Goal: Communication & Community: Answer question/provide support

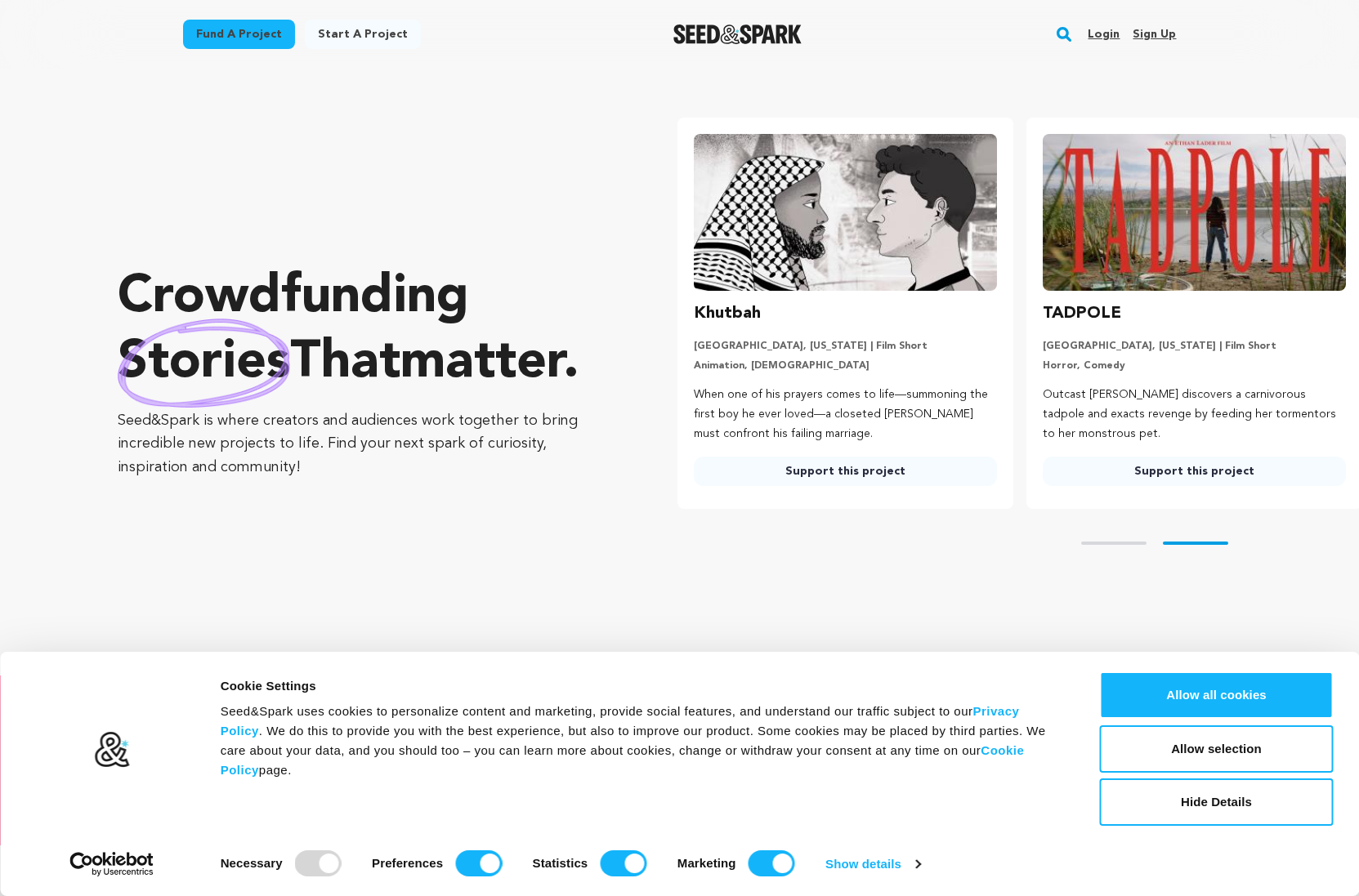
scroll to position [0, 362]
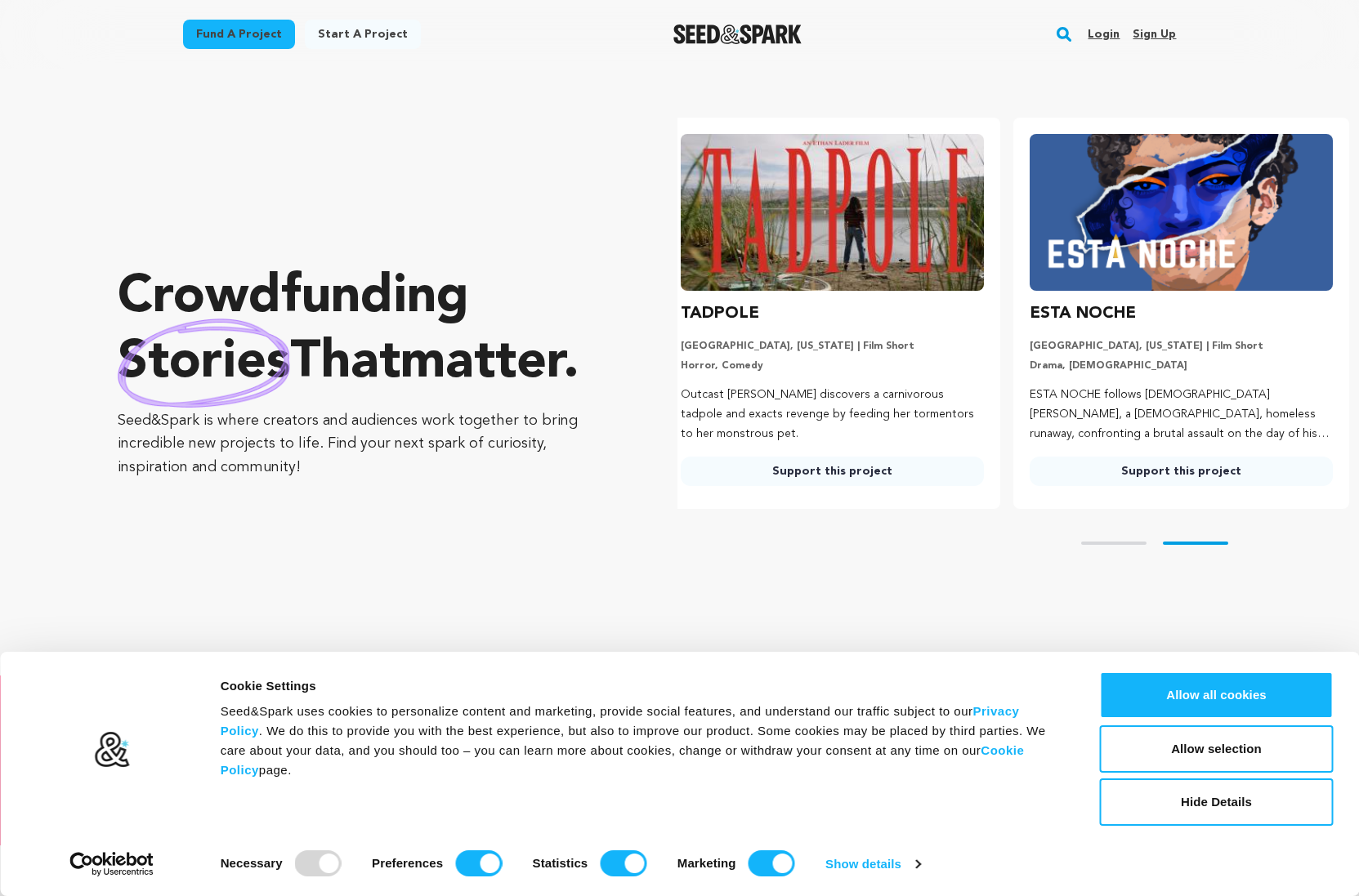
click at [1118, 34] on link "Login" at bounding box center [1103, 34] width 32 height 26
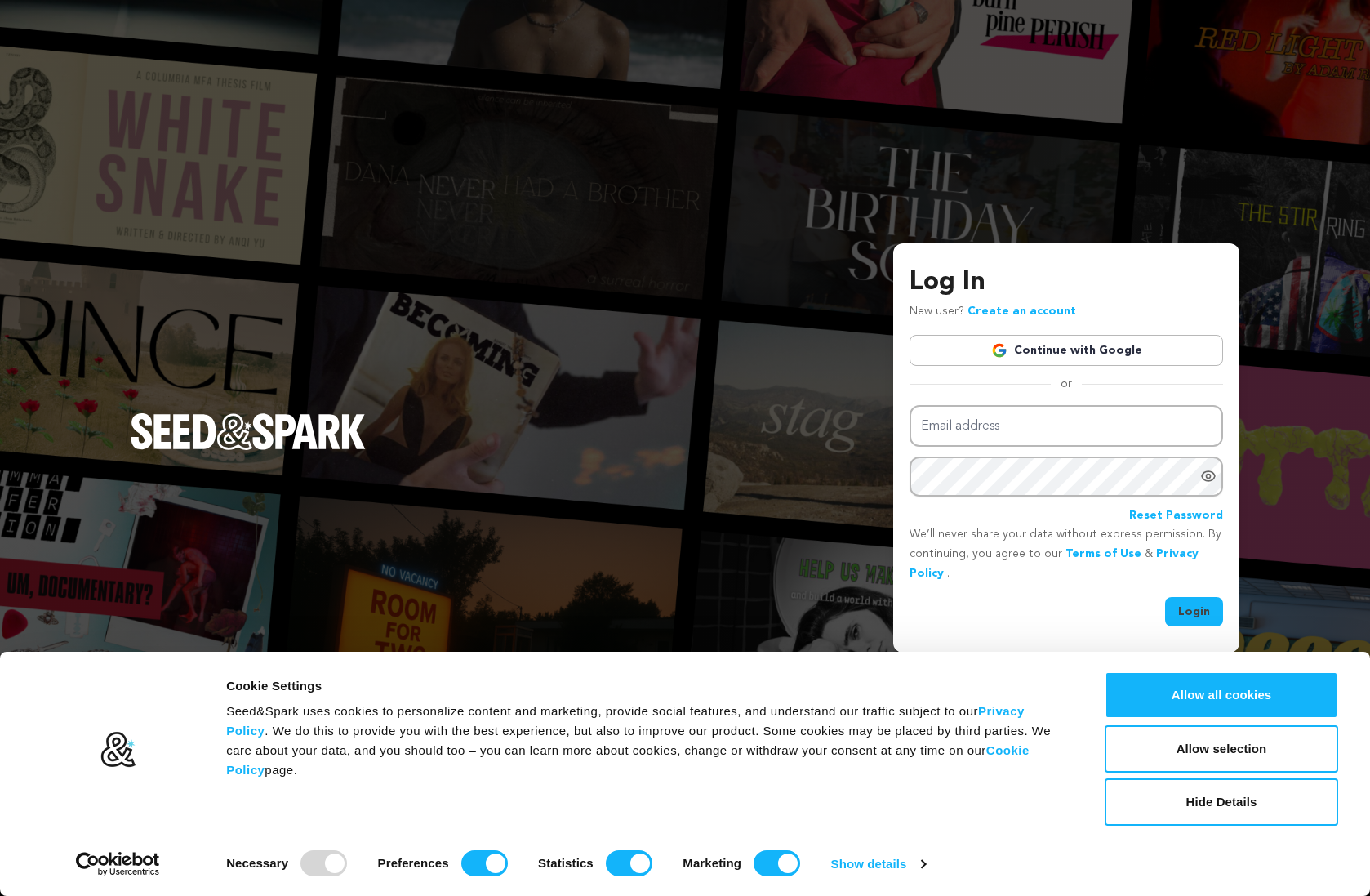
click at [1106, 337] on link "Continue with Google" at bounding box center [1066, 350] width 314 height 31
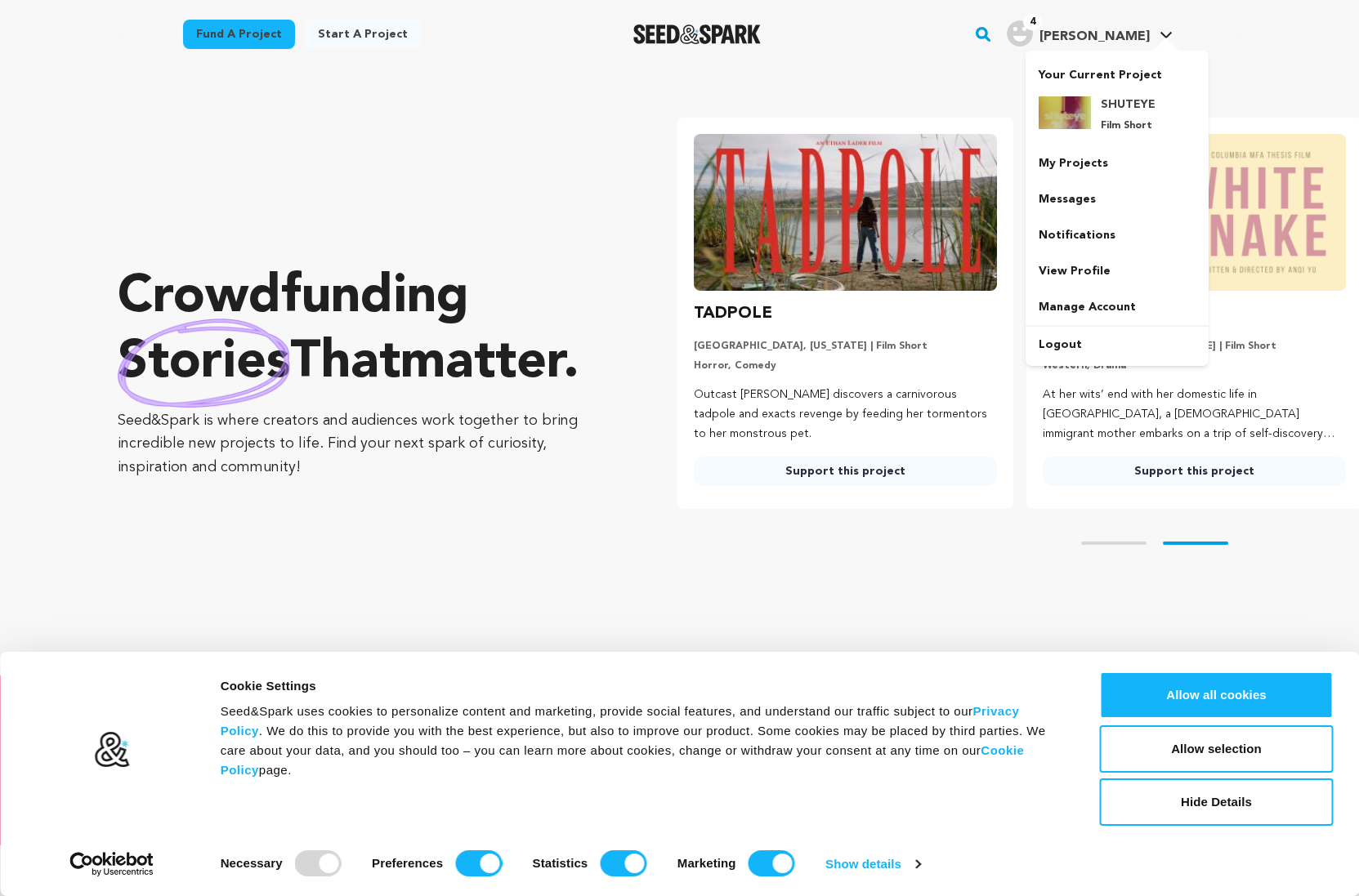
scroll to position [0, 362]
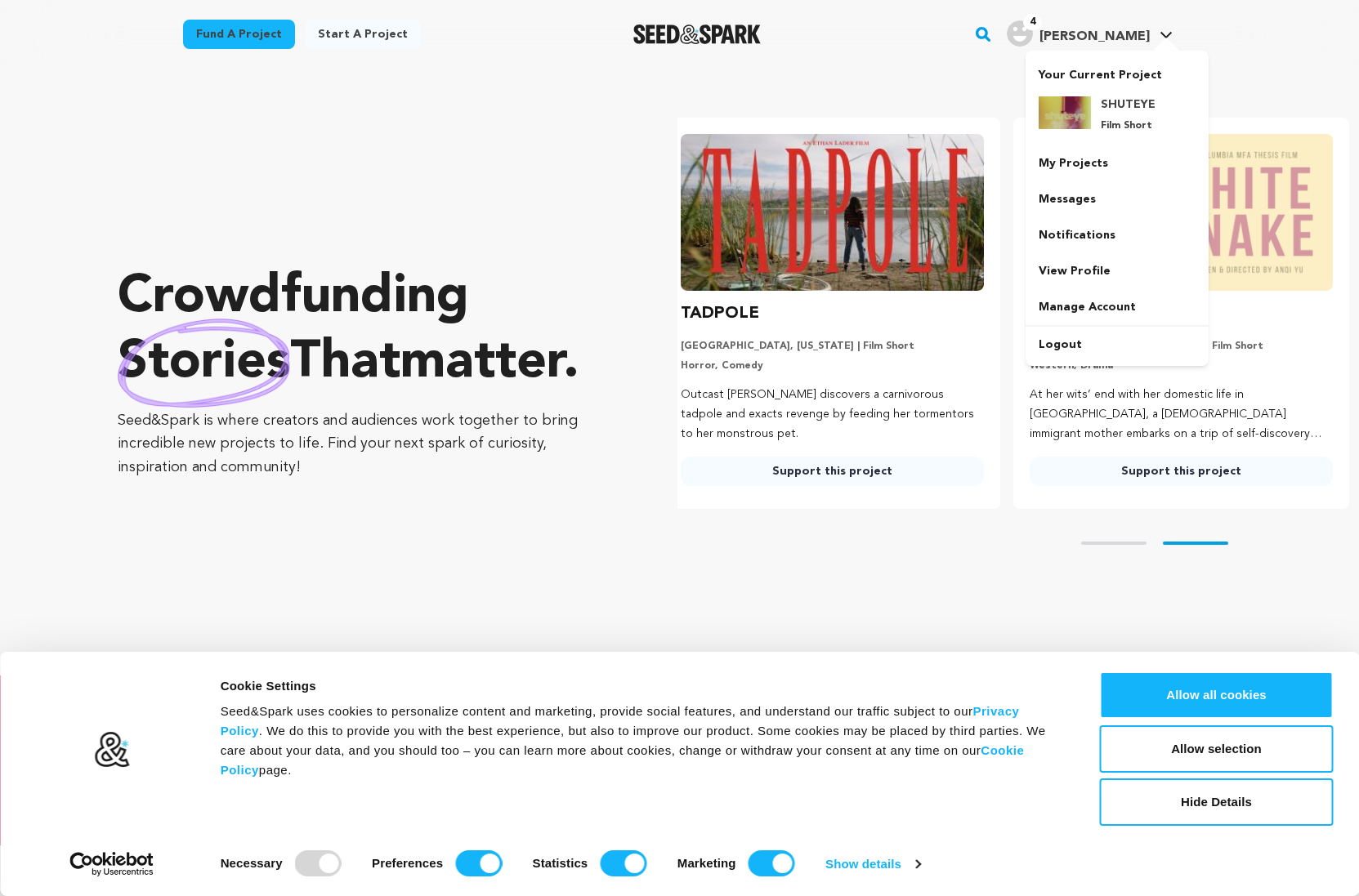
click at [1105, 37] on span "[PERSON_NAME]" at bounding box center [1094, 37] width 110 height 13
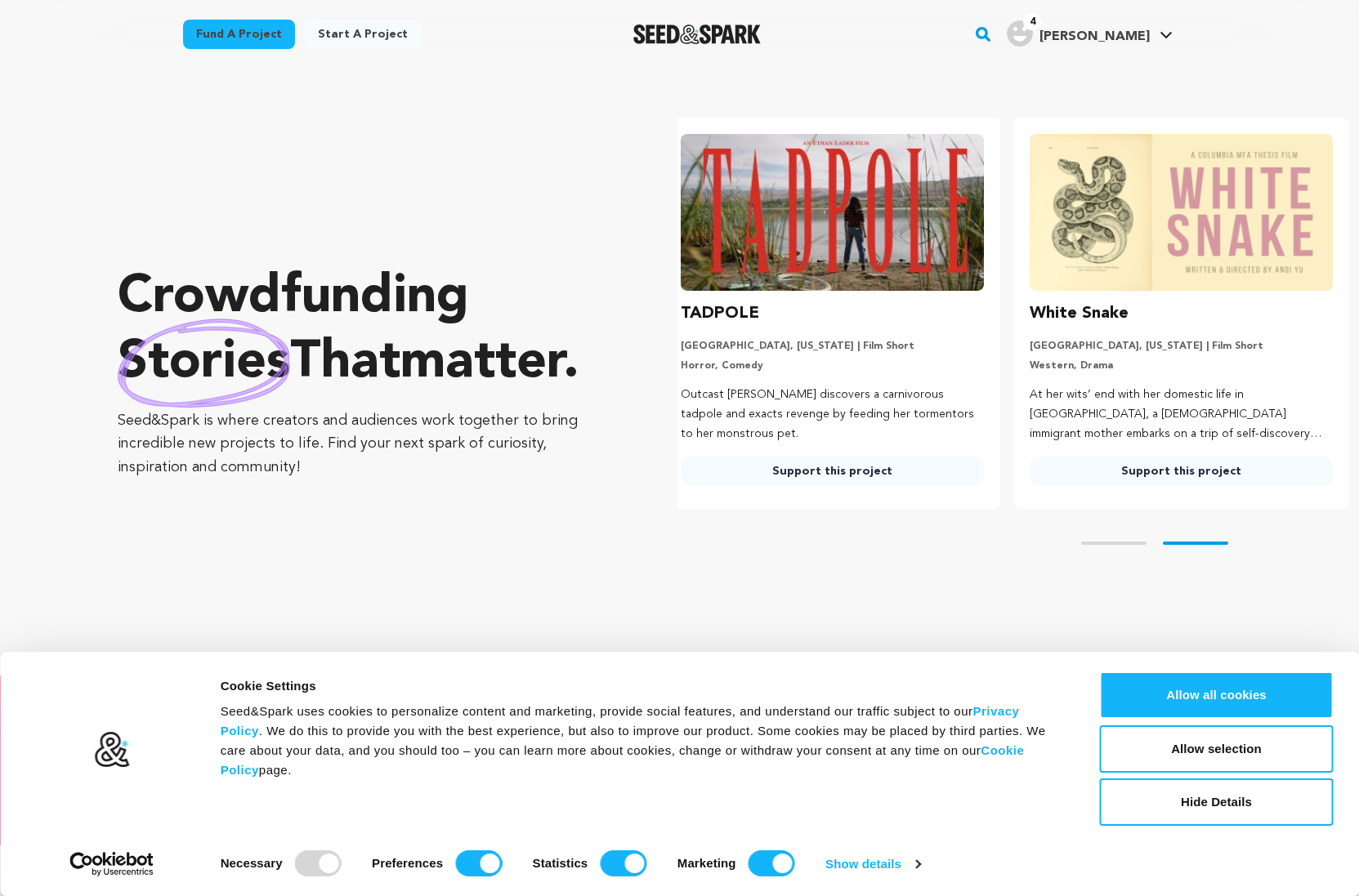
click at [1105, 38] on span "[PERSON_NAME]" at bounding box center [1094, 37] width 110 height 13
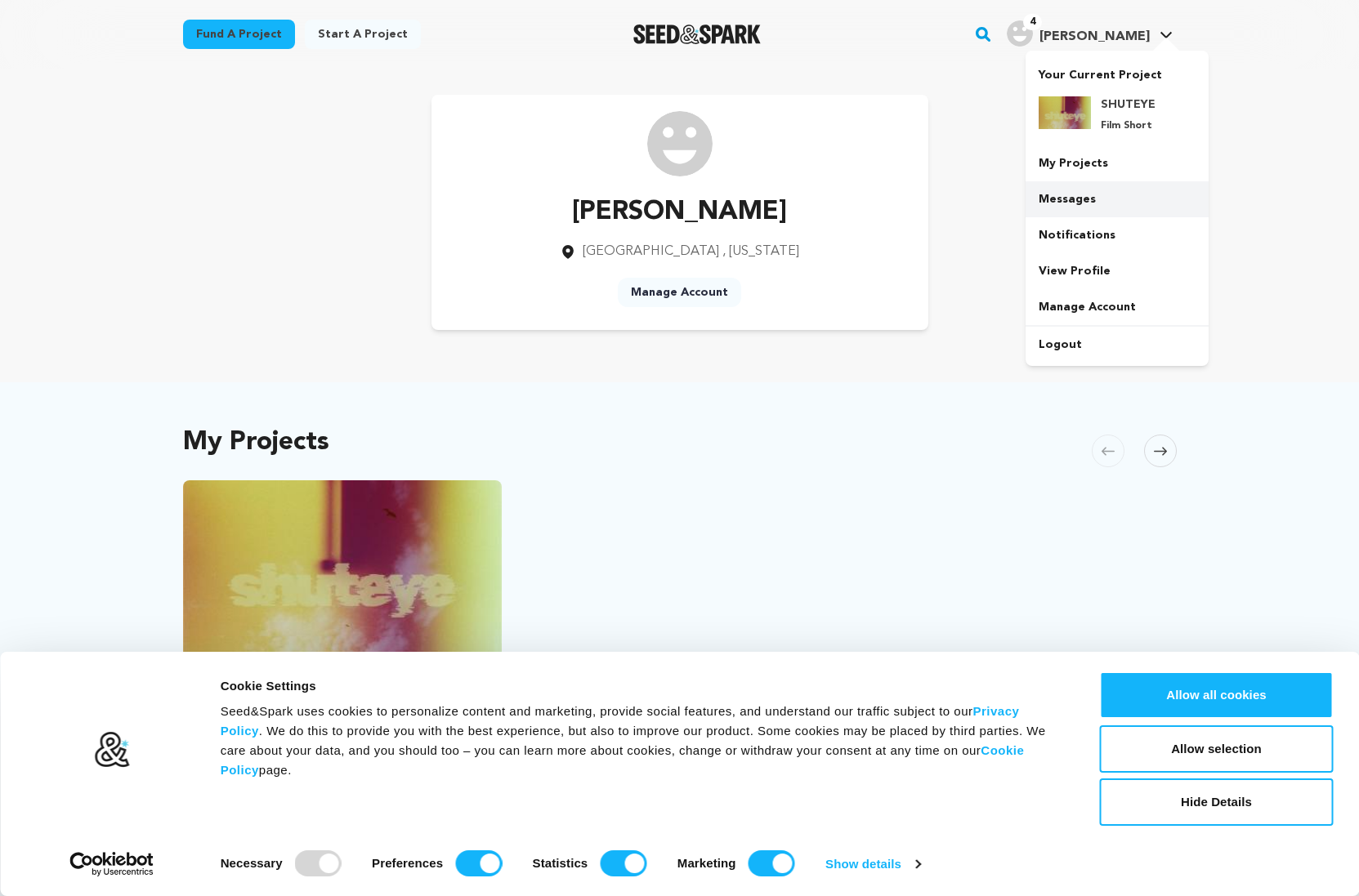
click at [1087, 192] on link "Messages" at bounding box center [1117, 199] width 183 height 36
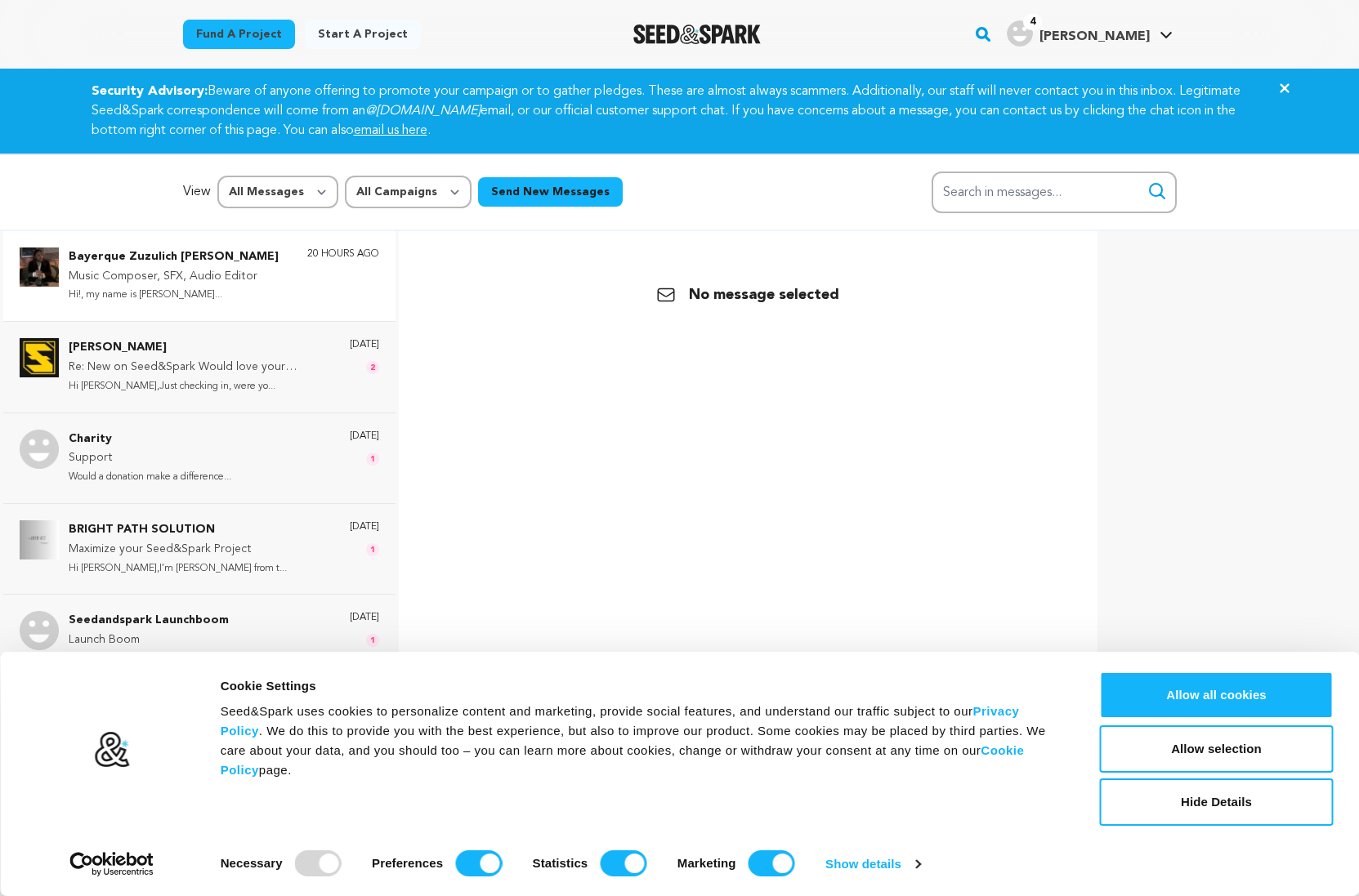
click at [263, 296] on div "Bayerque Zuzulich Duggan Music Composer, SFX, Audio Editor Hi!, my name is Dugg…" at bounding box center [224, 276] width 310 height 57
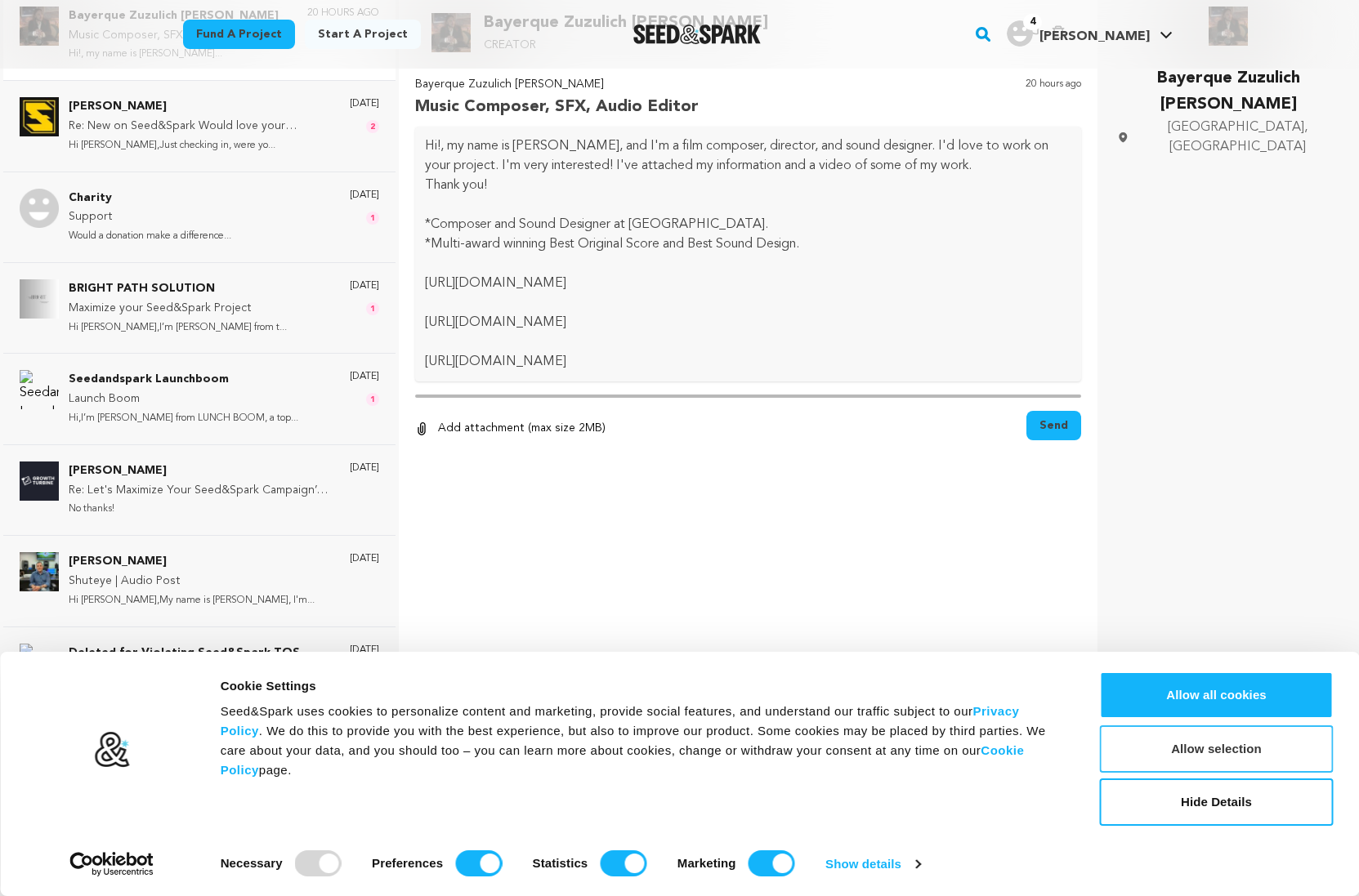
scroll to position [245, 0]
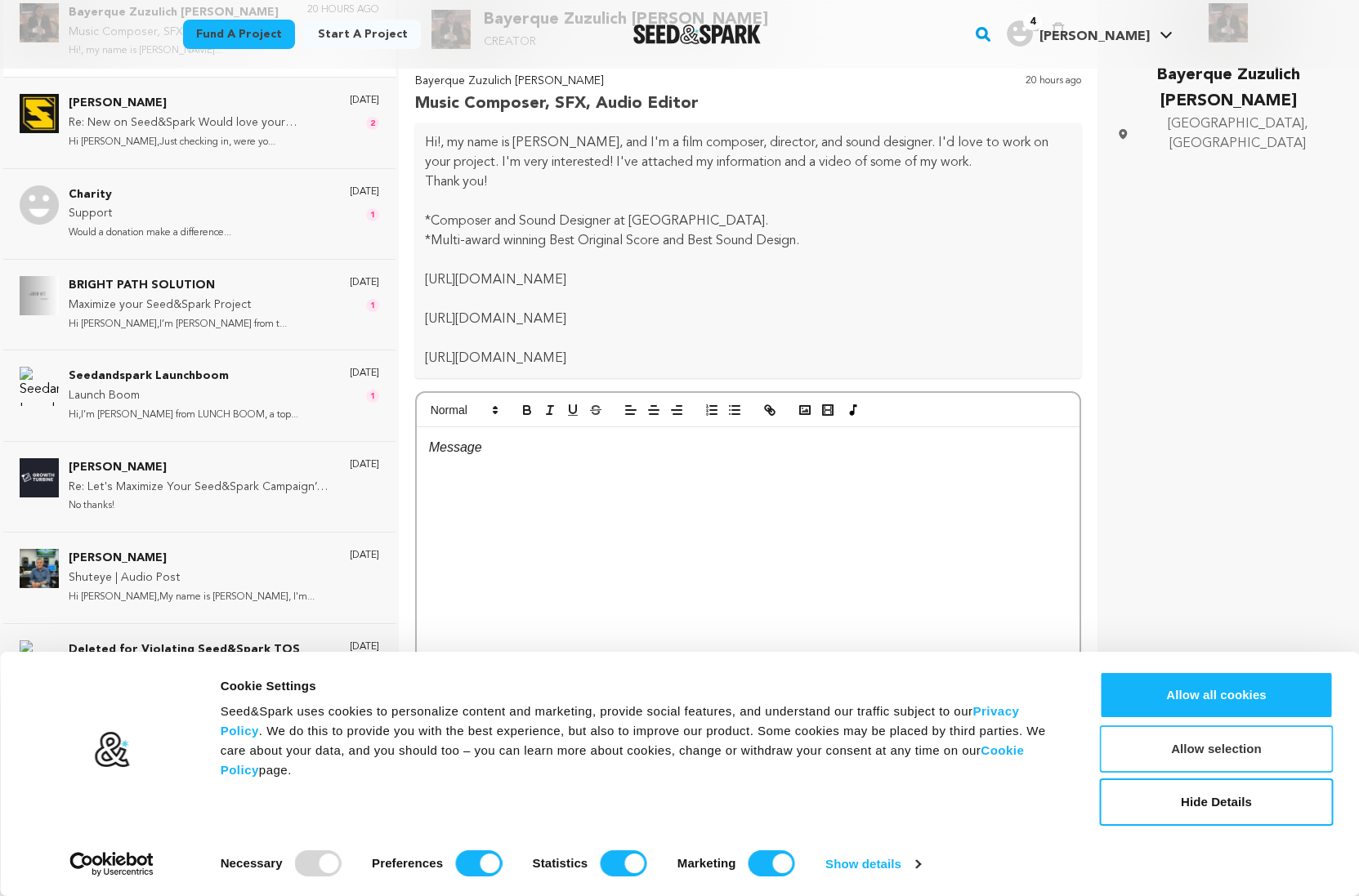
click at [1188, 745] on button "Allow selection" at bounding box center [1217, 749] width 234 height 47
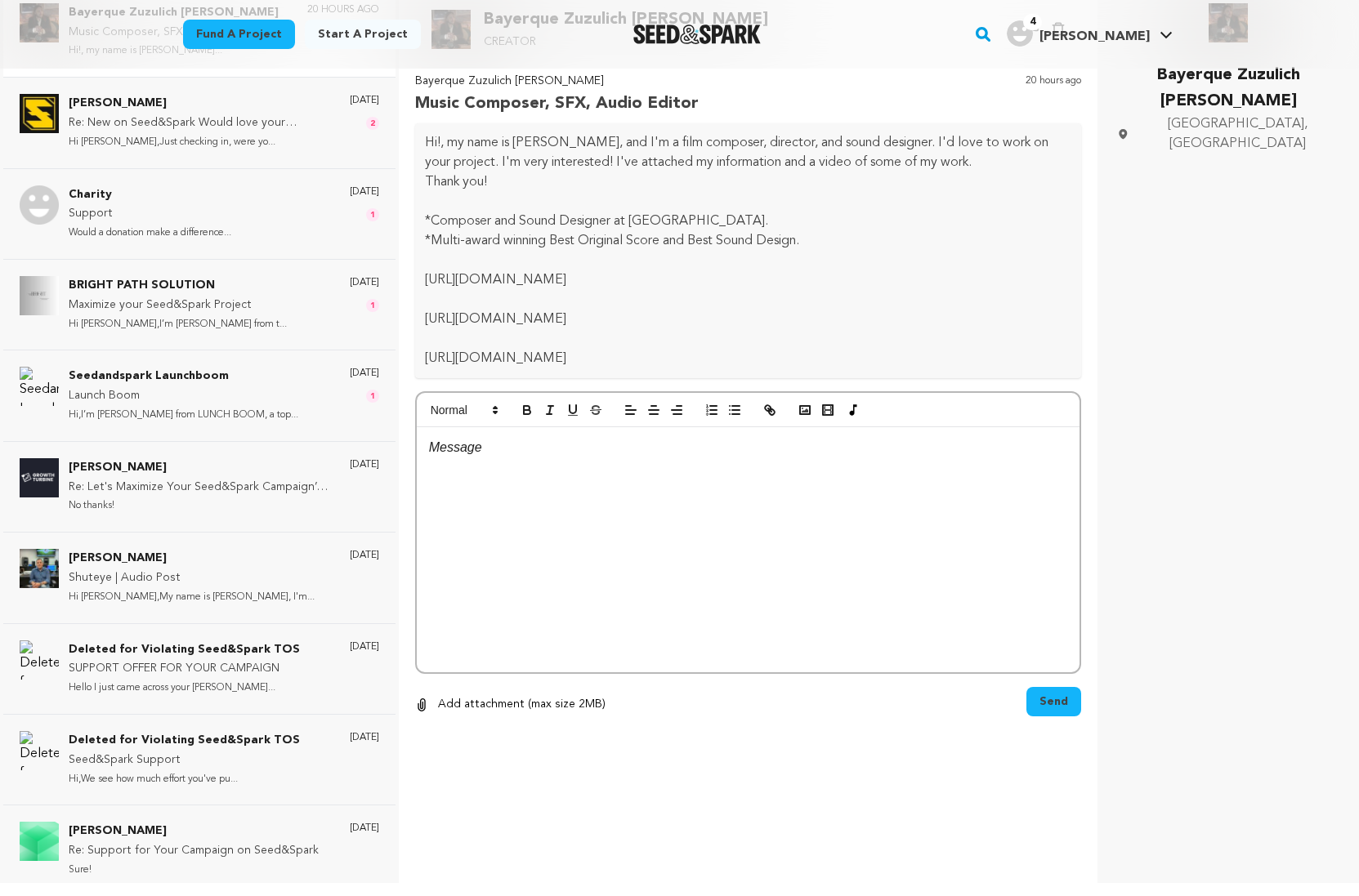
click at [664, 502] on div at bounding box center [748, 549] width 664 height 245
drag, startPoint x: 492, startPoint y: 449, endPoint x: 447, endPoint y: 444, distance: 45.3
click at [447, 444] on p "Hi Baayer" at bounding box center [748, 447] width 639 height 21
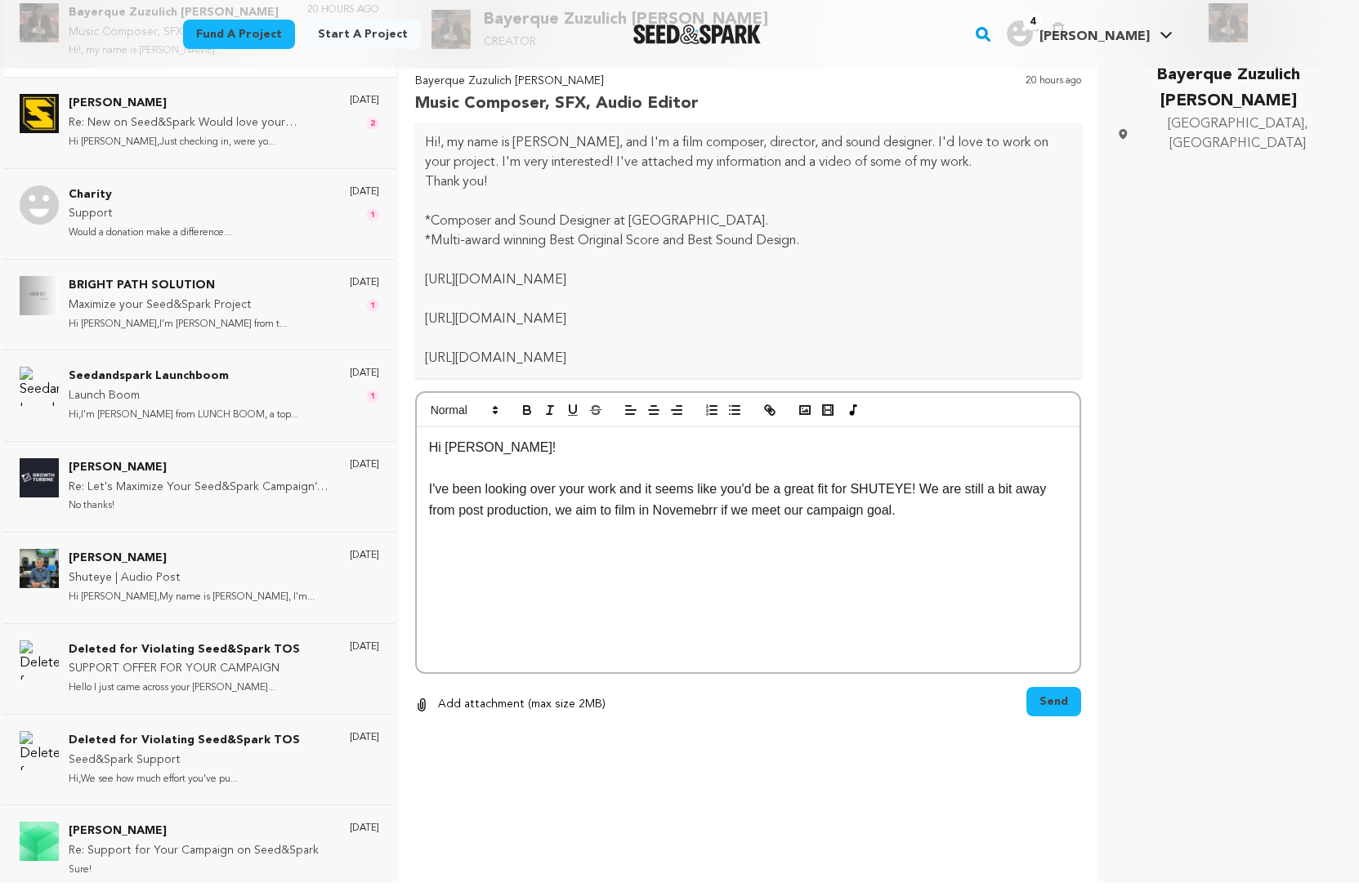
click at [676, 510] on p "I've been looking over your work and it seems like you'd be a great fit for SHU…" at bounding box center [748, 499] width 639 height 42
click at [896, 522] on div "Hi Duggan! I've been looking over your work and it seems like you'd be a great …" at bounding box center [748, 549] width 664 height 245
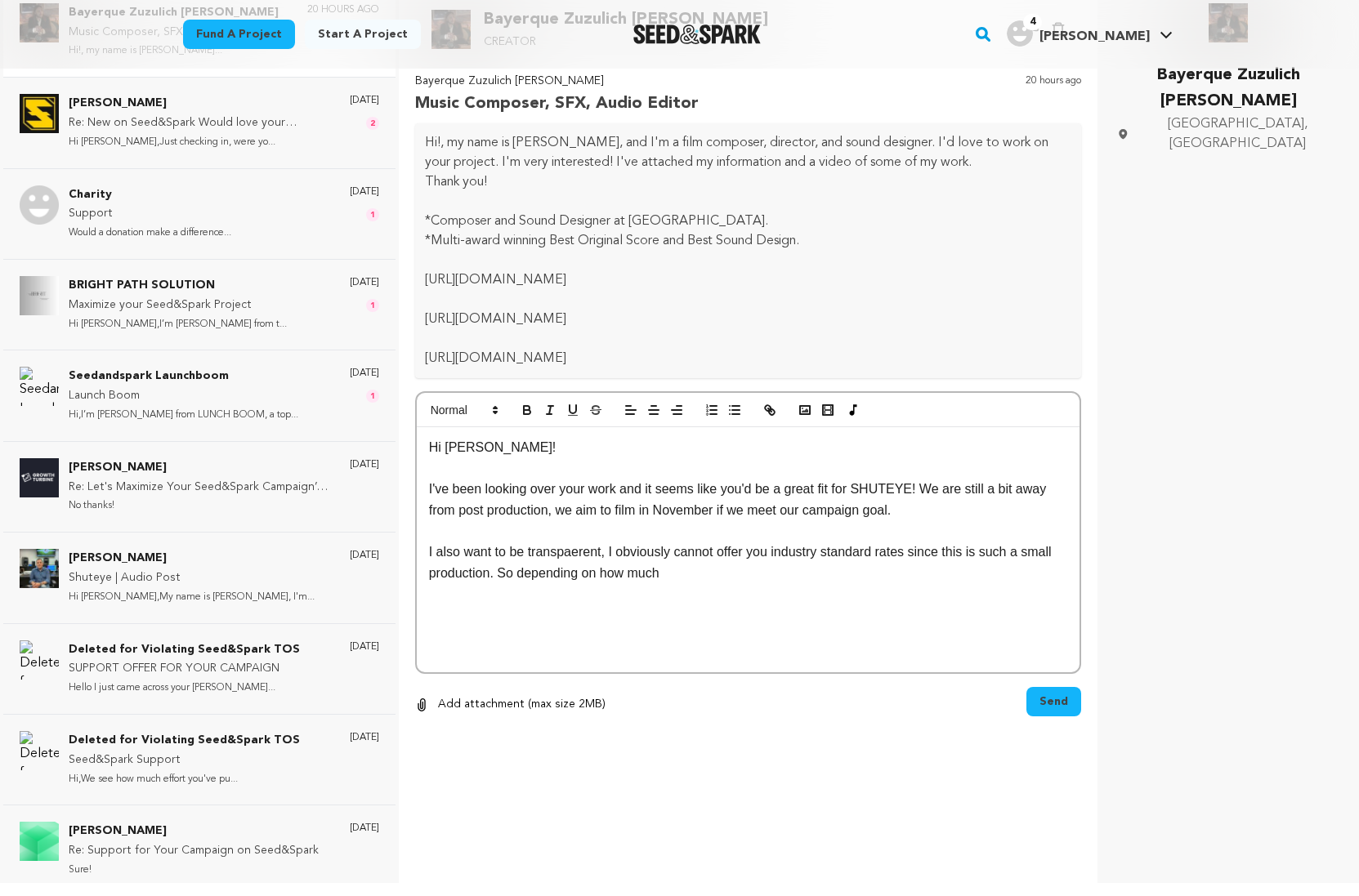
click at [518, 574] on p "I also want to be transpaerent, I obviously cannot offer you industry standard …" at bounding box center [748, 562] width 639 height 42
click at [801, 574] on p "I also want to be transpaerent, I obviously cannot offer you industry standard …" at bounding box center [748, 562] width 639 height 42
click at [562, 555] on p "I also want to be transpaerent, I obviously cannot offer you industry standard …" at bounding box center [748, 562] width 639 height 42
click at [865, 573] on p "I also want to be transparent, I obviously cannot offer you industry standard r…" at bounding box center [748, 562] width 639 height 42
click at [885, 619] on p "If you feel passionately about joining the project I can add you to the team" at bounding box center [748, 614] width 639 height 21
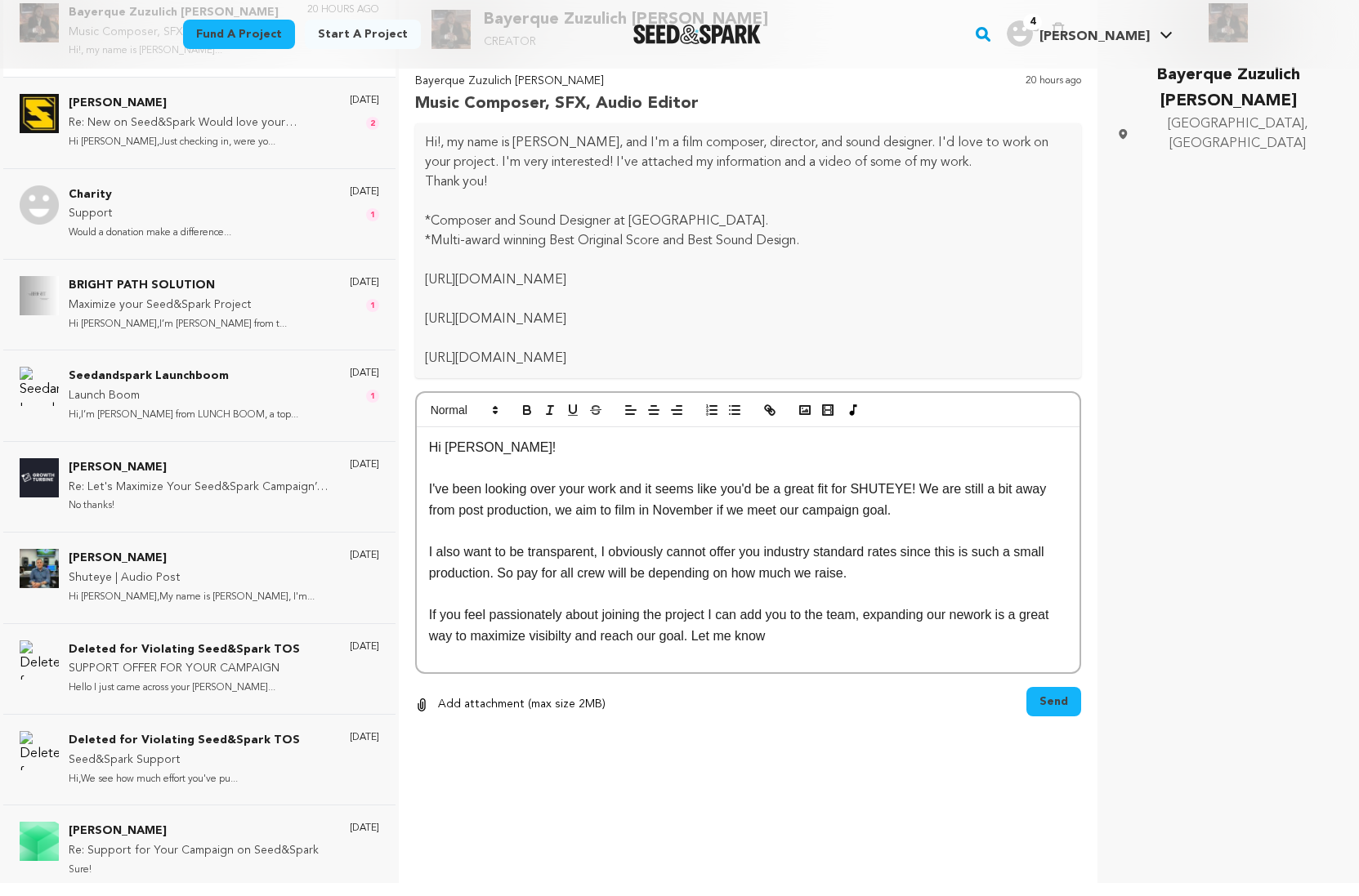
click at [555, 637] on p "If you feel passionately about joining the project I can add you to the team, e…" at bounding box center [748, 625] width 639 height 42
click at [704, 628] on p "If you feel passionately about joining the project I can add you to the team, e…" at bounding box center [748, 625] width 639 height 42
click at [784, 631] on p "If you feel passionately about joining the project I can add you to the team, e…" at bounding box center [748, 625] width 639 height 42
click at [980, 619] on p "If you feel passionately about joining the project I can add you to the team, e…" at bounding box center [748, 625] width 639 height 42
click at [937, 638] on p "If you feel passionately about joining the project I can add you to the team, e…" at bounding box center [748, 625] width 639 height 42
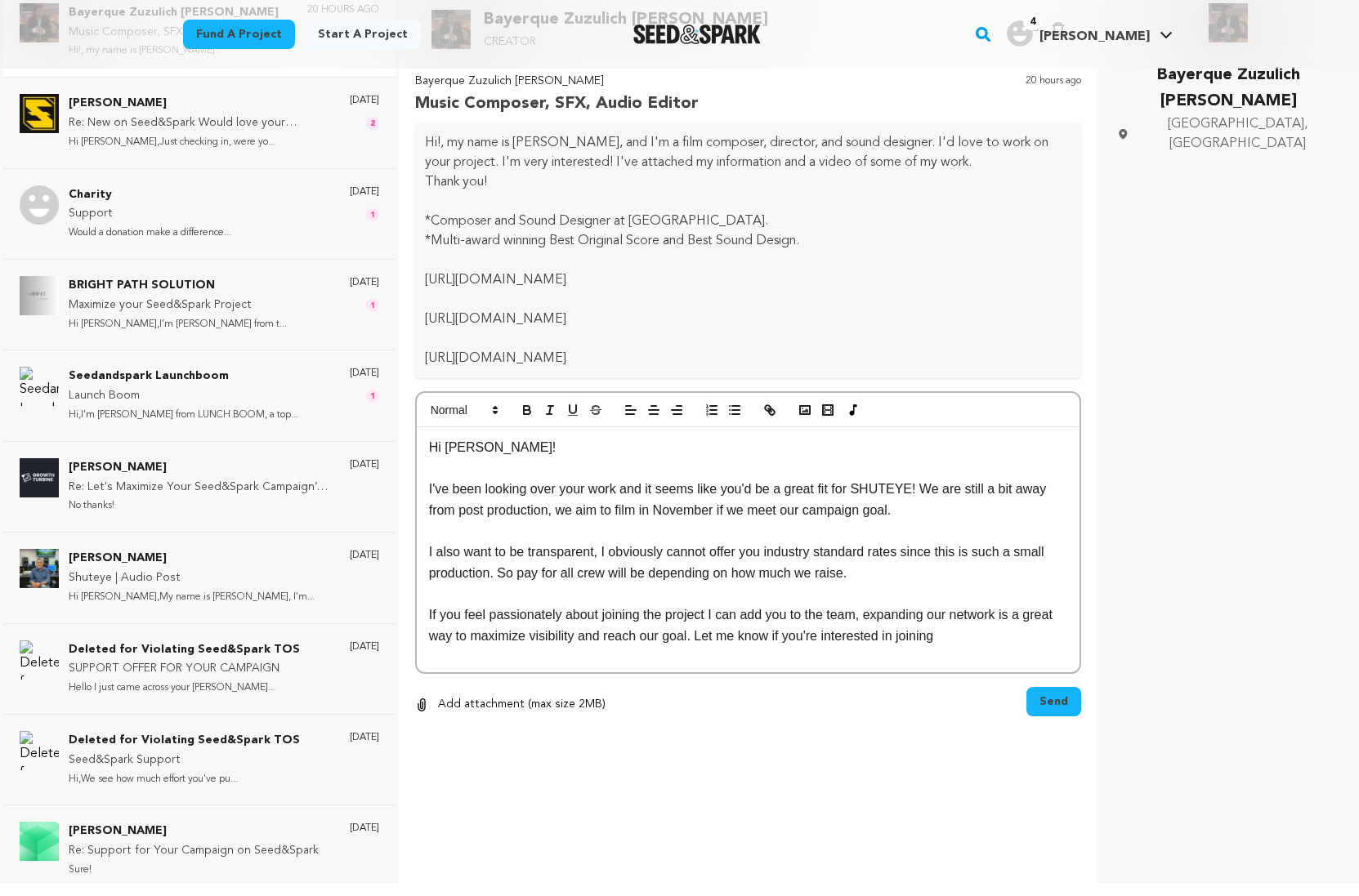
click at [958, 636] on p "If you feel passionately about joining the project I can add you to the team, e…" at bounding box center [748, 625] width 639 height 42
click at [917, 516] on p "I've been looking over your work and it seems like you'd be a great fit for SHU…" at bounding box center [748, 499] width 639 height 42
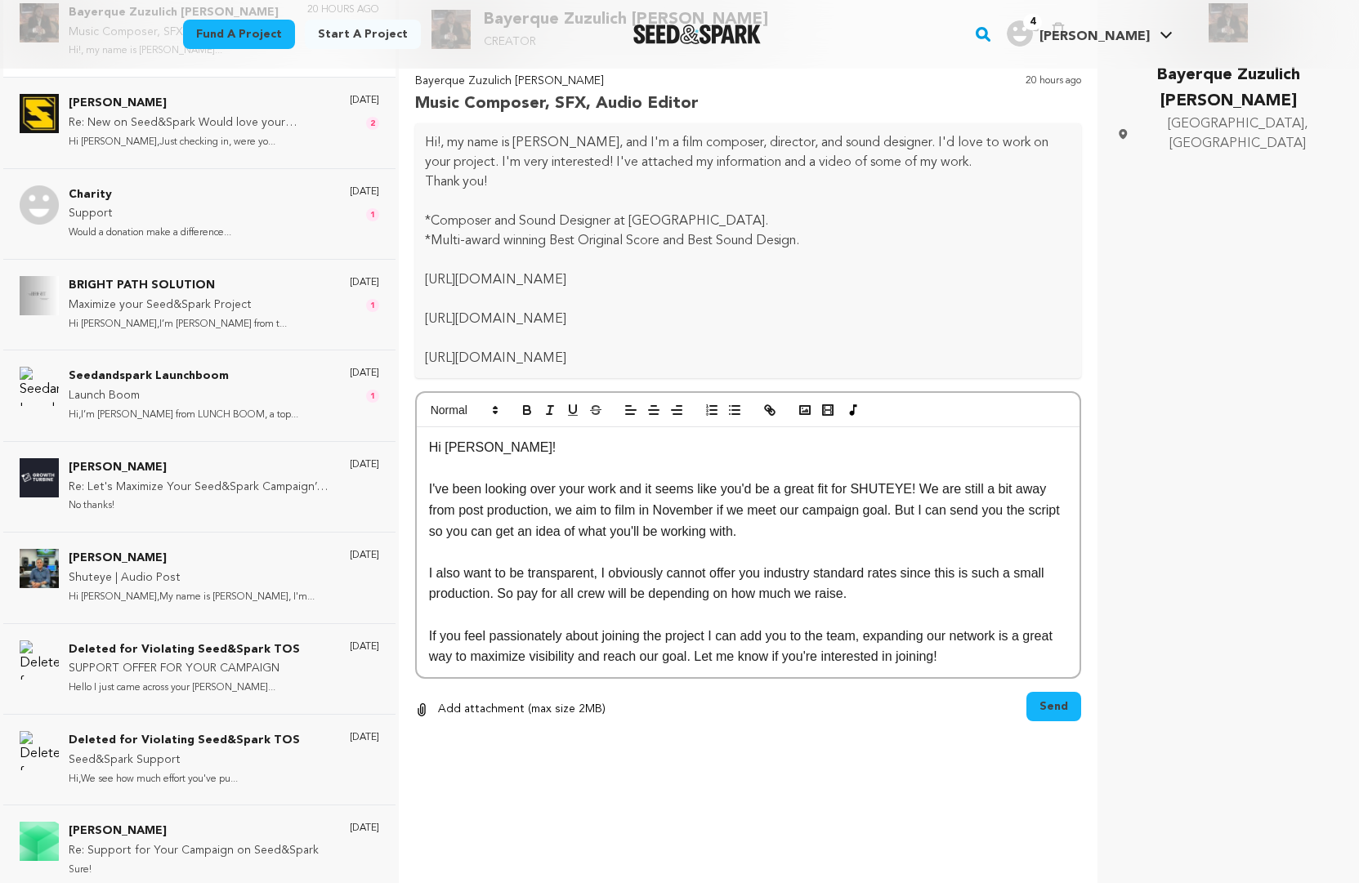
click at [694, 659] on p "If you feel passionately about joining the project I can add you to the team, e…" at bounding box center [748, 646] width 639 height 42
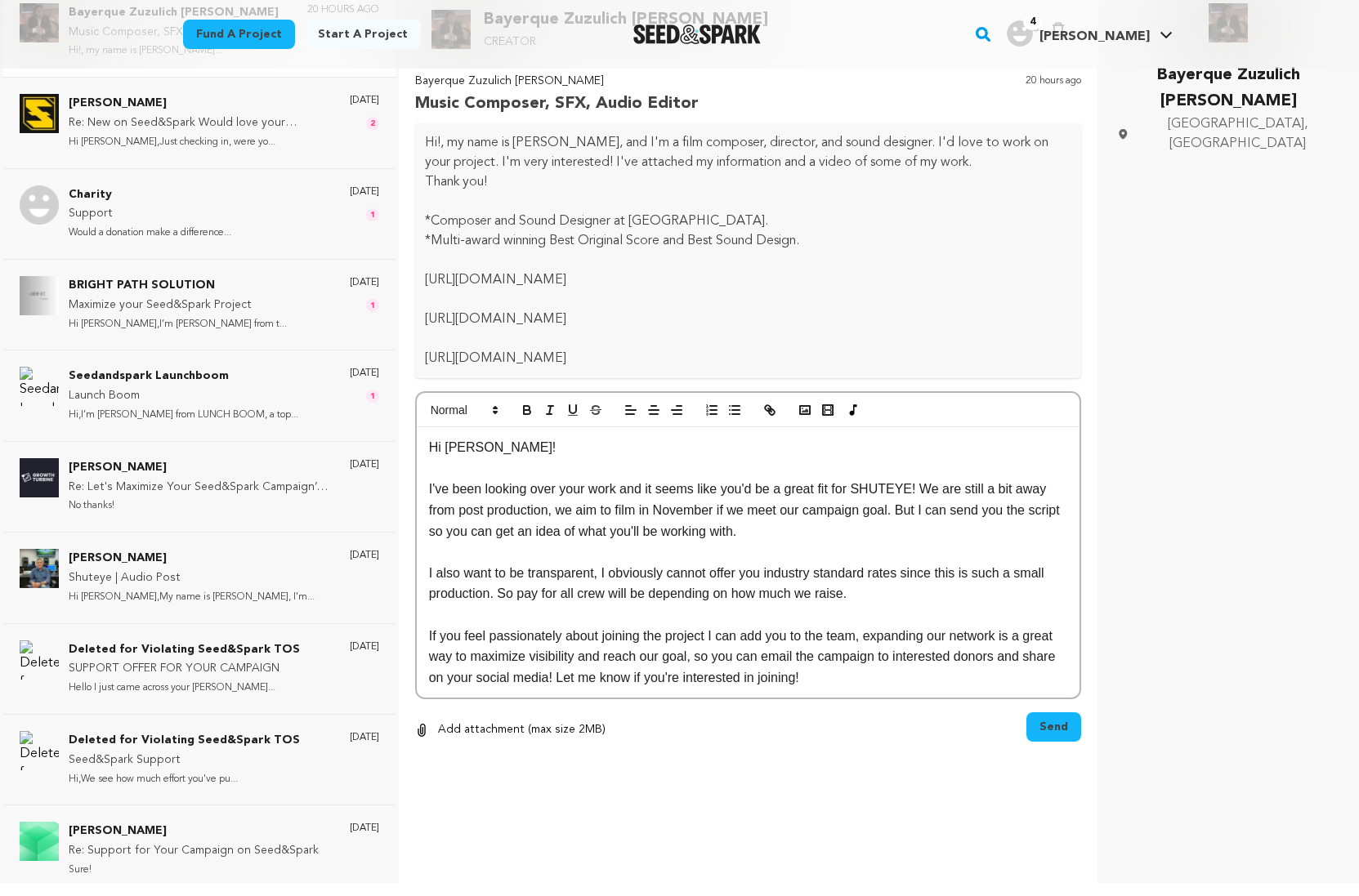
click at [903, 680] on p "If you feel passionately about joining the project I can add you to the team, e…" at bounding box center [748, 656] width 639 height 63
click at [1022, 798] on div "0 % 0 % Add attachment (max size 2MB) Remove" at bounding box center [748, 793] width 667 height 36
click at [745, 640] on p "If you feel passionately about joining the project I can add you to the team, e…" at bounding box center [748, 656] width 639 height 63
click at [781, 636] on p "If you feel passionately about joining the project I can officiallly add you to…" at bounding box center [748, 656] width 639 height 63
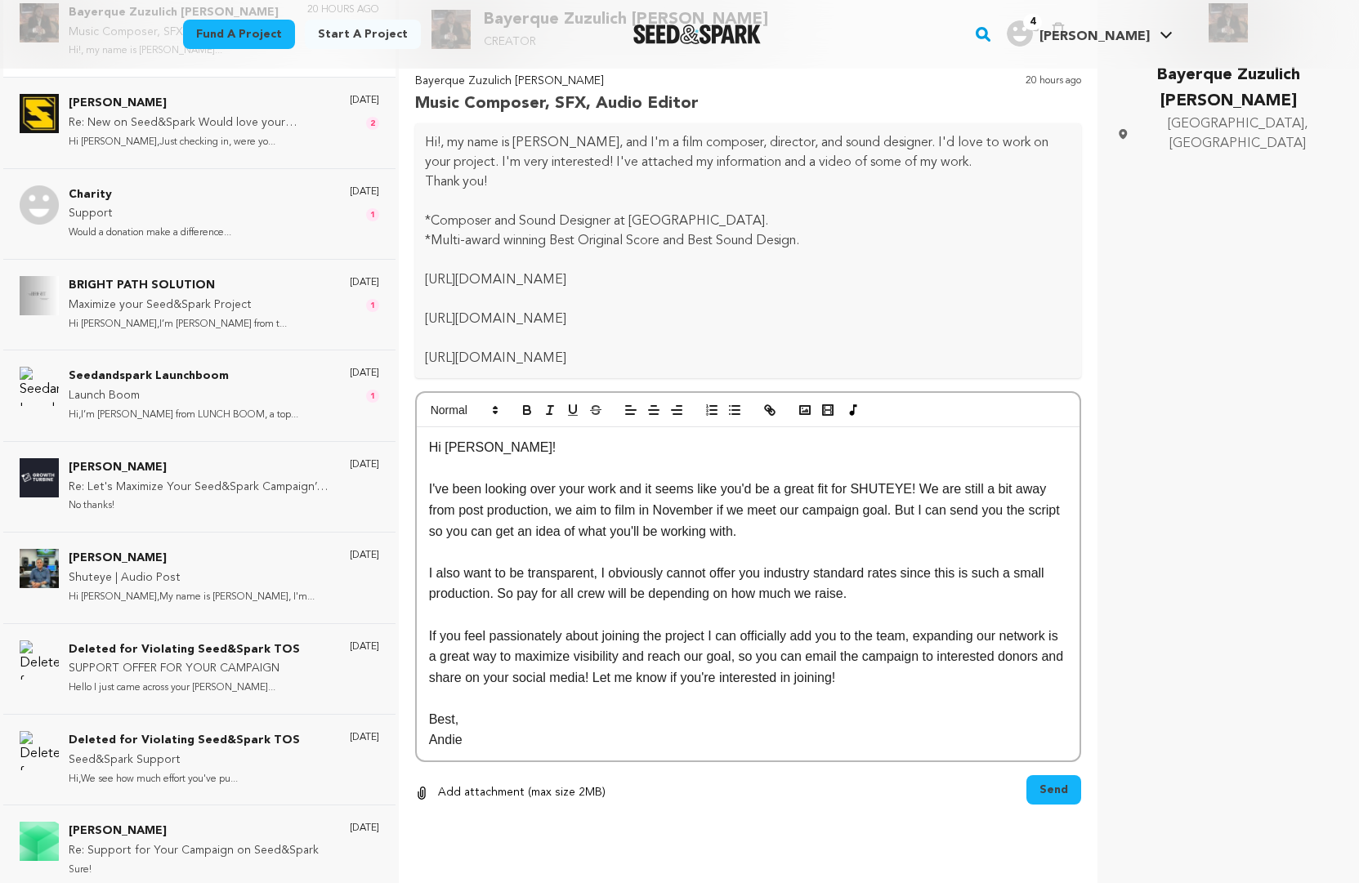
click at [1055, 779] on button "Send" at bounding box center [1053, 789] width 55 height 29
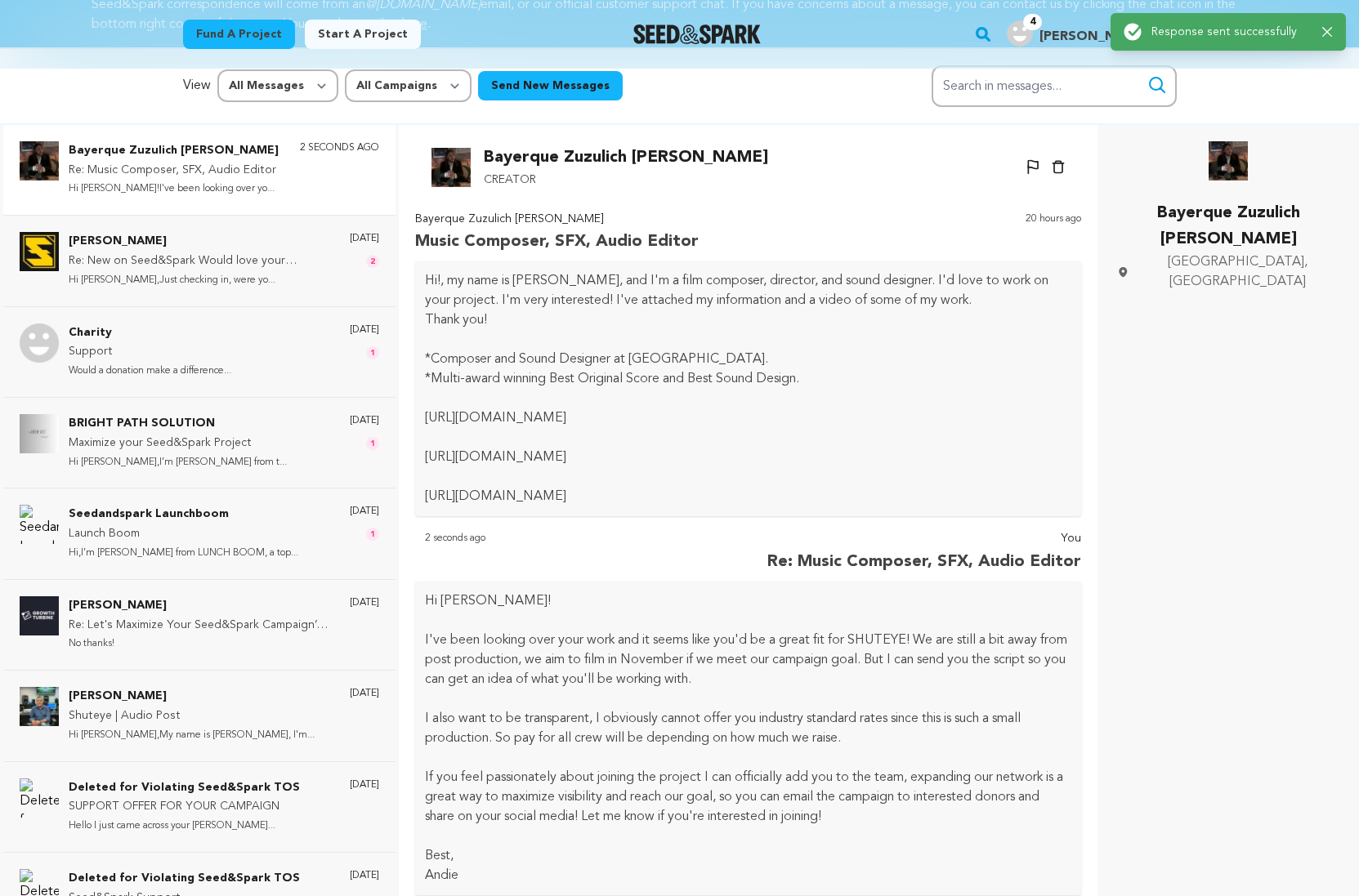
scroll to position [0, 0]
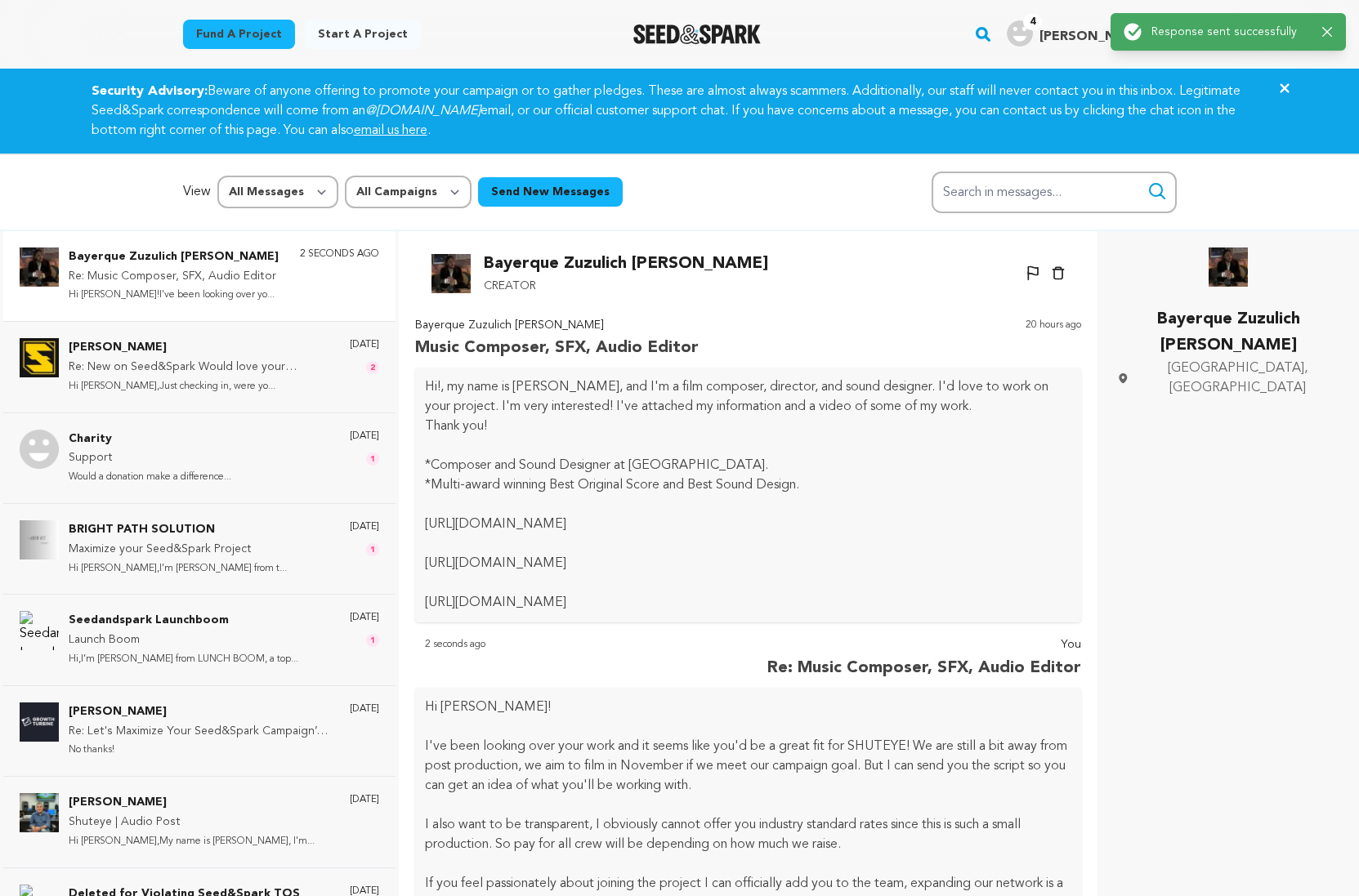
click at [442, 273] on img at bounding box center [451, 273] width 40 height 40
click at [504, 264] on p "Bayerque Zuzulich Duggan" at bounding box center [626, 263] width 284 height 26
click at [1232, 315] on p "Bayerque Zuzulich Duggan" at bounding box center [1228, 332] width 222 height 52
click at [1235, 263] on img at bounding box center [1228, 266] width 40 height 40
click at [1235, 273] on img at bounding box center [1228, 266] width 40 height 40
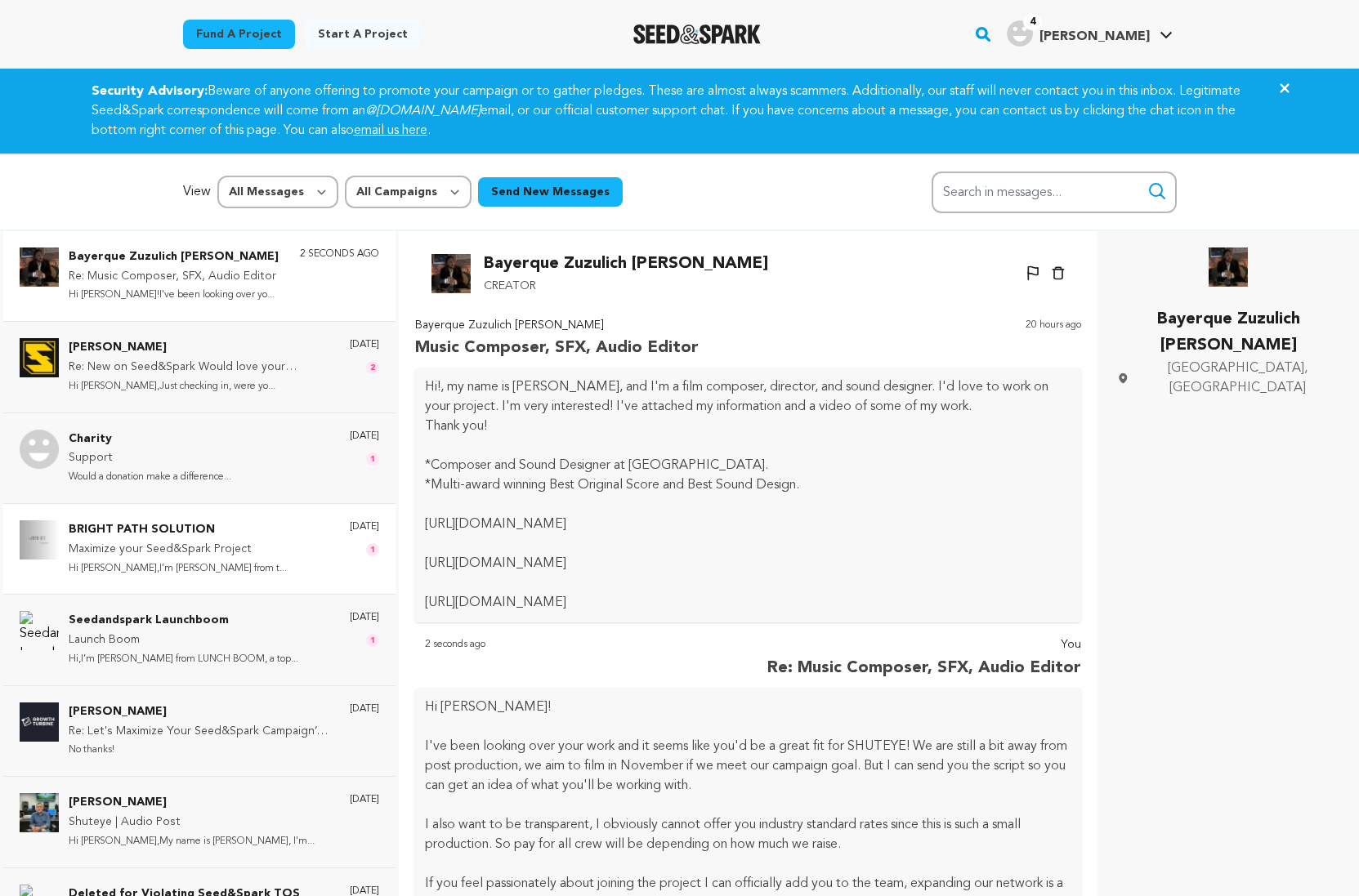
click at [188, 546] on p "Maximize your Seed&Spark Project" at bounding box center [177, 549] width 218 height 19
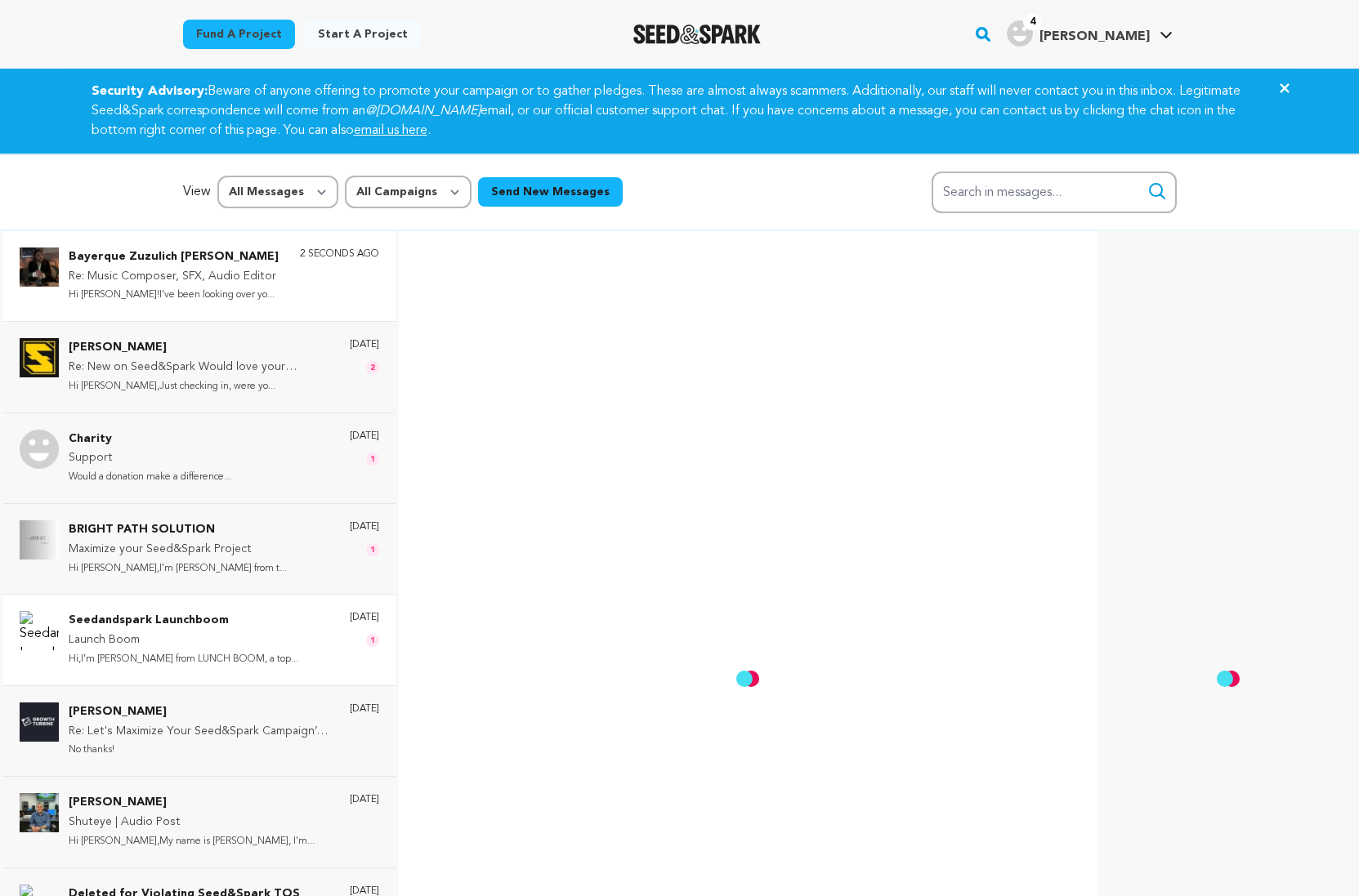
click at [227, 644] on p "Launch Boom" at bounding box center [183, 640] width 230 height 19
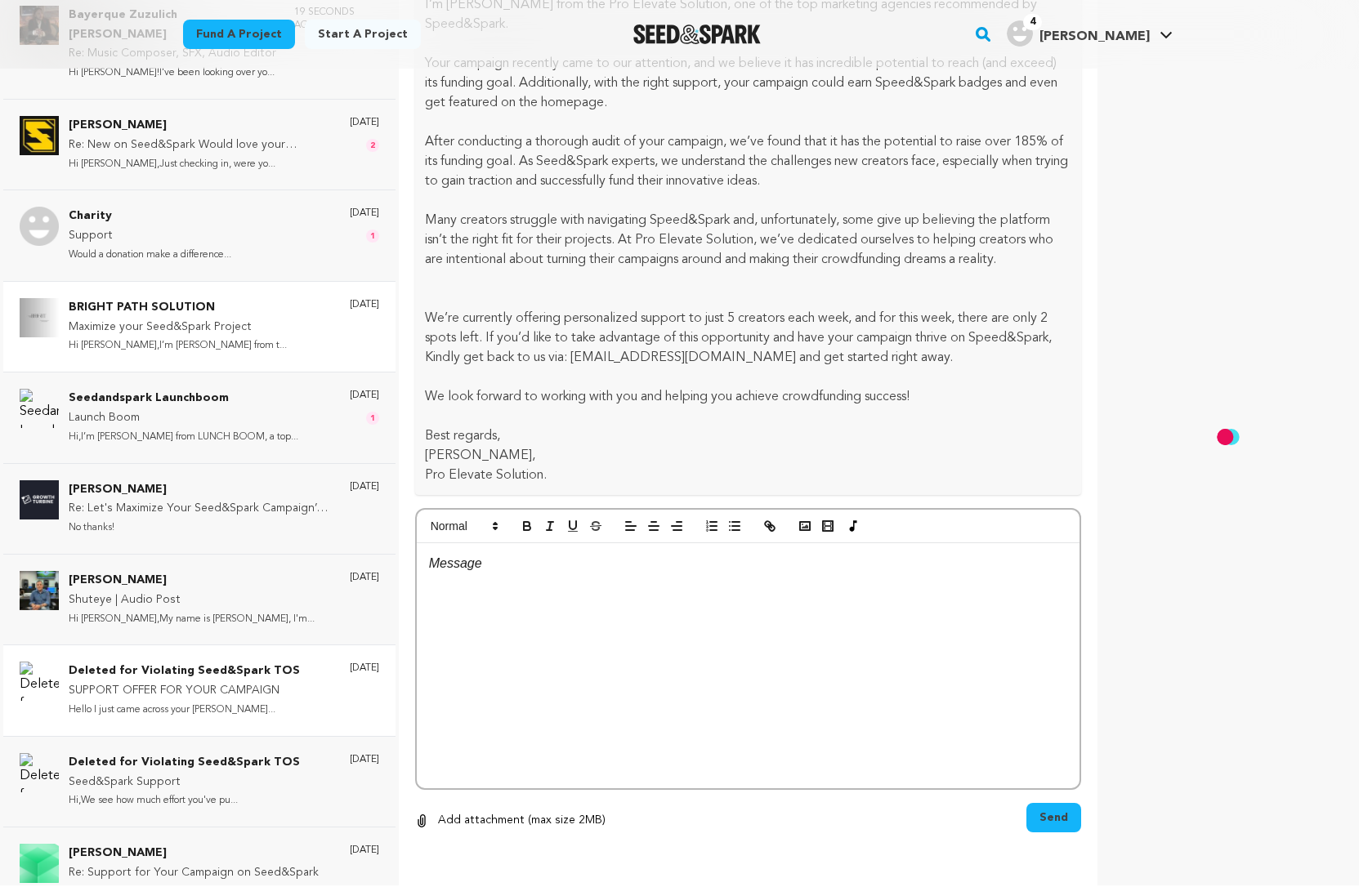
scroll to position [245, 0]
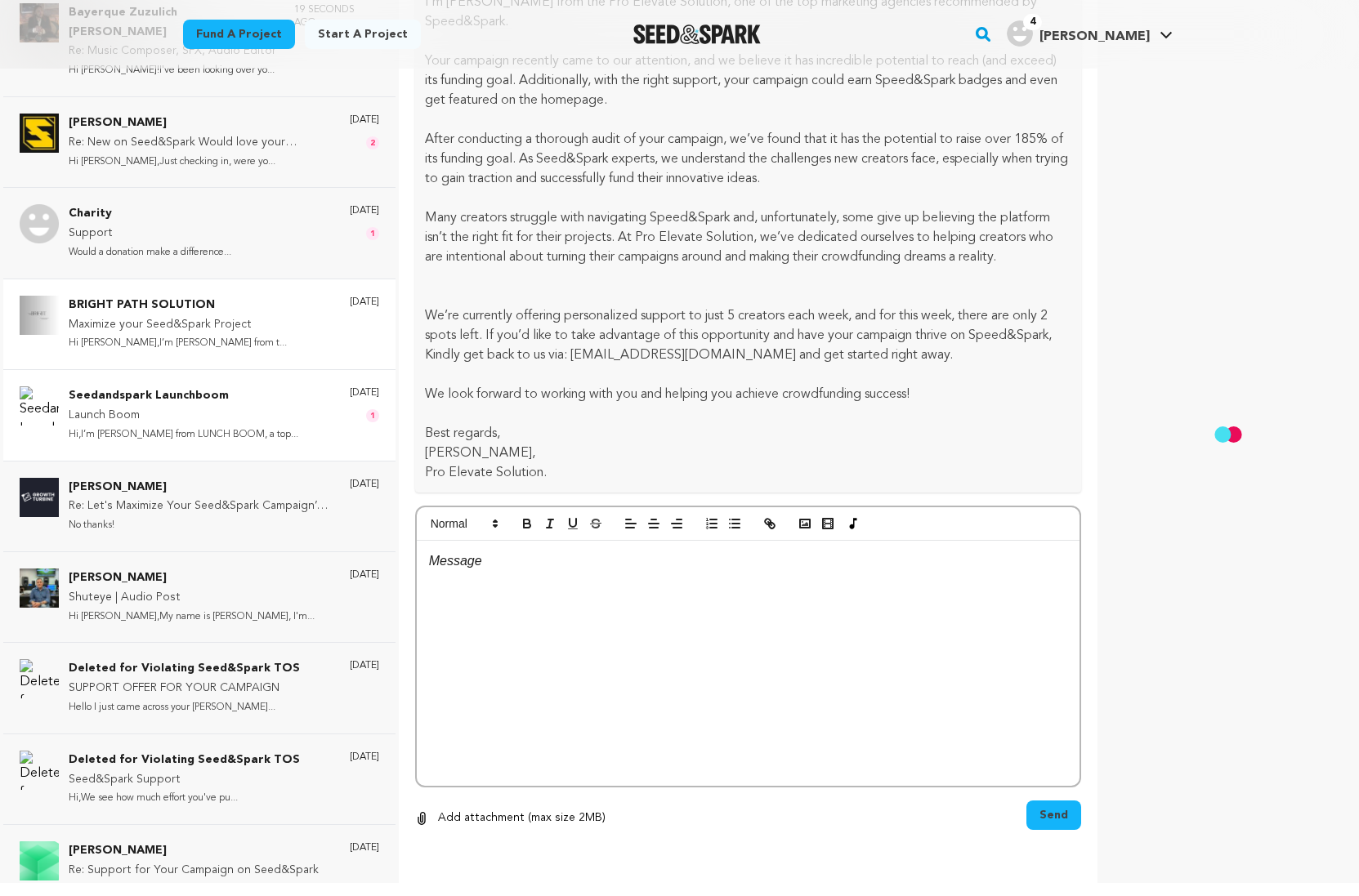
click at [269, 413] on div "Seedandspark Launchboom Launch Boom Hi,I’m Chris from LUNCH BOOM, a top... 3 da…" at bounding box center [224, 415] width 310 height 57
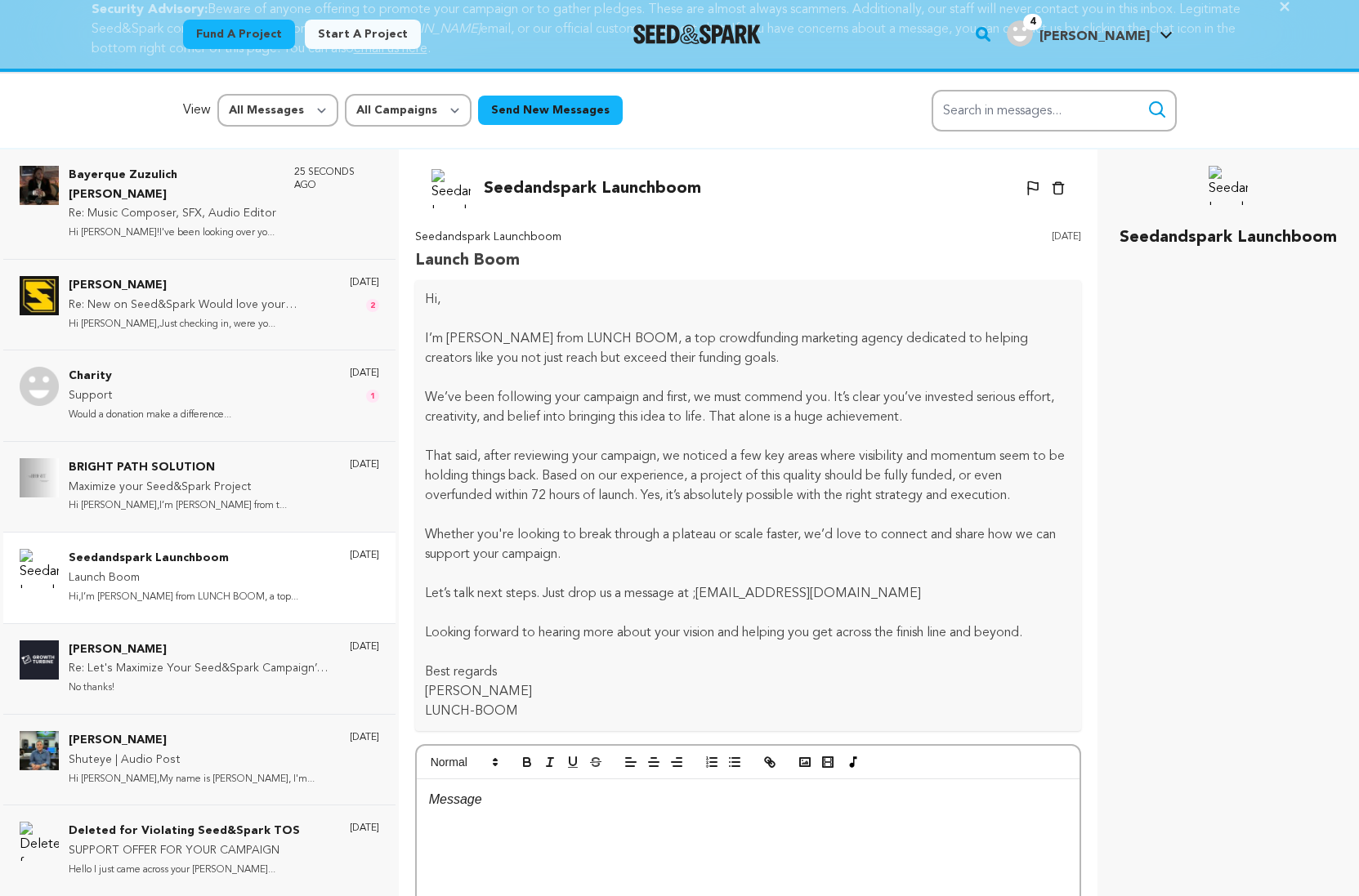
scroll to position [78, 0]
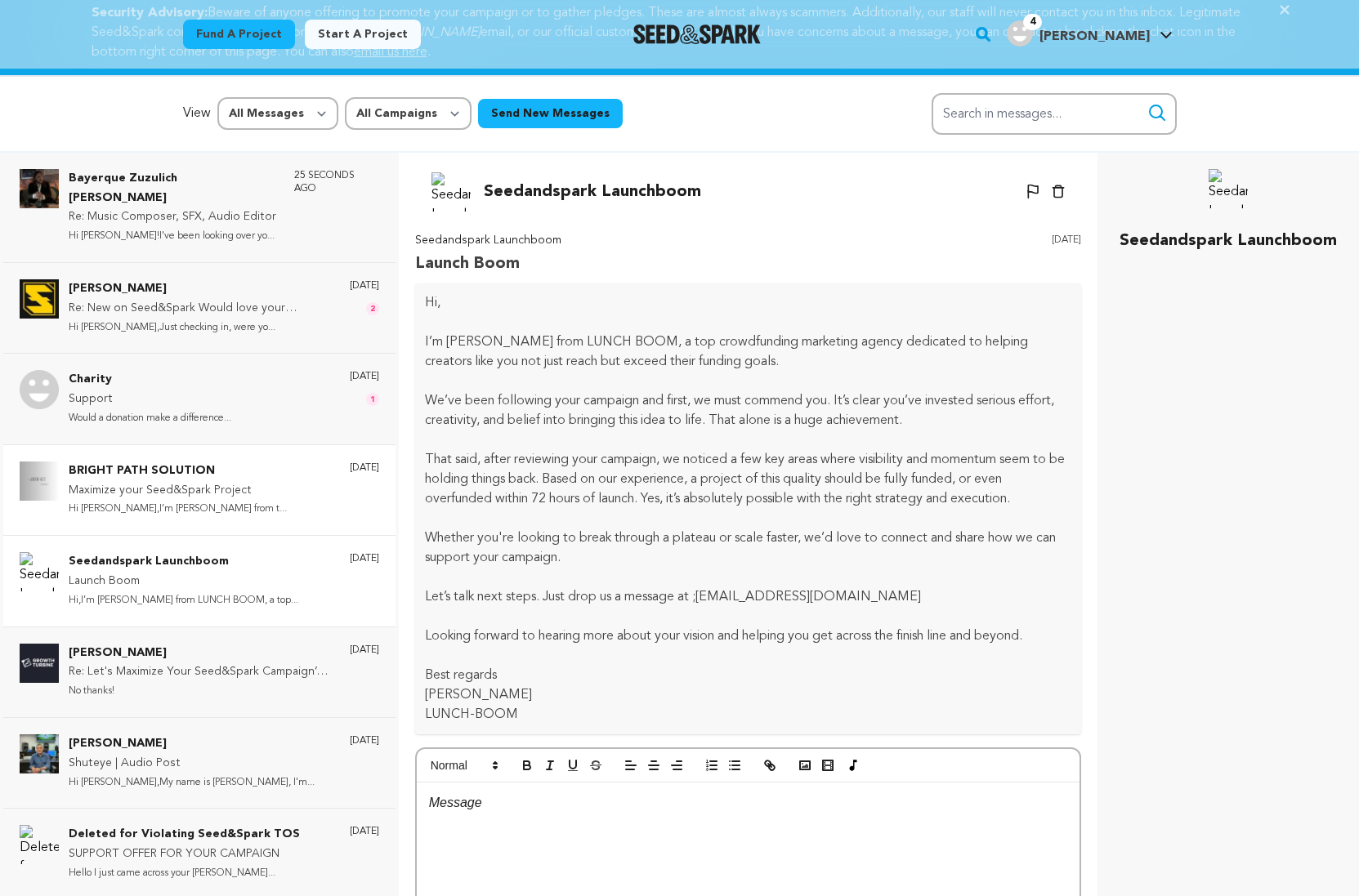
click at [169, 481] on p "Maximize your Seed&Spark Project" at bounding box center [177, 490] width 218 height 19
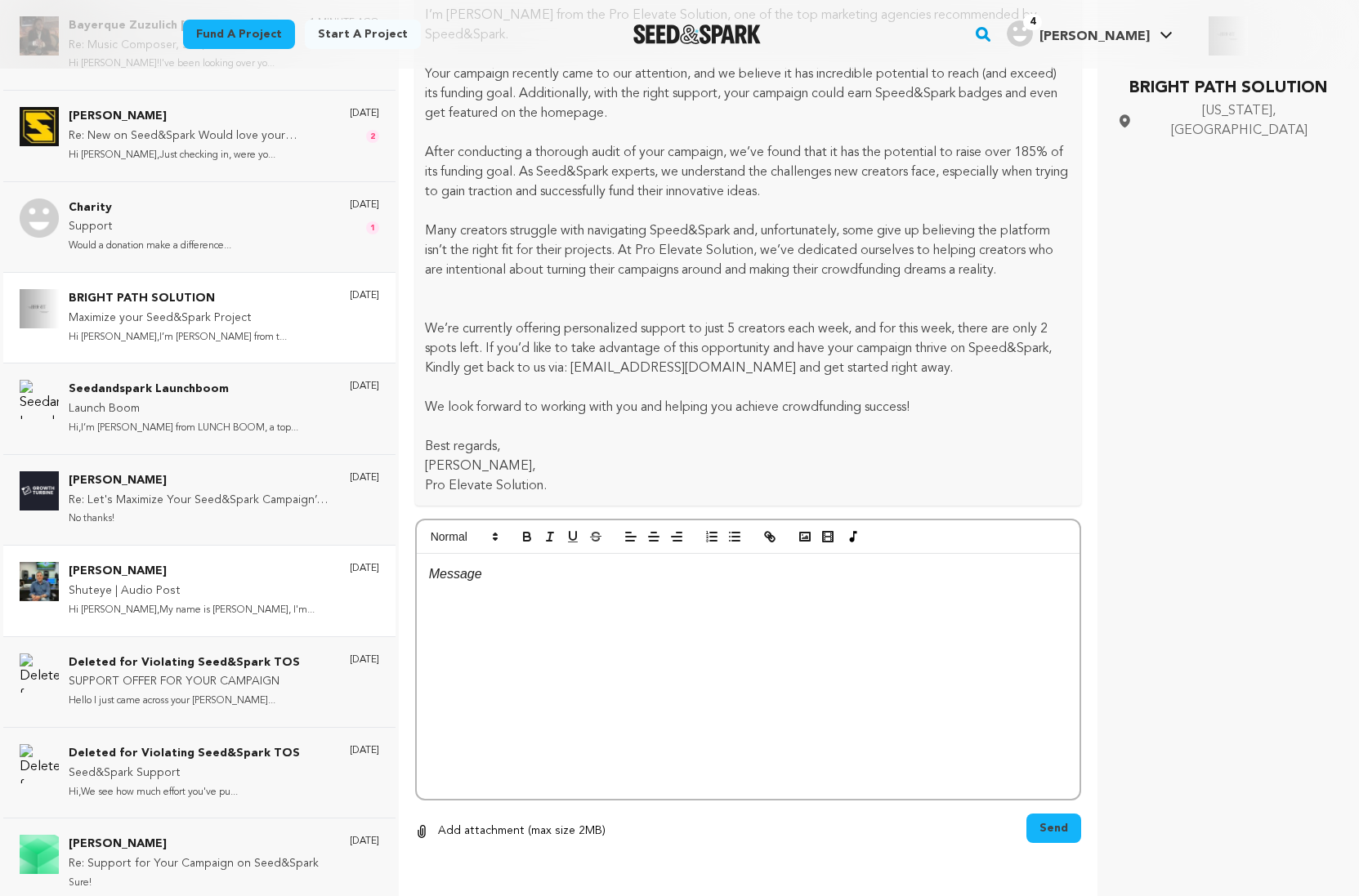
scroll to position [245, 0]
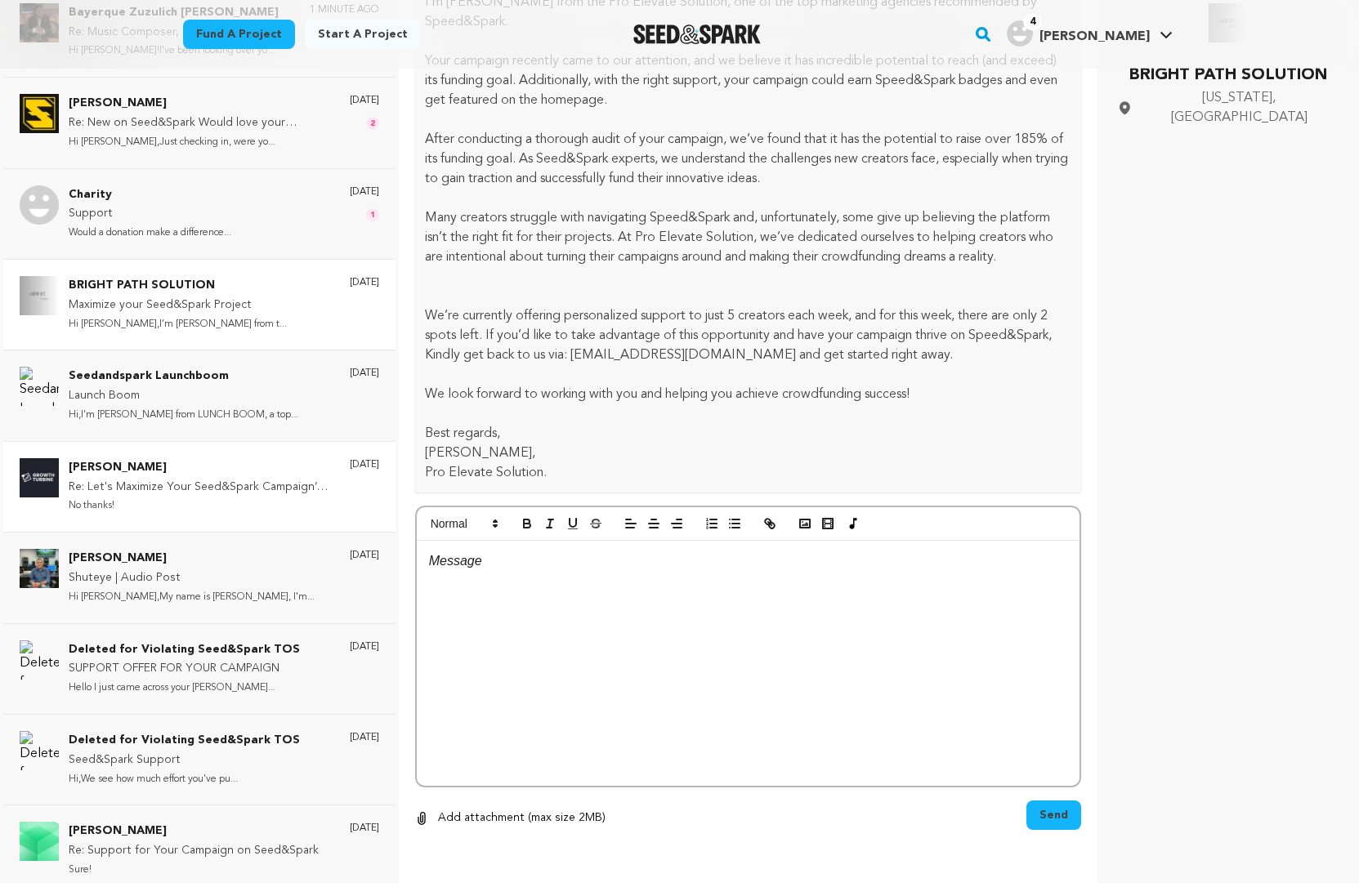
click at [207, 485] on p "Re: Let's Maximize Your Seed&Spark Campaign’s Reach with the Latest Updates." at bounding box center [201, 487] width 265 height 19
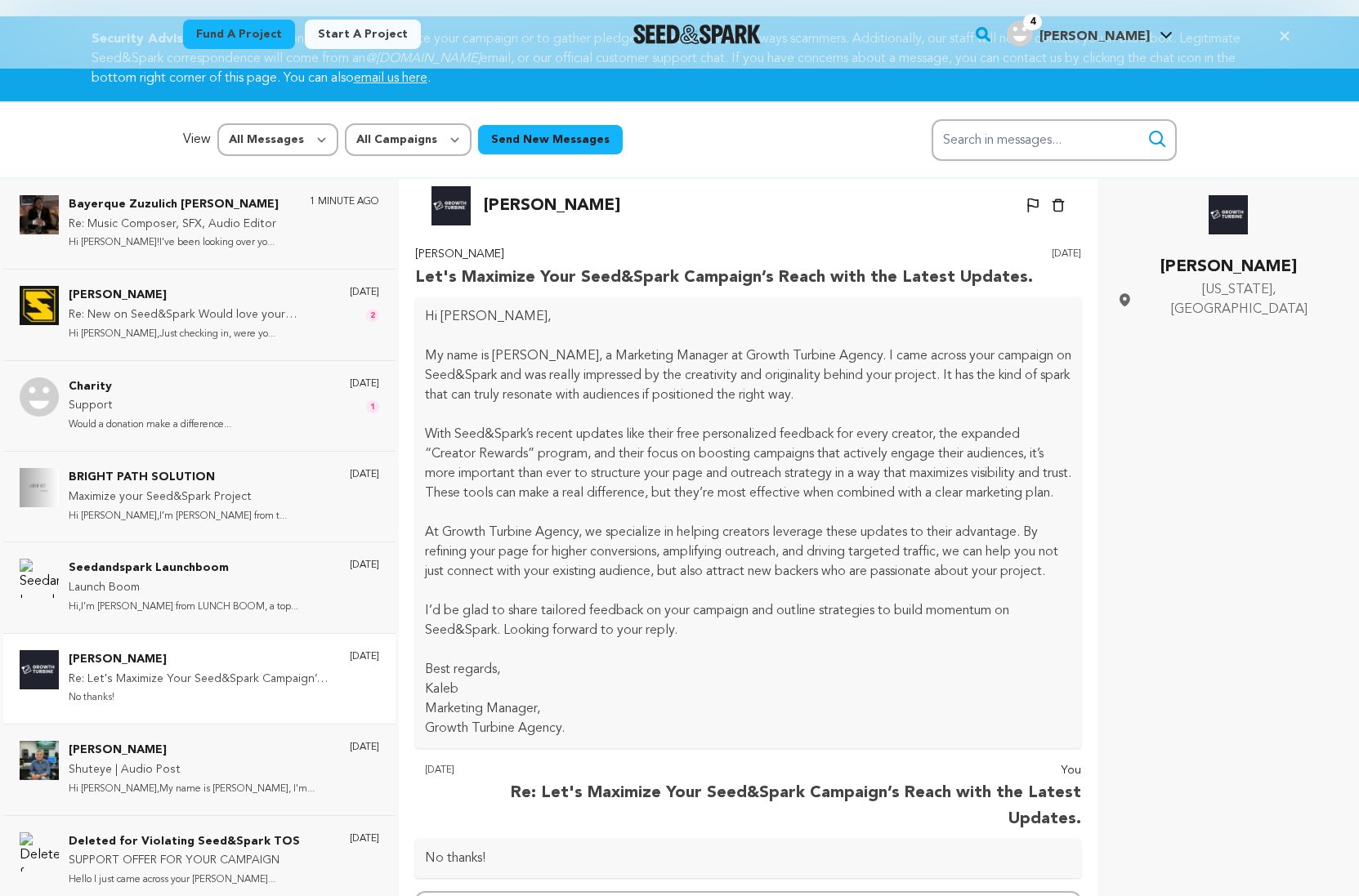
scroll to position [14, 0]
click at [292, 392] on div "Charity Support Would a donation make a difference... 2 days ago 1" at bounding box center [224, 406] width 310 height 57
click at [304, 334] on div "Scott Jones Re: New on Seed&Spark Would love your guidance Hi Andrea,Just check…" at bounding box center [224, 314] width 310 height 57
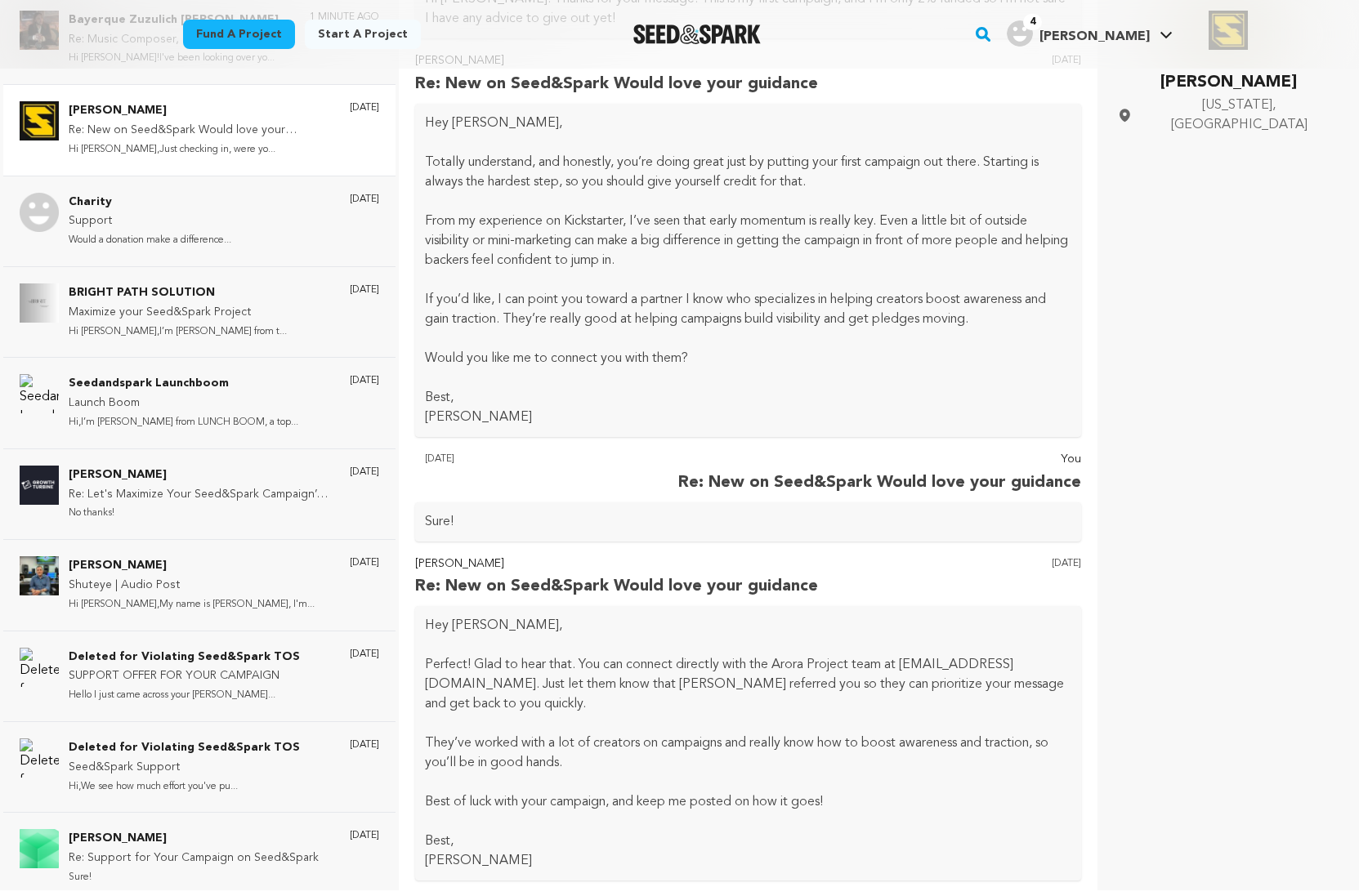
scroll to position [1473, 0]
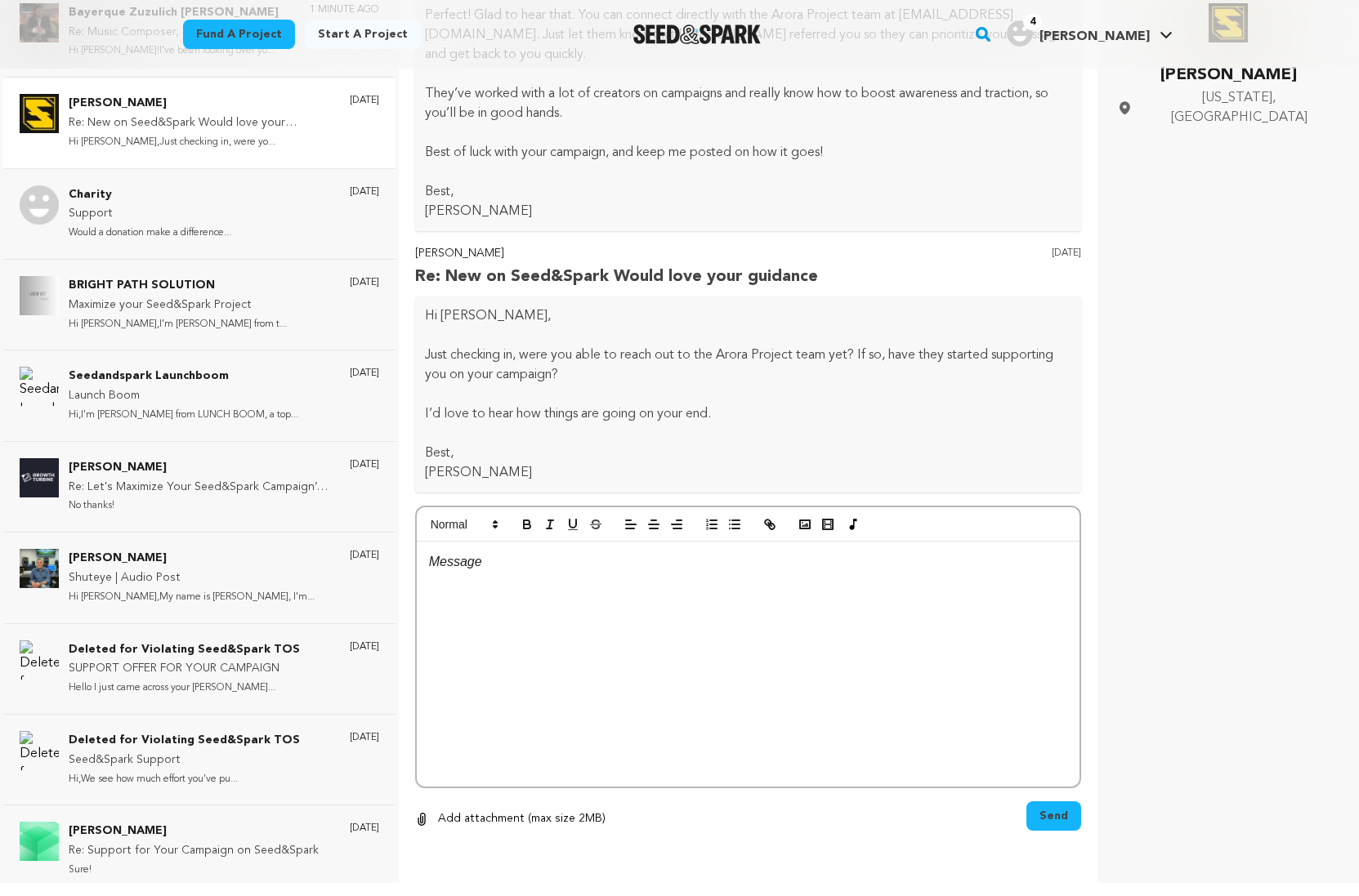
click at [611, 593] on div at bounding box center [748, 663] width 664 height 245
click at [546, 563] on p "I'm not in the possition to pay upfront marketing fees" at bounding box center [748, 561] width 639 height 21
click at [803, 646] on div "I'm not in the position to pay upfront marketing fees" at bounding box center [748, 663] width 664 height 245
click at [763, 561] on p "I'm not in the position to pay upfront marketing fees, thsnk you though!" at bounding box center [748, 561] width 639 height 21
click at [875, 660] on div "I'm not in the position to pay upfront marketing fees, thank you though!" at bounding box center [748, 663] width 664 height 245
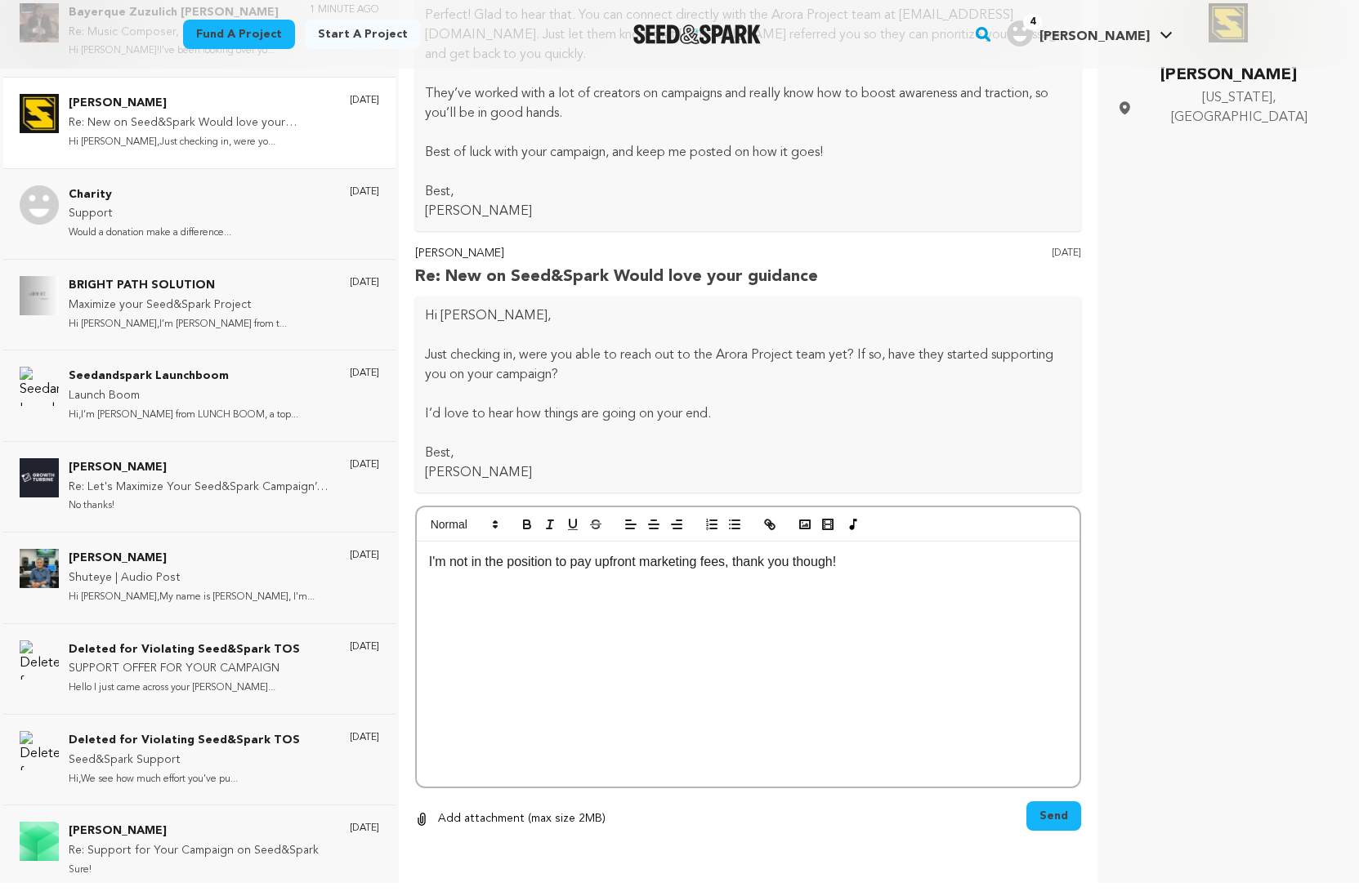
click at [839, 583] on div "I'm not in the position to pay upfront marketing fees, thank you though!" at bounding box center [748, 663] width 664 height 245
copy p "I'm not in the position to pay upfront marketing fees, thank you though!"
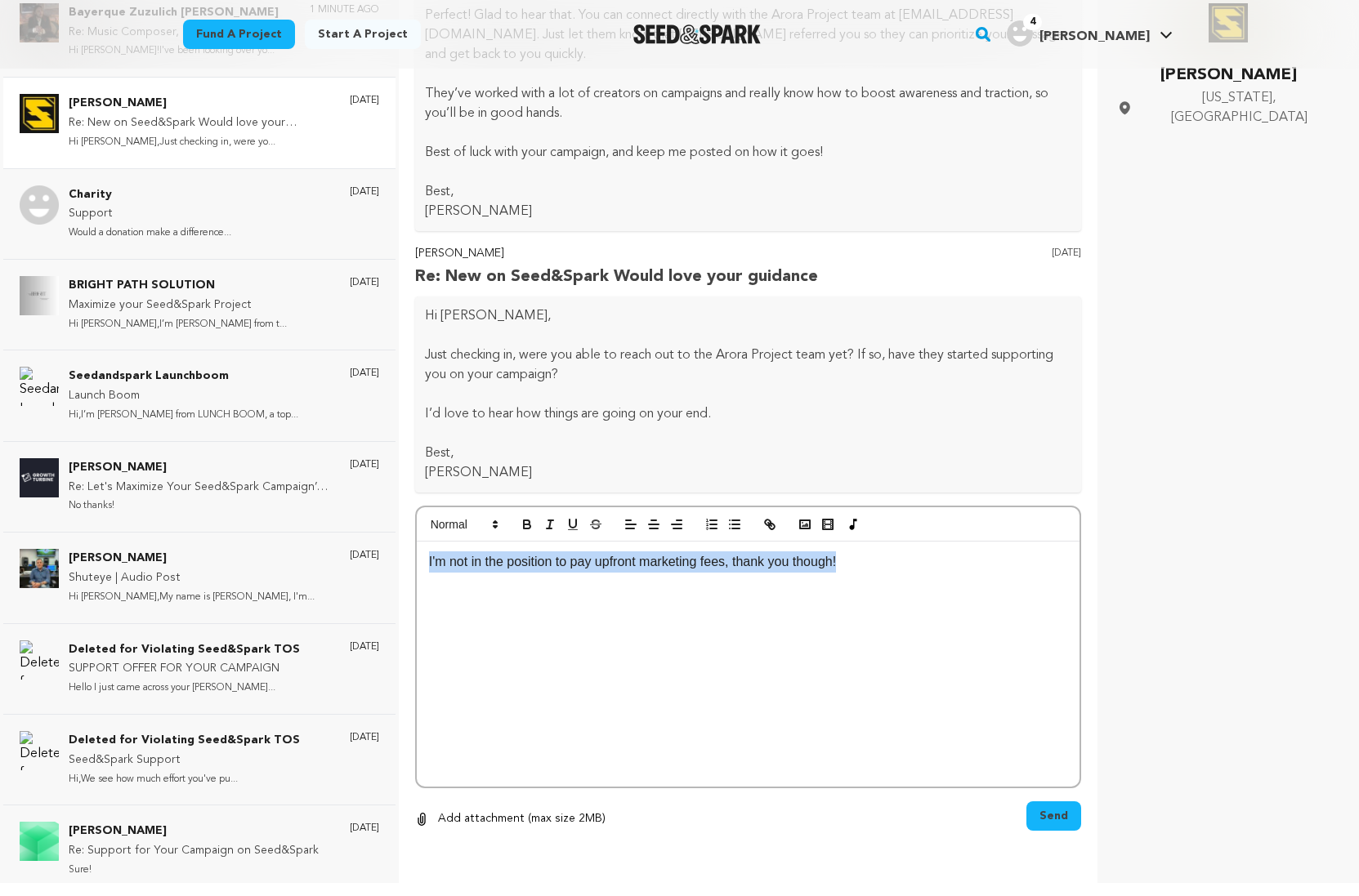
click at [1052, 827] on button "Send" at bounding box center [1053, 815] width 55 height 29
click at [1051, 817] on icon "button" at bounding box center [1060, 815] width 20 height 20
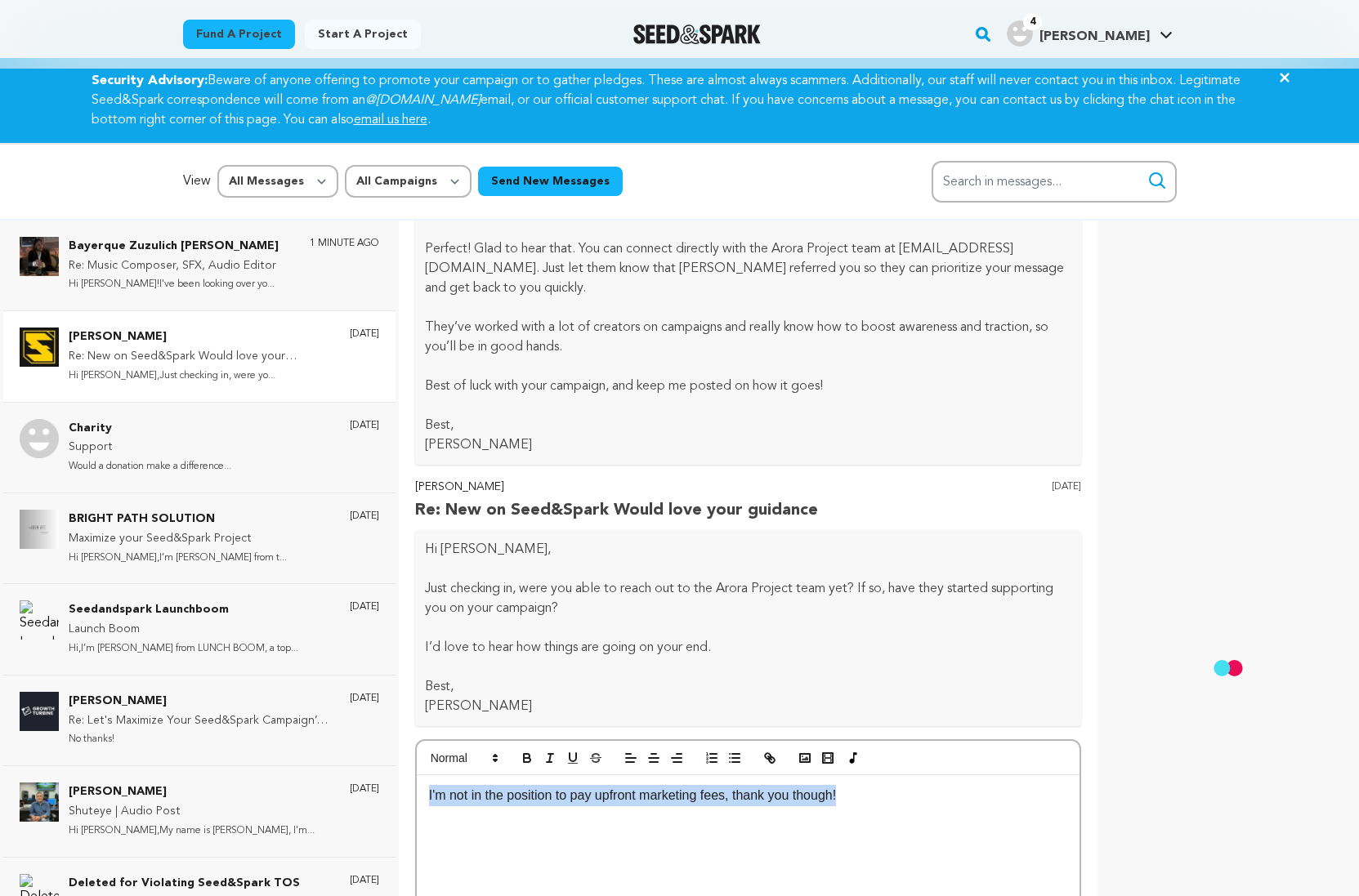
scroll to position [0, 0]
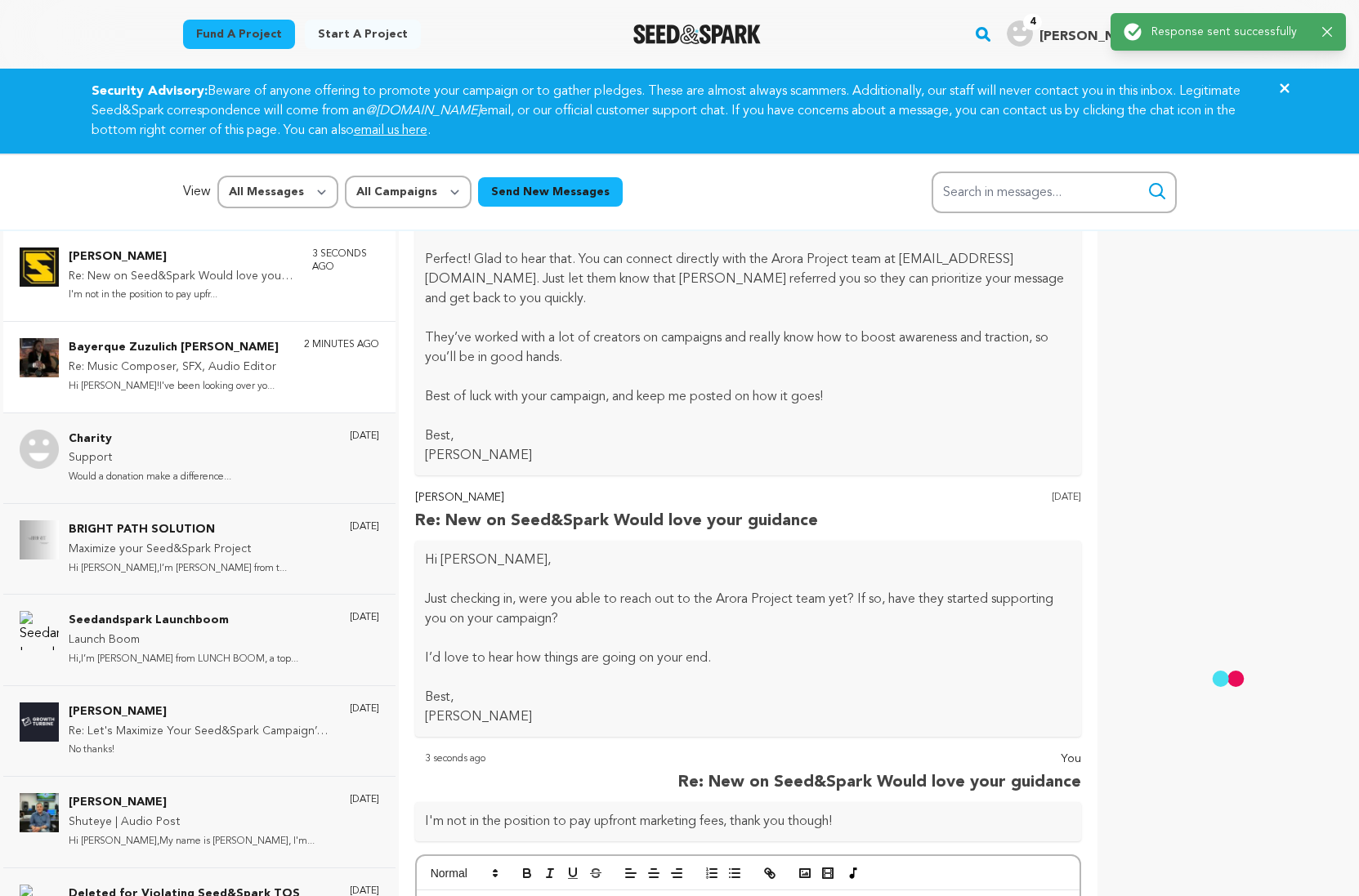
click at [211, 360] on p "Re: Music Composer, SFX, Audio Editor" at bounding box center [174, 367] width 210 height 19
click at [212, 461] on p "Support" at bounding box center [150, 457] width 162 height 19
click at [133, 491] on div "Charity Support Would a donation make a difference... 2 days ago" at bounding box center [199, 458] width 392 height 91
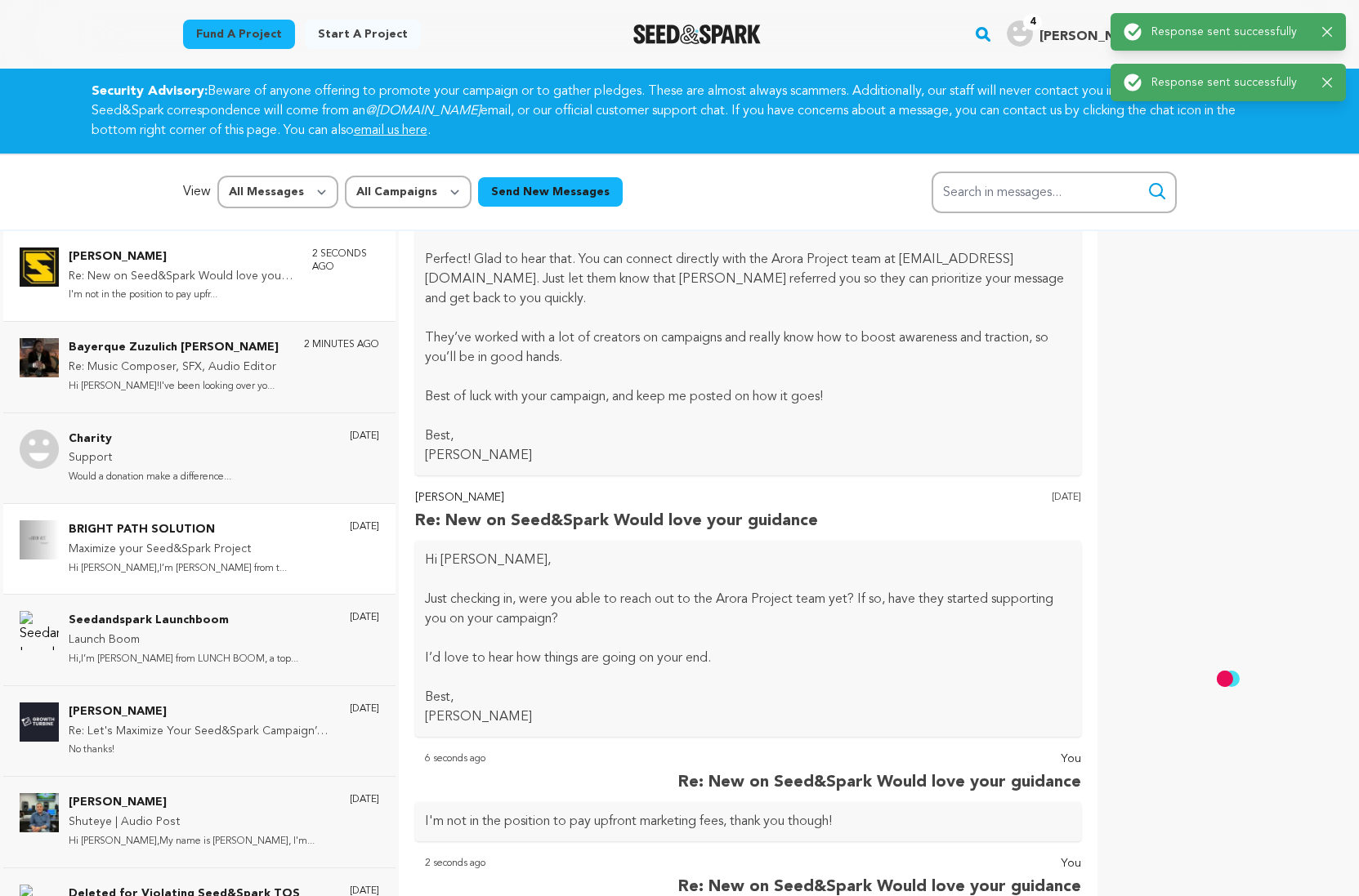
scroll to position [103, 0]
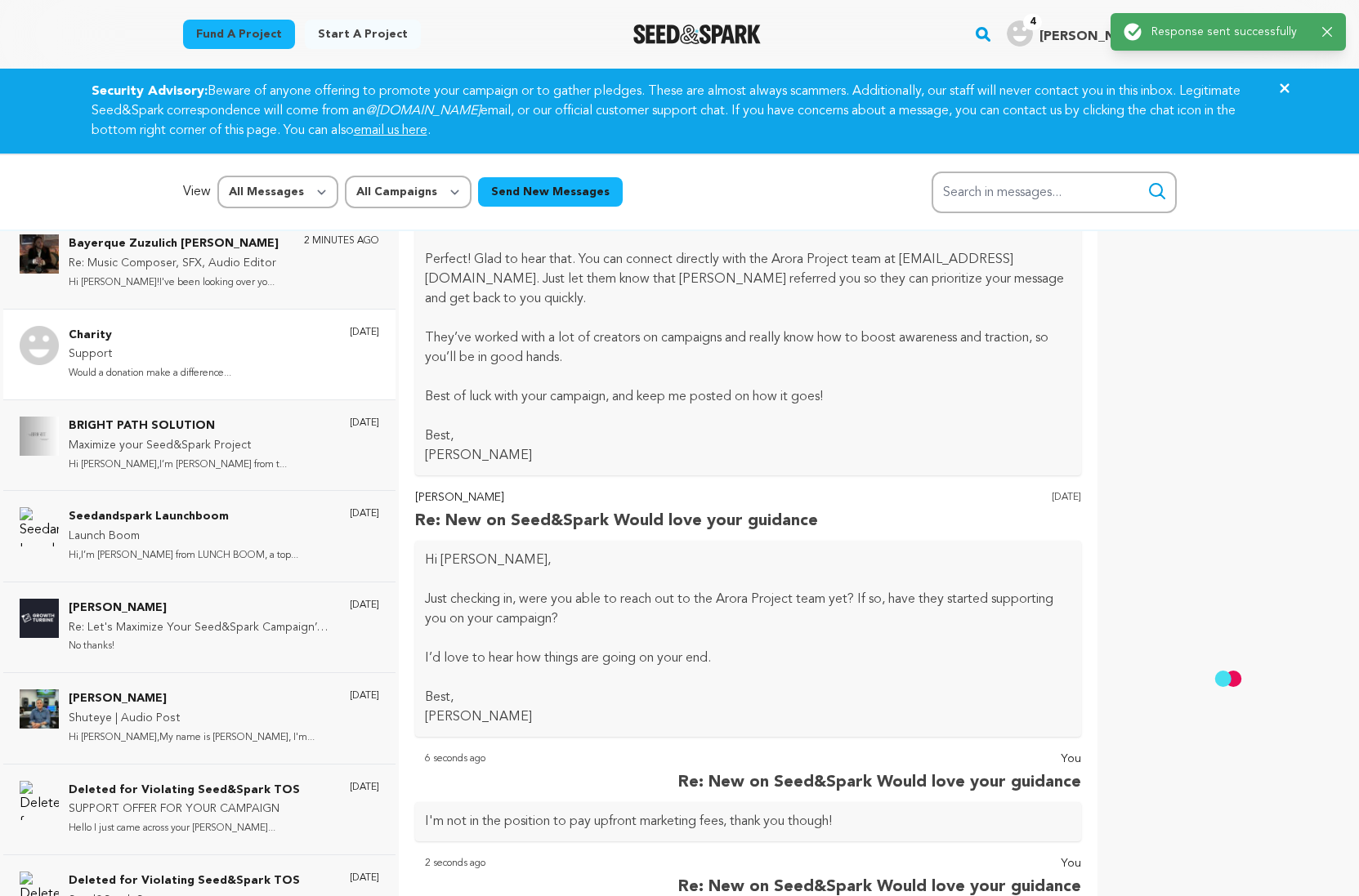
click at [186, 373] on p "Would a donation make a difference..." at bounding box center [150, 373] width 162 height 18
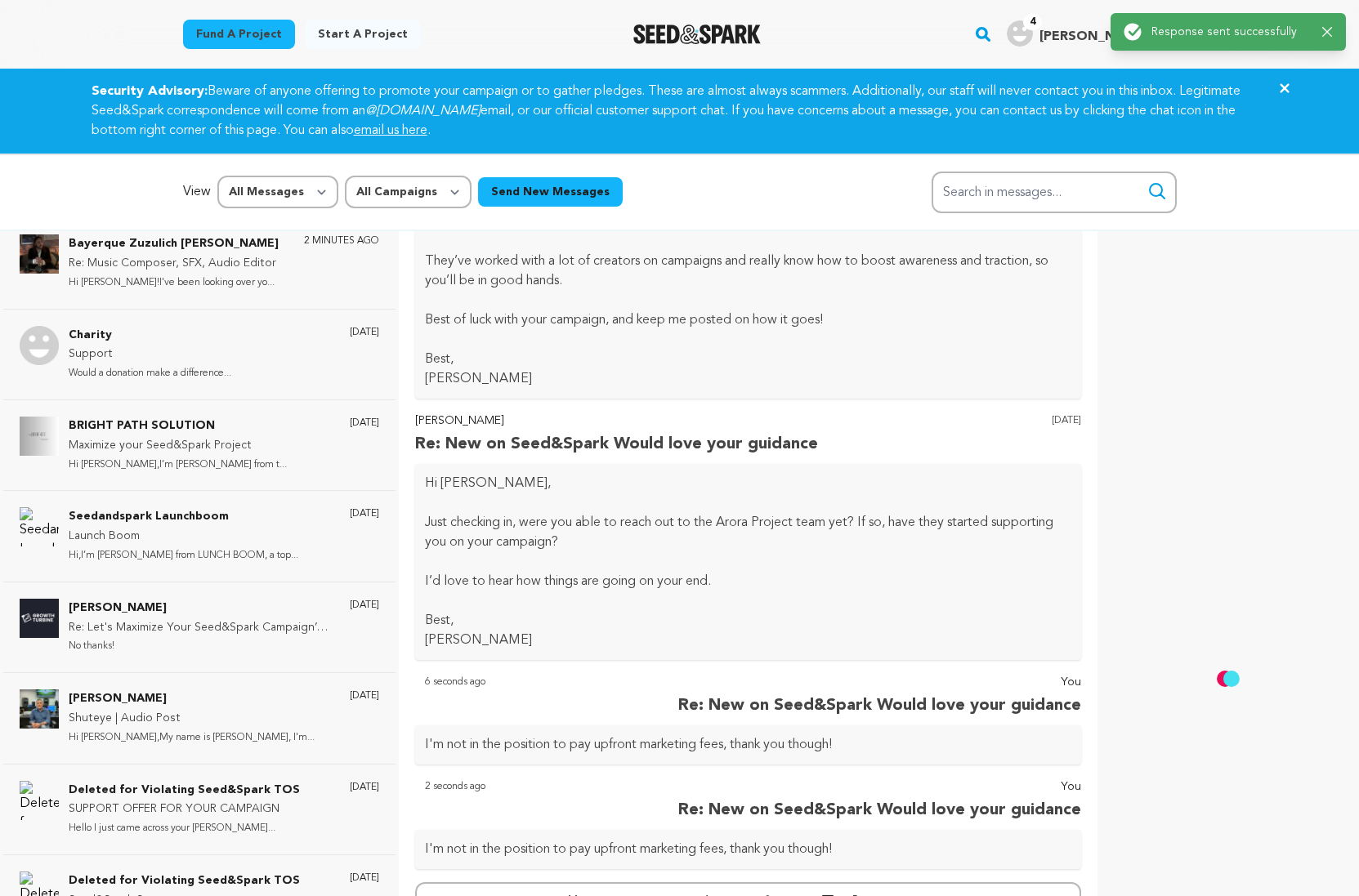
scroll to position [2577, 0]
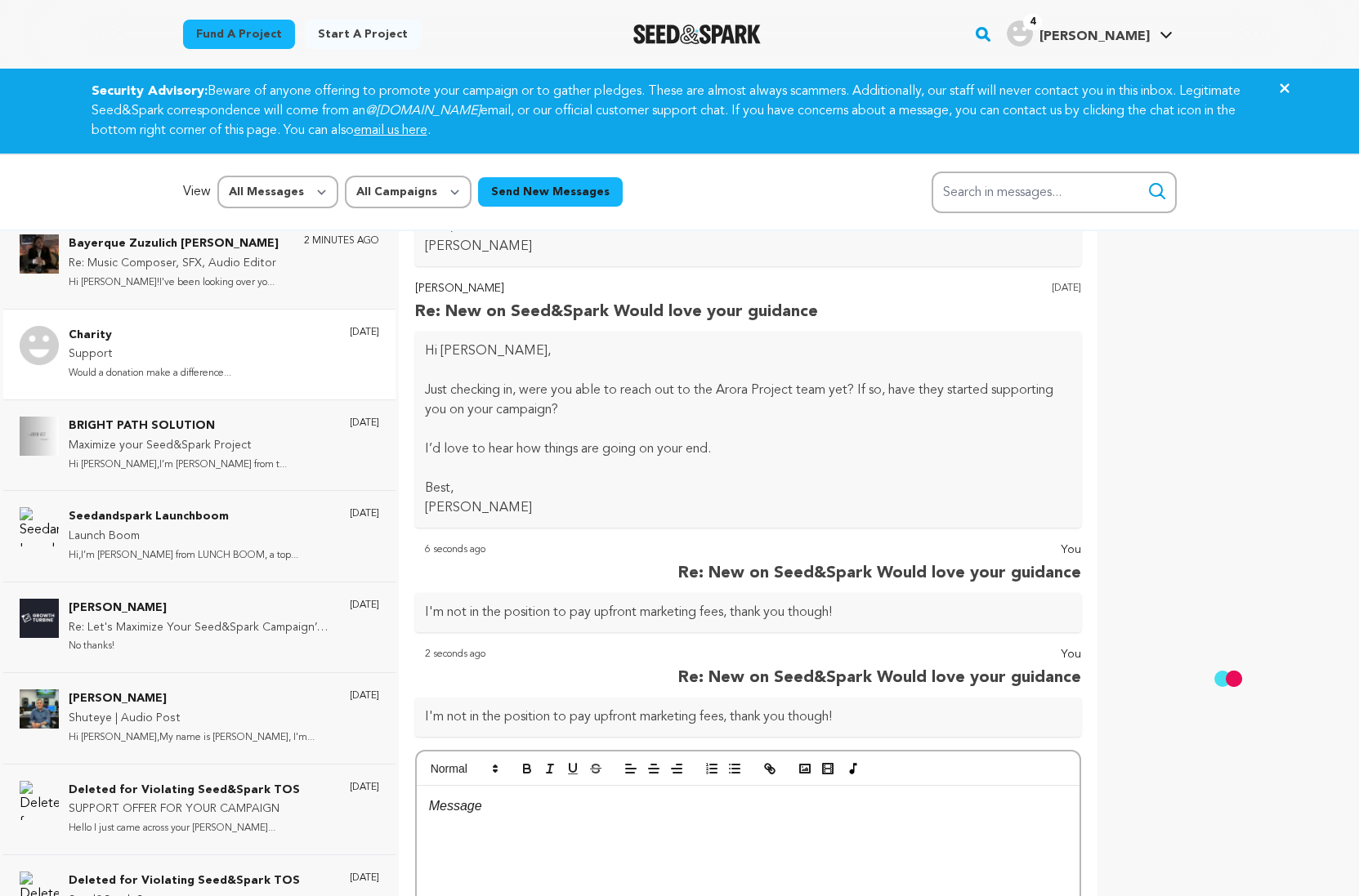
click at [140, 381] on p "Would a donation make a difference..." at bounding box center [150, 373] width 162 height 18
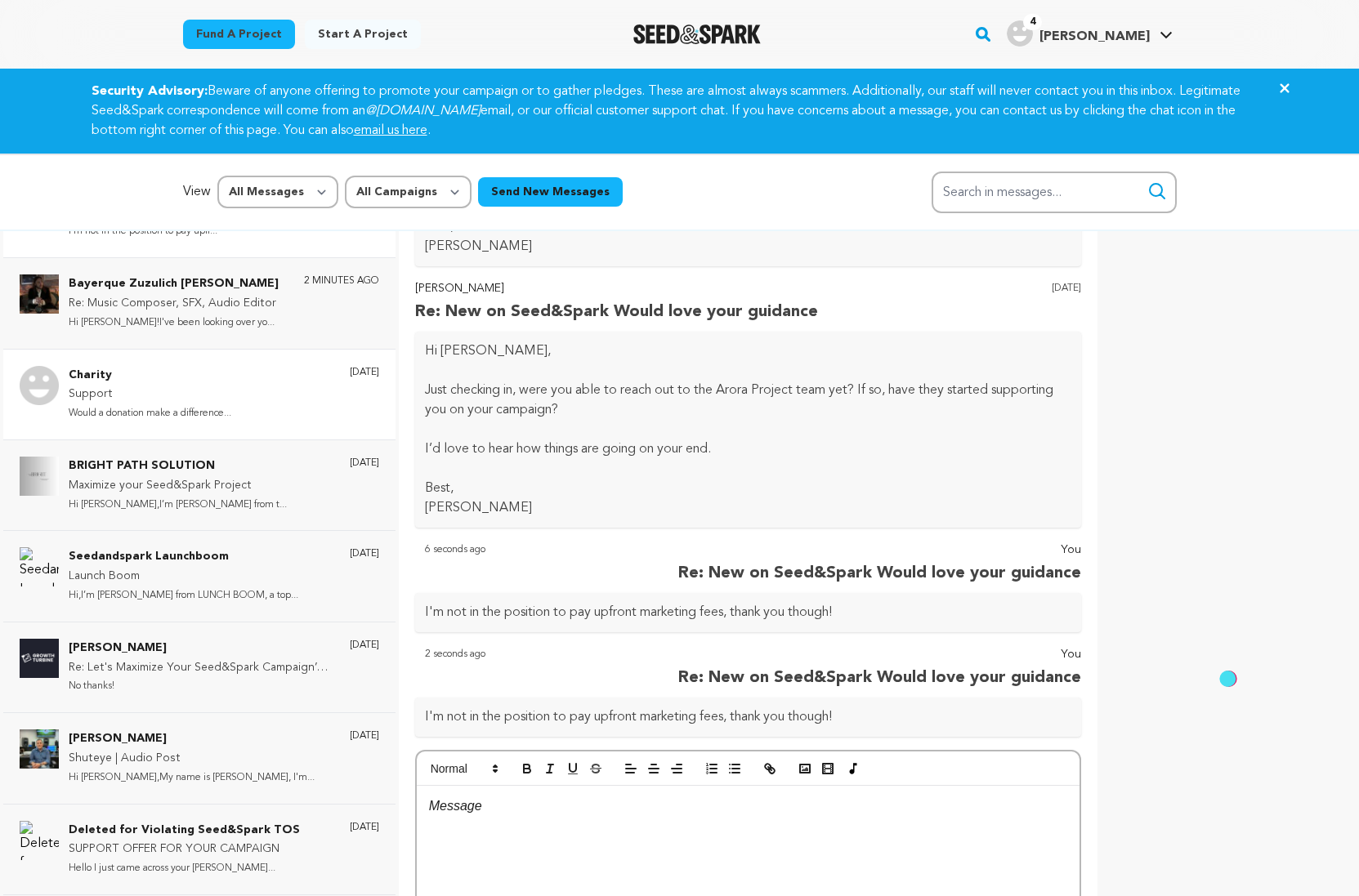
scroll to position [0, 0]
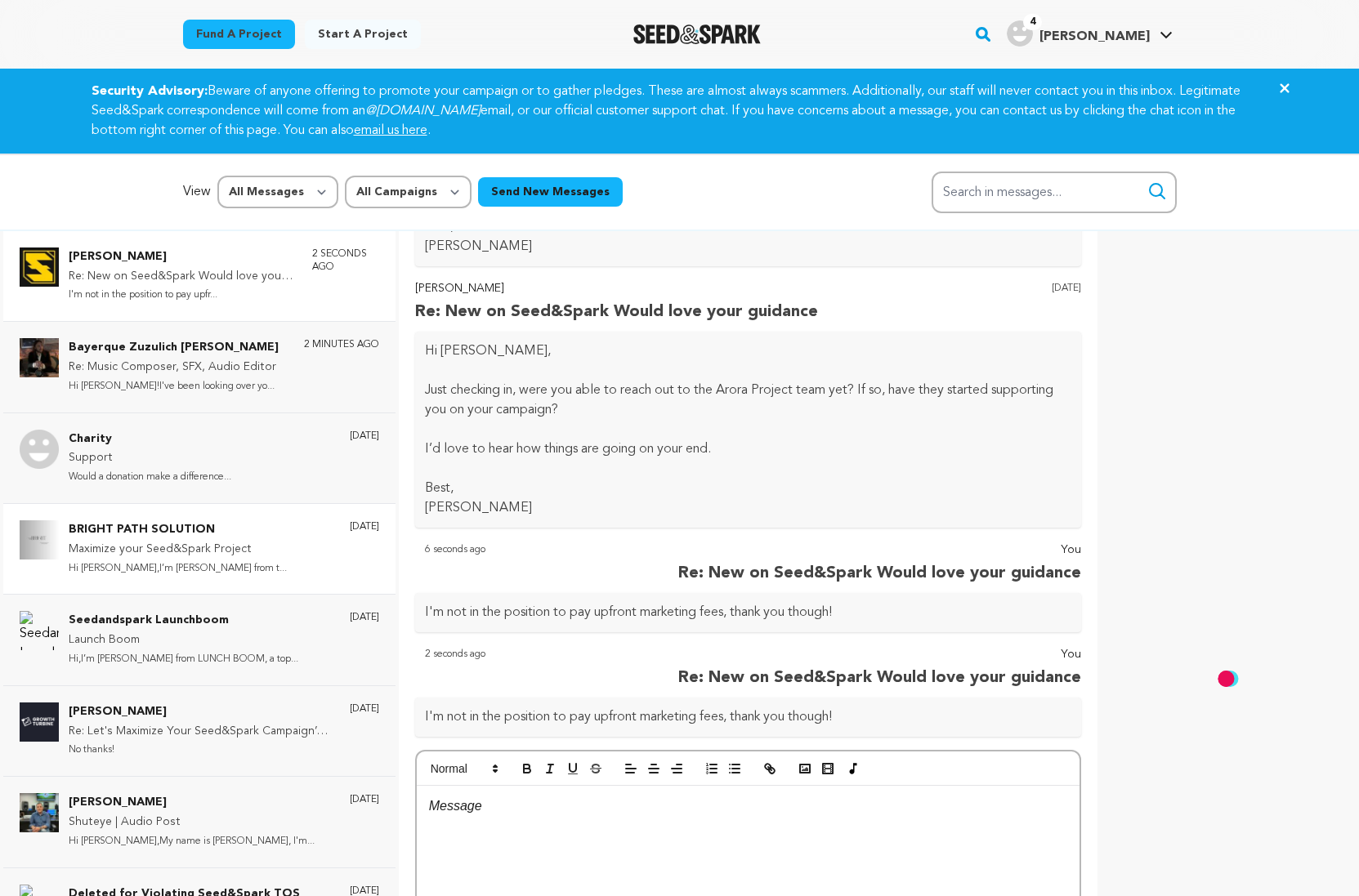
click at [175, 554] on p "Maximize your Seed&Spark Project" at bounding box center [177, 549] width 218 height 19
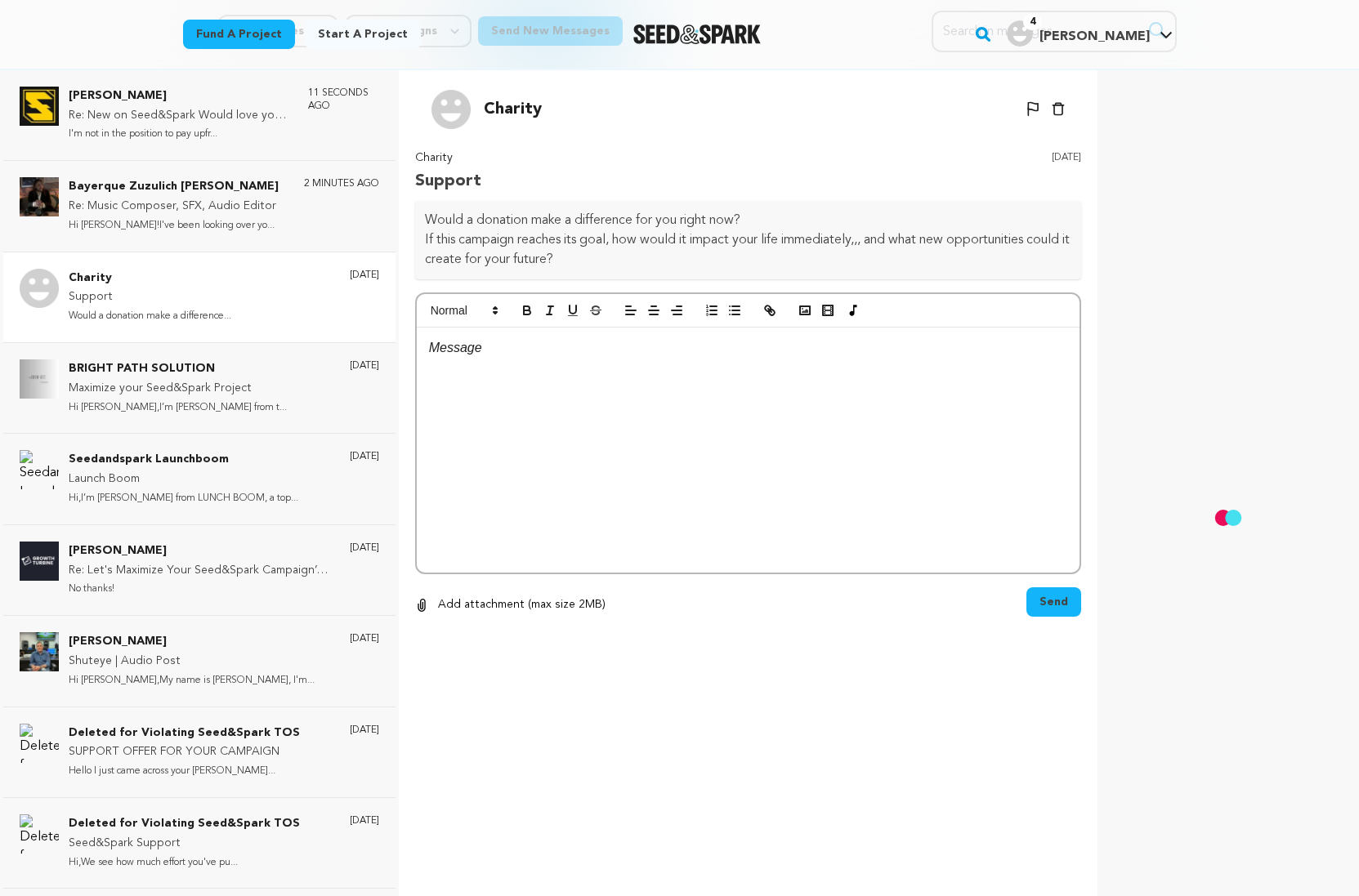
scroll to position [158, 0]
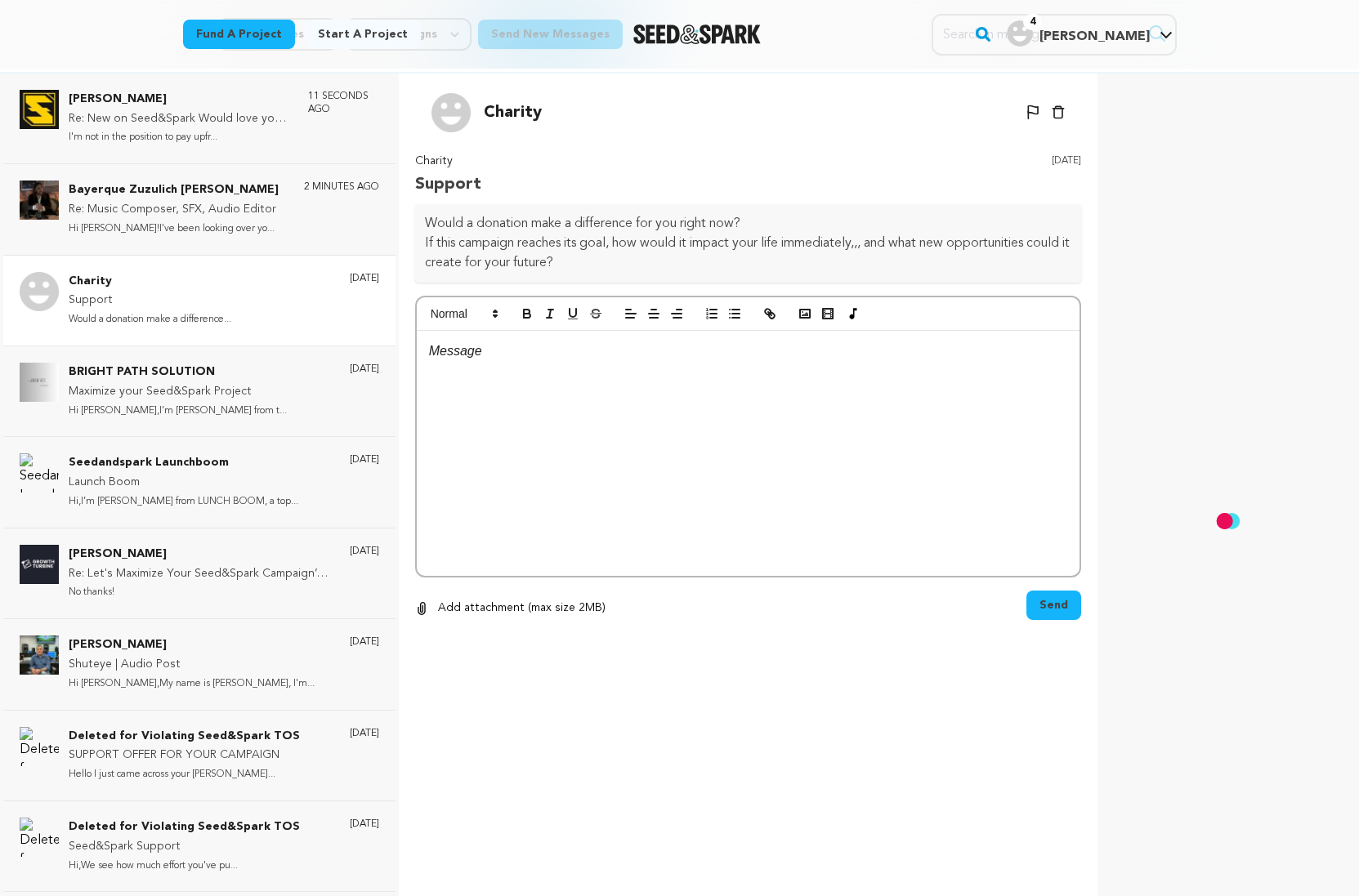
click at [145, 303] on p "Support" at bounding box center [150, 300] width 162 height 19
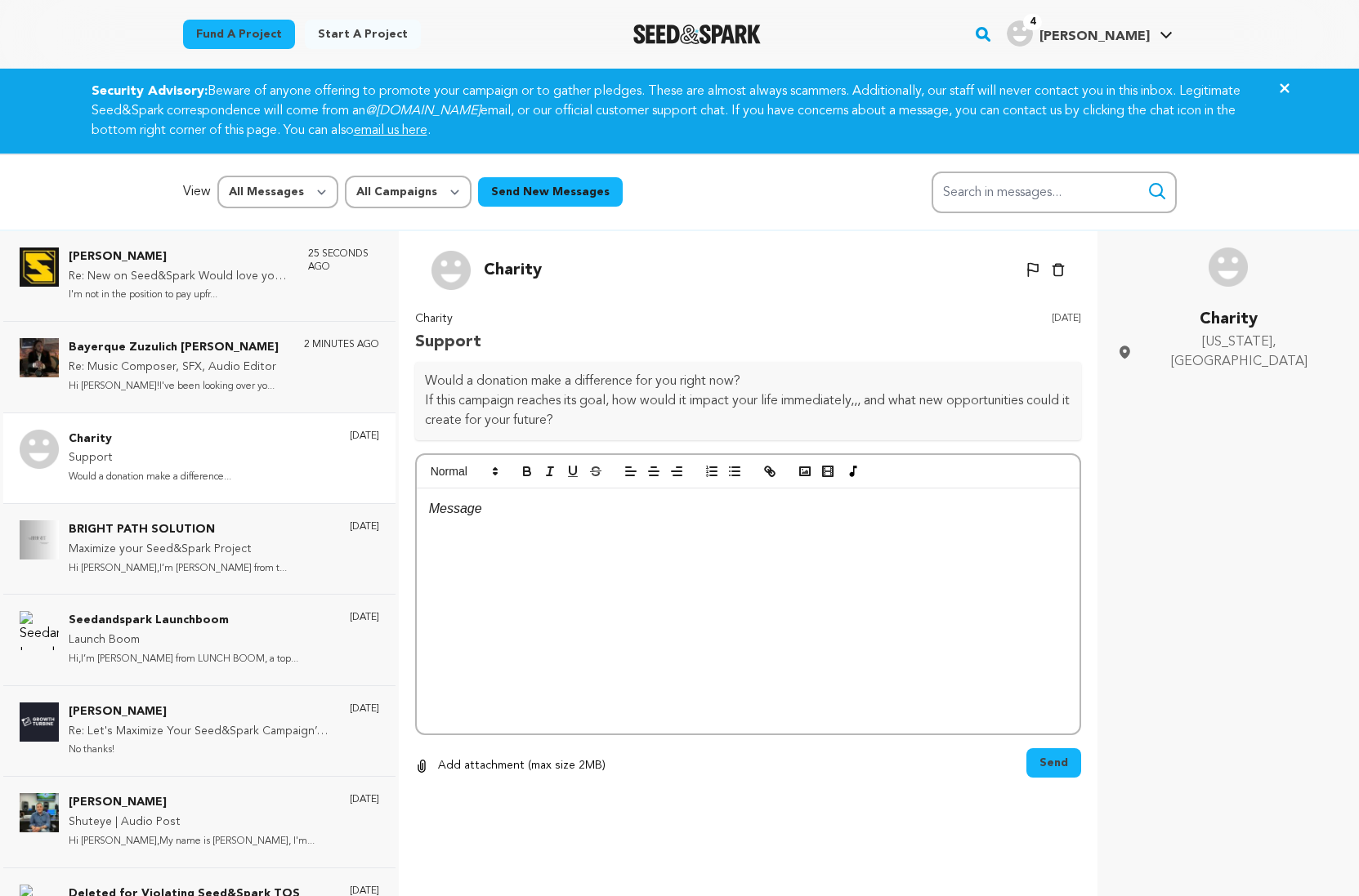
scroll to position [103, 0]
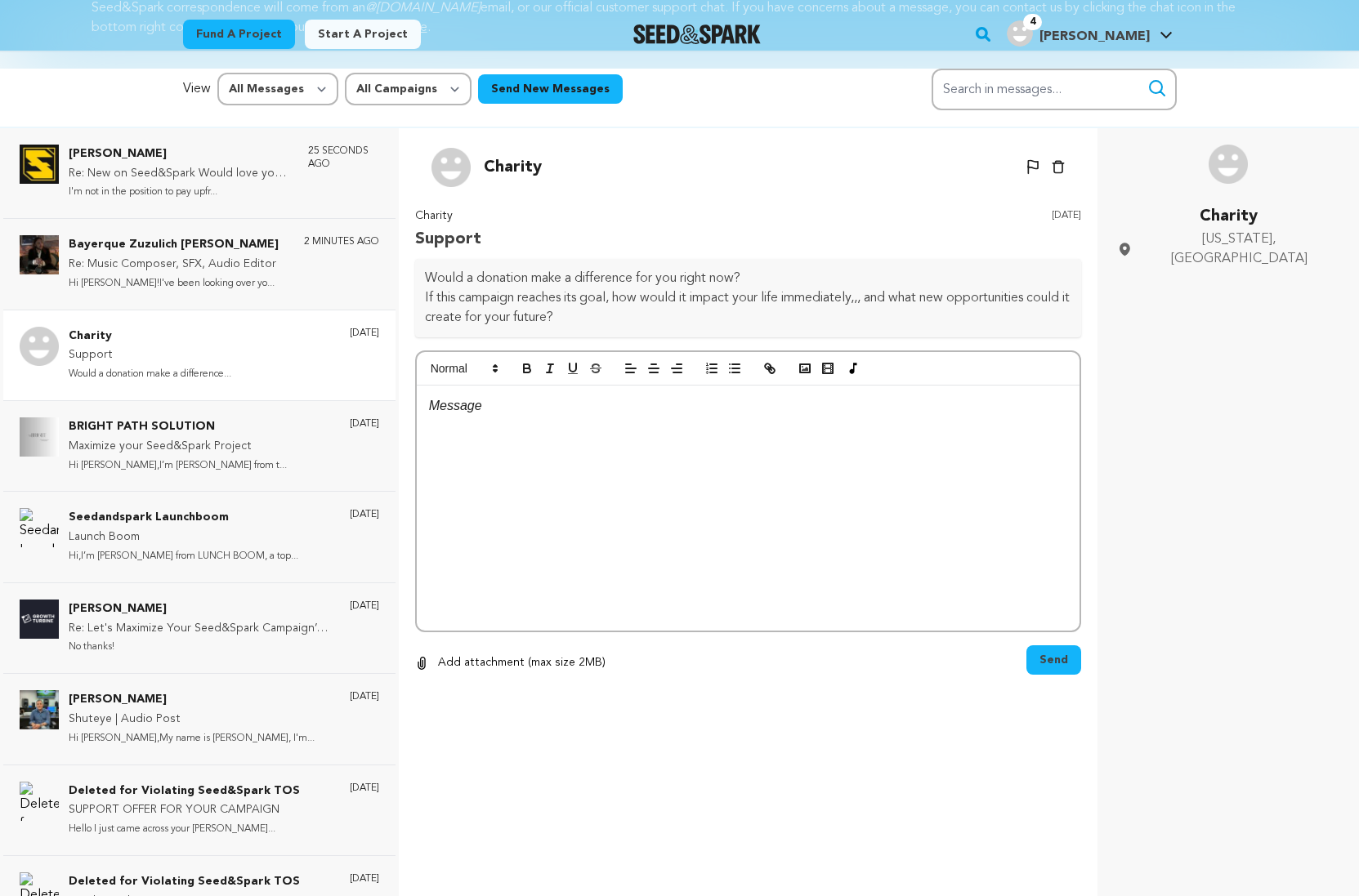
click at [555, 422] on div at bounding box center [748, 508] width 664 height 245
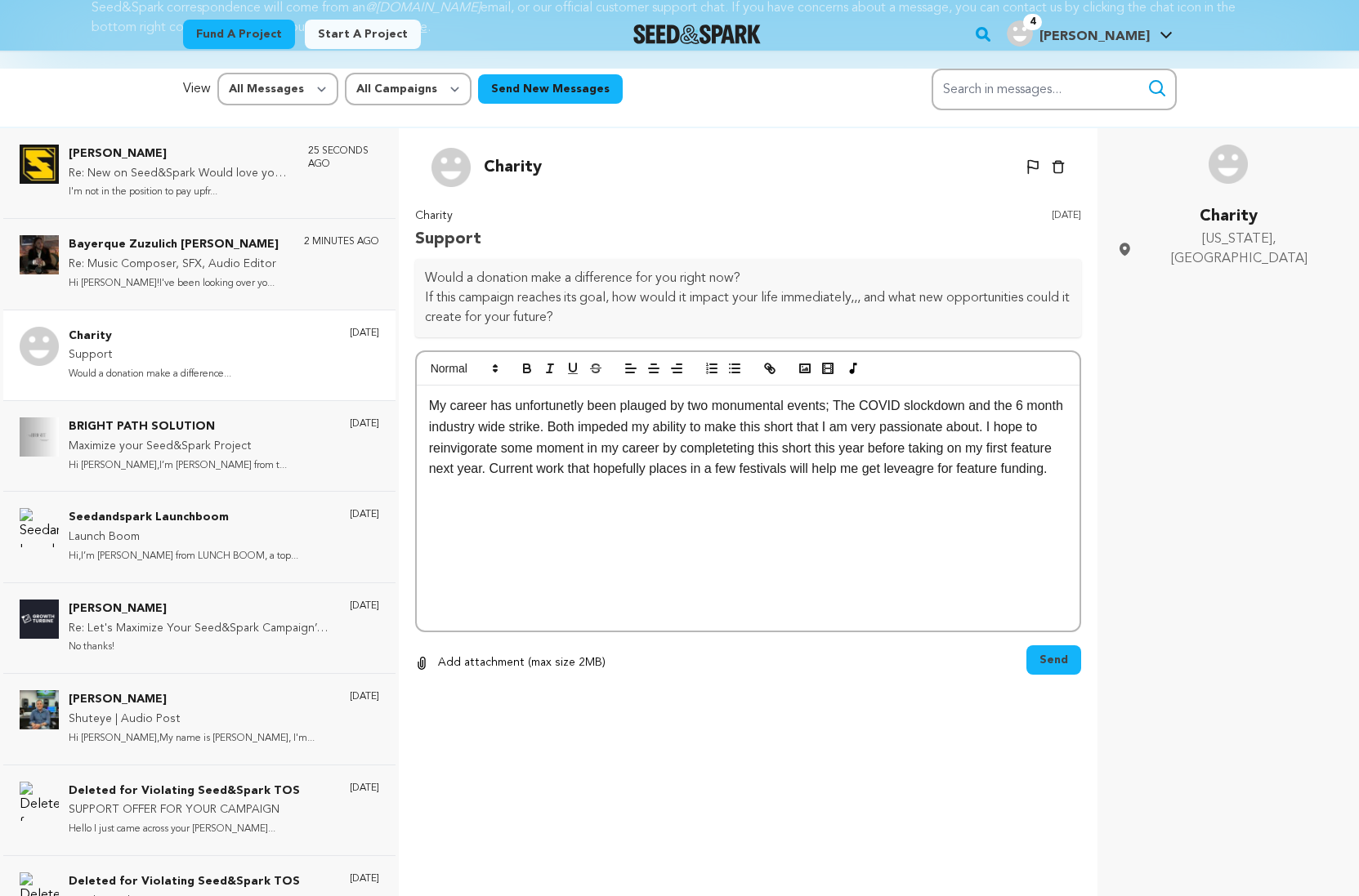
click at [754, 449] on p "My career has unfortunetly been plauged by two monumental events; The COVID slo…" at bounding box center [748, 436] width 639 height 83
click at [574, 408] on p "My career has unfortunetly been plauged by two monumental events; The COVID slo…" at bounding box center [748, 436] width 639 height 83
drag, startPoint x: 659, startPoint y: 408, endPoint x: 672, endPoint y: 412, distance: 13.6
click at [660, 408] on p "My career has unfortunately been plauged by two monumental events; The COVID sl…" at bounding box center [748, 436] width 639 height 83
click at [932, 403] on p "My career has unfortunately been plagued by two monumental events; The COVID sl…" at bounding box center [748, 436] width 639 height 83
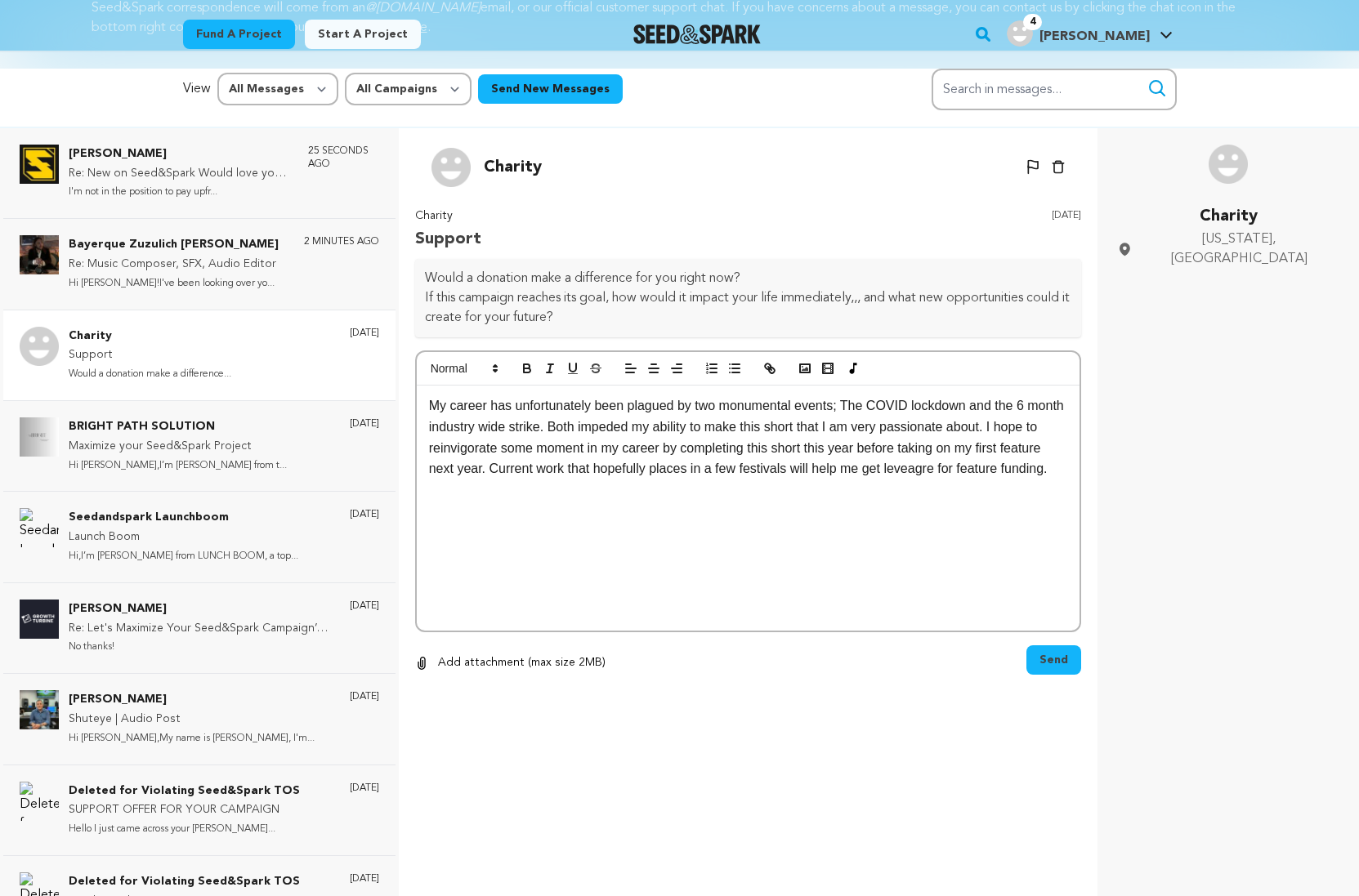
click at [958, 464] on p "My career has unfortunately been plagued by two monumental events; The COVID lo…" at bounding box center [748, 436] width 639 height 83
click at [968, 472] on p "My career has unfortunately been plagued by two monumental events; The COVID lo…" at bounding box center [748, 436] width 639 height 83
click at [991, 471] on p "My career has unfortunately been plagued by two monumental events; The COVID lo…" at bounding box center [748, 436] width 639 height 83
click at [505, 478] on p "My career has unfortunately been plagued by two monumental events; The COVID lo…" at bounding box center [748, 436] width 639 height 83
click at [1071, 657] on button "Send" at bounding box center [1053, 660] width 55 height 29
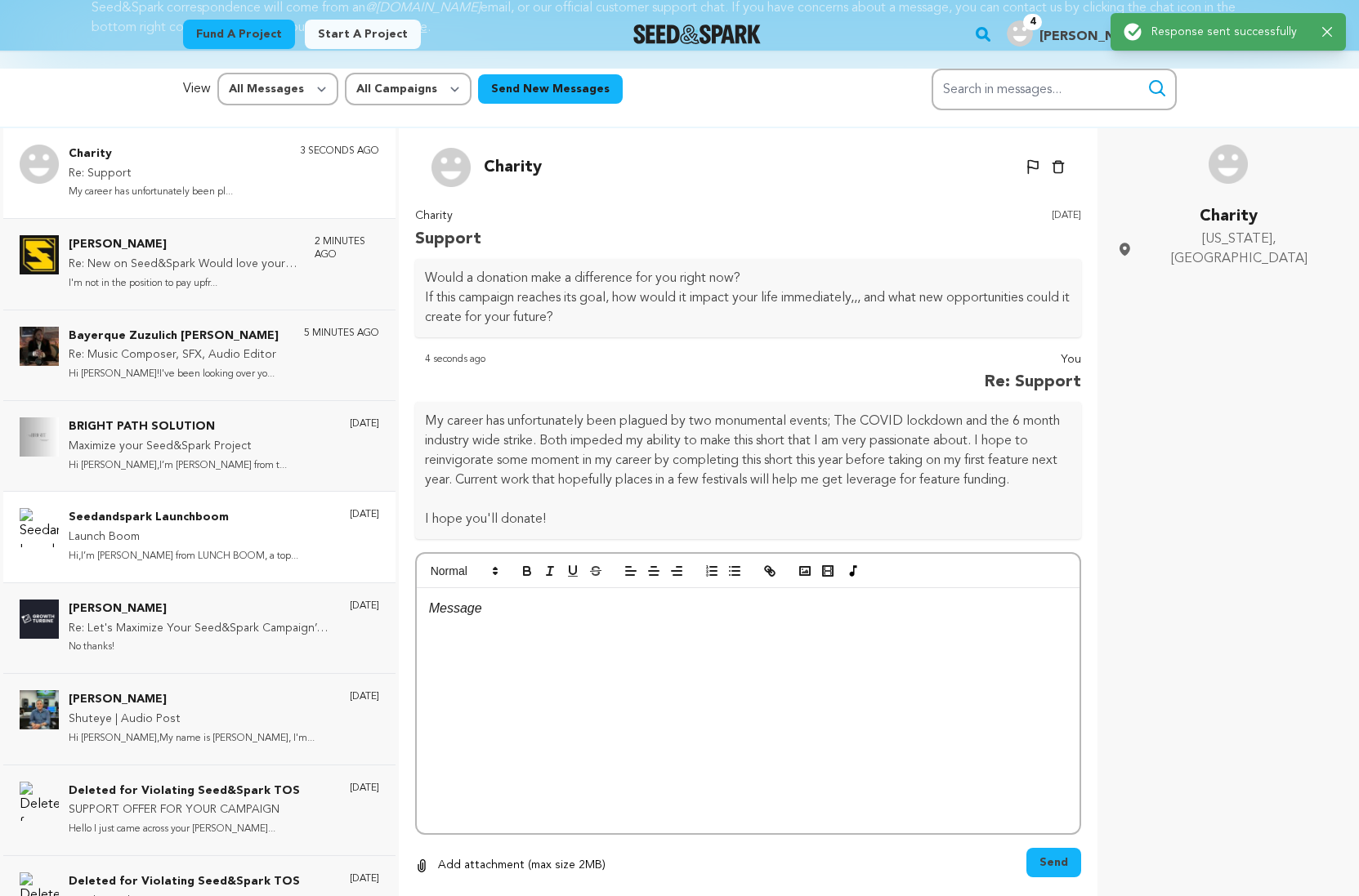
scroll to position [103, 0]
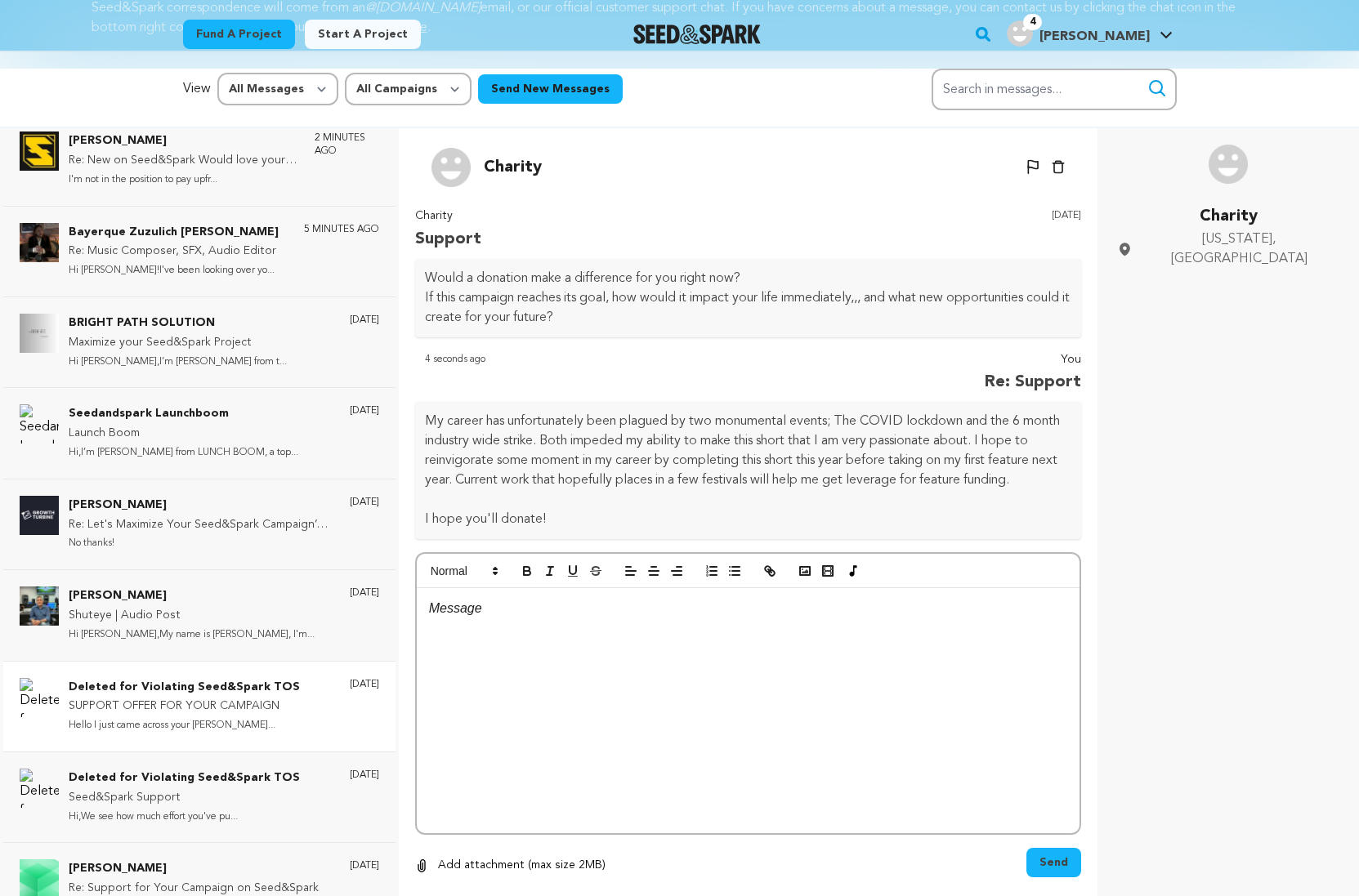
click at [165, 687] on p "Deleted for Violating Seed&Spark TOS" at bounding box center [184, 687] width 231 height 19
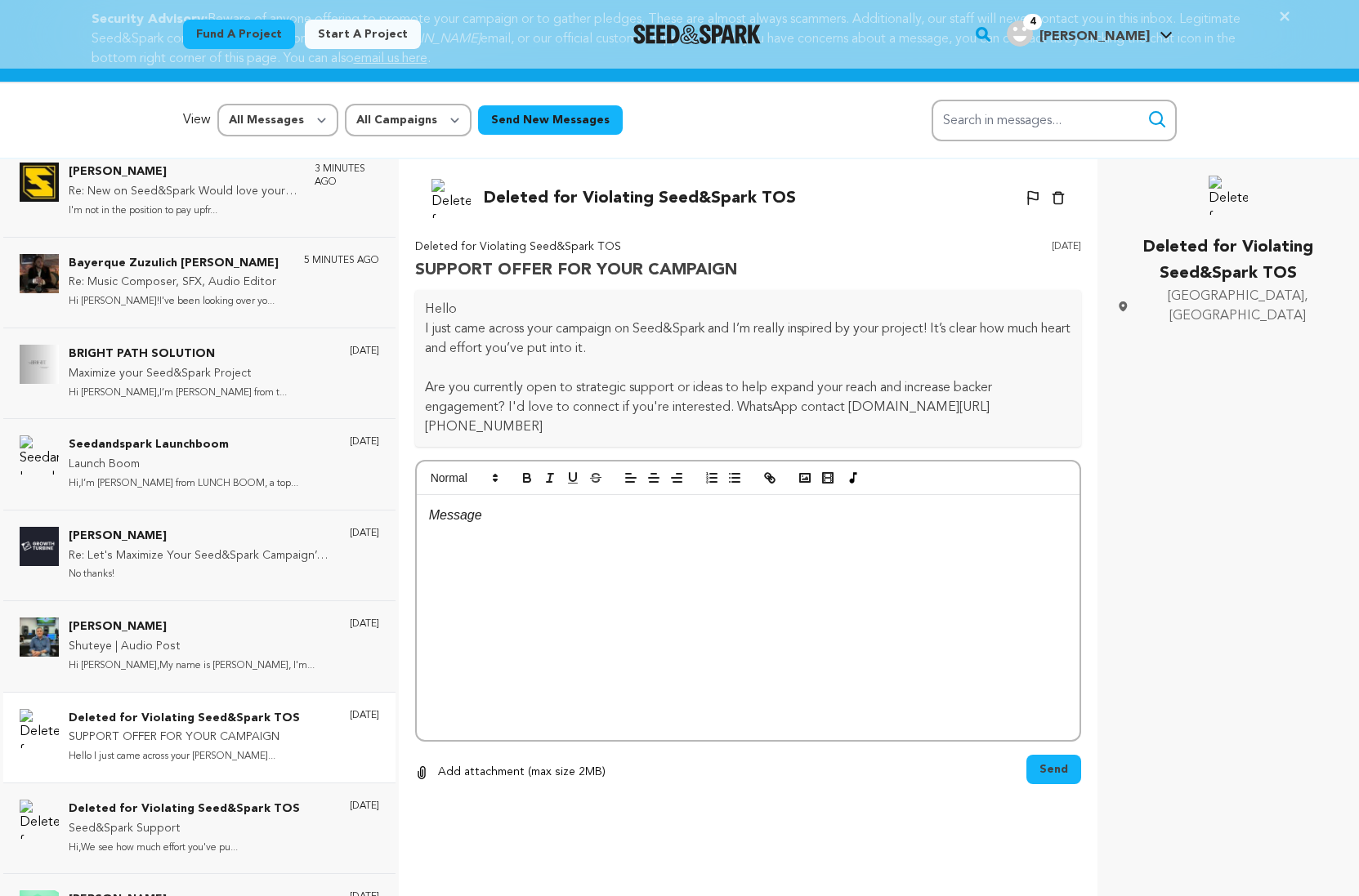
scroll to position [0, 0]
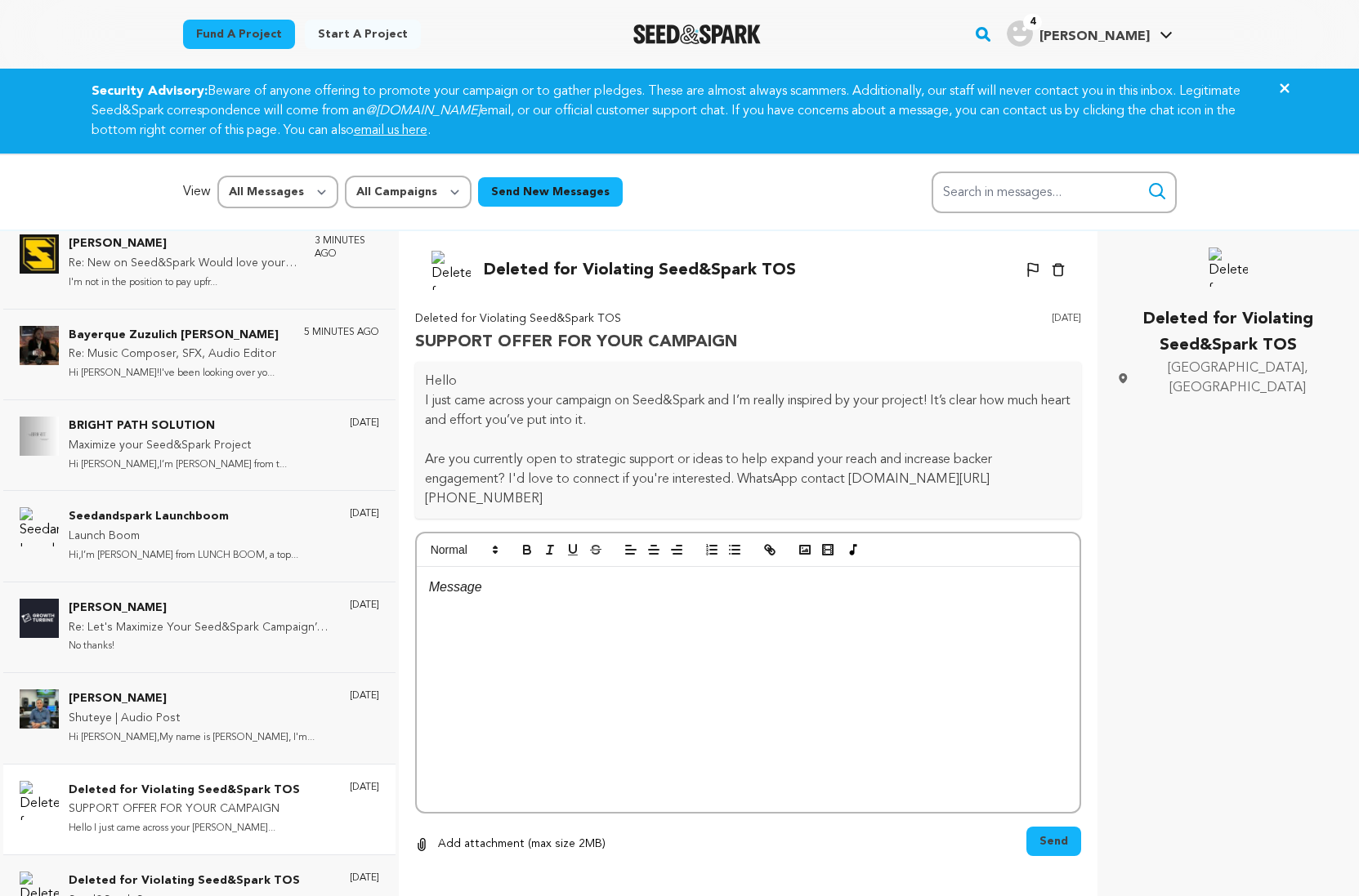
click at [1058, 266] on icon "button" at bounding box center [1058, 271] width 13 height 13
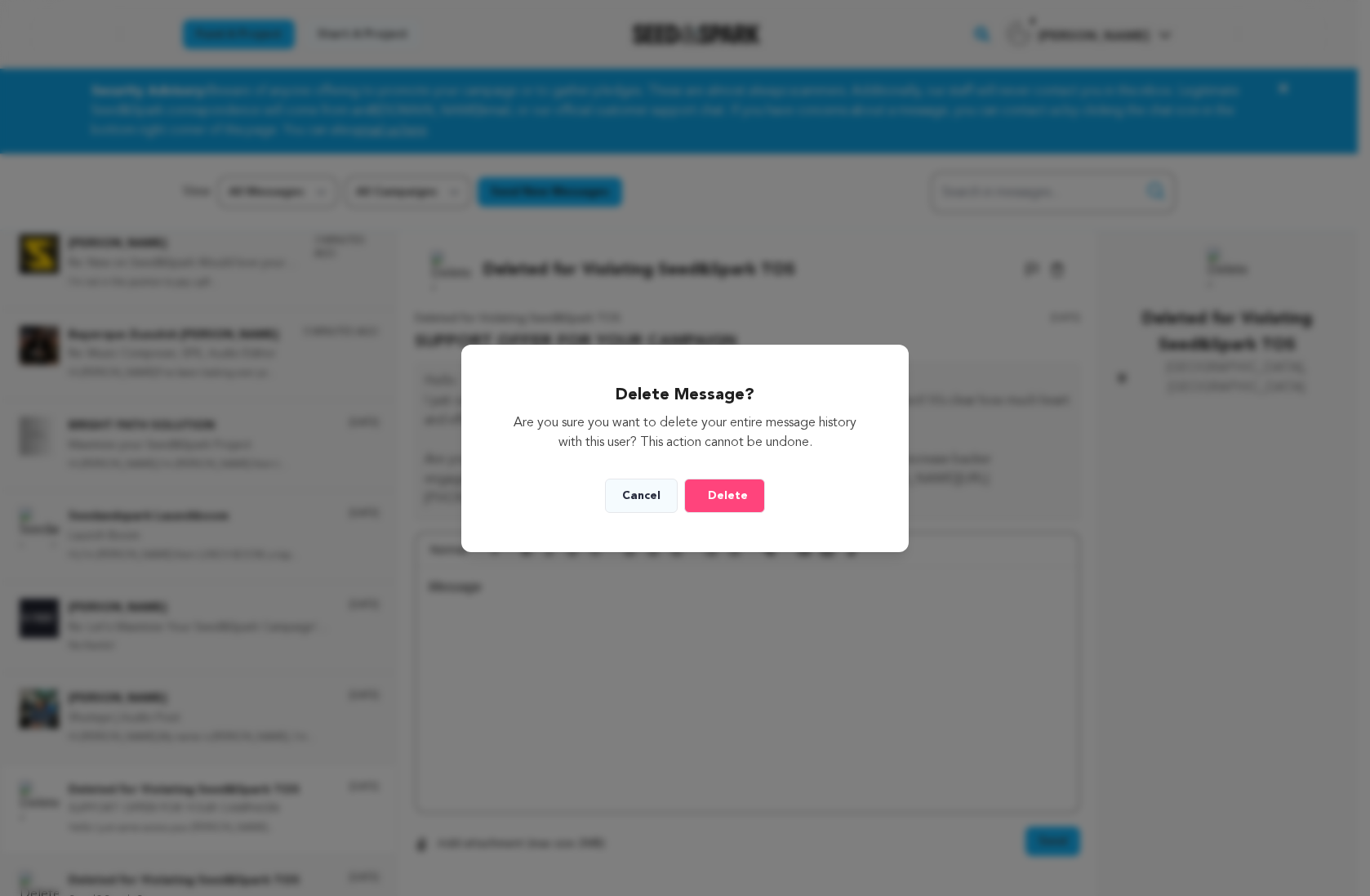
click at [723, 488] on span "Delete" at bounding box center [728, 495] width 40 height 16
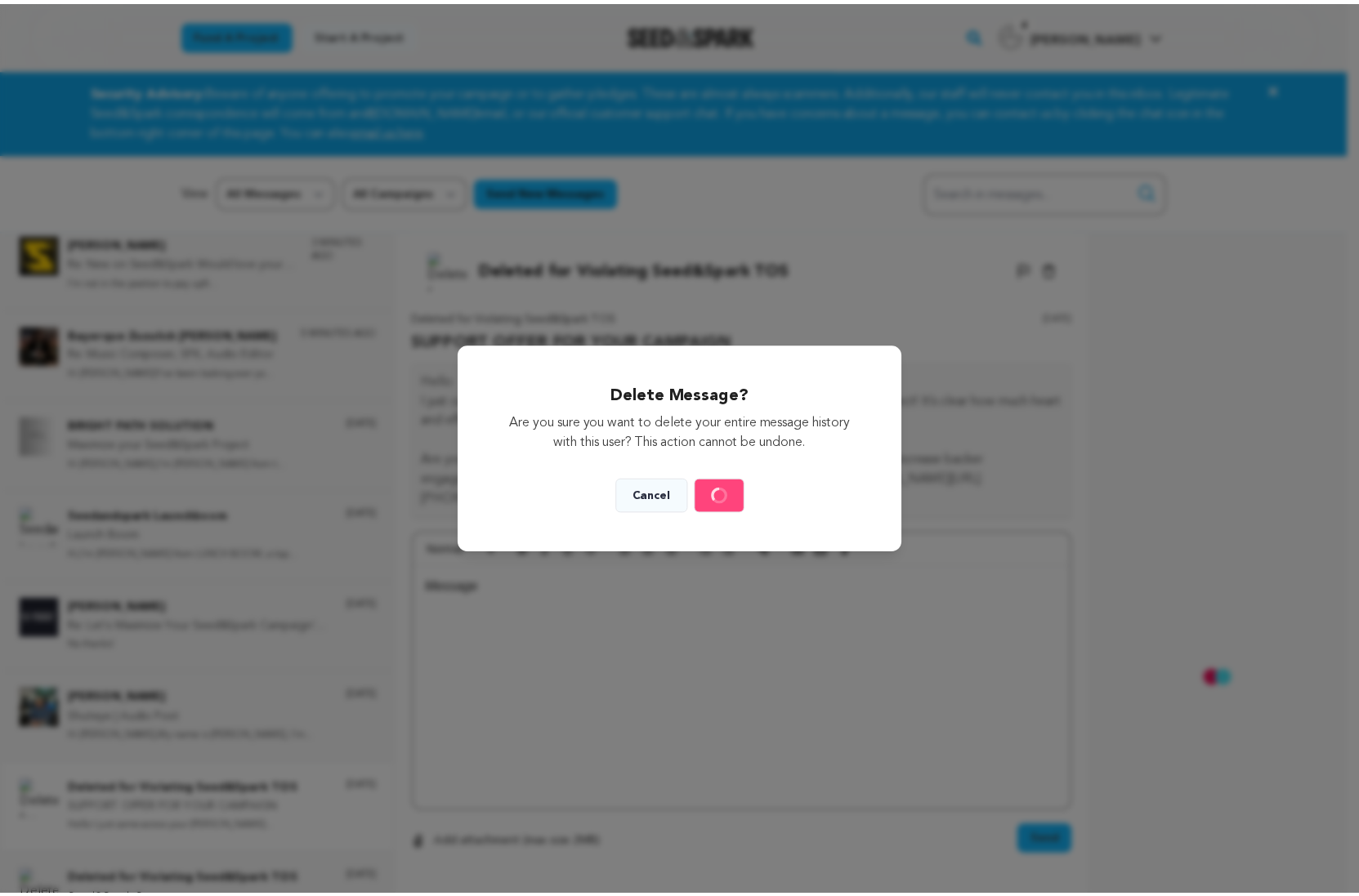
scroll to position [13, 0]
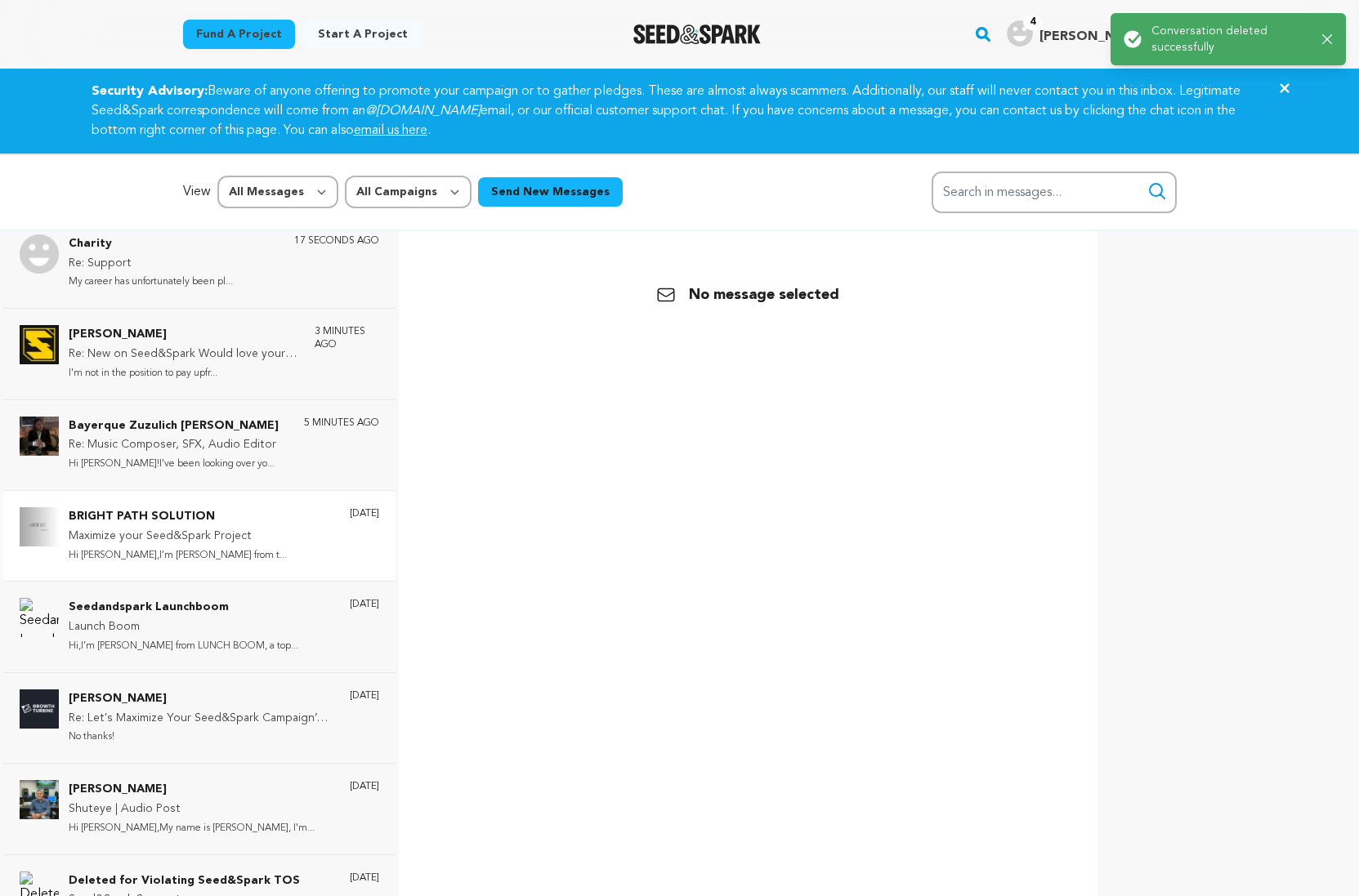
click at [166, 546] on p "Hi Andrea,I’m Michael Thomas from t..." at bounding box center [177, 556] width 218 height 18
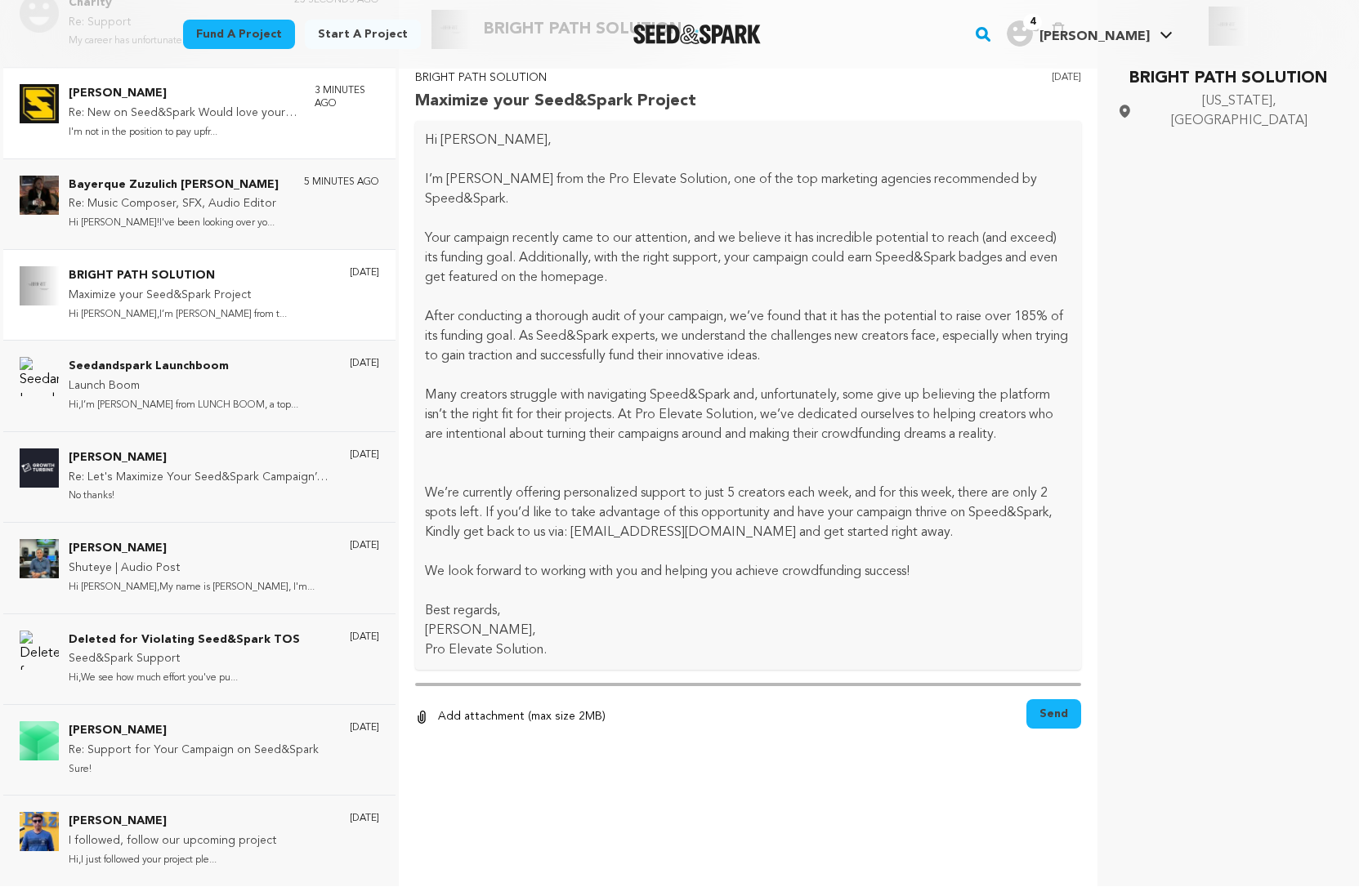
scroll to position [245, 0]
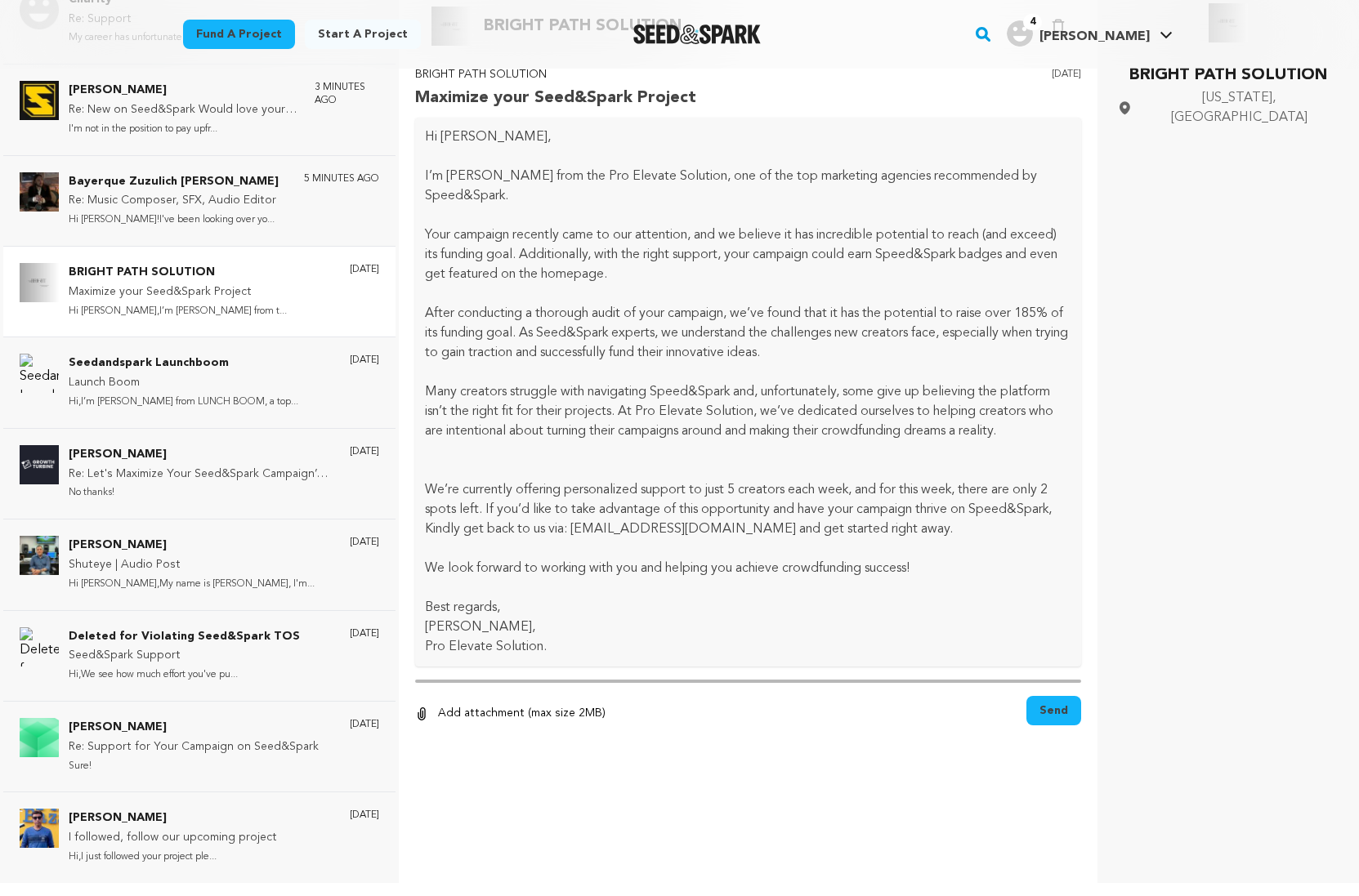
click at [156, 291] on p "Maximize your Seed&Spark Project" at bounding box center [177, 292] width 218 height 19
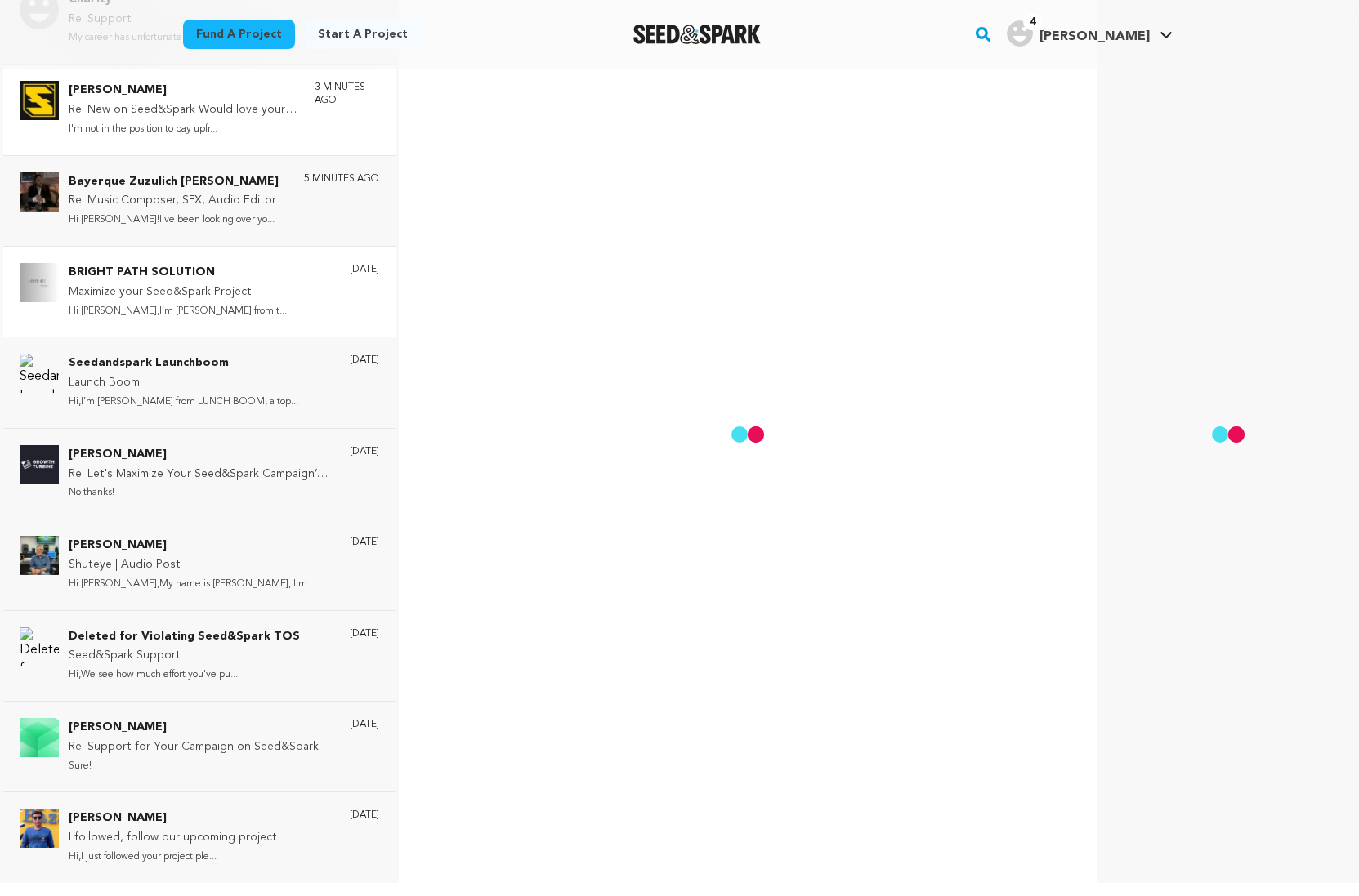
click at [196, 142] on div "Scott Jones Re: New on Seed&Spark Would love your guidance I'm not in the posit…" at bounding box center [199, 109] width 392 height 91
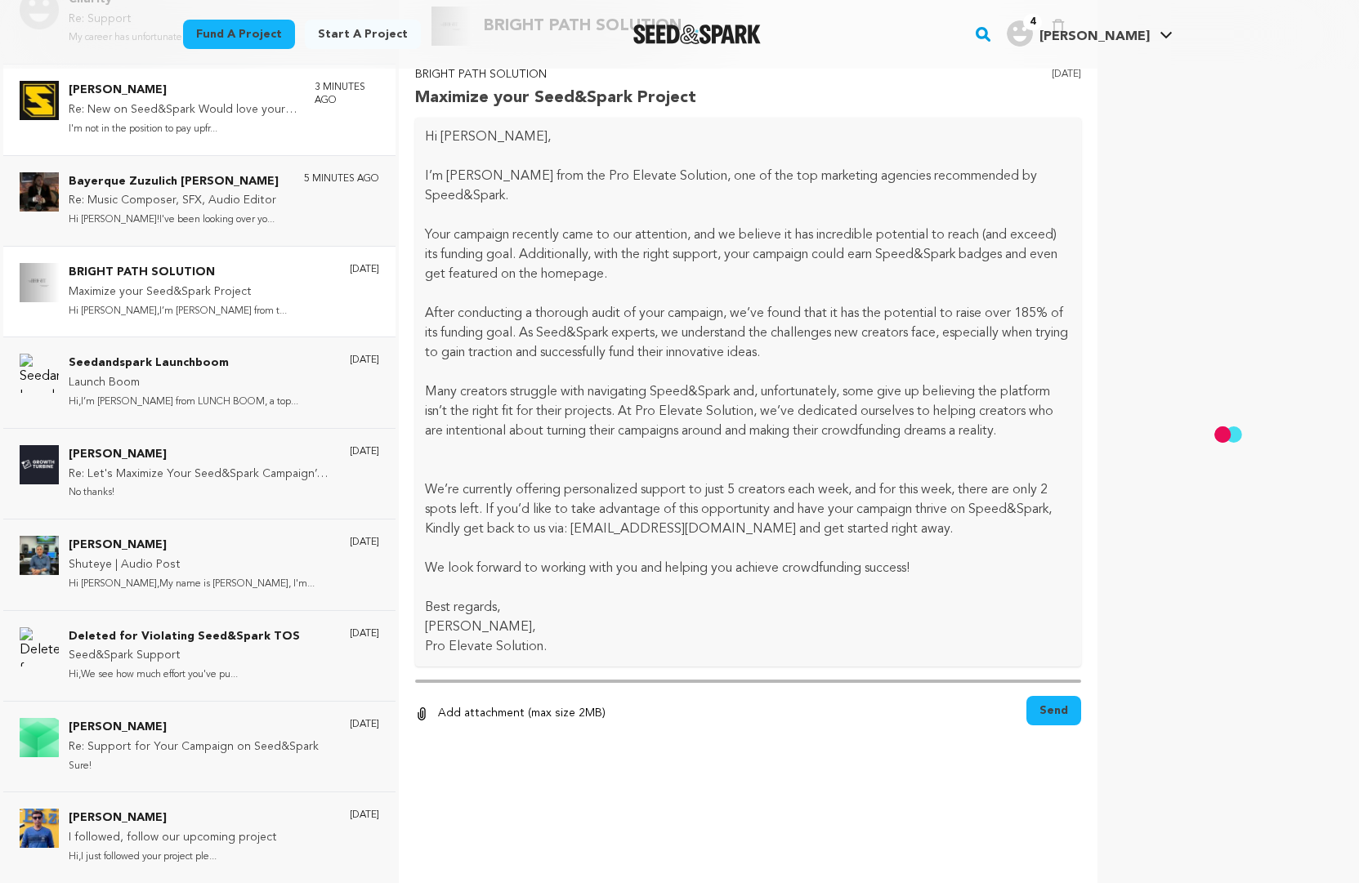
click at [217, 136] on p "I'm not in the position to pay upfr..." at bounding box center [183, 129] width 230 height 18
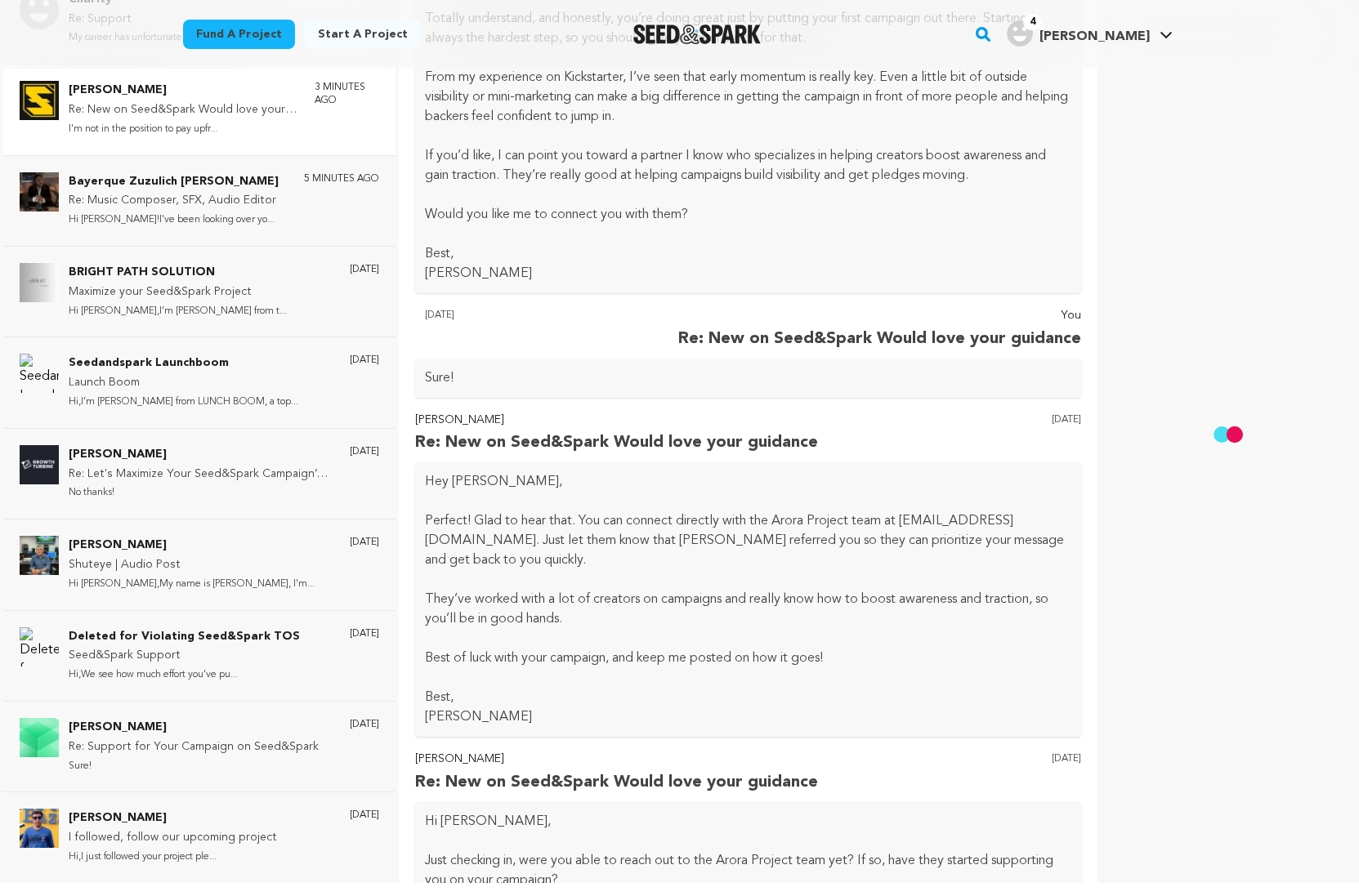
scroll to position [1402, 0]
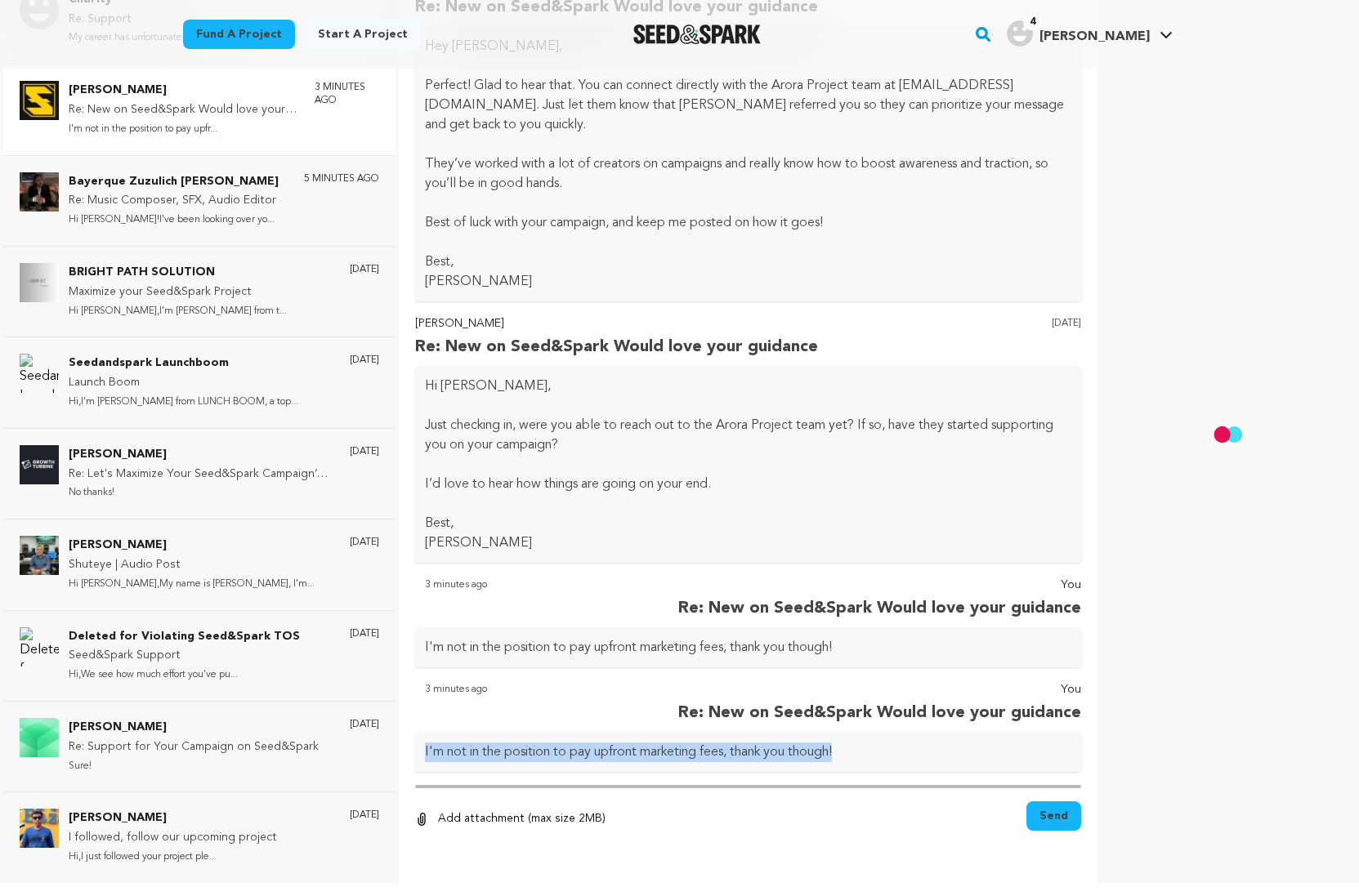
drag, startPoint x: 860, startPoint y: 759, endPoint x: 501, endPoint y: 730, distance: 360.2
click at [501, 730] on div "You Re: New on Seed&Spark Would love your guidance 3 minutes ago I'm not in the…" at bounding box center [748, 725] width 667 height 92
copy p "I'm not in the position to pay upfront marketing fees, thank you though!"
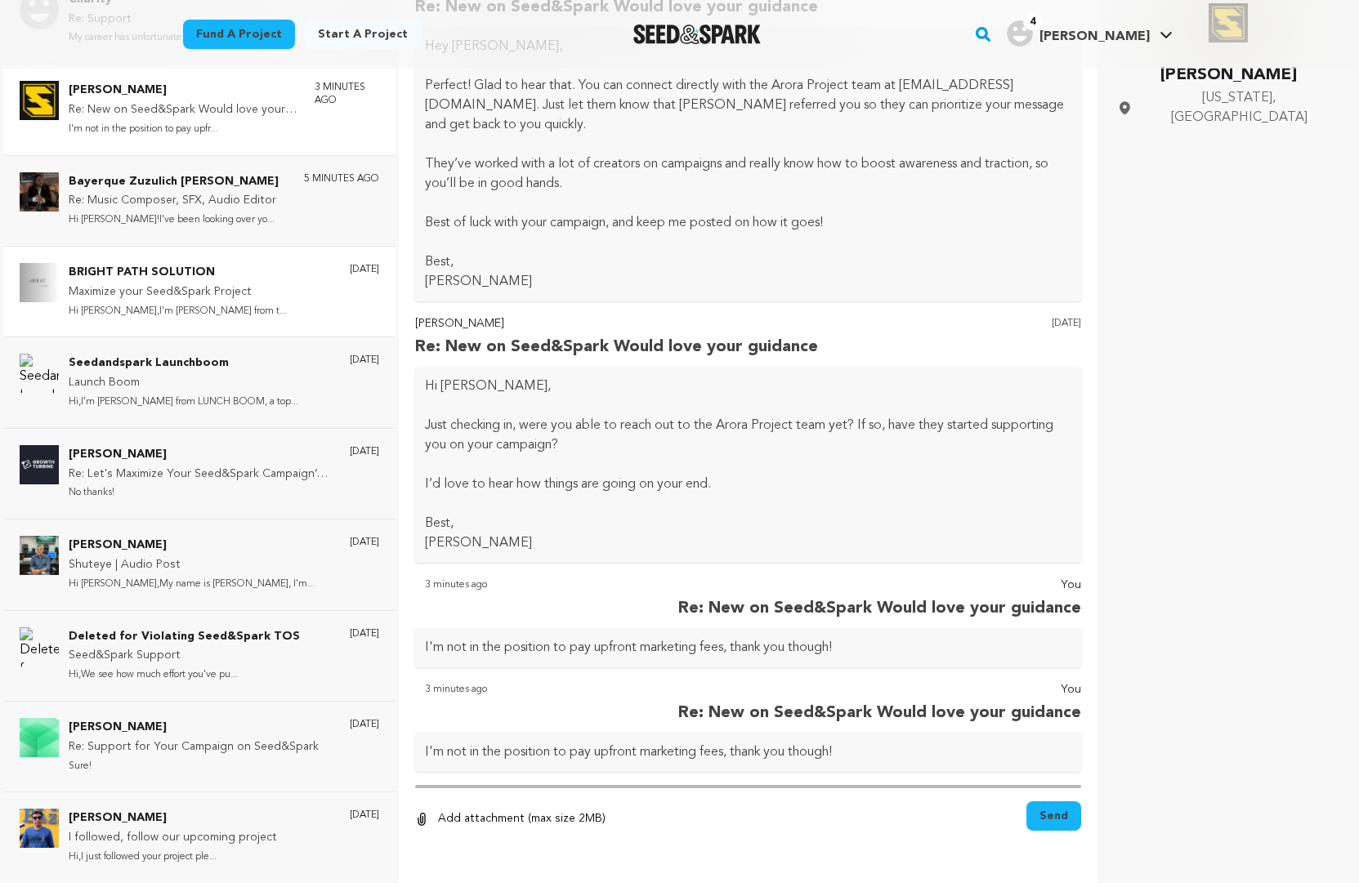
click at [171, 295] on p "Maximize your Seed&Spark Project" at bounding box center [177, 292] width 218 height 19
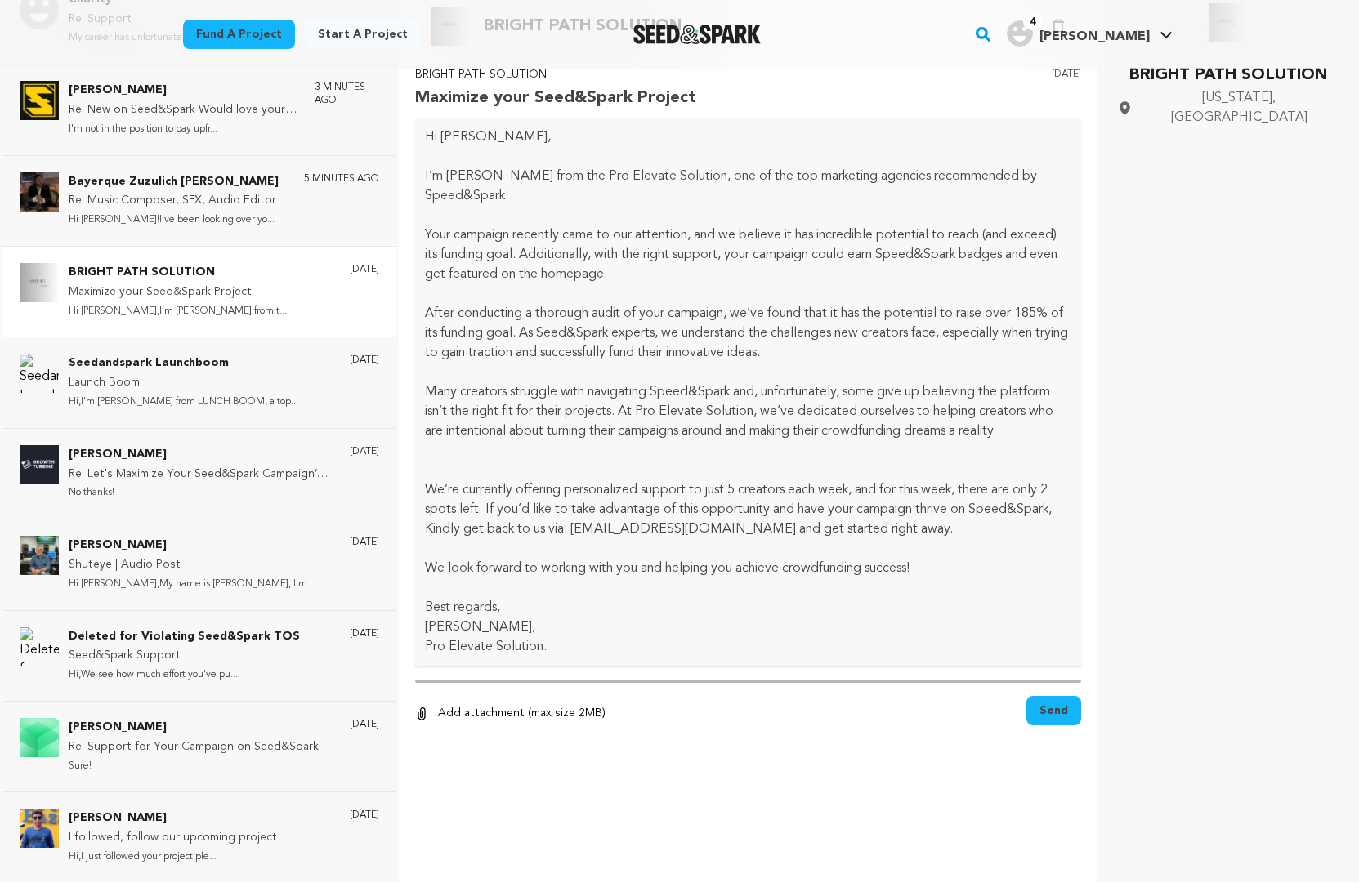
scroll to position [0, 0]
click at [500, 766] on div at bounding box center [748, 761] width 667 height 33
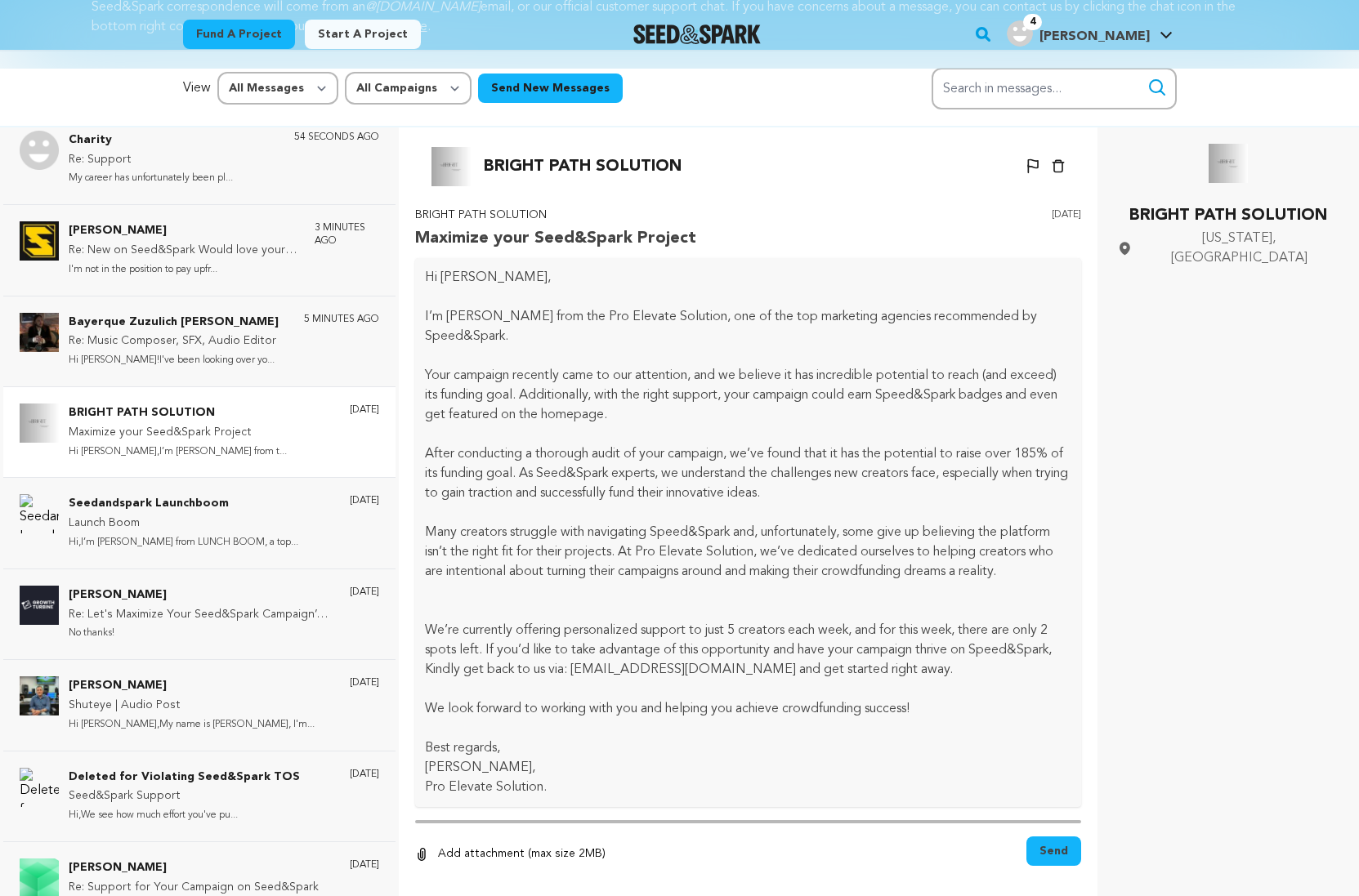
scroll to position [245, 0]
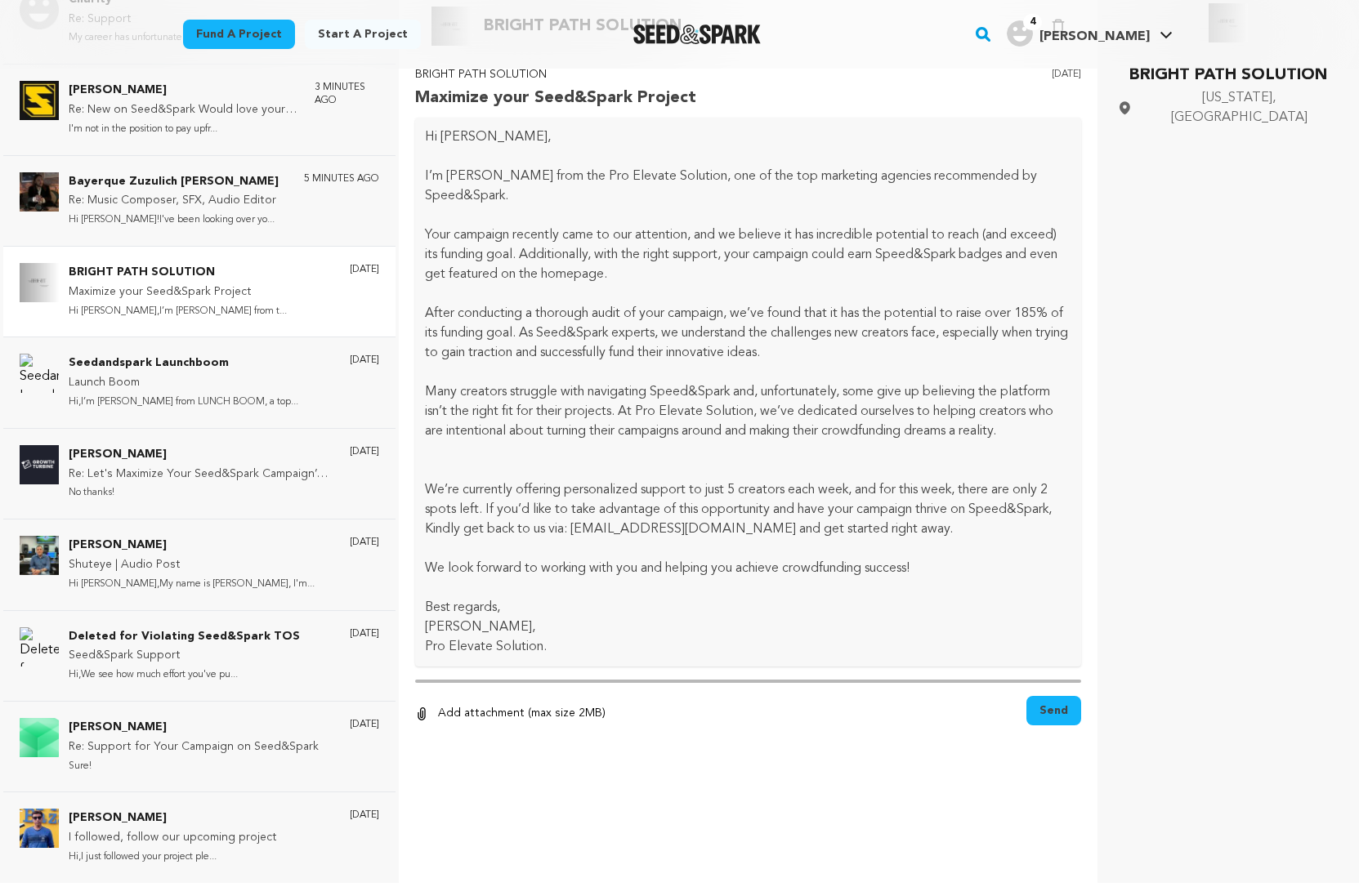
click at [633, 704] on div "0 % 0 % Add attachment (max size 2MB) Remove" at bounding box center [748, 714] width 667 height 36
click at [520, 677] on div "BRIGHT PATH SOLUTION Maximize your Seed&Spark Project 2 days ago Hi Andrea, I’m…" at bounding box center [748, 421] width 667 height 712
click at [509, 714] on p "Add attachment (max size 2MB)" at bounding box center [521, 714] width 167 height 19
click at [214, 277] on p "BRIGHT PATH SOLUTION" at bounding box center [177, 272] width 218 height 19
click at [1046, 709] on span "Send" at bounding box center [1054, 710] width 29 height 16
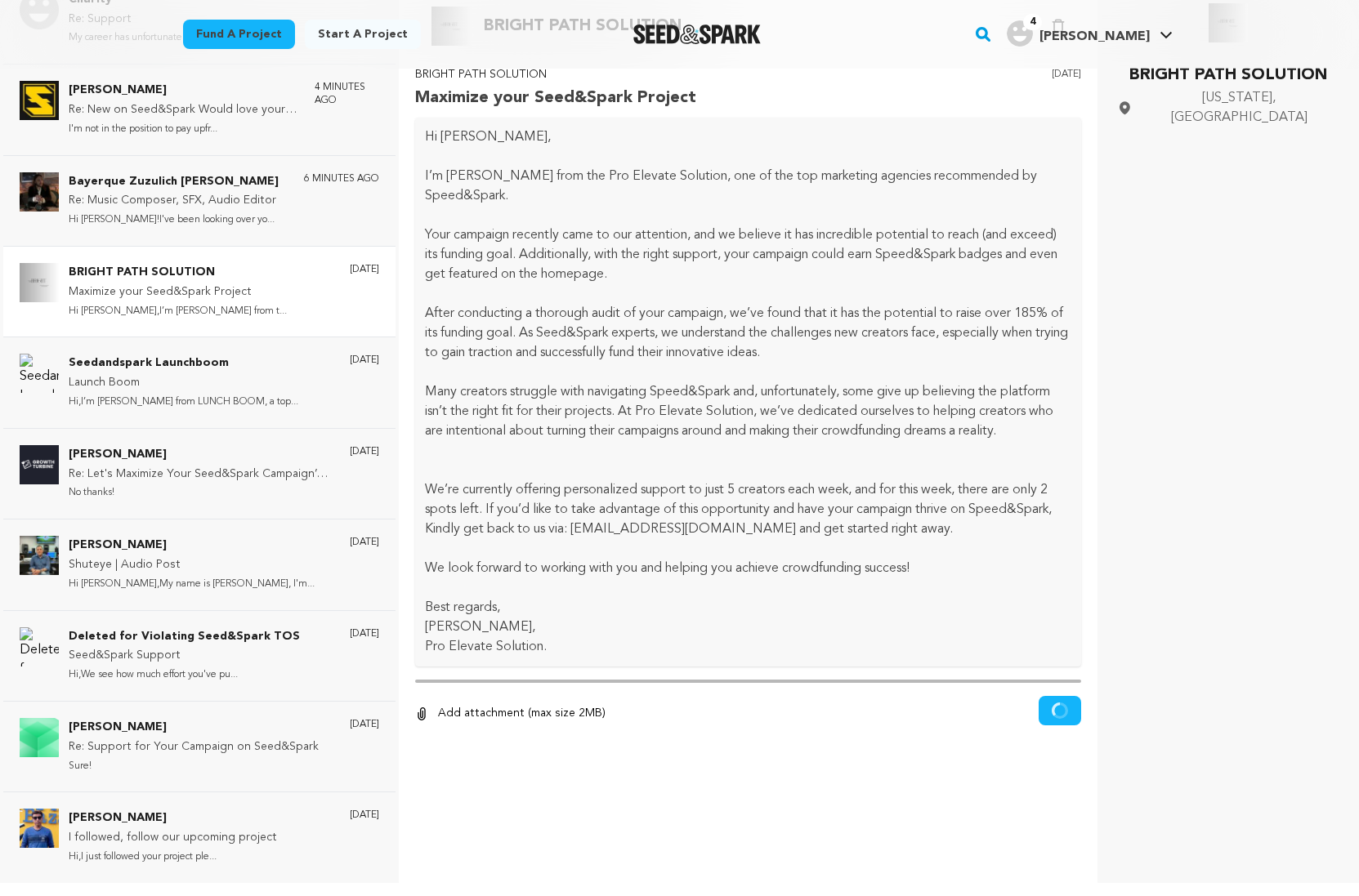
click at [792, 672] on div "BRIGHT PATH SOLUTION Maximize your Seed&Spark Project 2 days ago Hi Andrea, I’m…" at bounding box center [748, 421] width 667 height 712
click at [193, 380] on p "Launch Boom" at bounding box center [183, 382] width 230 height 19
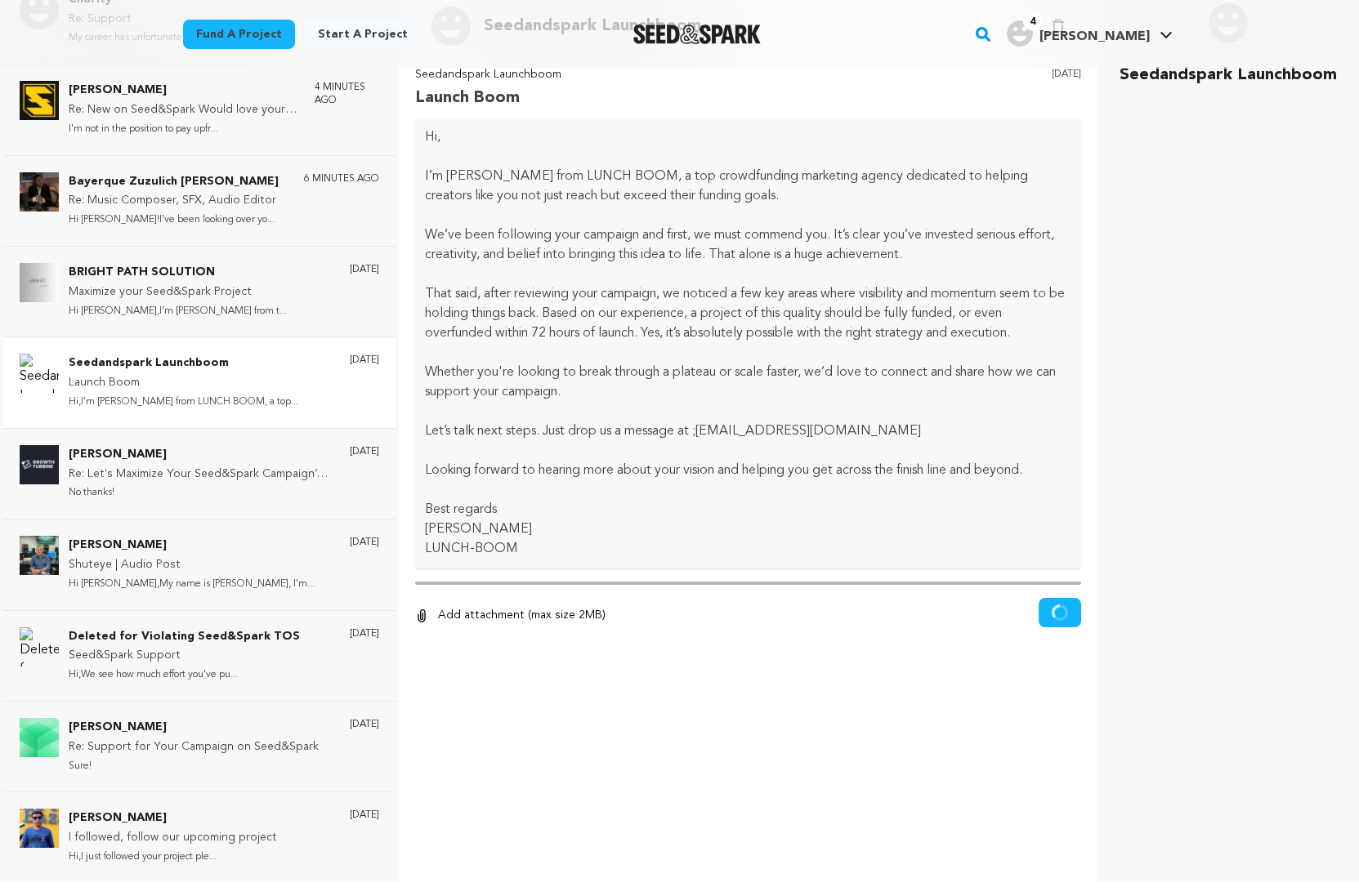
scroll to position [219, 0]
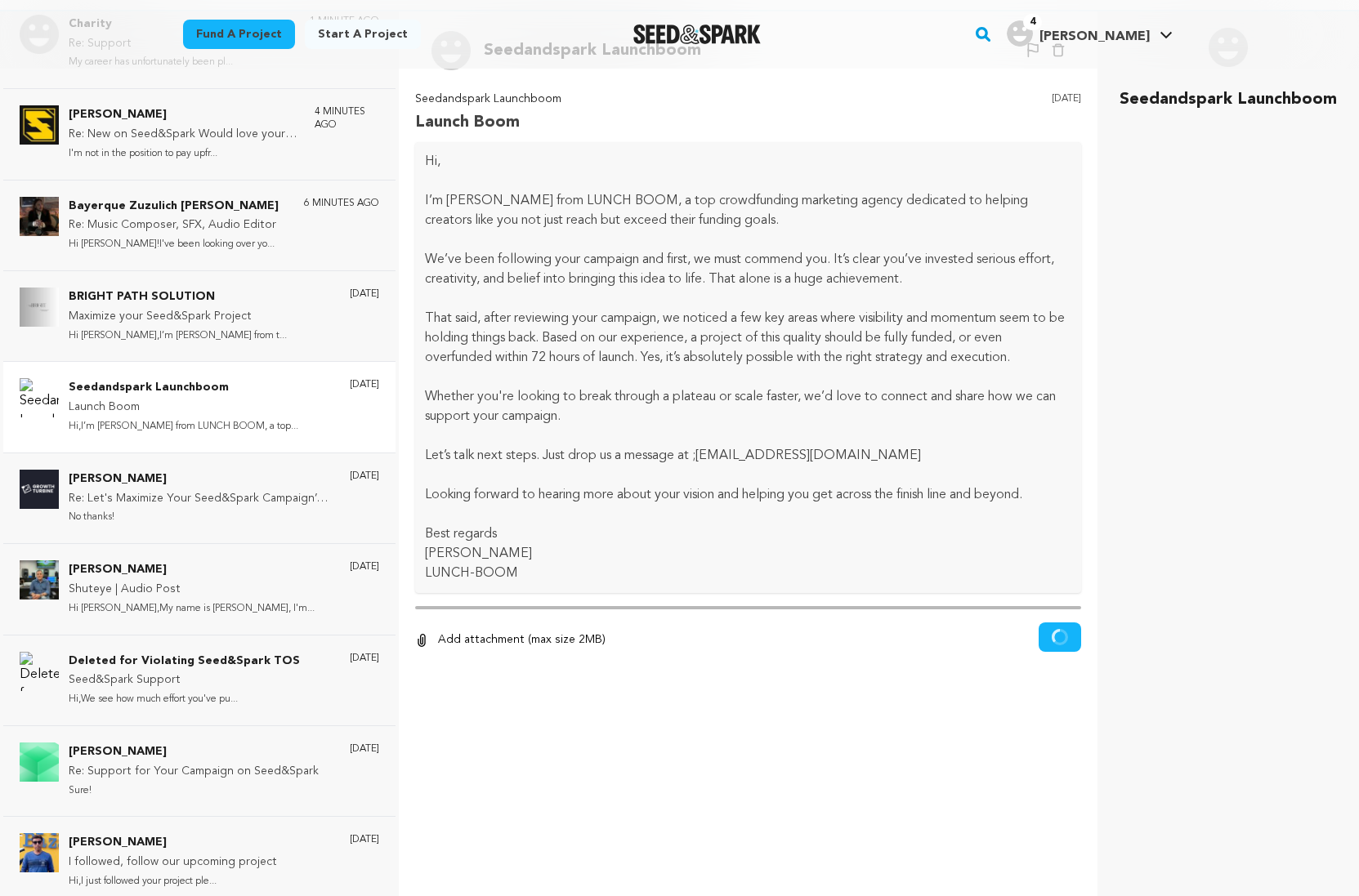
click at [627, 684] on div at bounding box center [748, 688] width 667 height 33
drag, startPoint x: 534, startPoint y: 747, endPoint x: 567, endPoint y: 709, distance: 50.3
click at [534, 747] on div "Back Seedandspark Launchboom Un-block Block user Delete conversation" at bounding box center [748, 460] width 674 height 896
click at [685, 600] on div "Seedandspark Launchboom Launch Boom 3 days ago Hi, I’m Chris from LUNCH BOOM, a…" at bounding box center [748, 397] width 667 height 614
click at [683, 607] on div at bounding box center [748, 608] width 667 height 3
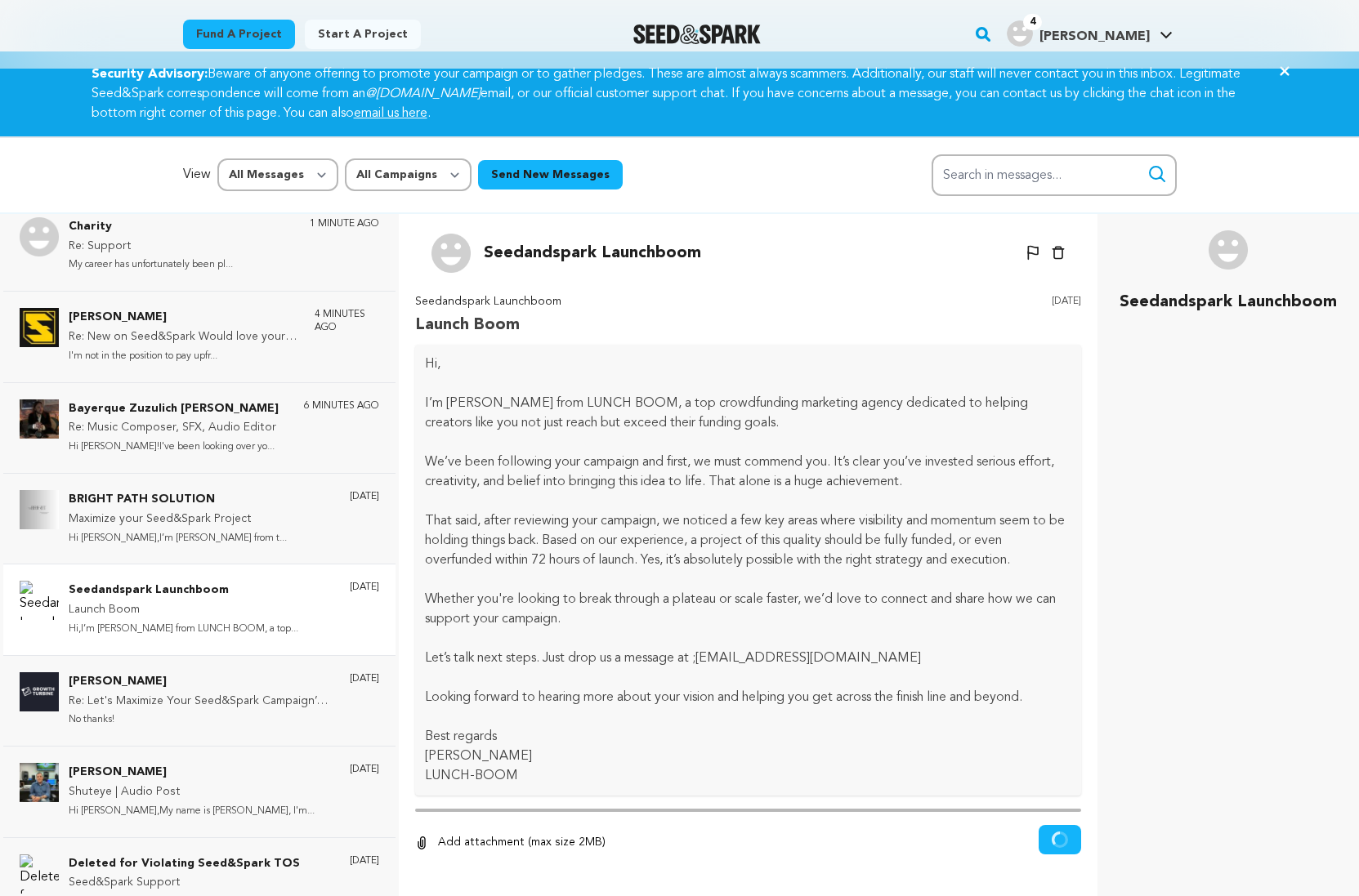
scroll to position [0, 0]
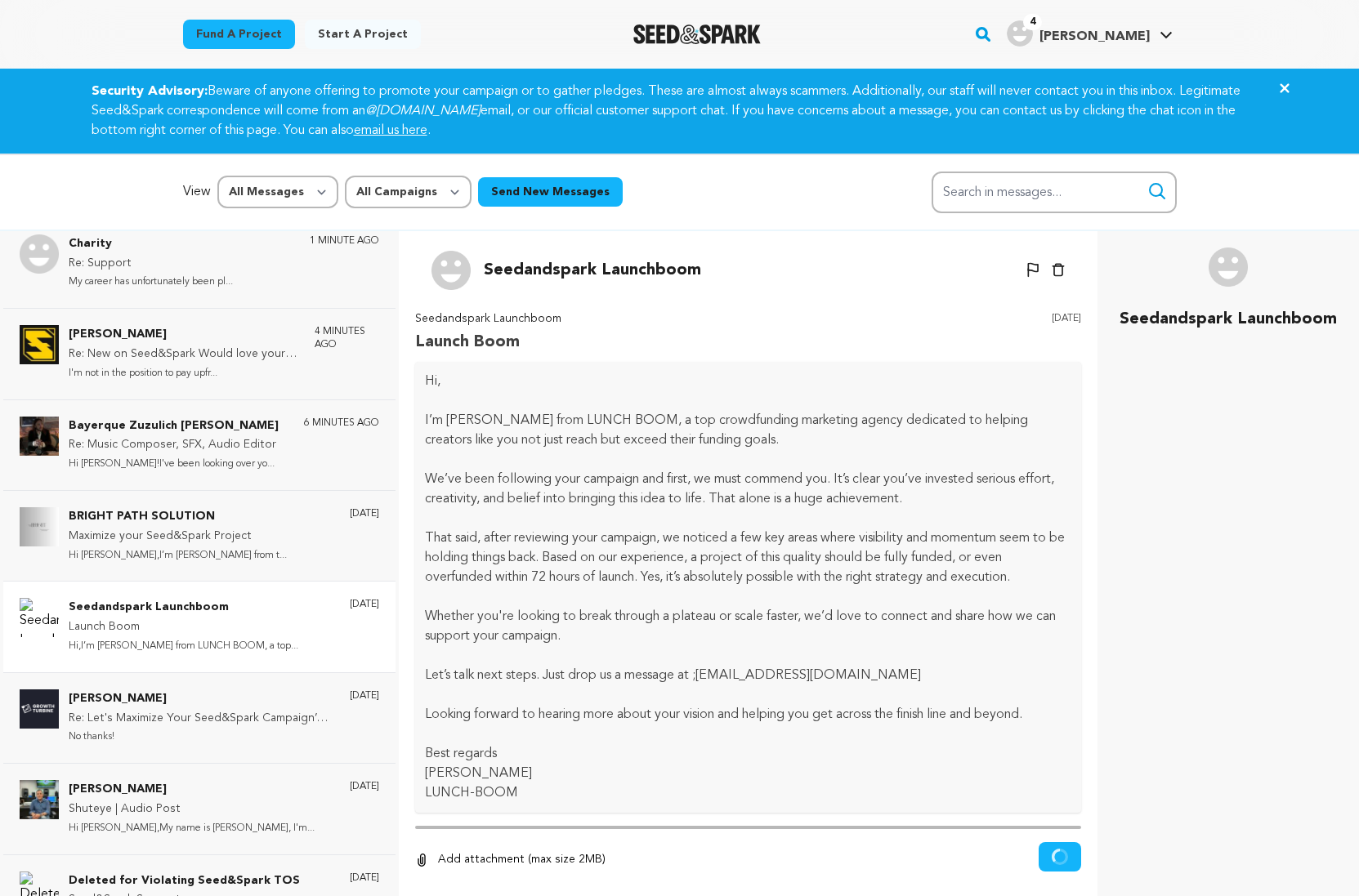
click at [1052, 271] on icon "button" at bounding box center [1058, 270] width 13 height 14
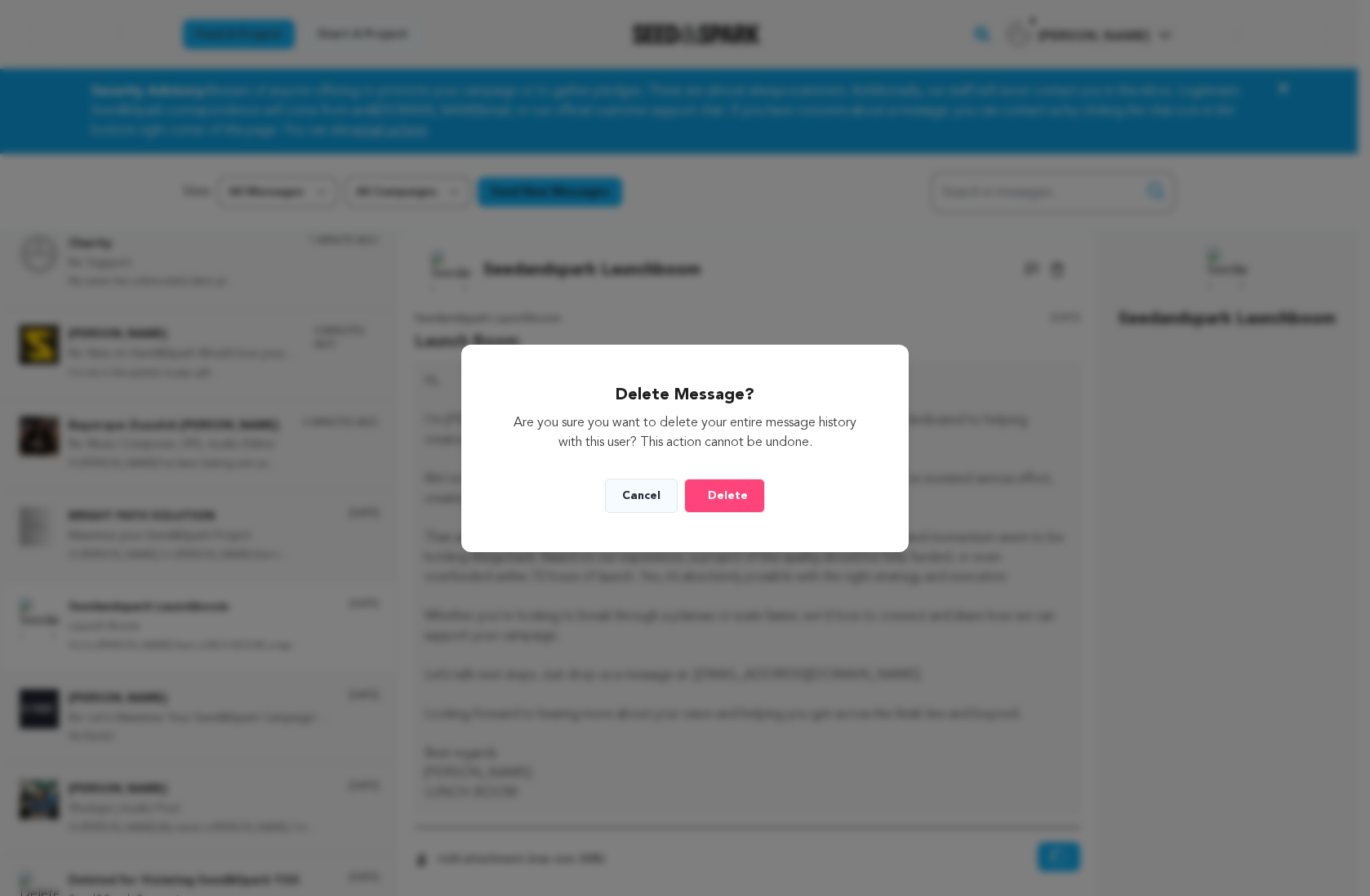
click at [730, 484] on button "Delete" at bounding box center [725, 495] width 81 height 34
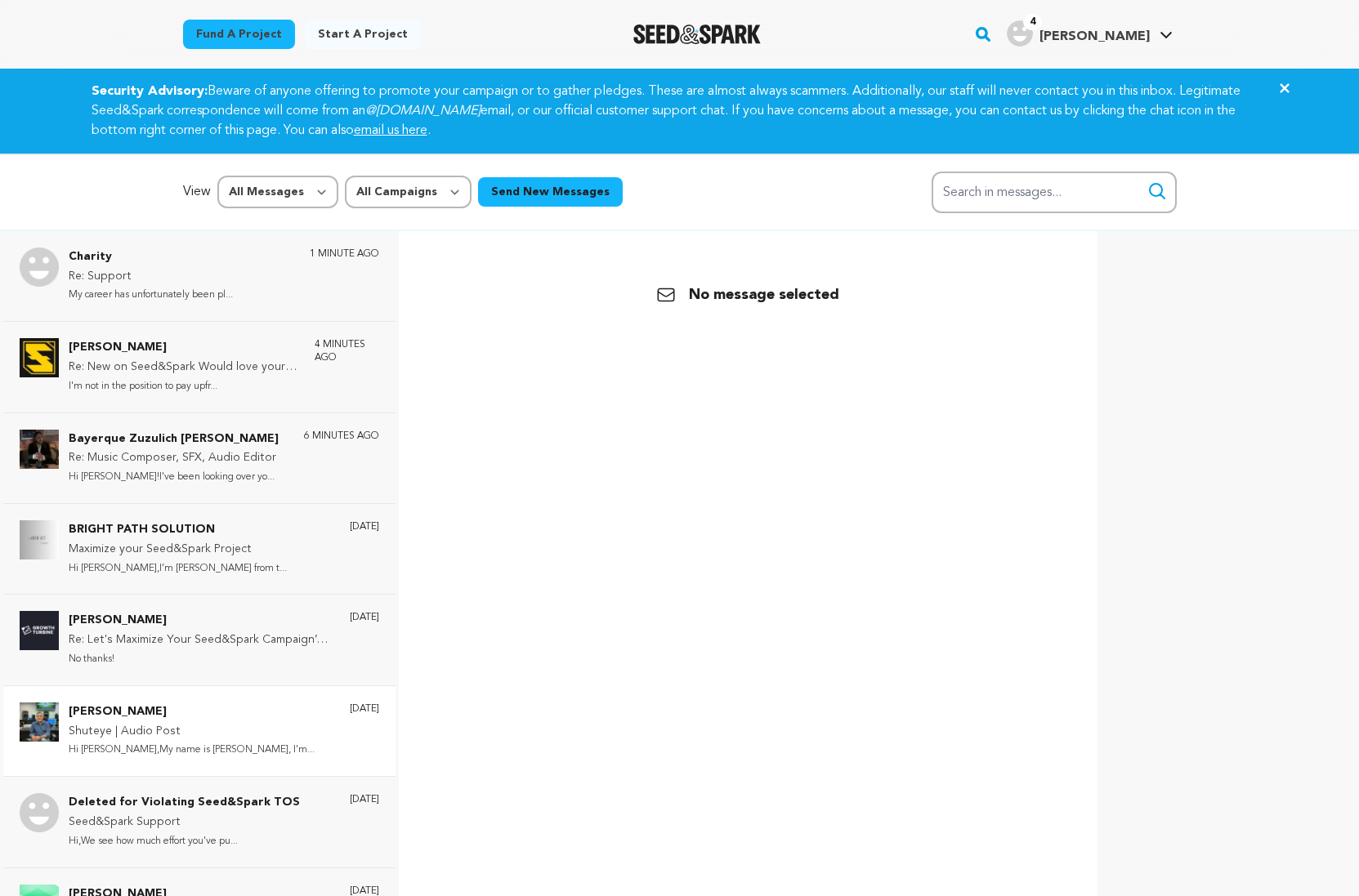
click at [132, 743] on p "Hi Andrea,My name is Bob Pepek, I'm..." at bounding box center [192, 750] width 246 height 18
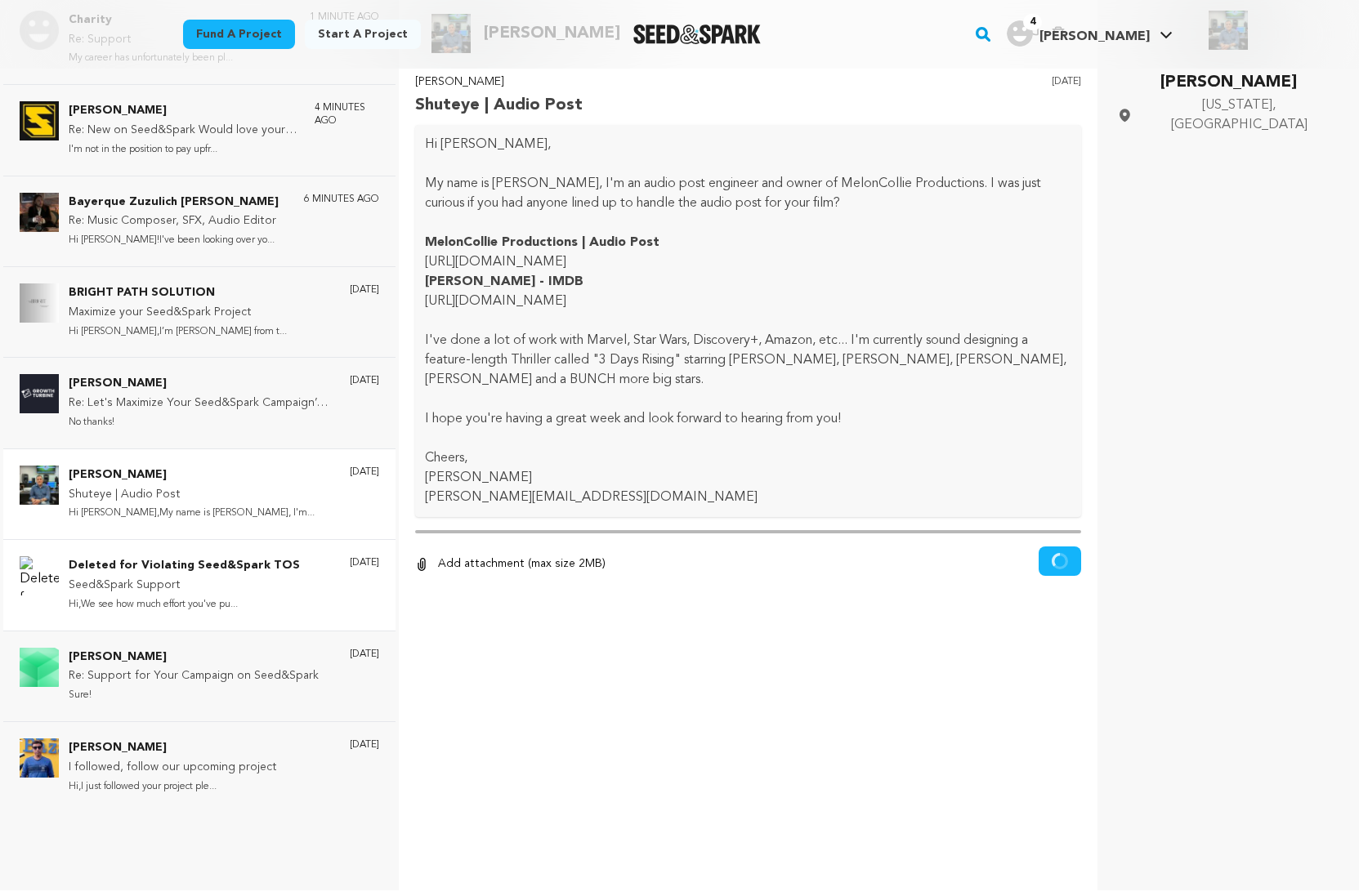
scroll to position [245, 0]
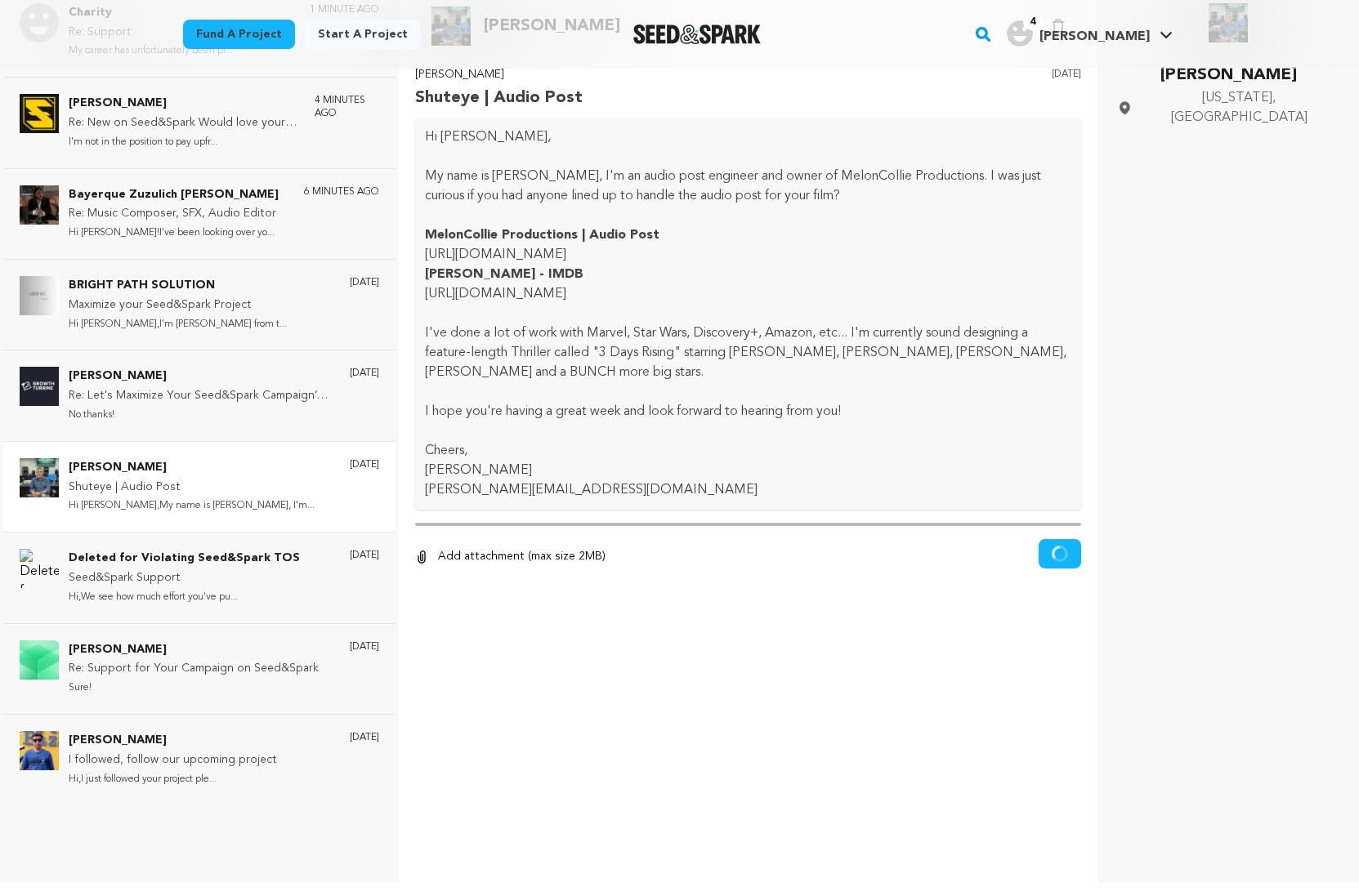
click at [565, 530] on div "Bob Pepek Shuteye | Audio Post 4 days ago Hi Andrea, My name is Bob Pepek, I'm …" at bounding box center [748, 343] width 667 height 556
click at [548, 532] on div "Bob Pepek Shuteye | Audio Post 4 days ago Hi Andrea, My name is Bob Pepek, I'm …" at bounding box center [748, 343] width 667 height 556
click at [864, 608] on div at bounding box center [748, 604] width 667 height 33
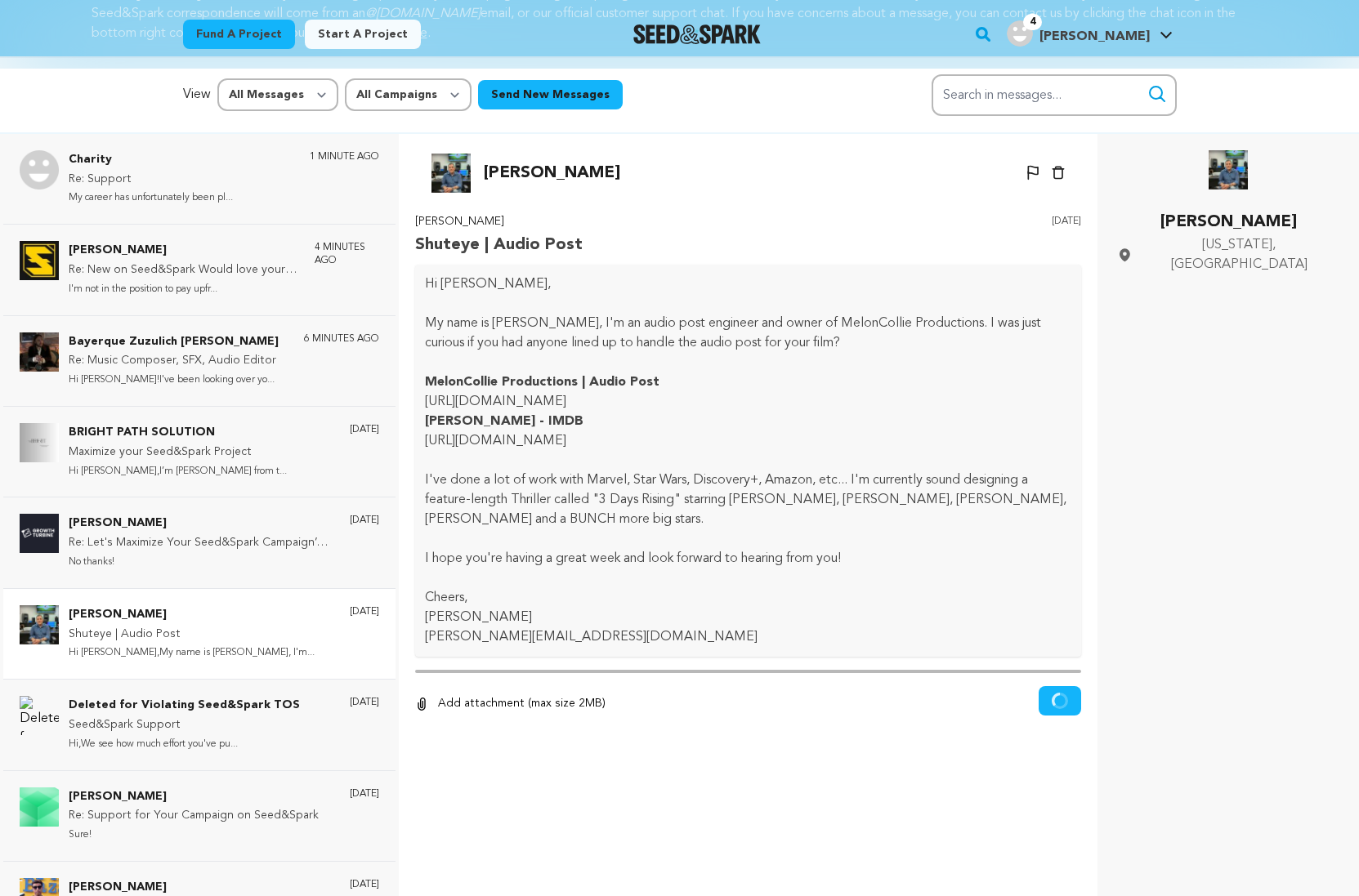
scroll to position [0, 0]
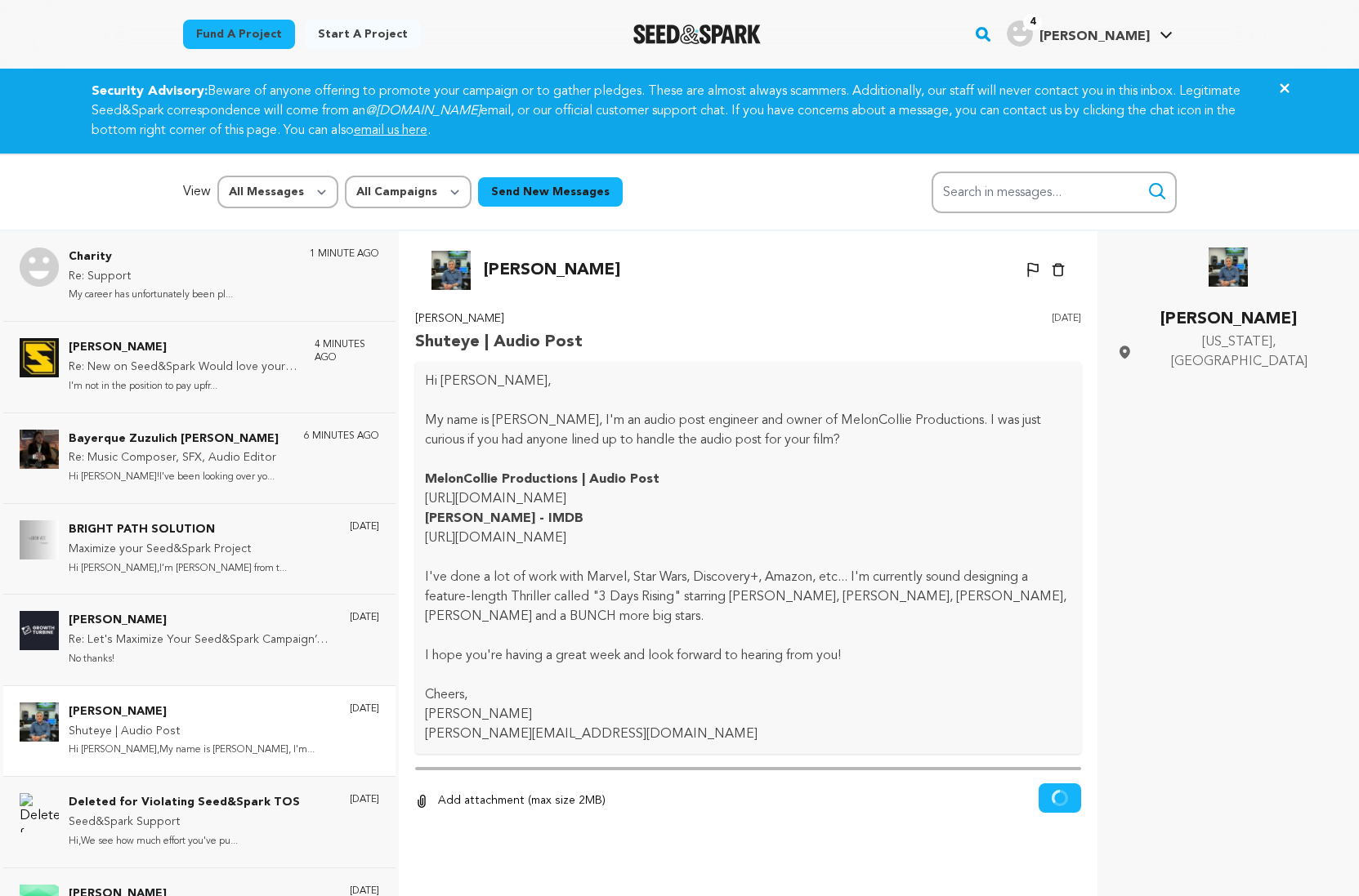
click at [1293, 89] on icon "Close" at bounding box center [1284, 87] width 19 height 19
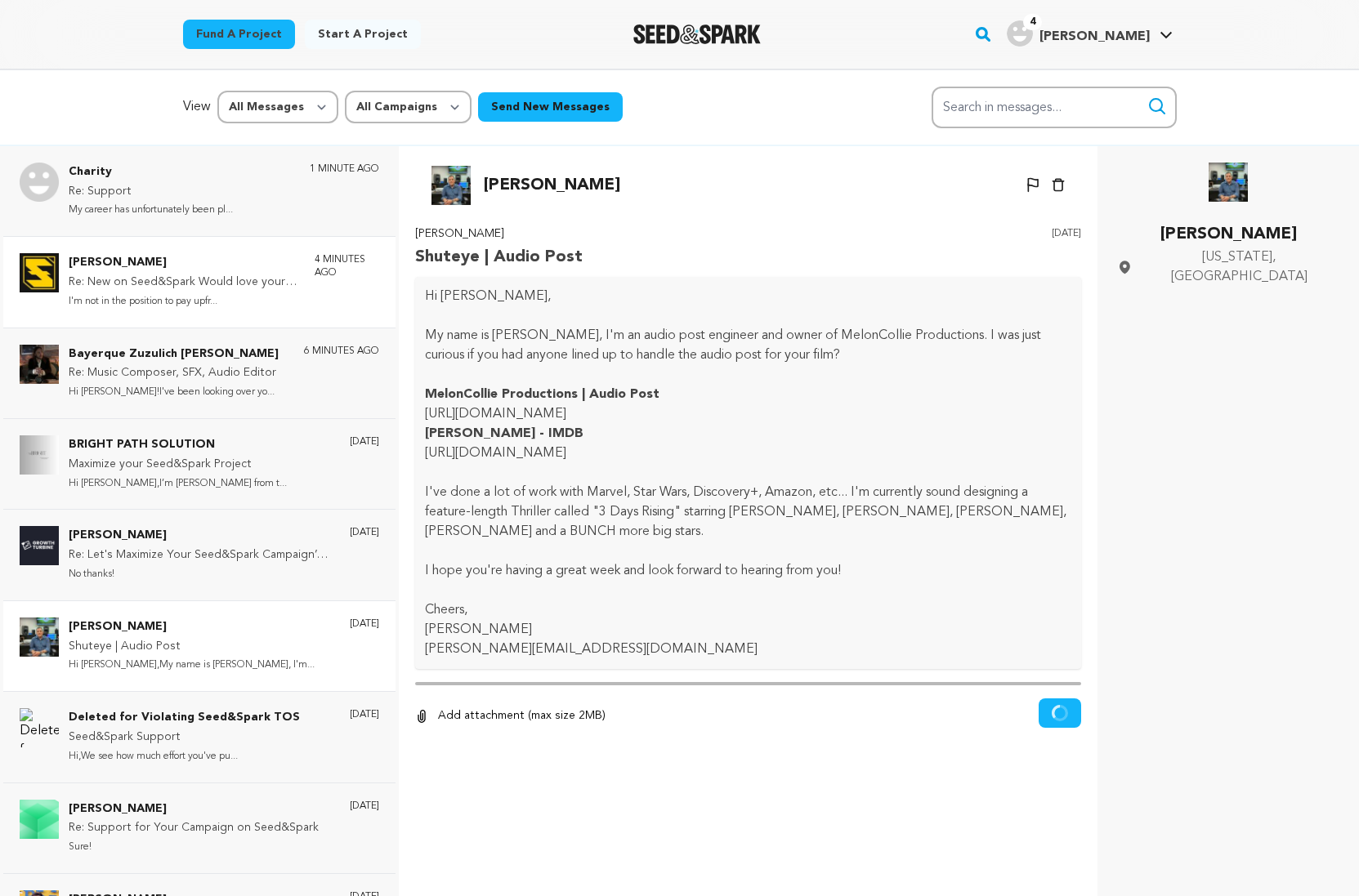
click at [264, 285] on p "Re: New on Seed&Spark Would love your guidance" at bounding box center [183, 282] width 230 height 19
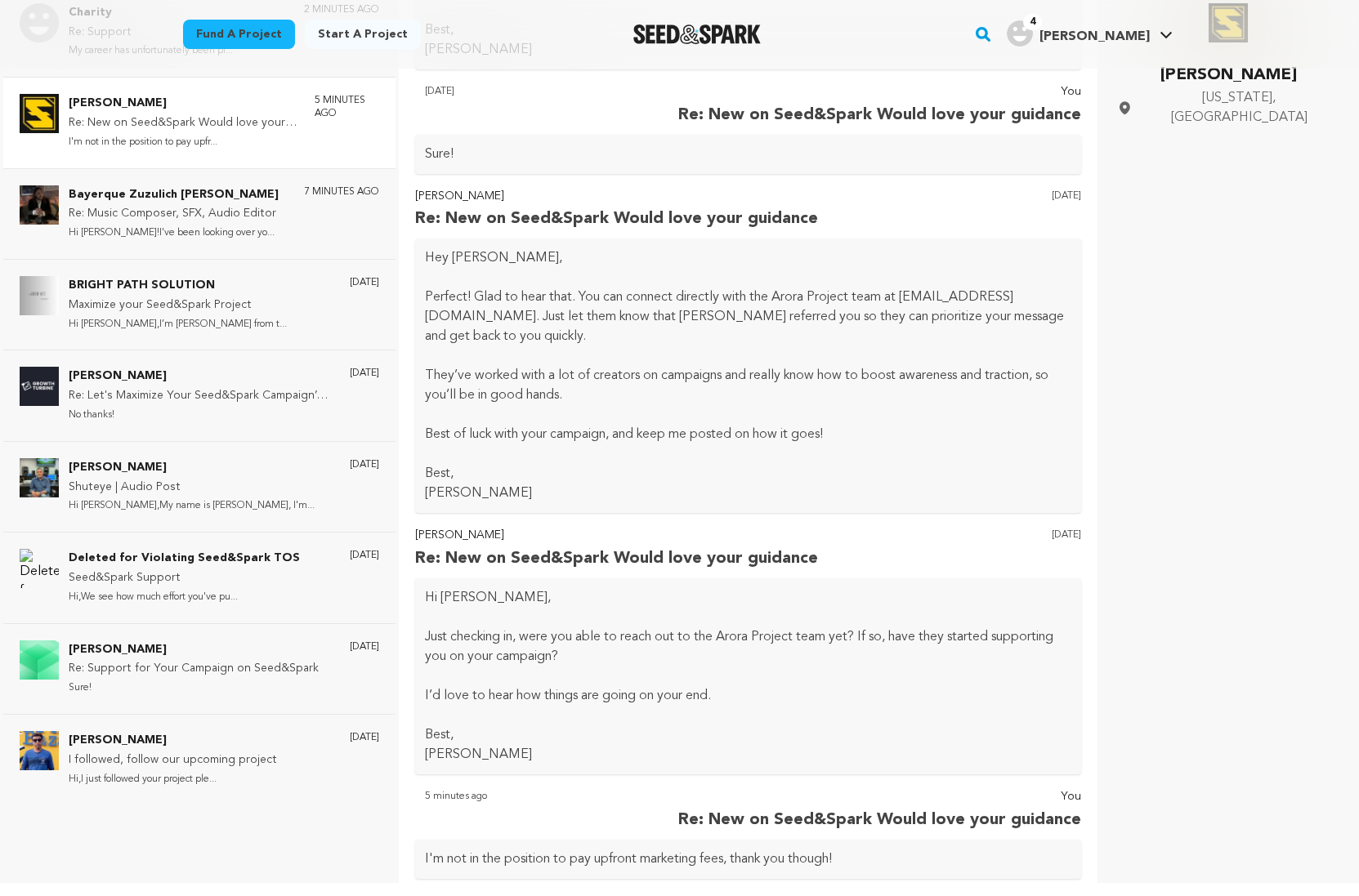
scroll to position [1402, 0]
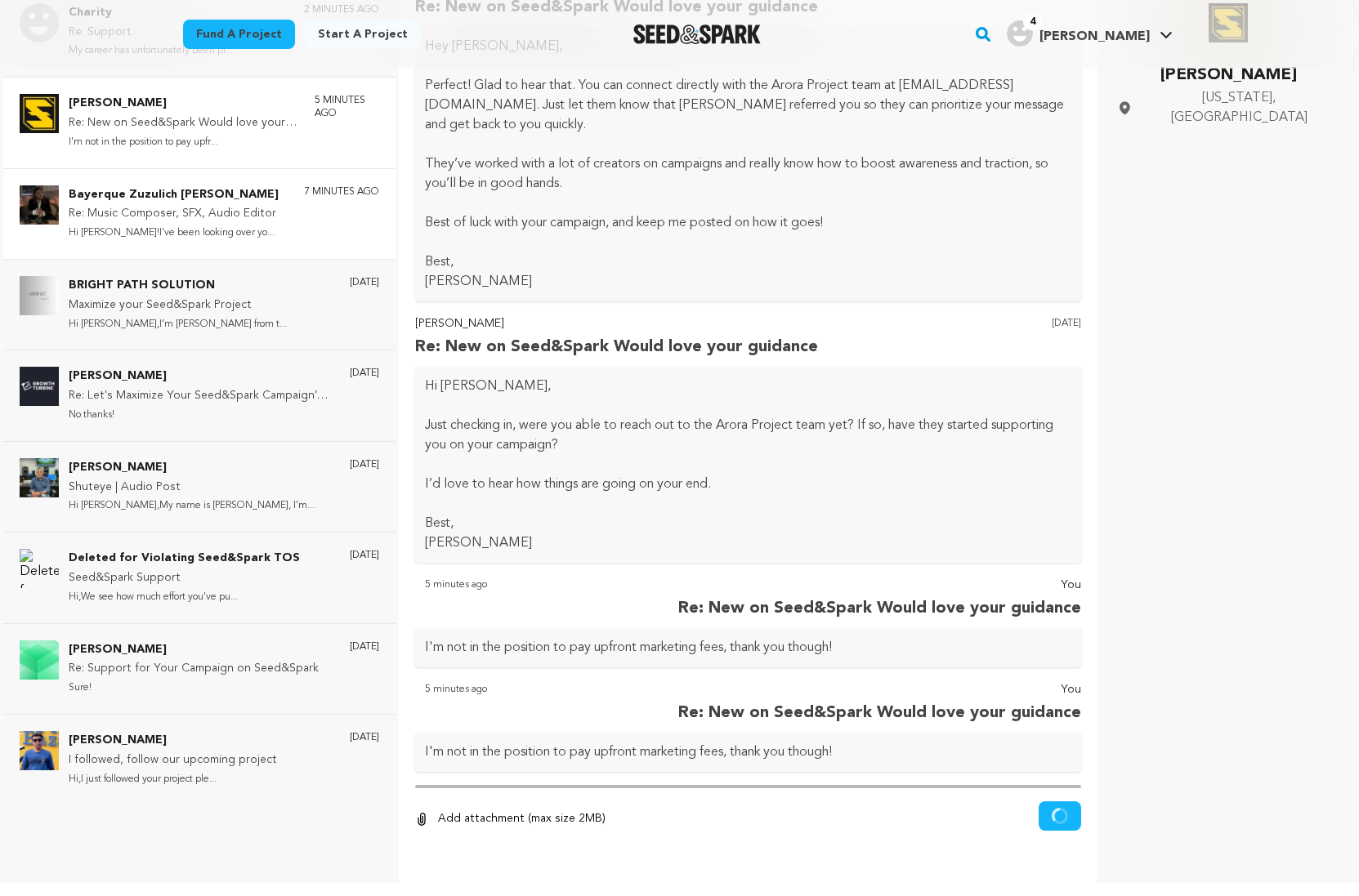
click at [218, 243] on div "Bayerque Zuzulich Duggan Re: Music Composer, SFX, Audio Editor Hi Duggan!I've b…" at bounding box center [199, 213] width 392 height 91
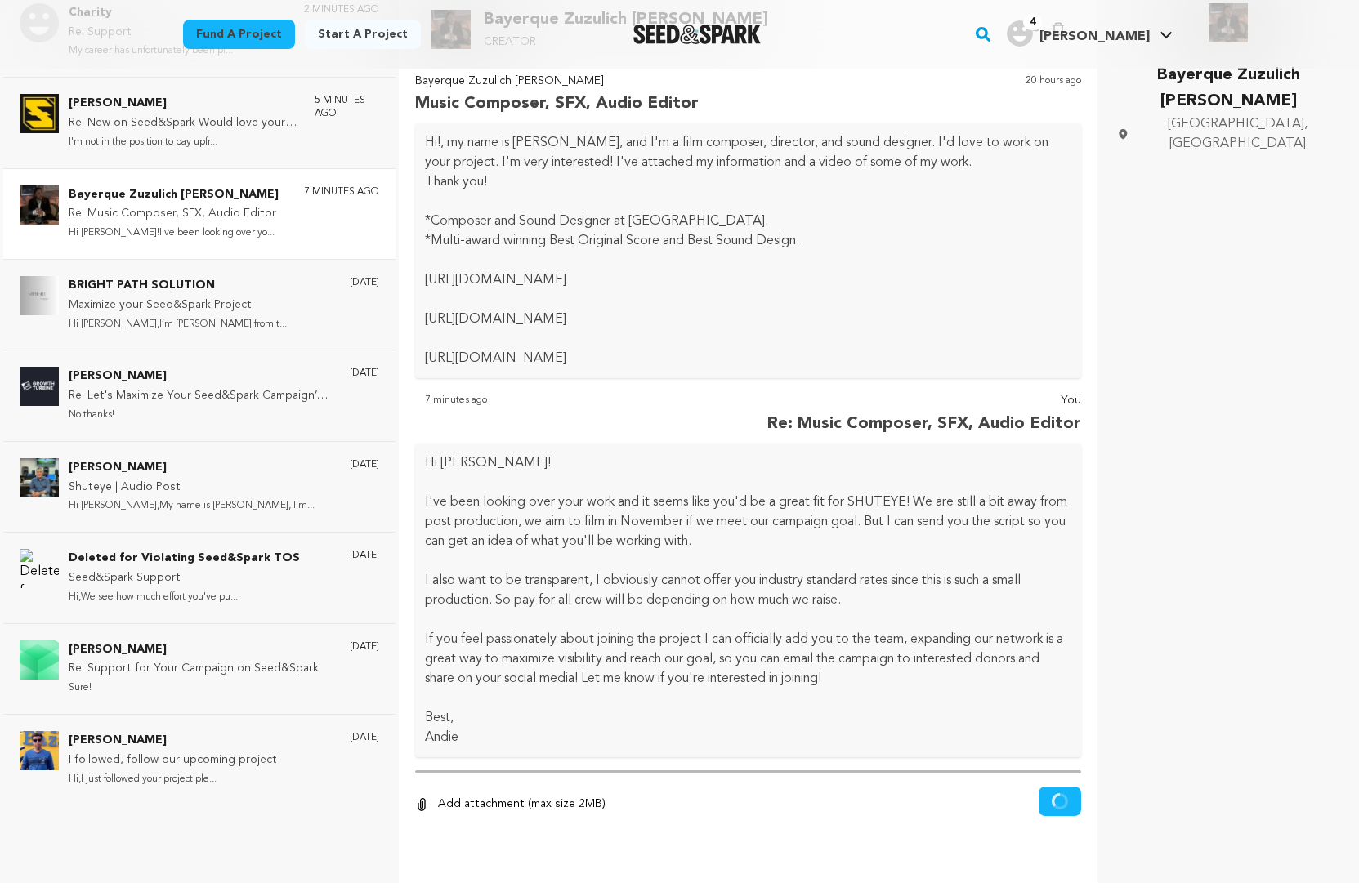
scroll to position [0, 0]
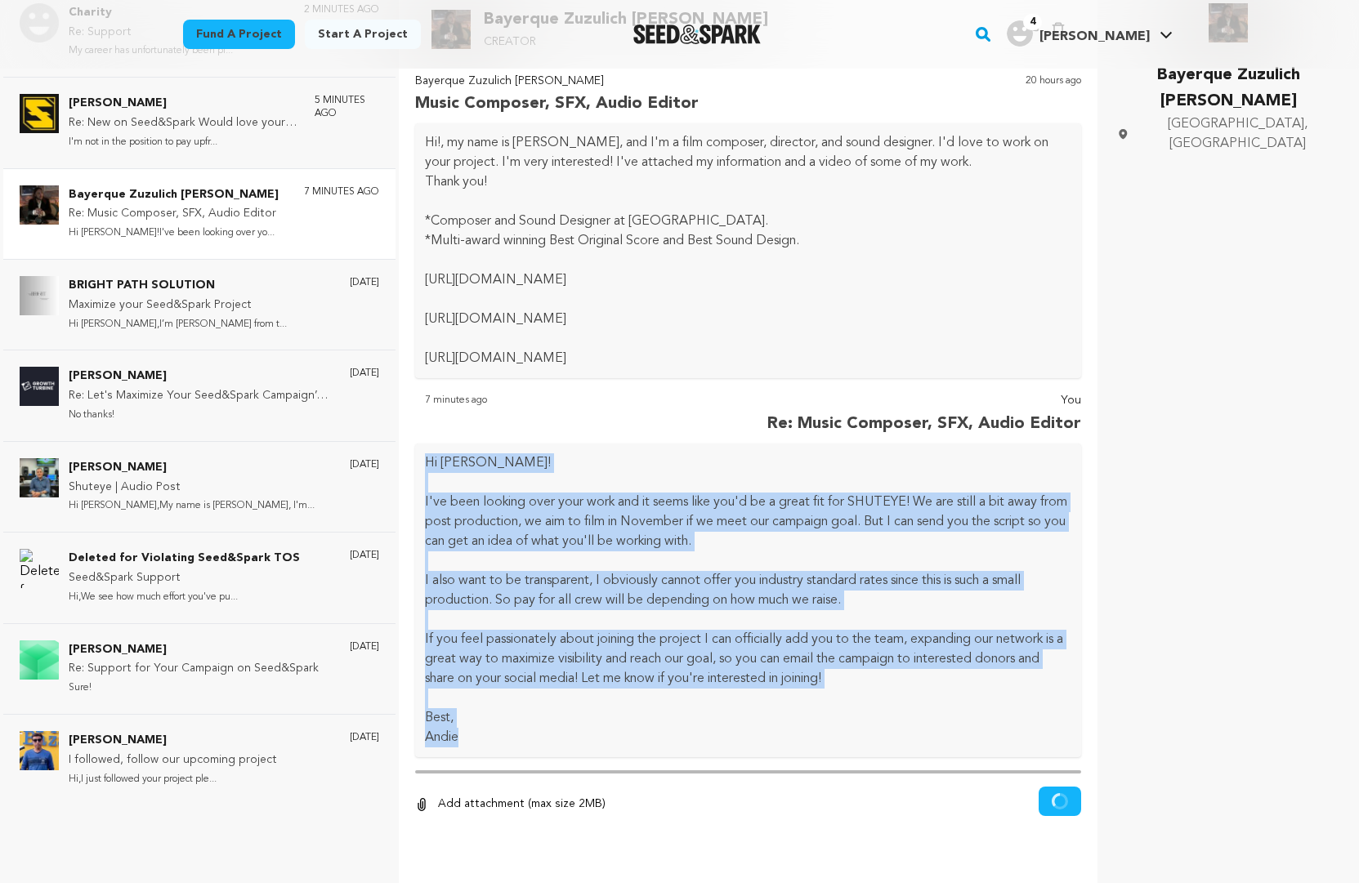
drag, startPoint x: 422, startPoint y: 462, endPoint x: 769, endPoint y: 748, distance: 449.7
click at [769, 748] on div "Hi Duggan! I've been looking over your work and it seems like you'd be a great …" at bounding box center [748, 600] width 667 height 314
copy div "Hi Duggan! I've been looking over your work and it seems like you'd be a great …"
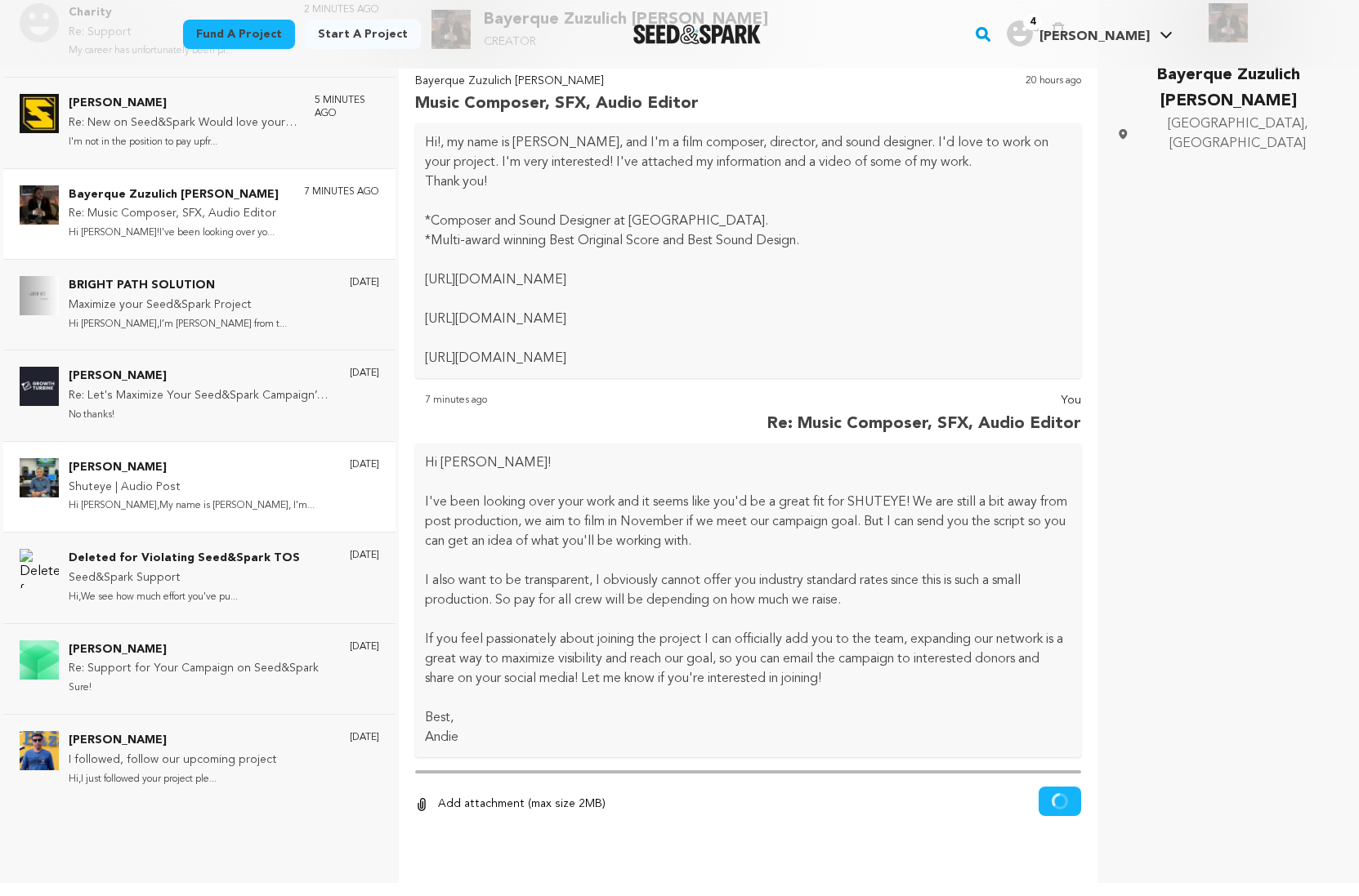
click at [104, 475] on p "Bob Pepek" at bounding box center [192, 467] width 246 height 19
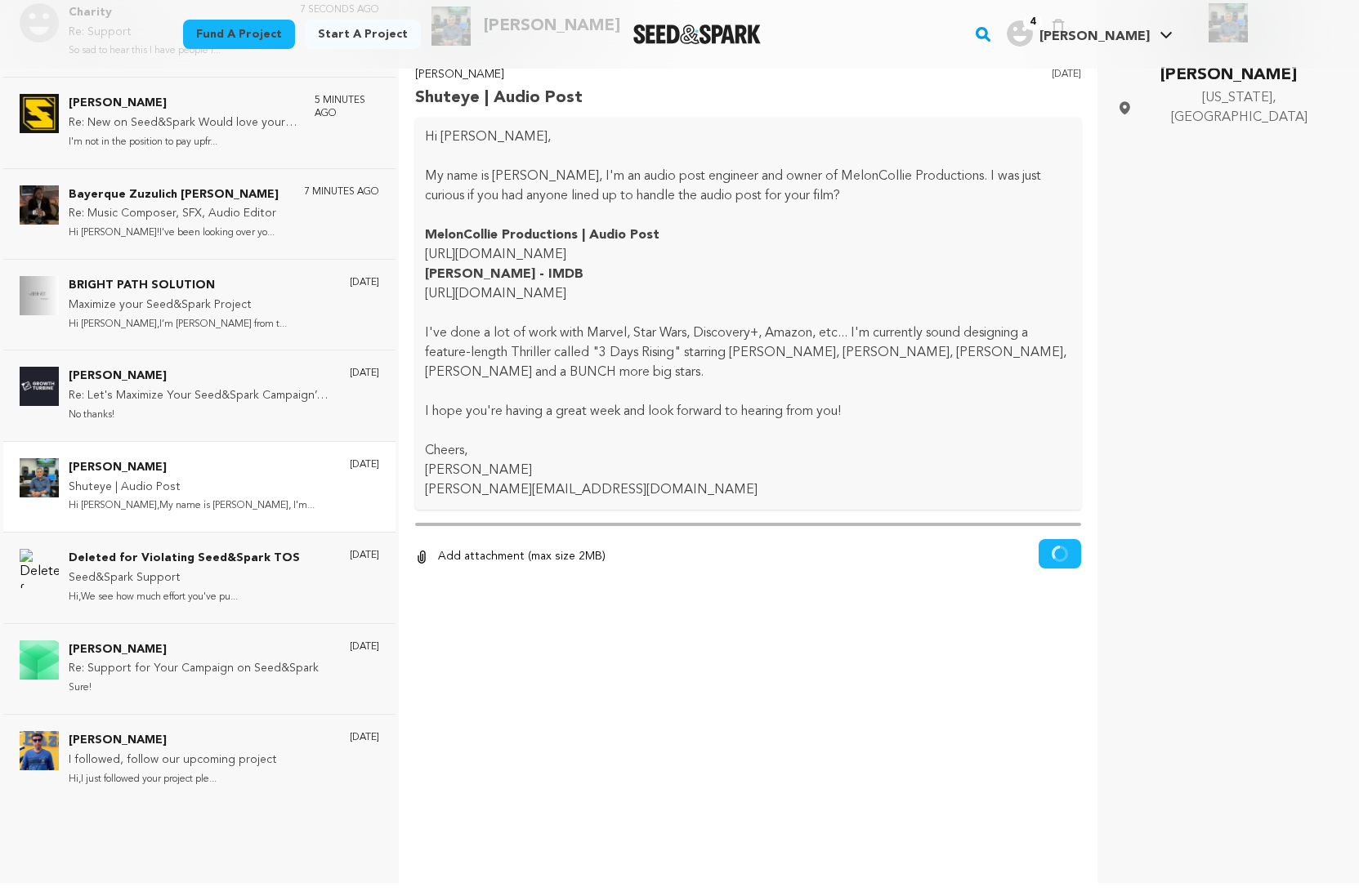
click at [785, 545] on div "0 % 0 % Add attachment (max size 2MB) Remove" at bounding box center [748, 556] width 667 height 36
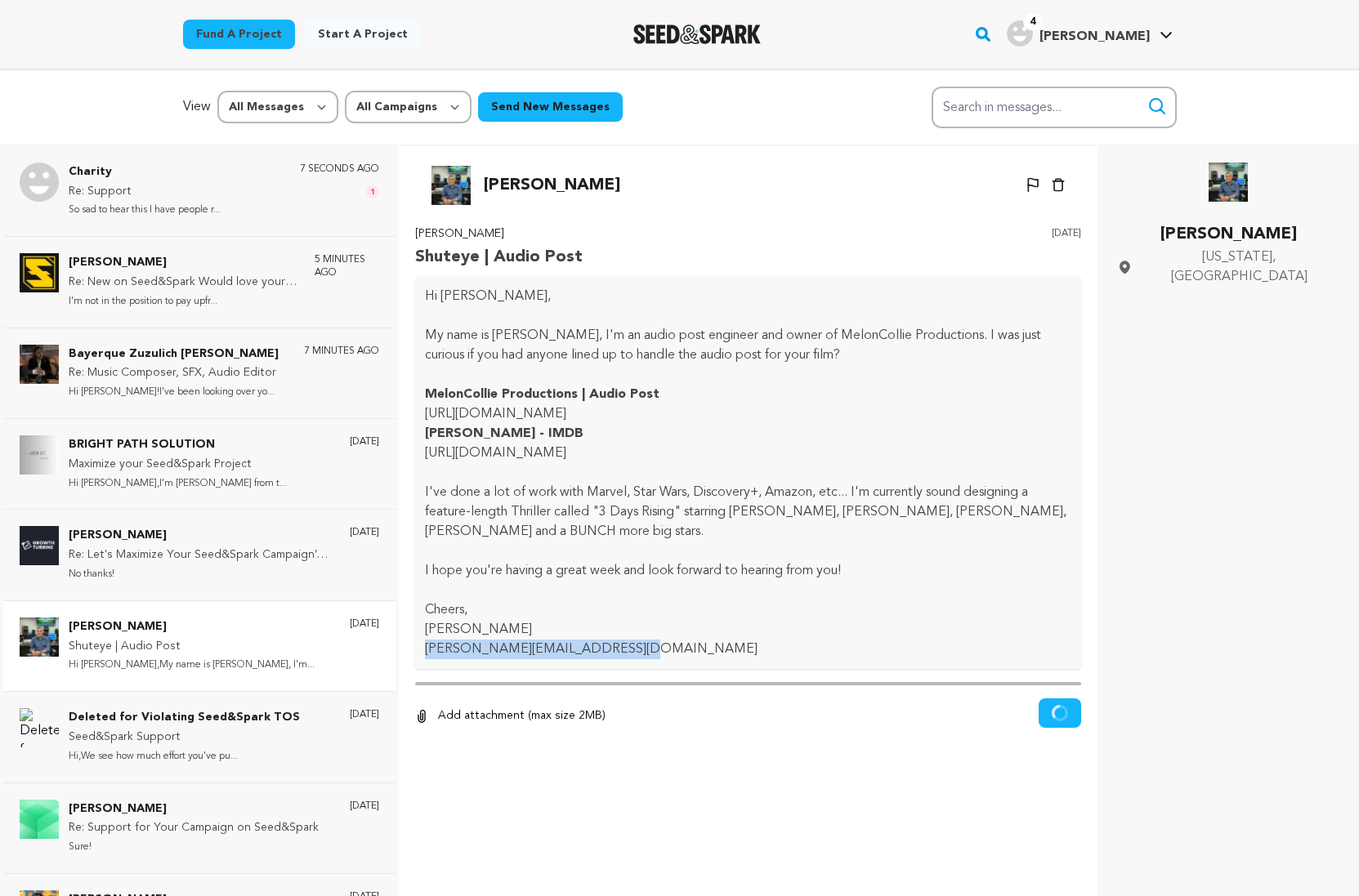
drag, startPoint x: 636, startPoint y: 649, endPoint x: 426, endPoint y: 640, distance: 210.2
click at [426, 640] on p "bob@meloncollieproductions.com" at bounding box center [748, 649] width 648 height 19
click at [263, 213] on div "Charity Re: Support So sad to hear this I have people r... 7 seconds ago 1" at bounding box center [224, 191] width 310 height 57
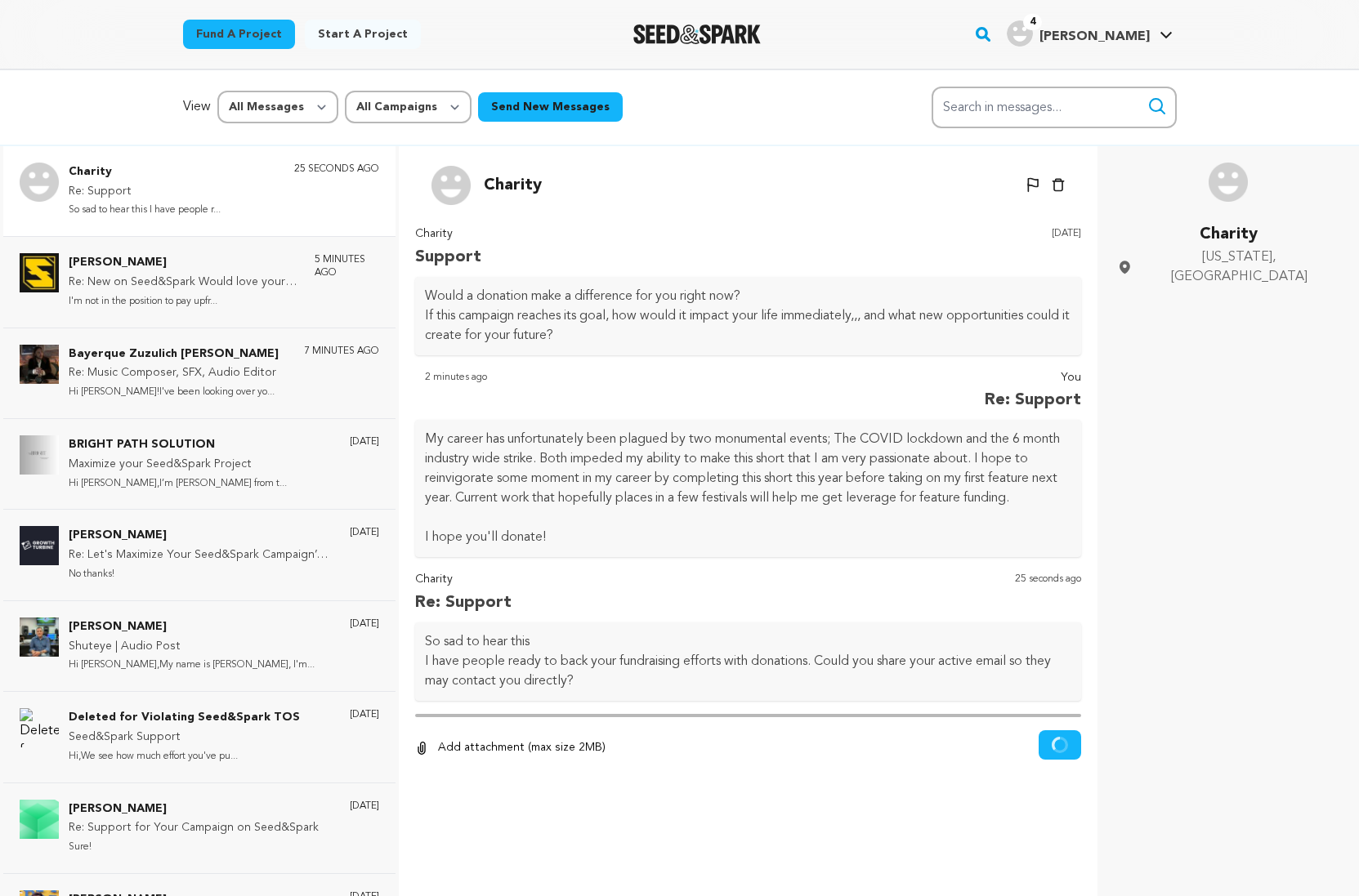
click at [1229, 182] on img at bounding box center [1228, 182] width 40 height 40
click at [518, 187] on p "Charity" at bounding box center [512, 185] width 58 height 26
click at [495, 182] on p "Charity" at bounding box center [512, 185] width 58 height 26
click at [446, 186] on img at bounding box center [451, 185] width 40 height 40
click at [1225, 188] on img at bounding box center [1228, 182] width 40 height 40
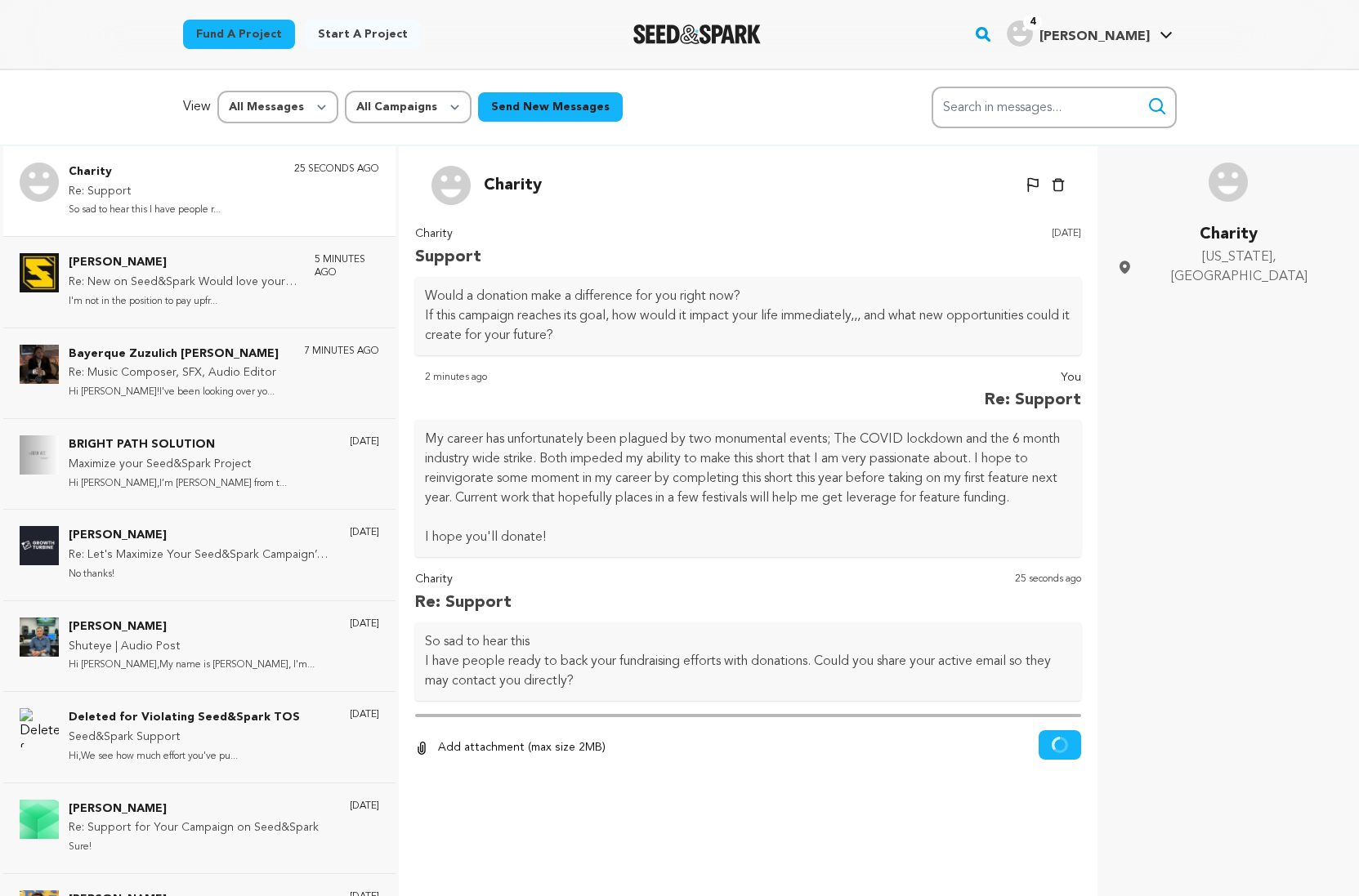
click at [845, 731] on div "0 % 0 % Add attachment (max size 2MB) Remove" at bounding box center [748, 748] width 667 height 36
click at [439, 725] on div "Charity Support 2 days ago Would a donation make a difference for you right now…" at bounding box center [748, 518] width 667 height 588
click at [237, 383] on p "Hi Duggan!I've been looking over yo..." at bounding box center [174, 393] width 210 height 18
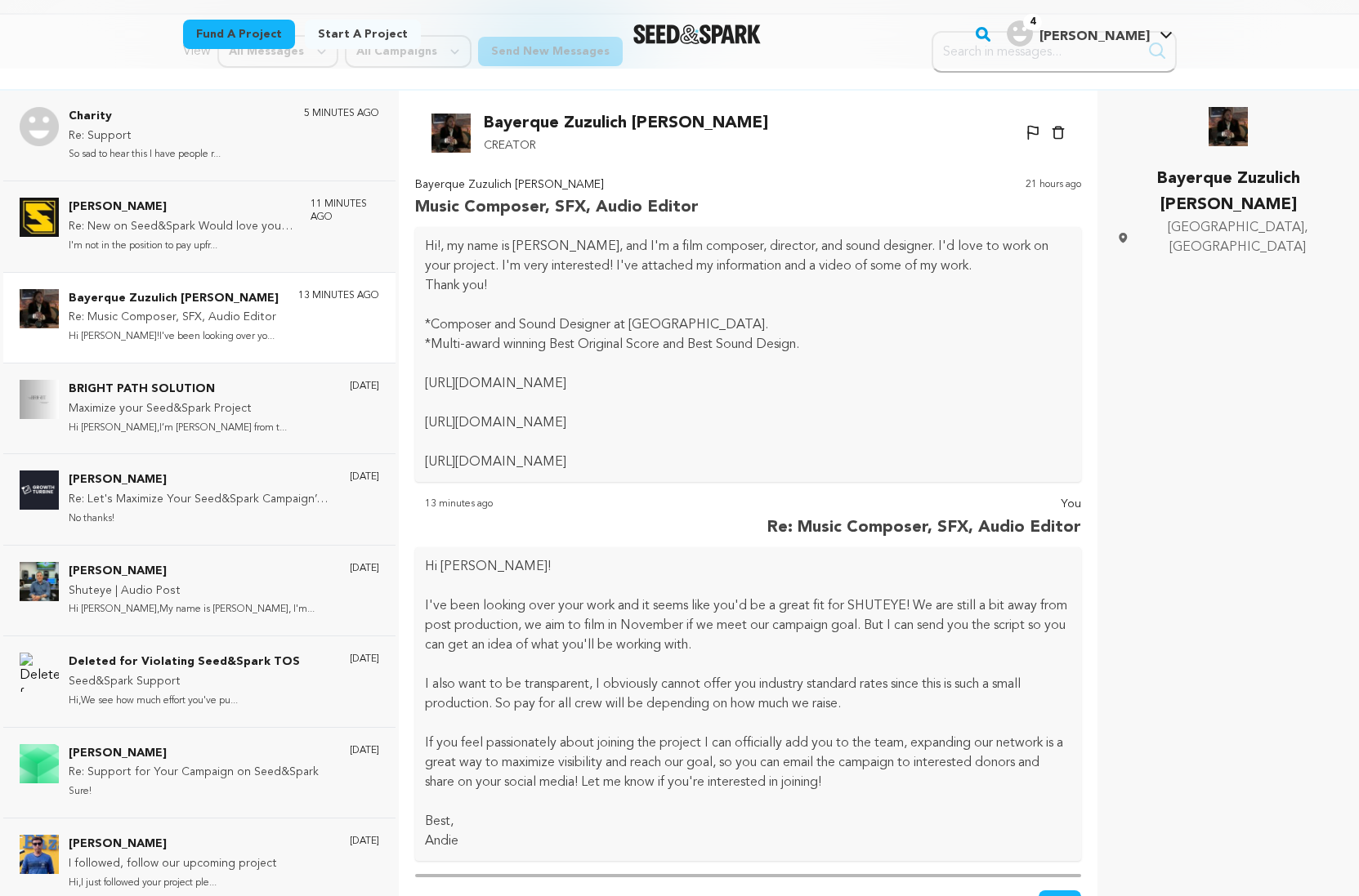
scroll to position [123, 0]
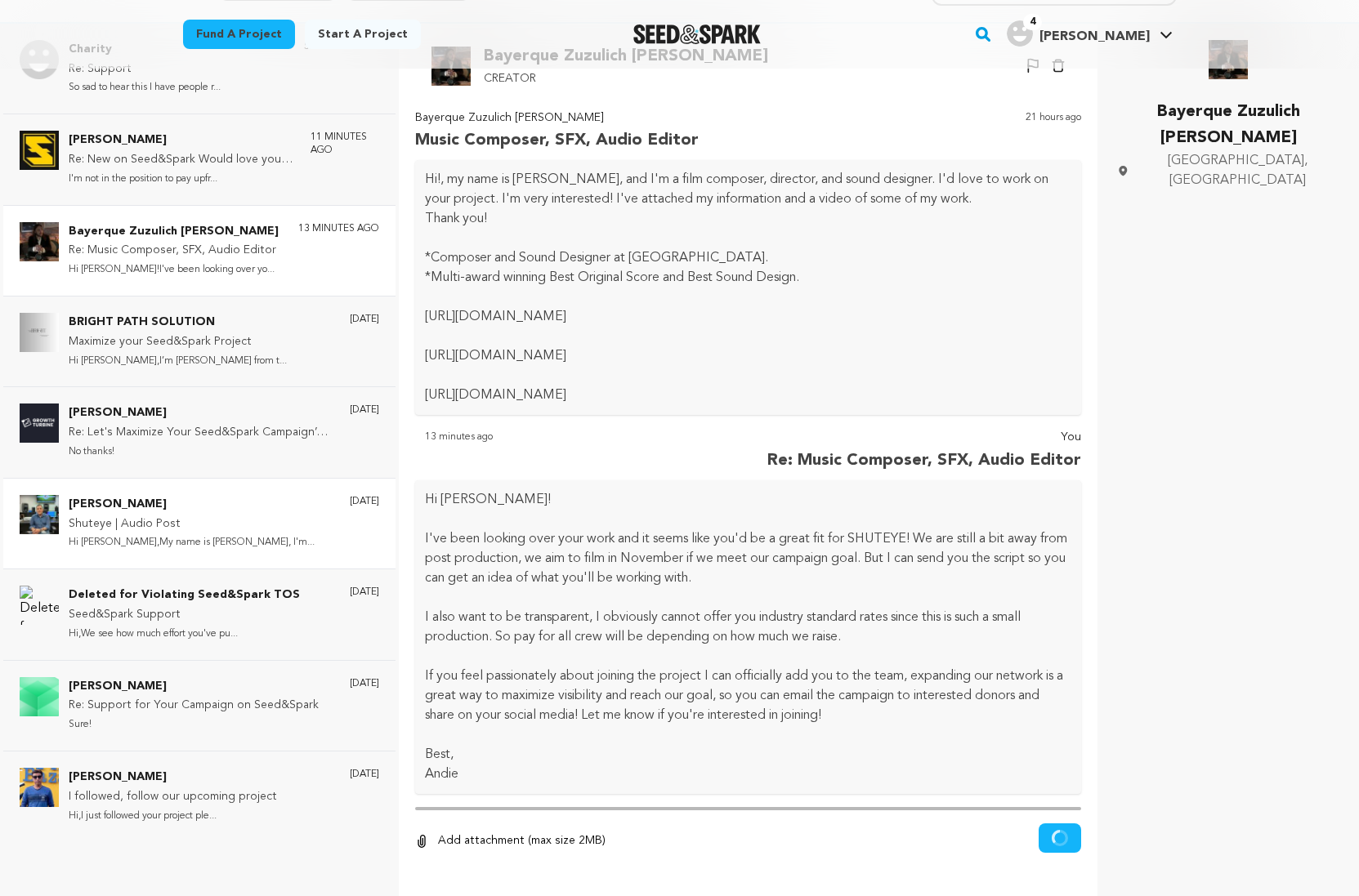
click at [137, 505] on p "Bob Pepek" at bounding box center [192, 504] width 246 height 19
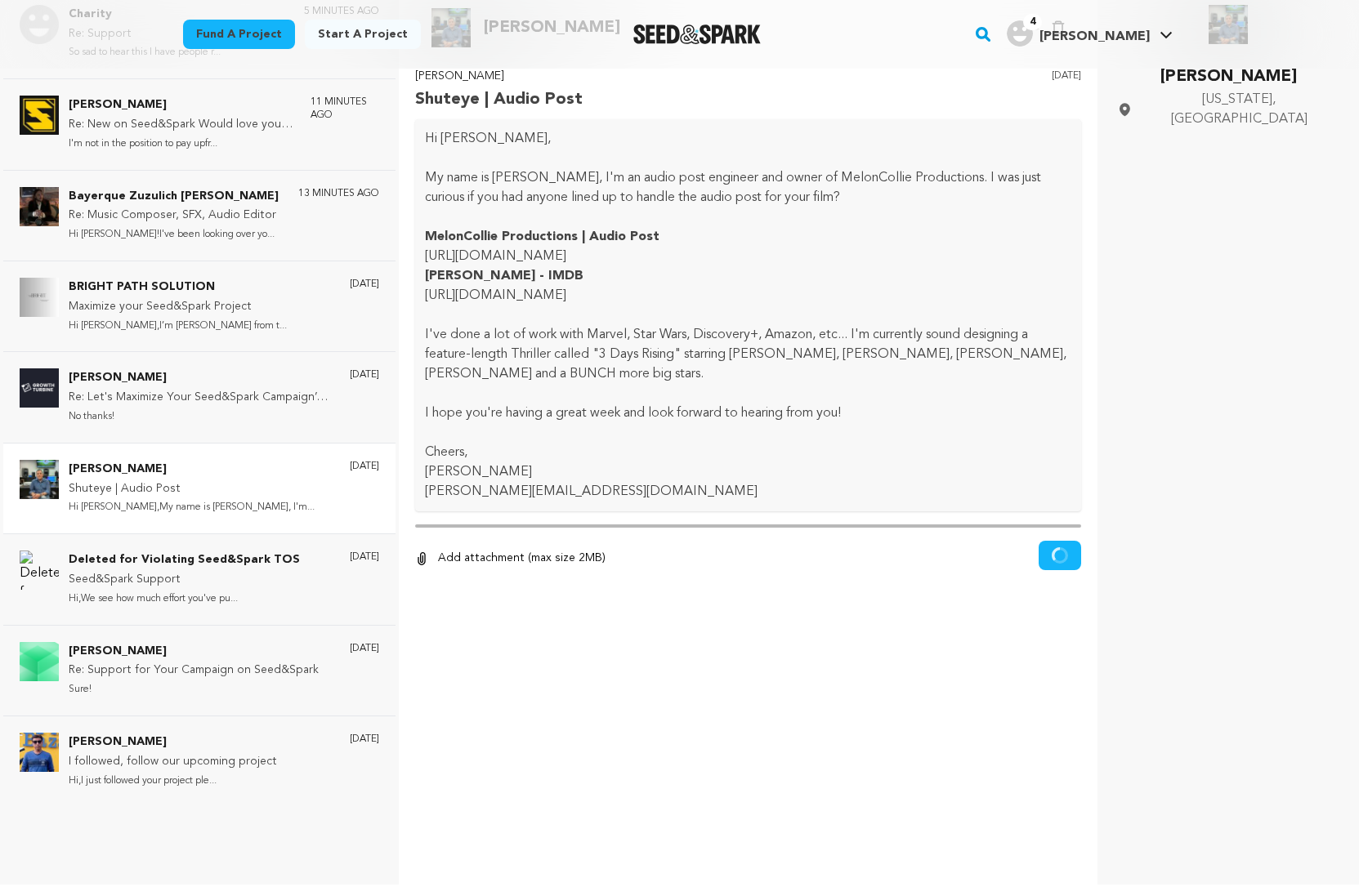
scroll to position [159, 0]
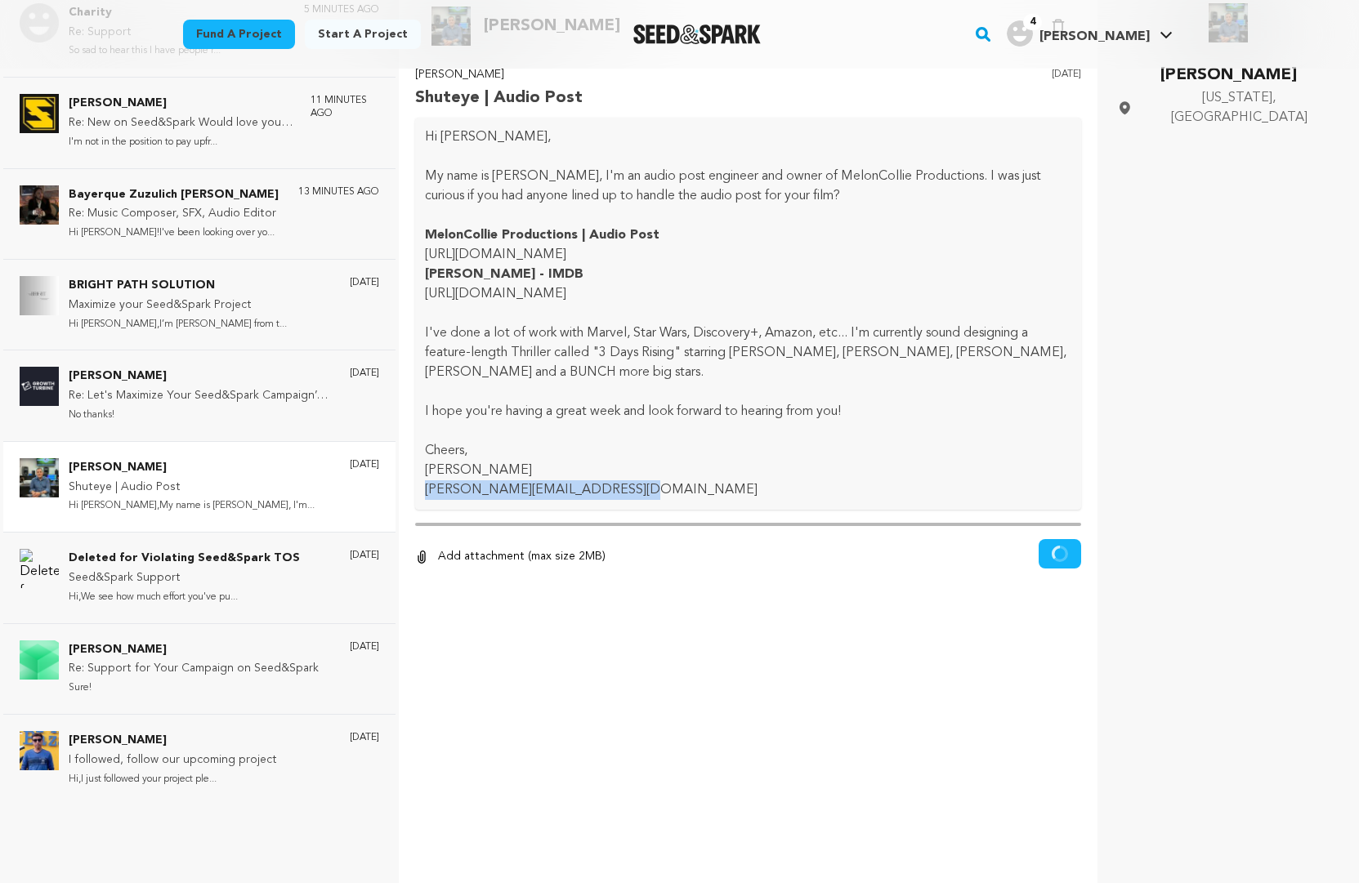
drag, startPoint x: 621, startPoint y: 490, endPoint x: 423, endPoint y: 488, distance: 198.0
click at [423, 488] on div "Hi Andrea, My name is Bob Pepek, I'm an audio post engineer and owner of MelonC…" at bounding box center [748, 314] width 667 height 392
copy p "bob@meloncollieproductions.com"
click at [566, 665] on div "Back Bob Pepek Un-block Block user Delete conversation" at bounding box center [748, 435] width 674 height 896
click at [167, 760] on p "I followed, follow our upcoming project" at bounding box center [173, 760] width 209 height 19
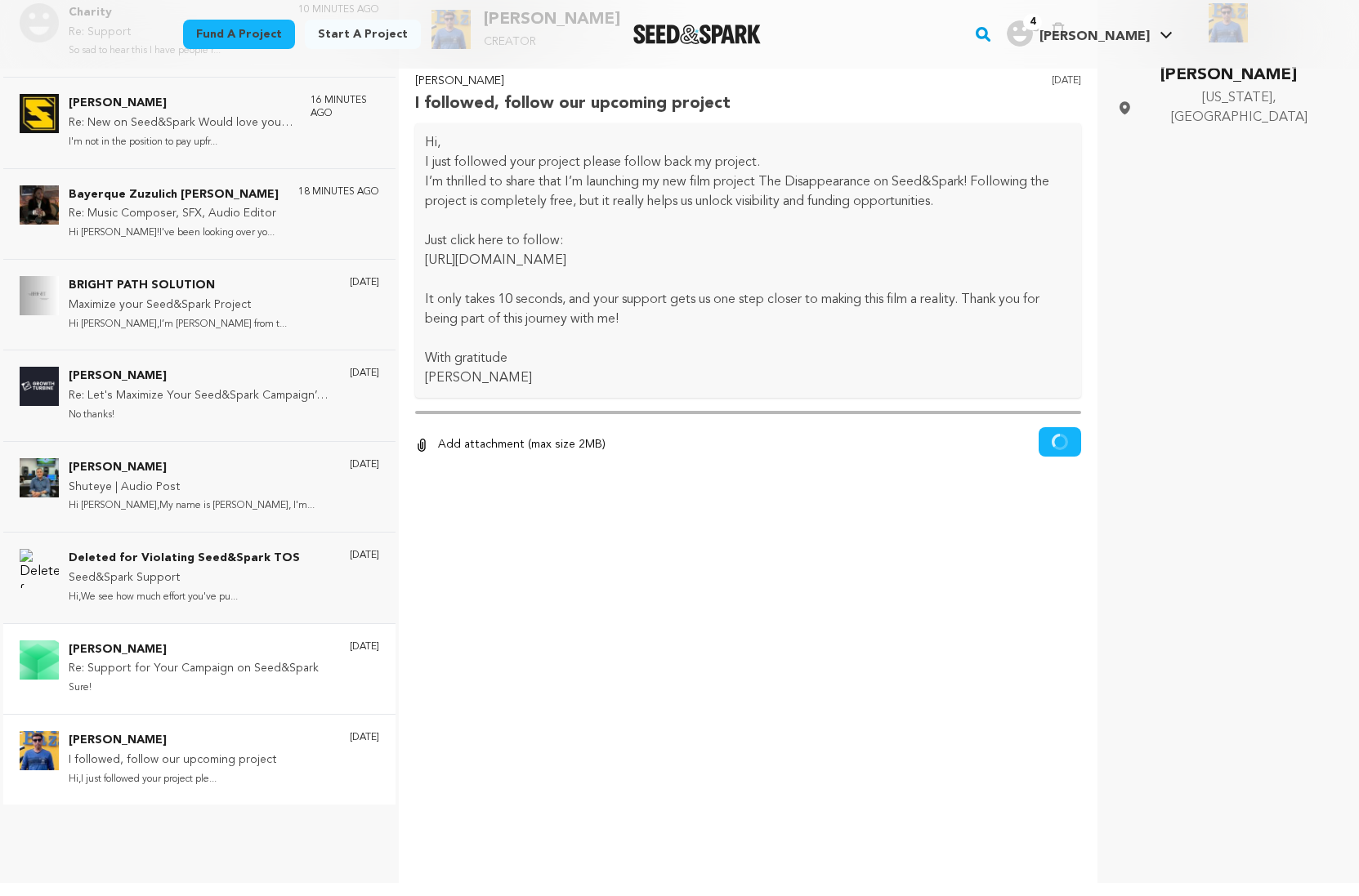
click at [209, 651] on p "Emily Jerry" at bounding box center [193, 650] width 250 height 19
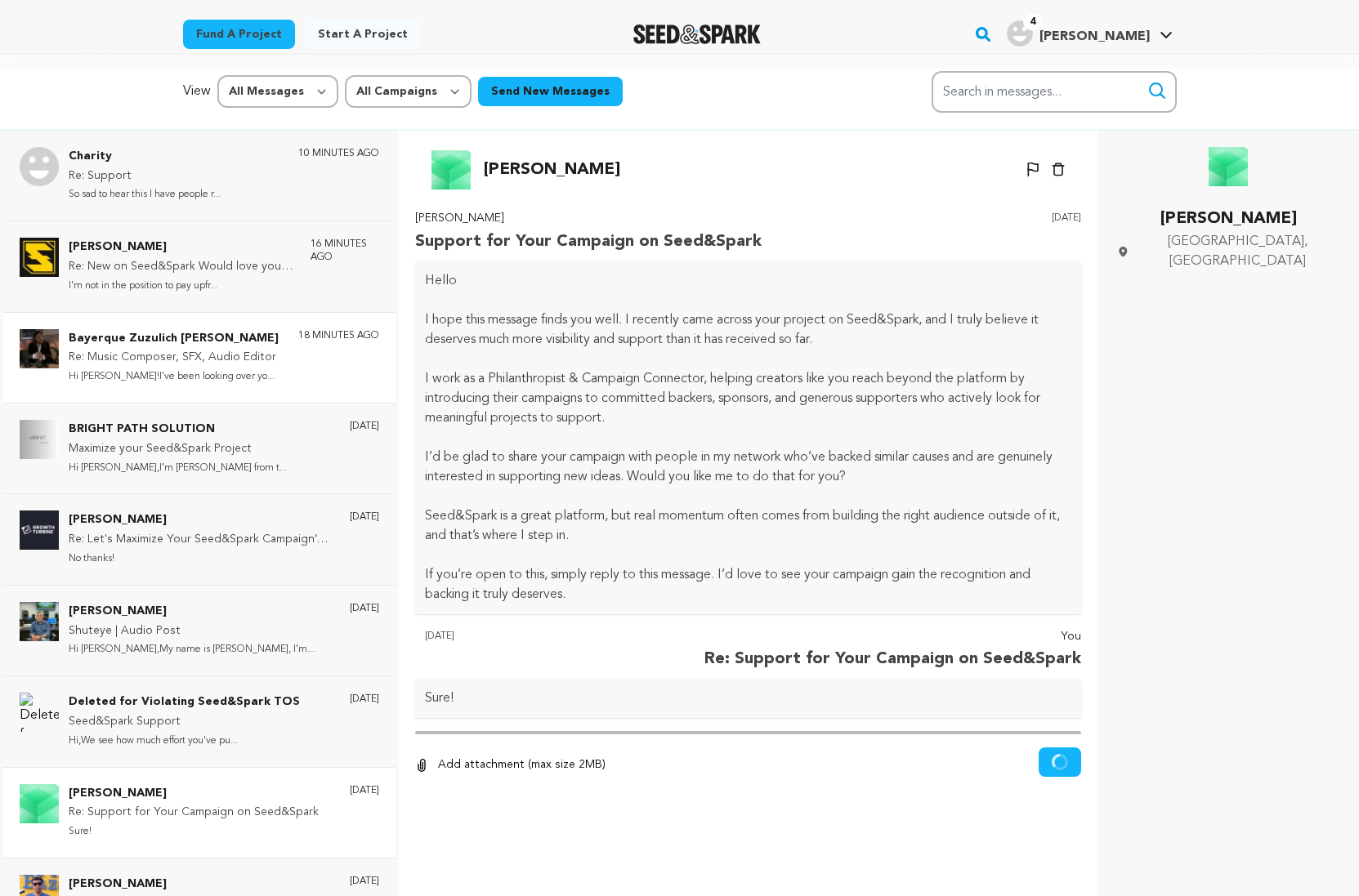
scroll to position [0, 0]
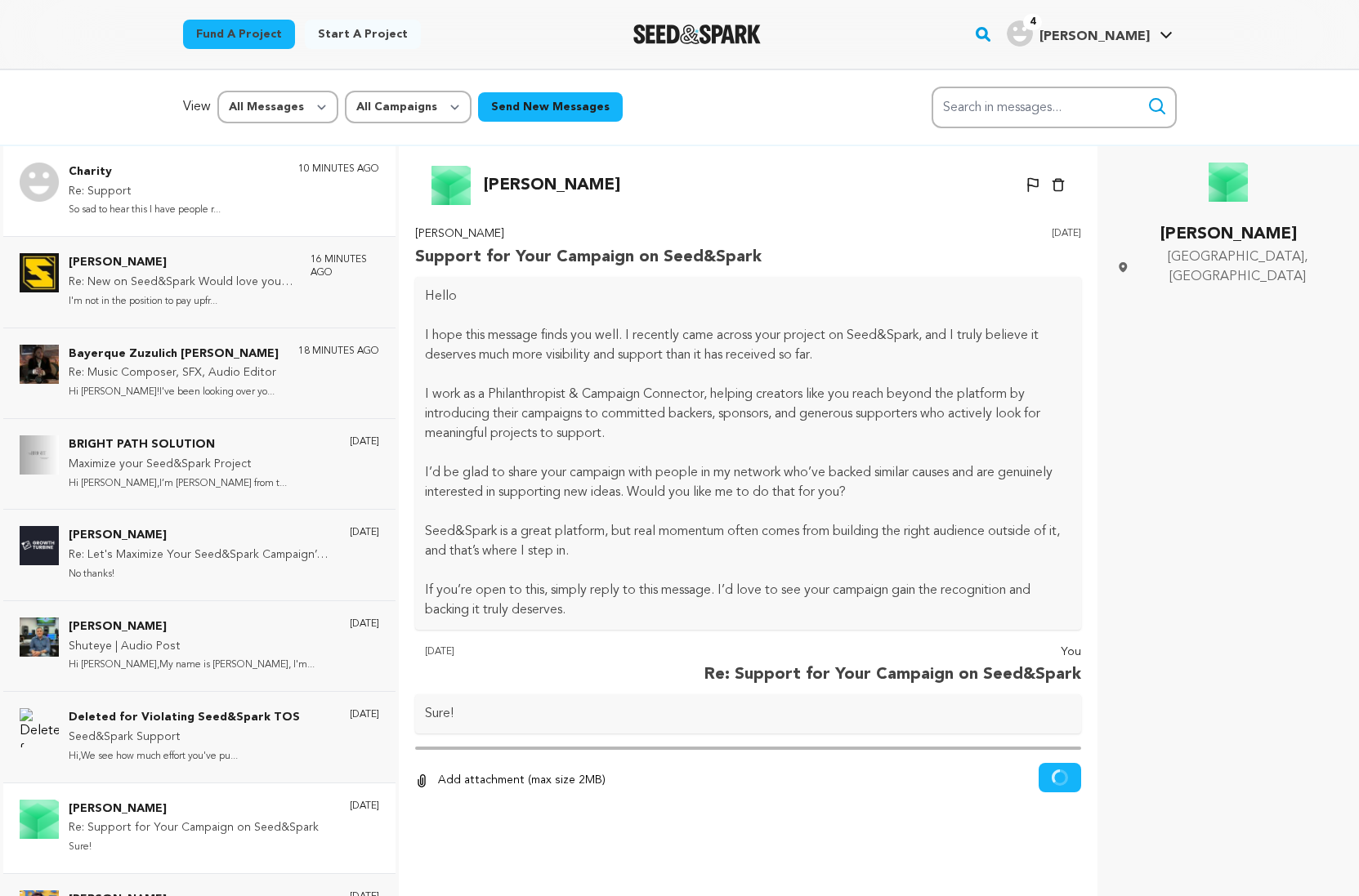
click at [198, 190] on p "Re: Support" at bounding box center [145, 192] width 152 height 19
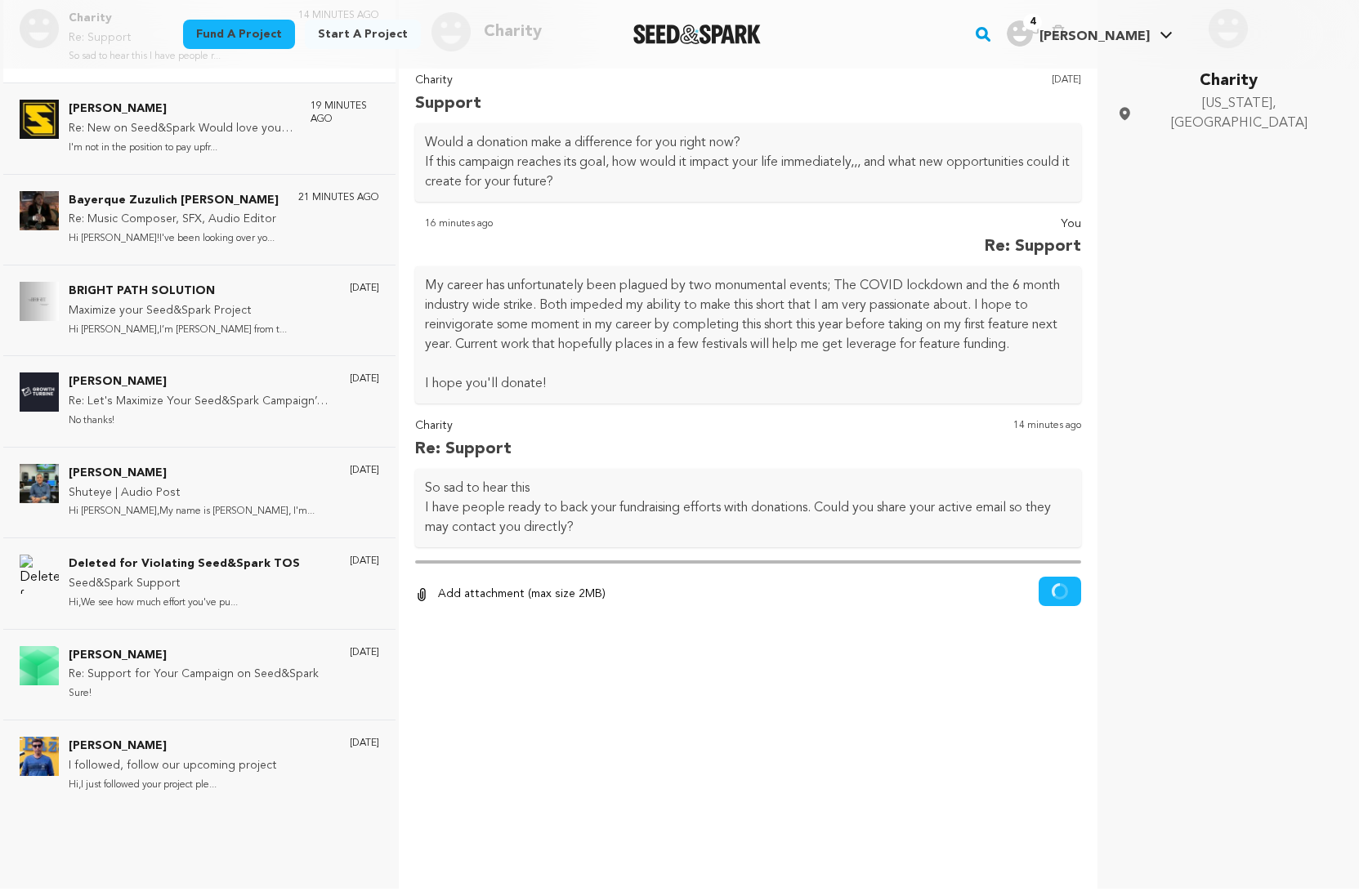
scroll to position [159, 0]
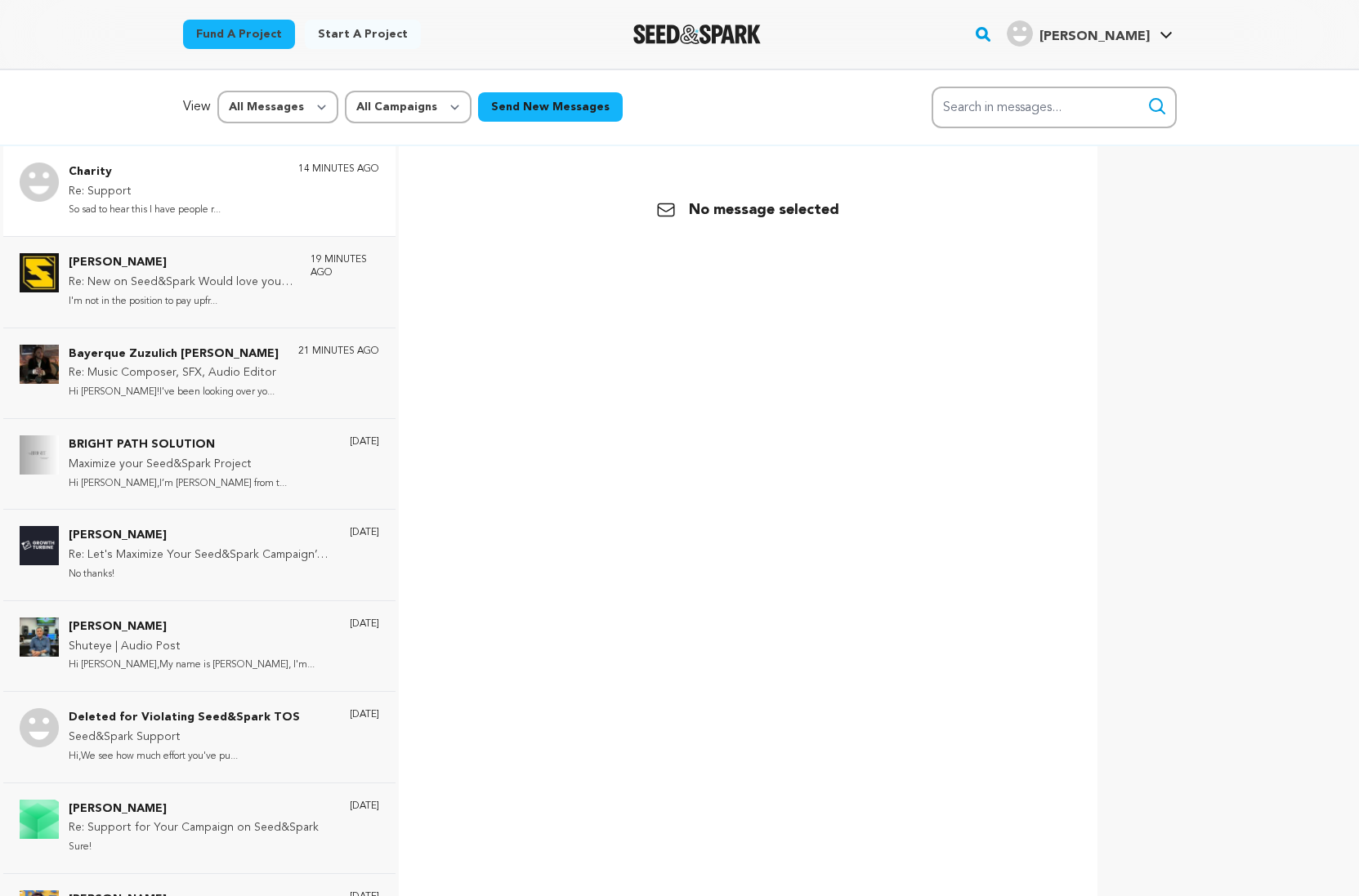
click at [172, 210] on p "So sad to hear this I have people r..." at bounding box center [145, 210] width 152 height 18
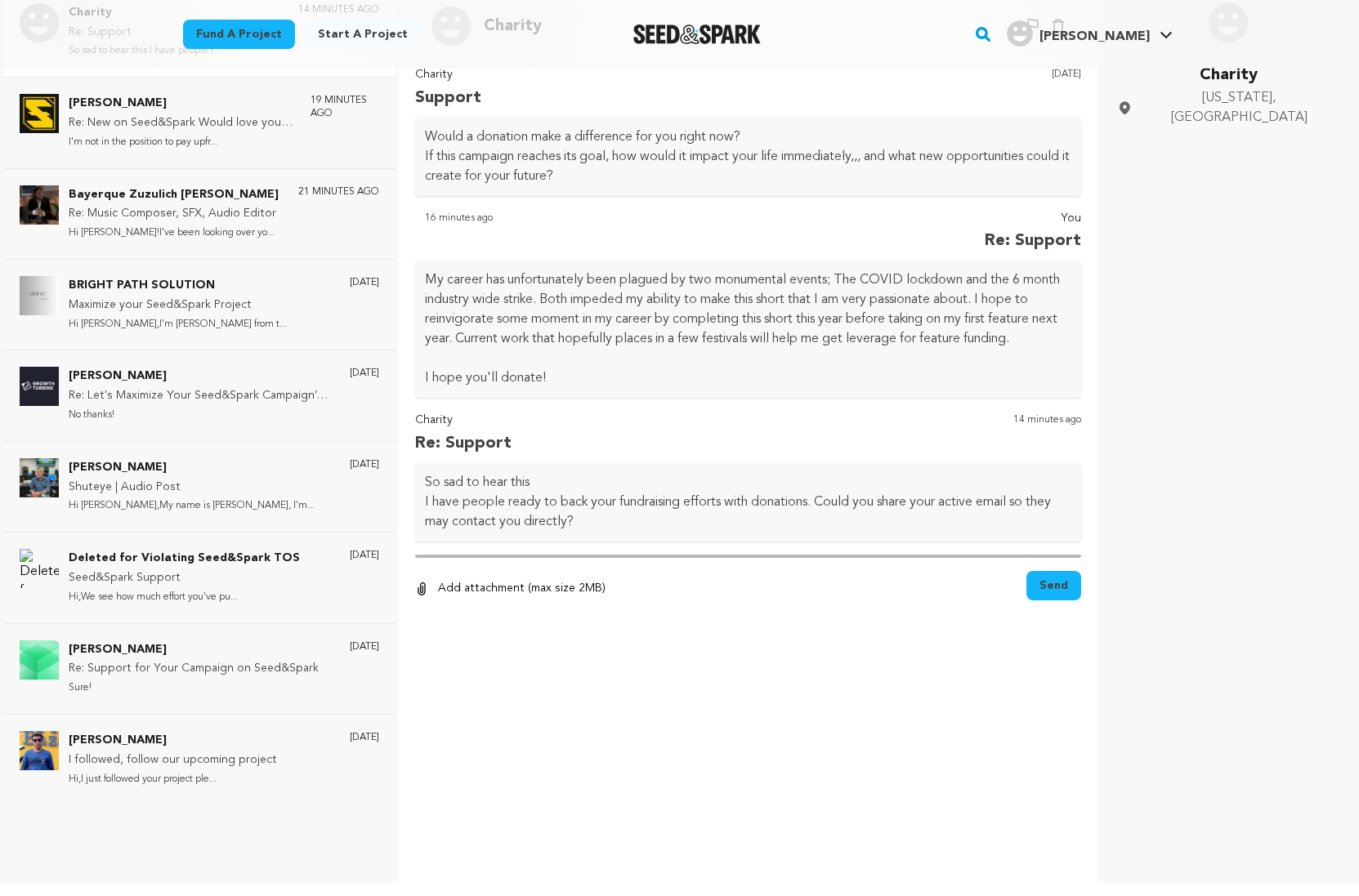
scroll to position [70, 0]
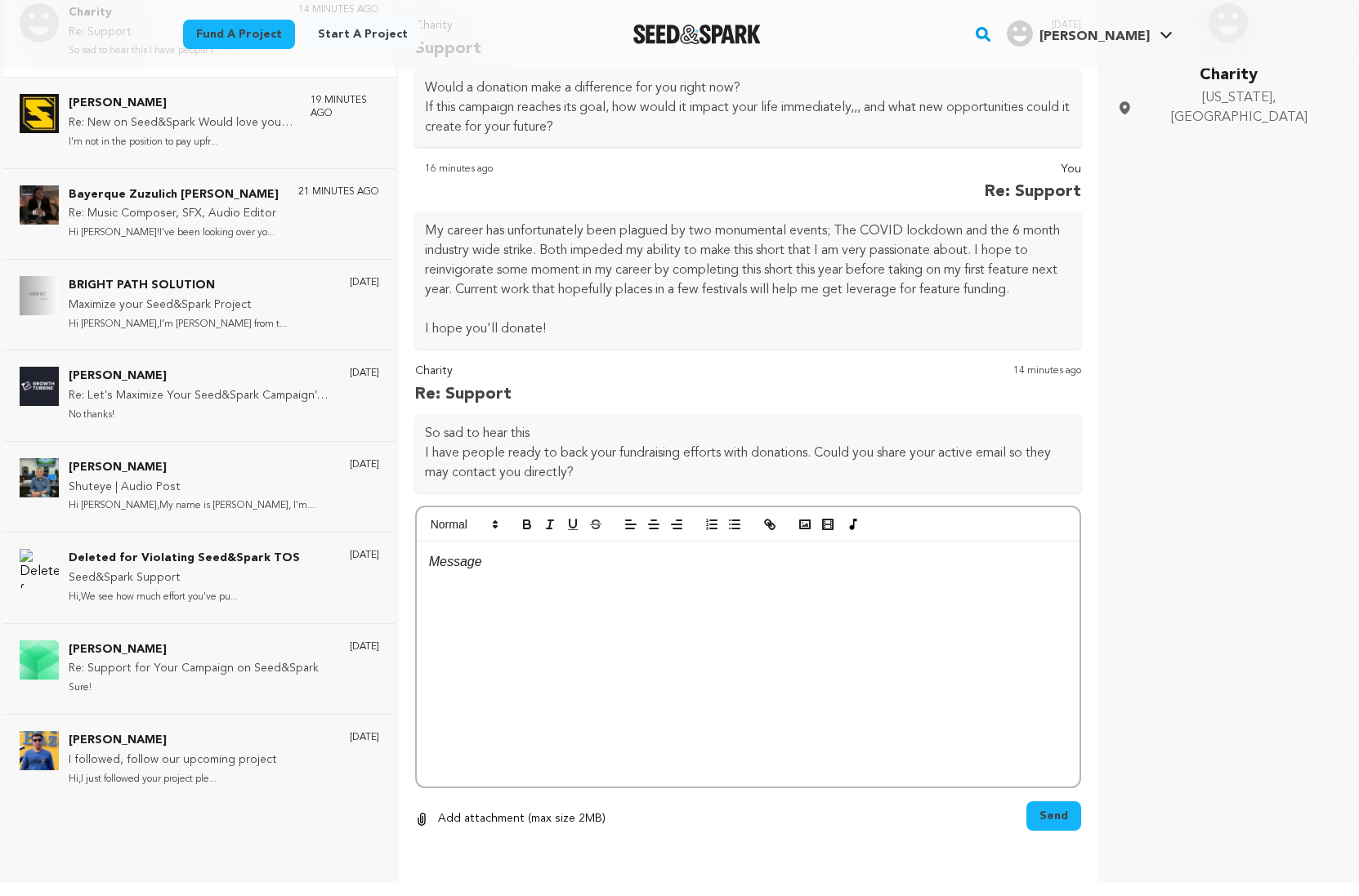
click at [579, 583] on div at bounding box center [748, 663] width 664 height 245
click at [1059, 820] on button "Send" at bounding box center [1053, 815] width 55 height 29
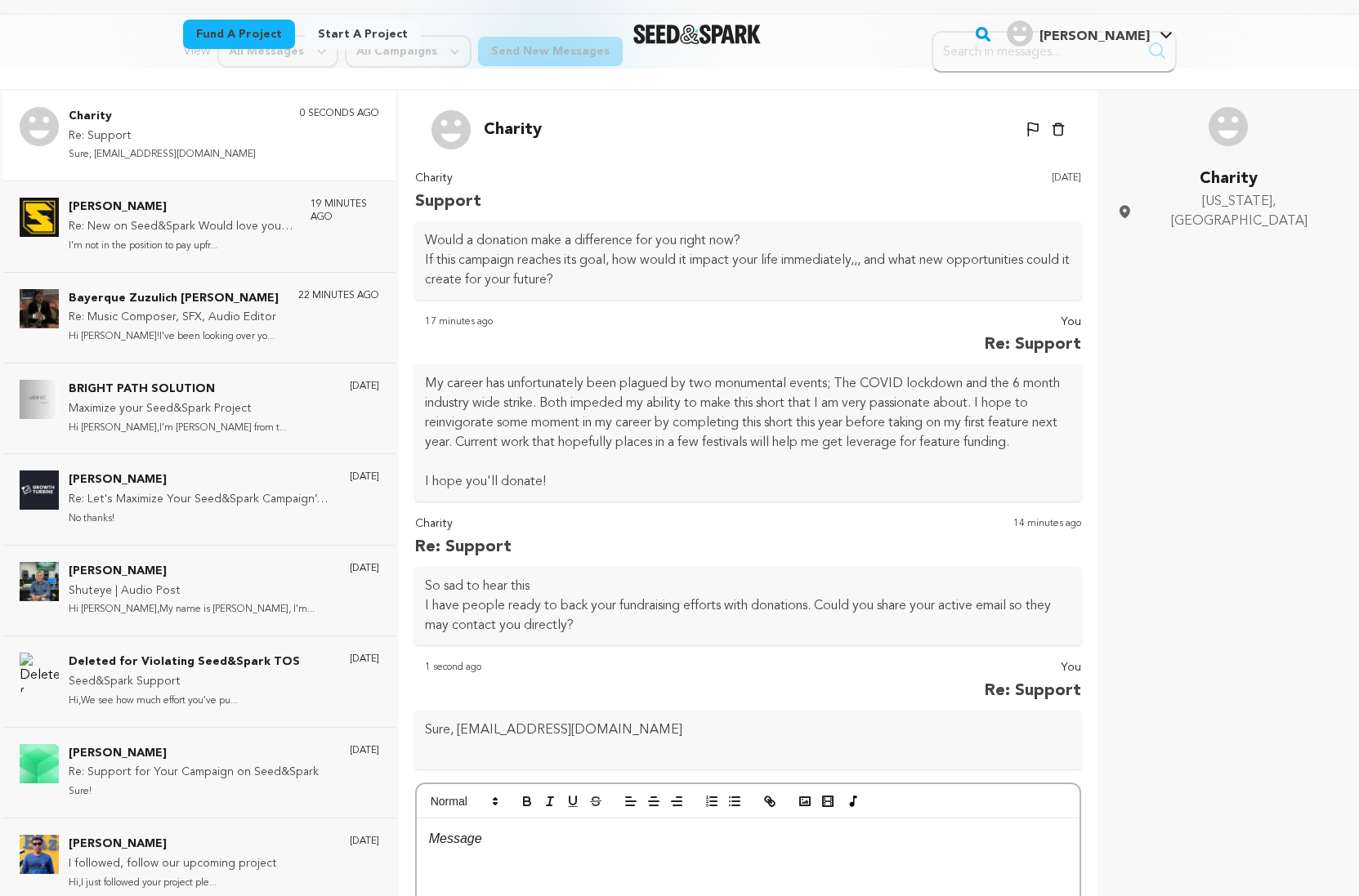
scroll to position [0, 0]
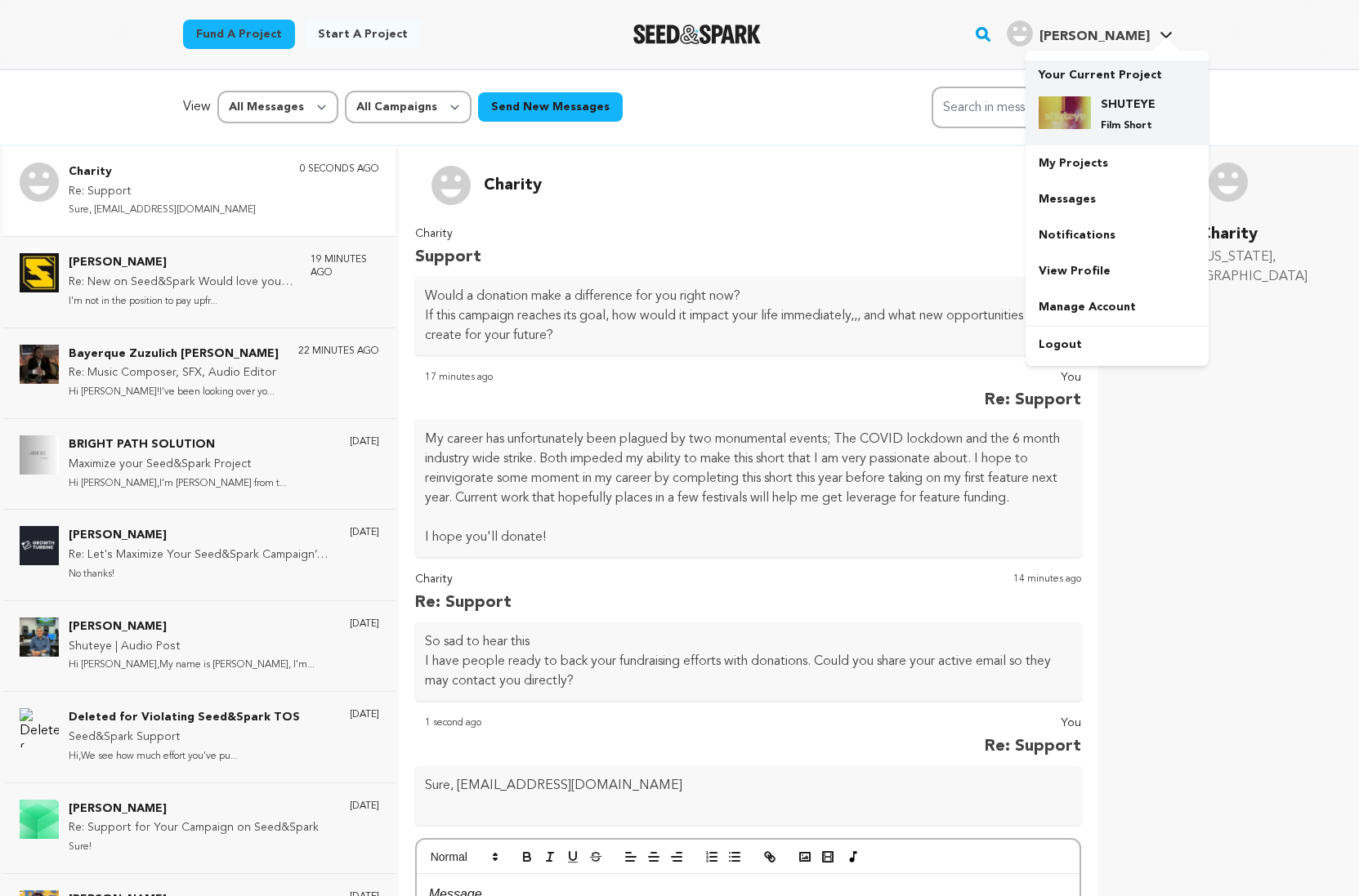
click at [1126, 111] on h4 "SHUTEYE" at bounding box center [1130, 104] width 59 height 16
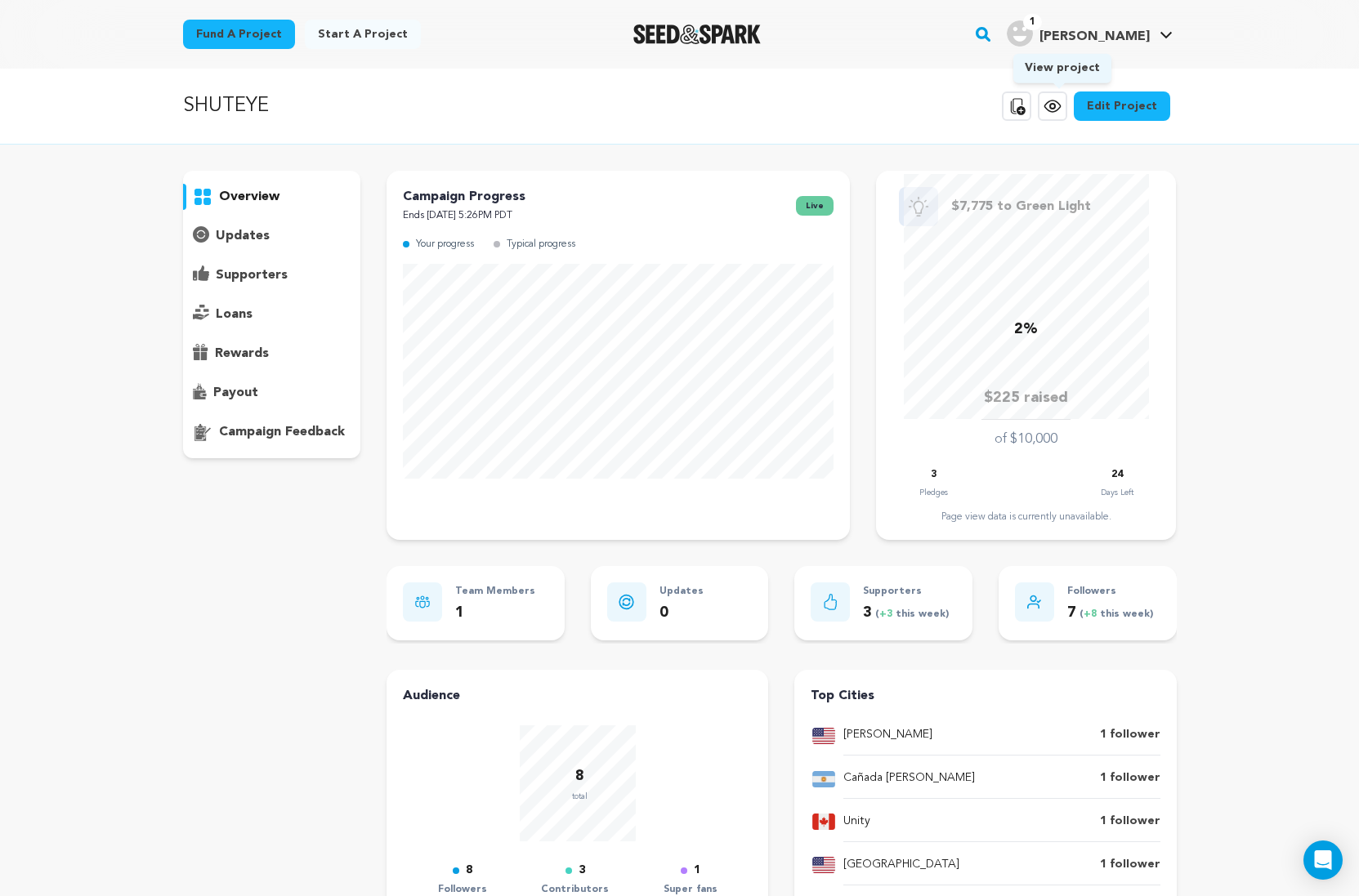
click at [1062, 108] on icon at bounding box center [1052, 106] width 19 height 19
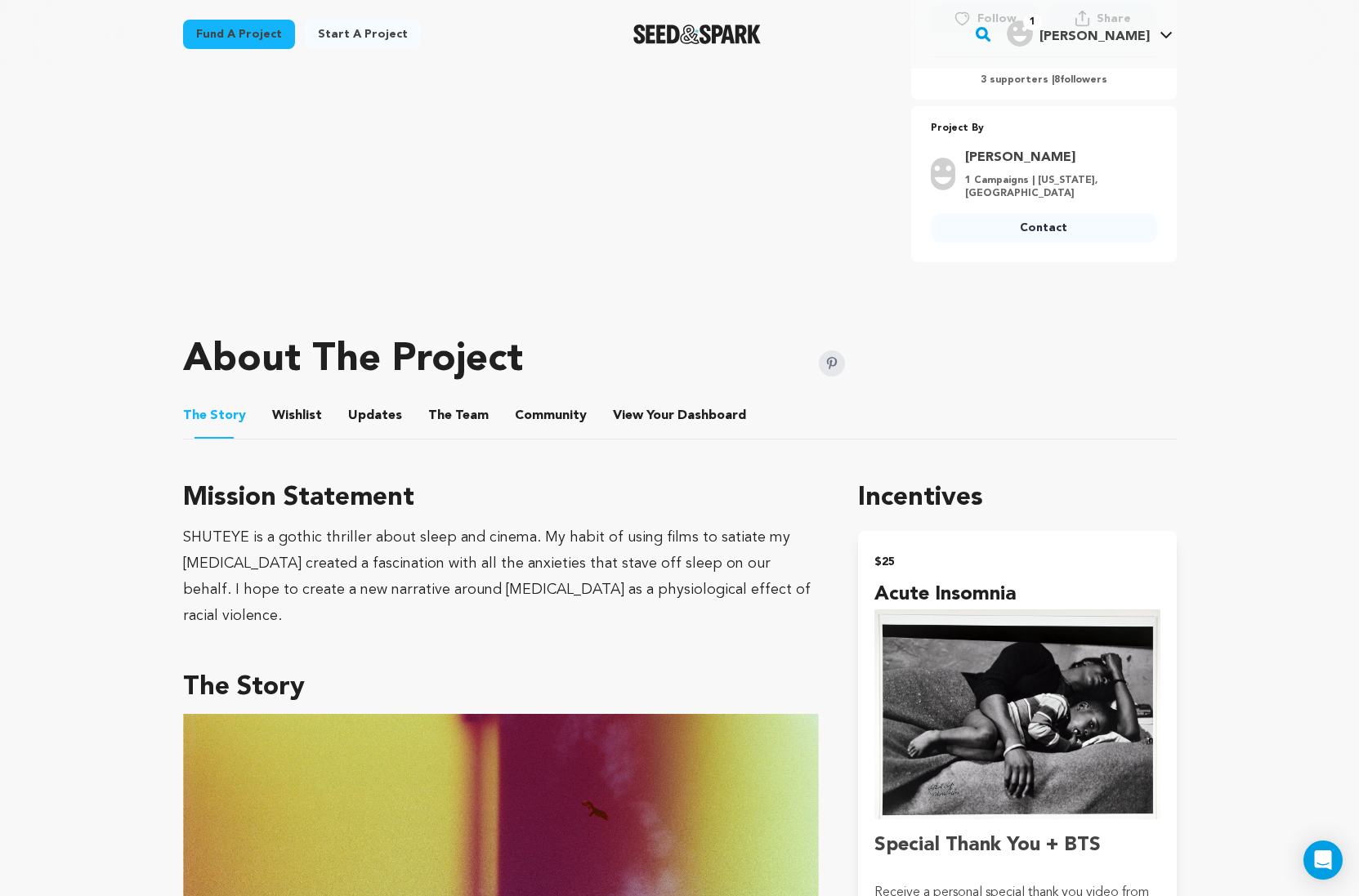
scroll to position [569, 0]
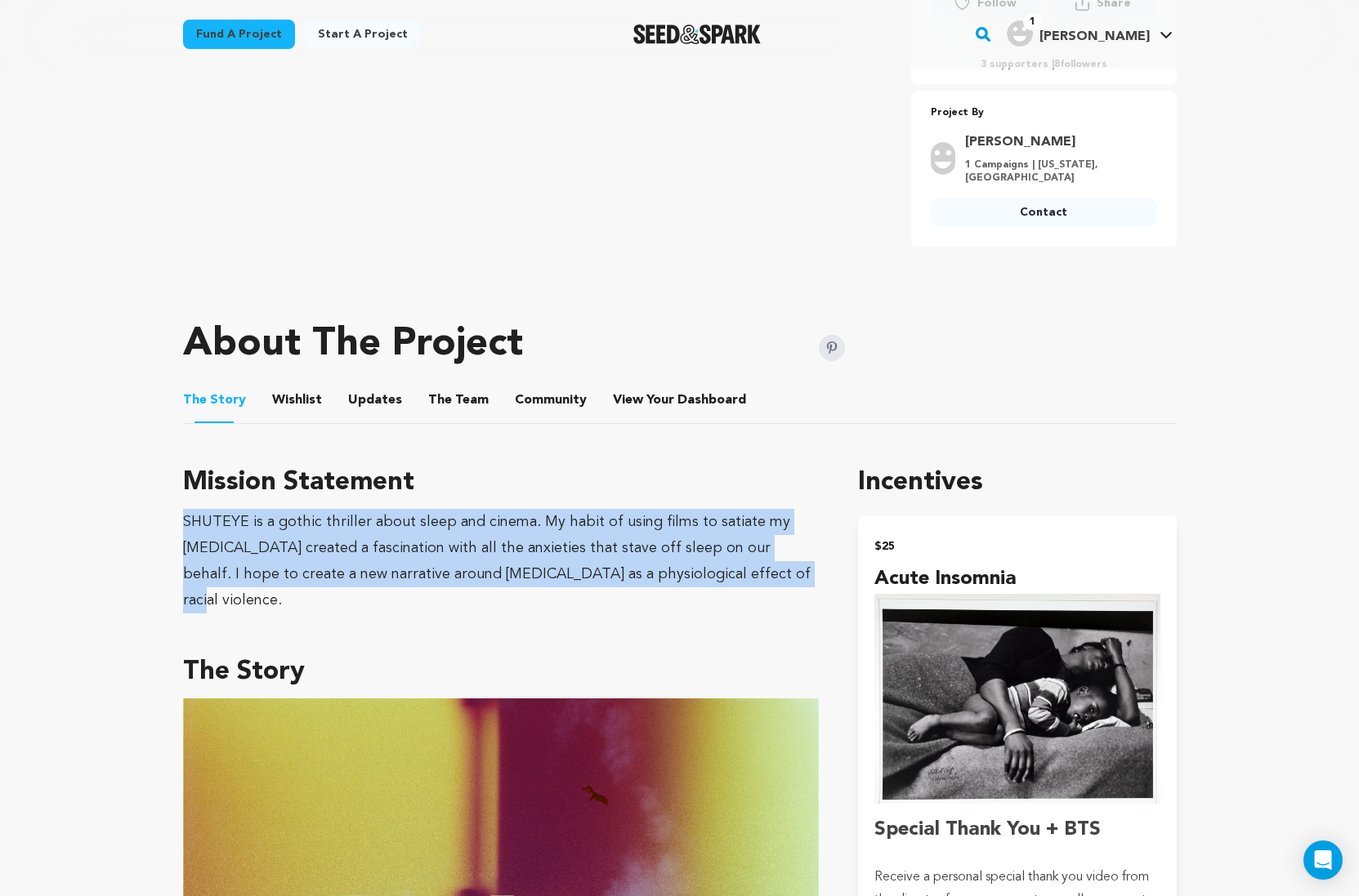
drag, startPoint x: 182, startPoint y: 500, endPoint x: 727, endPoint y: 557, distance: 548.0
click at [727, 557] on div "SHUTEYE is a gothic thriller about sleep and cinema. My habit of using films to…" at bounding box center [501, 561] width 637 height 104
copy div "SHUTEYE is a gothic thriller about sleep and cinema. My habit of using films to…"
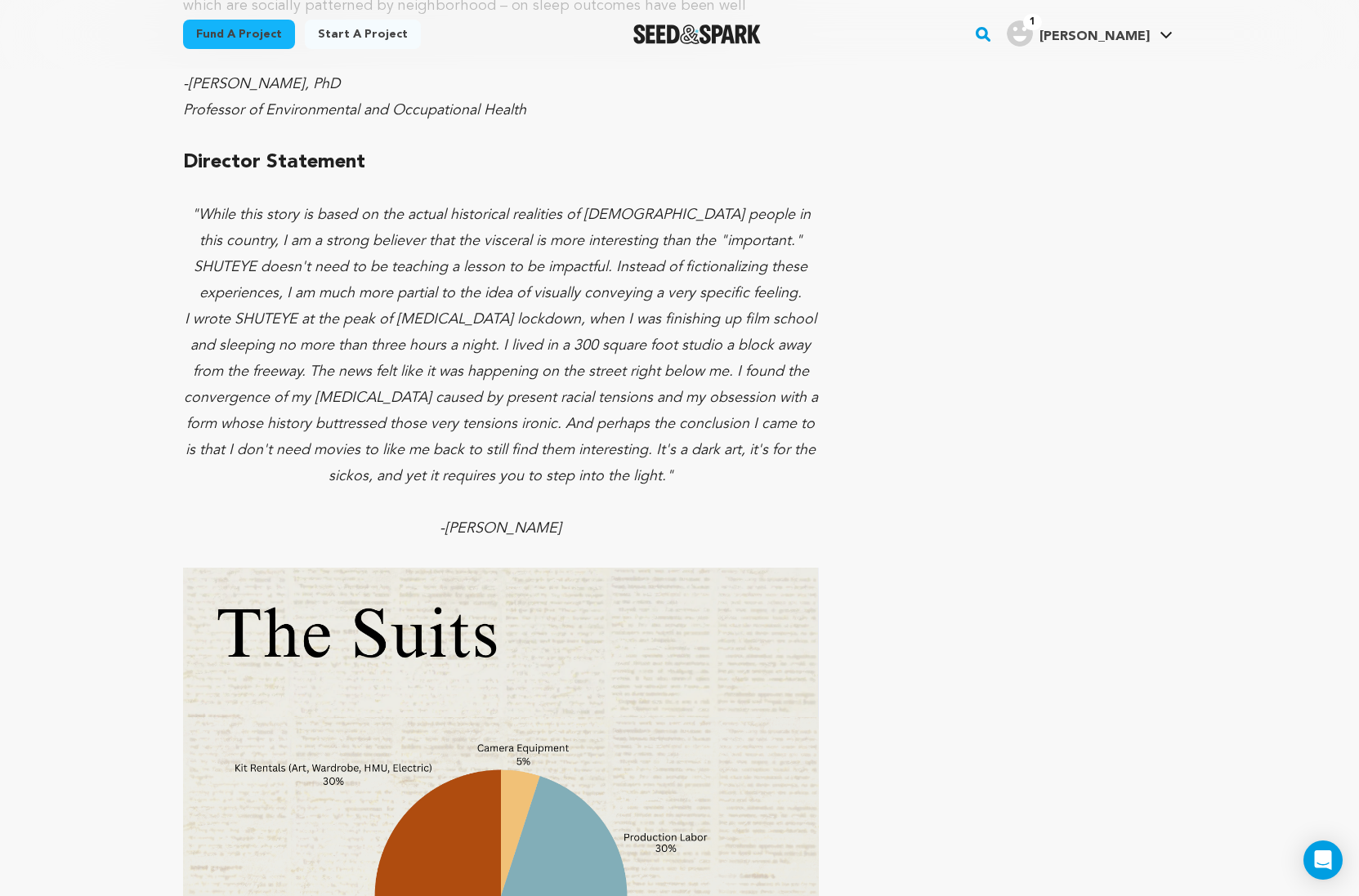
scroll to position [4428, 0]
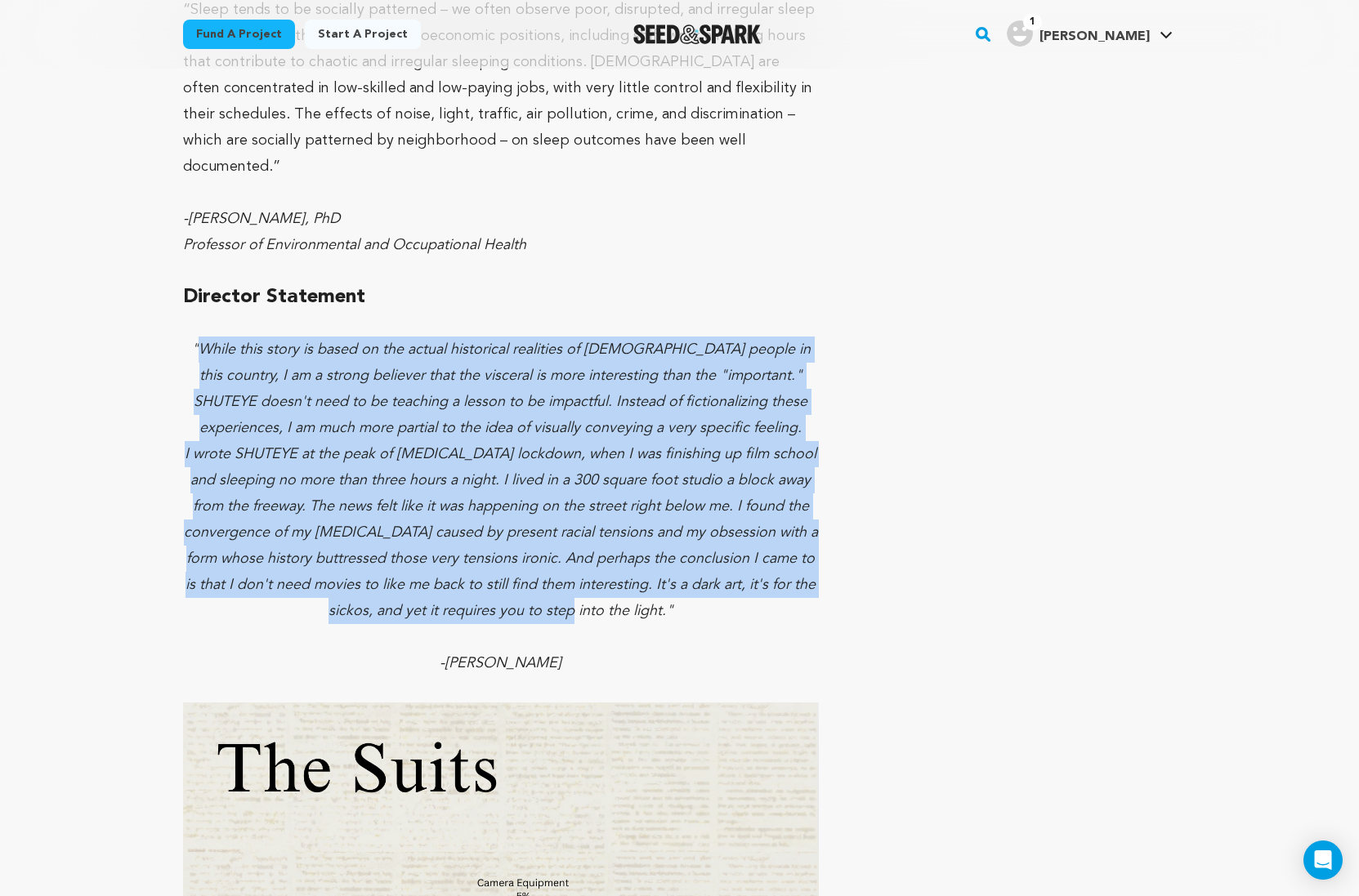
drag, startPoint x: 200, startPoint y: 197, endPoint x: 638, endPoint y: 466, distance: 514.0
copy div "While this story is based on the actual historical realities of Black people in…"
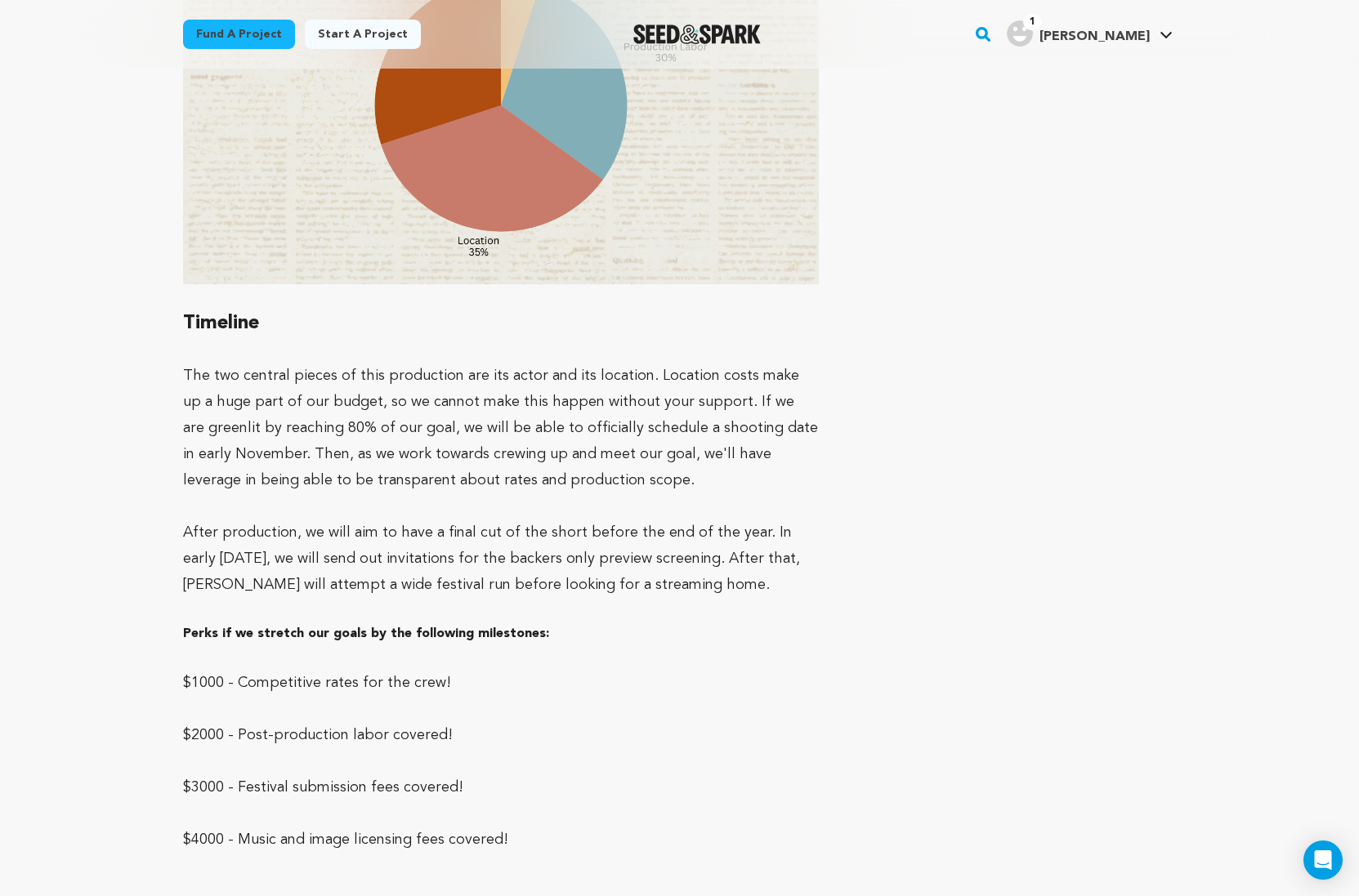
scroll to position [5321, 0]
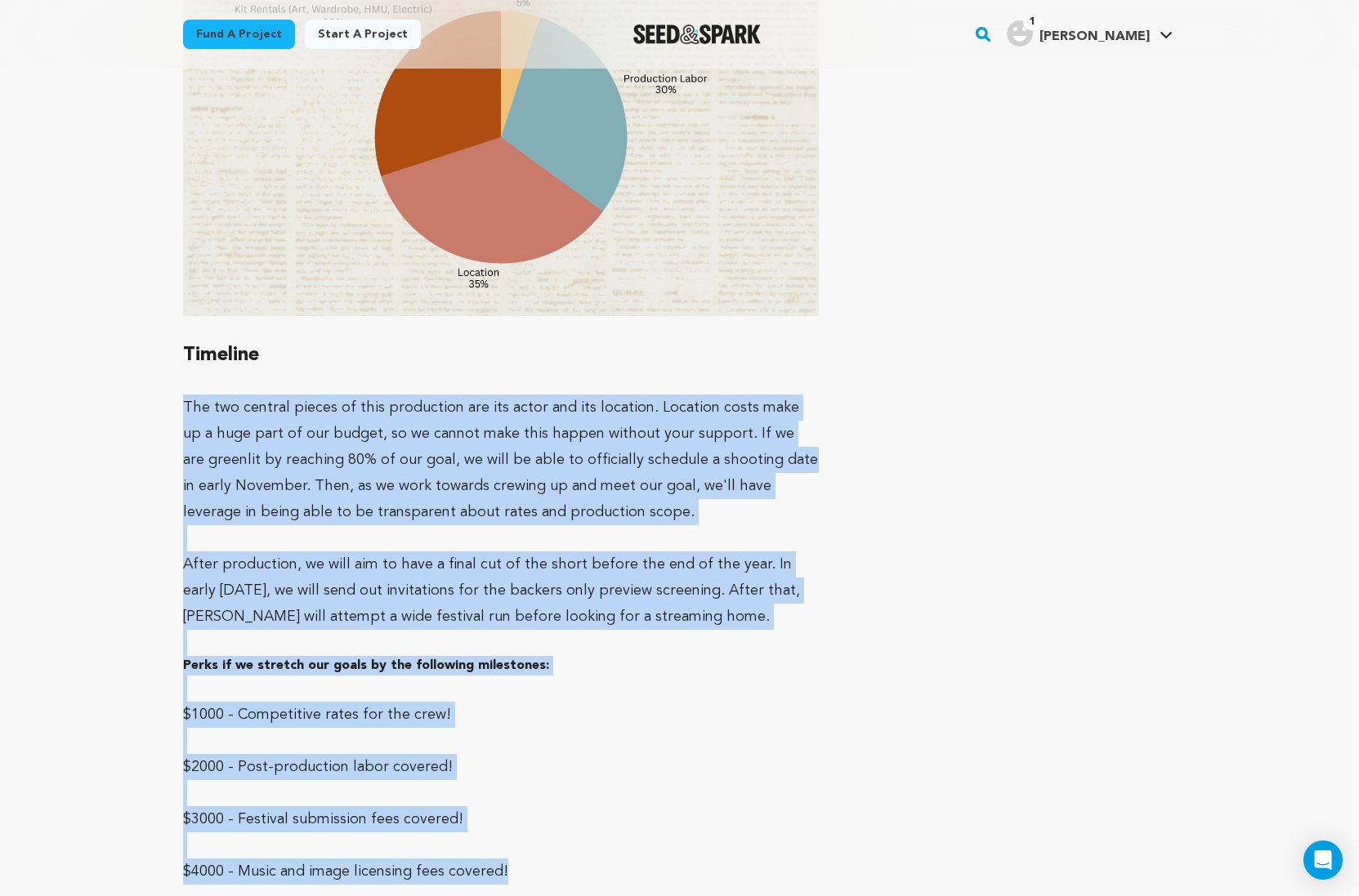
drag, startPoint x: 186, startPoint y: 253, endPoint x: 537, endPoint y: 722, distance: 585.8
copy div "The two central pieces of this production are its actor and its location. Locat…"
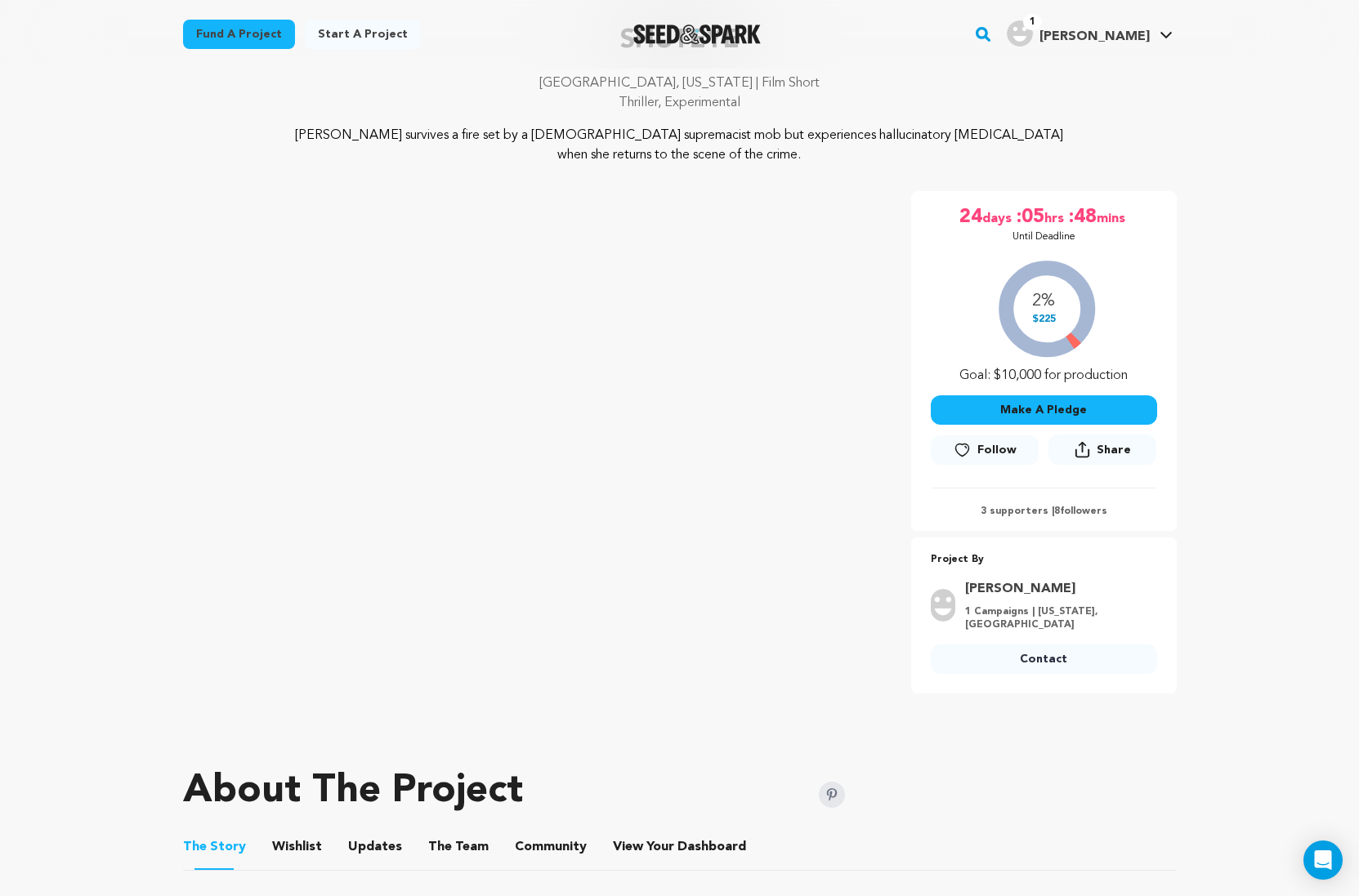
scroll to position [482, 0]
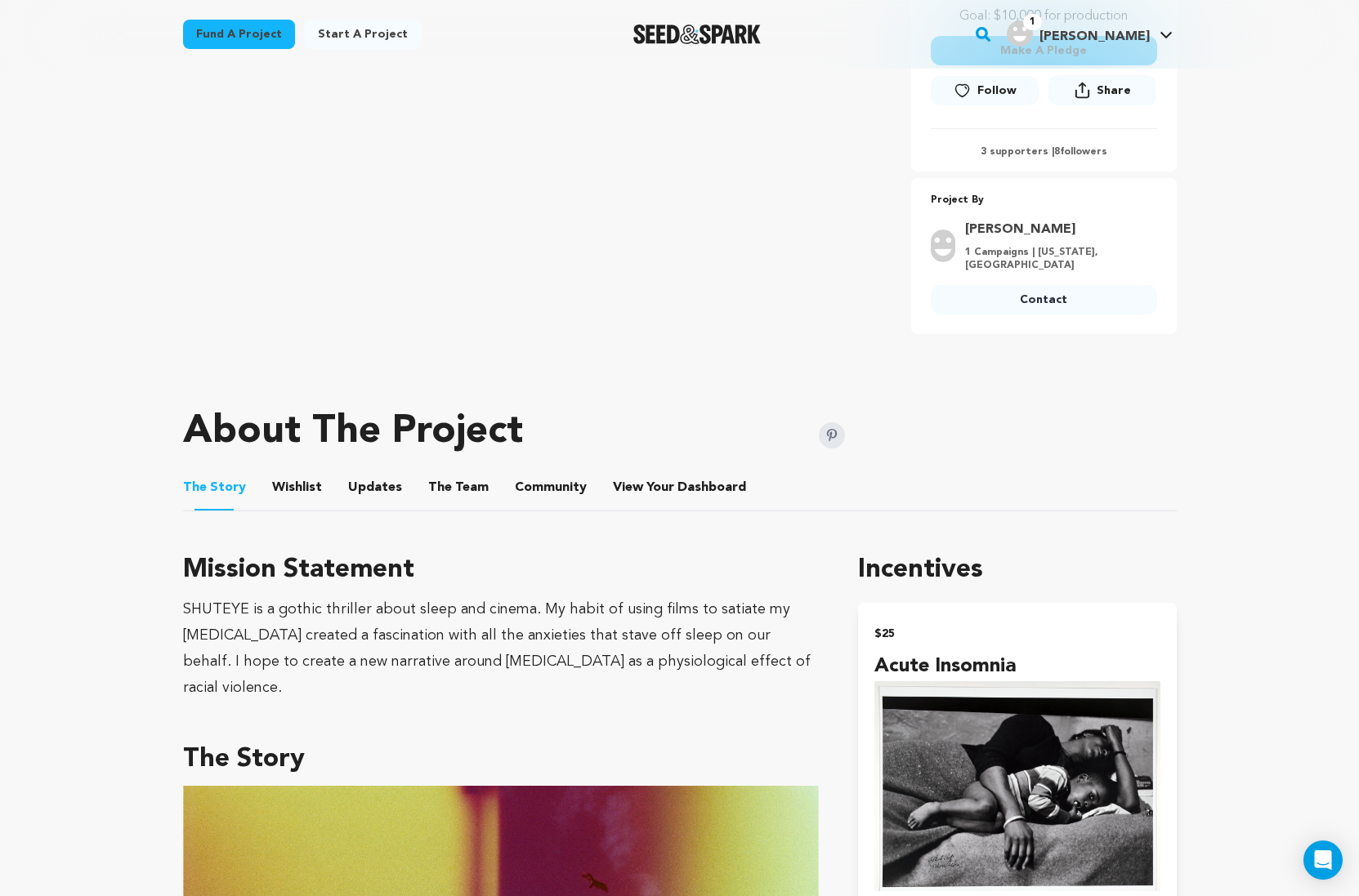
click at [356, 472] on button "Updates" at bounding box center [375, 491] width 40 height 40
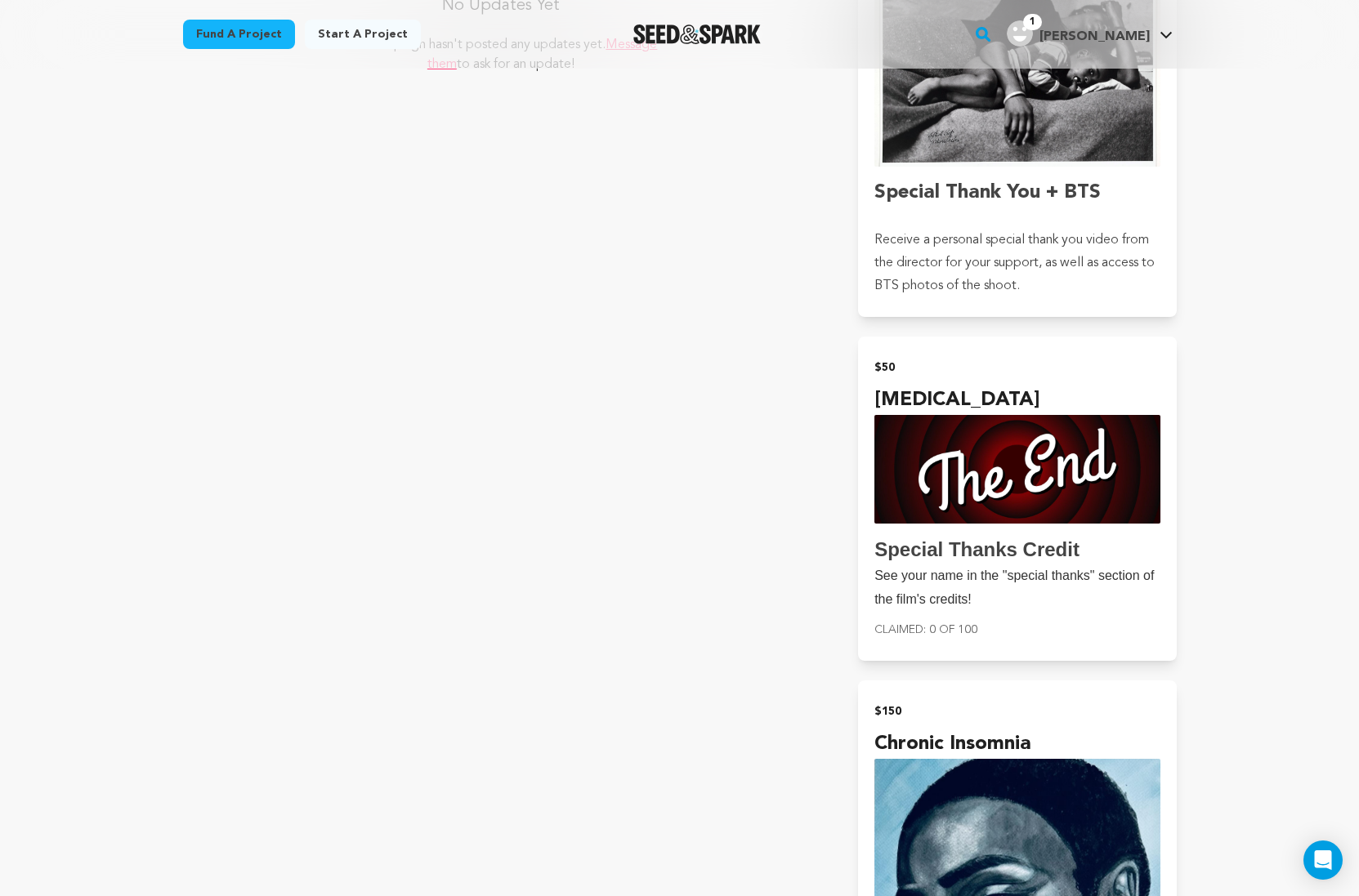
scroll to position [177, 0]
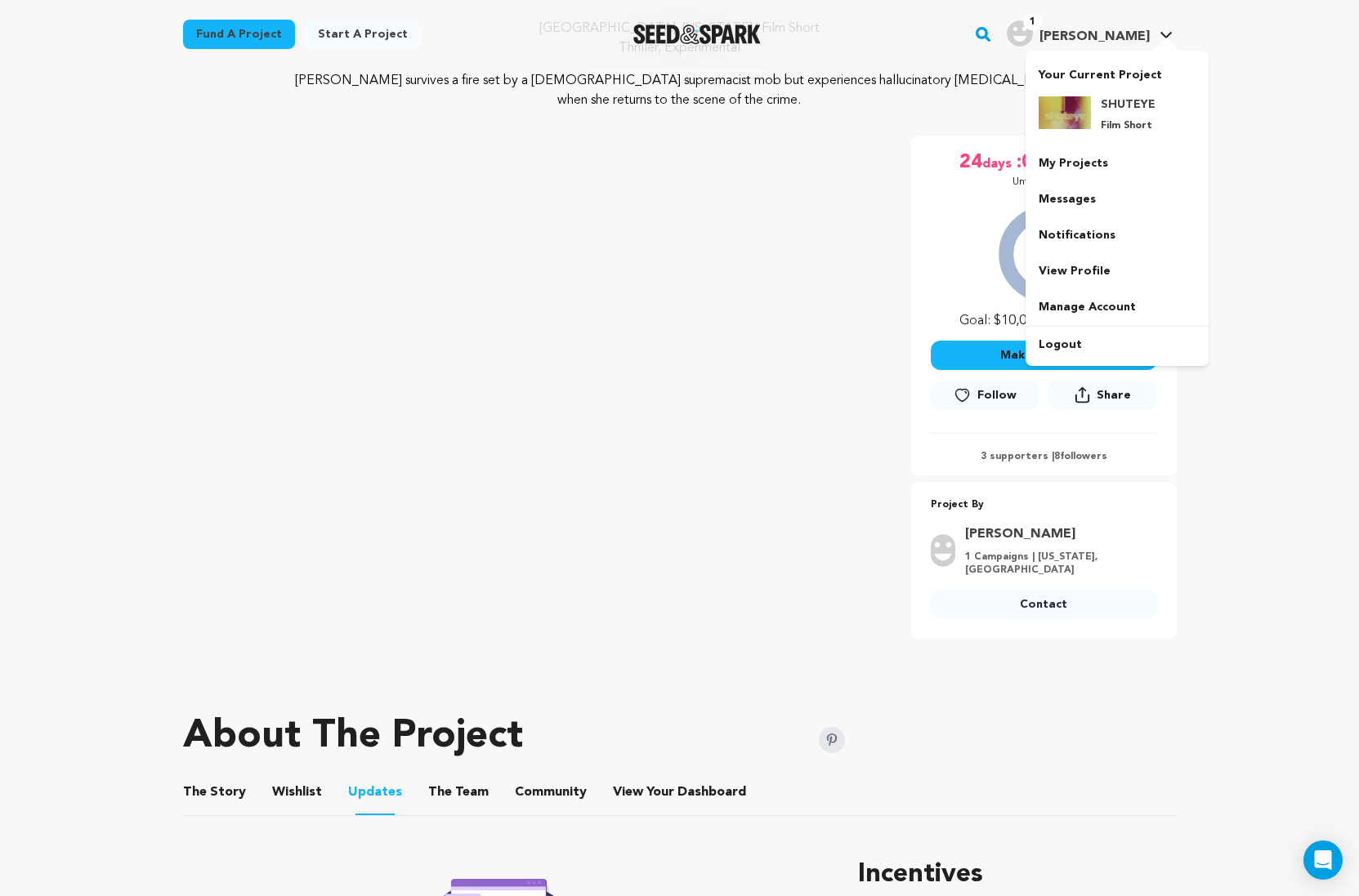
click at [1115, 37] on span "[PERSON_NAME]" at bounding box center [1094, 37] width 110 height 13
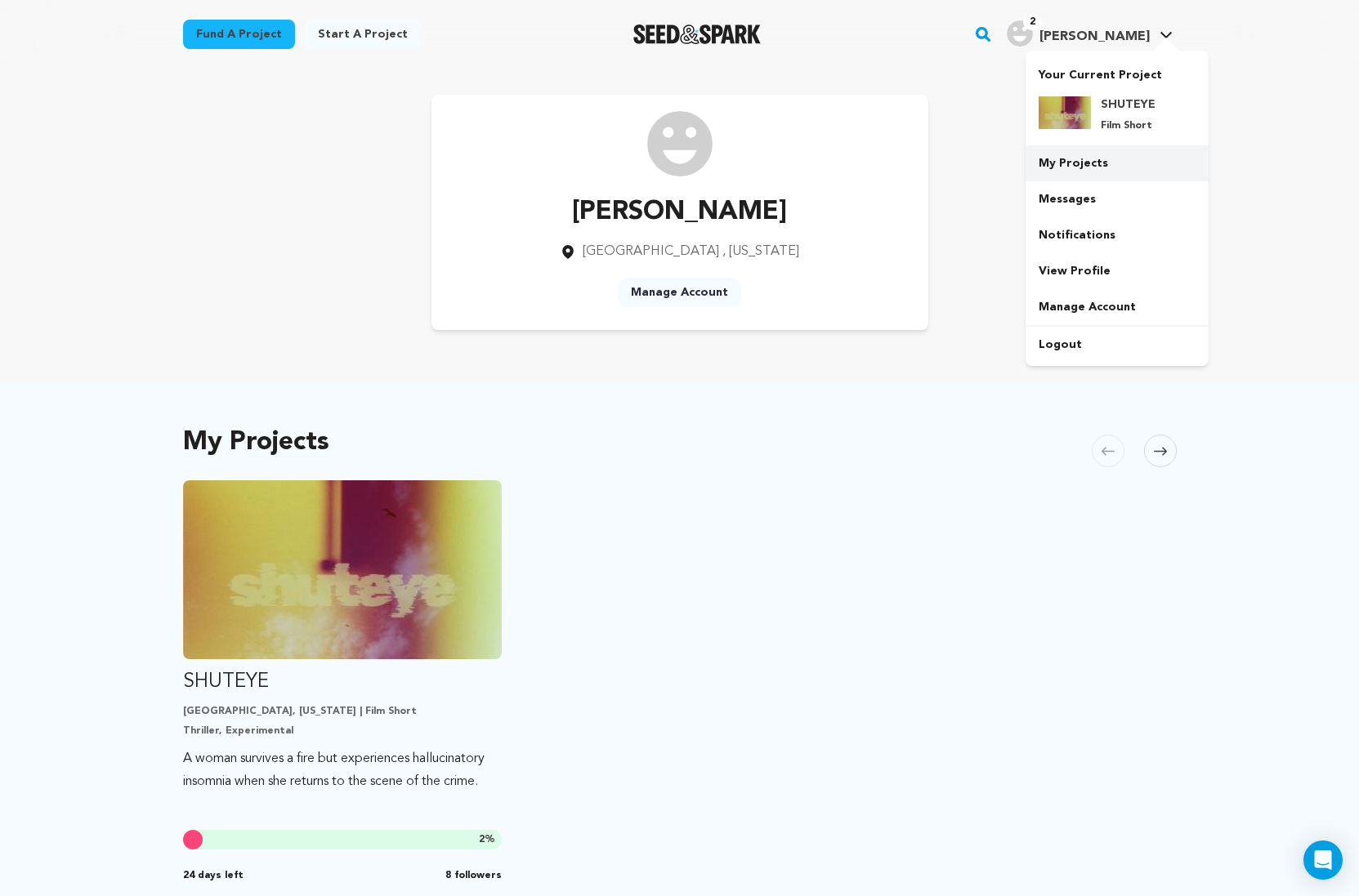
click at [1109, 160] on link "My Projects" at bounding box center [1117, 163] width 183 height 36
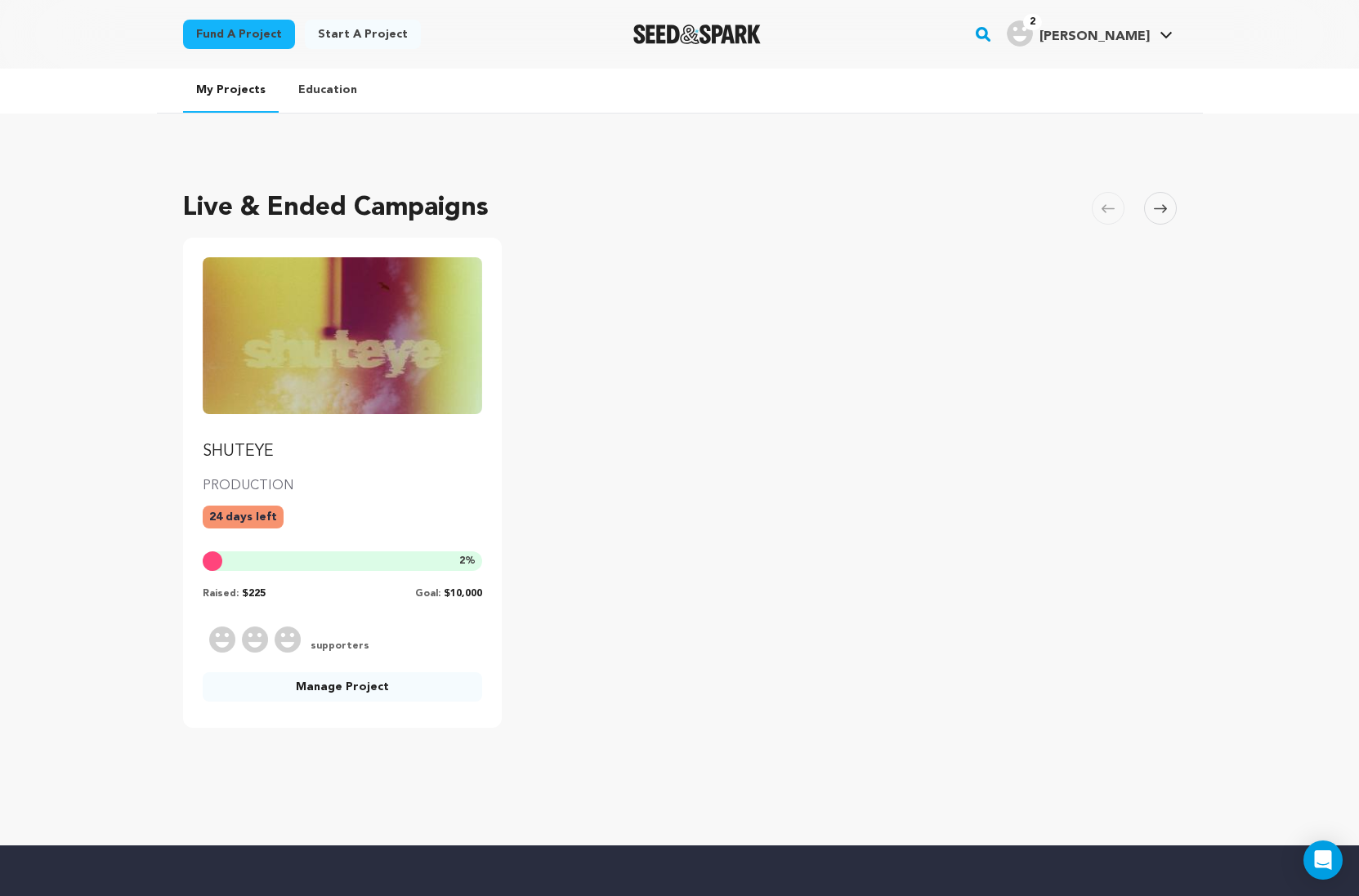
click at [246, 446] on p "SHUTEYE" at bounding box center [342, 451] width 280 height 23
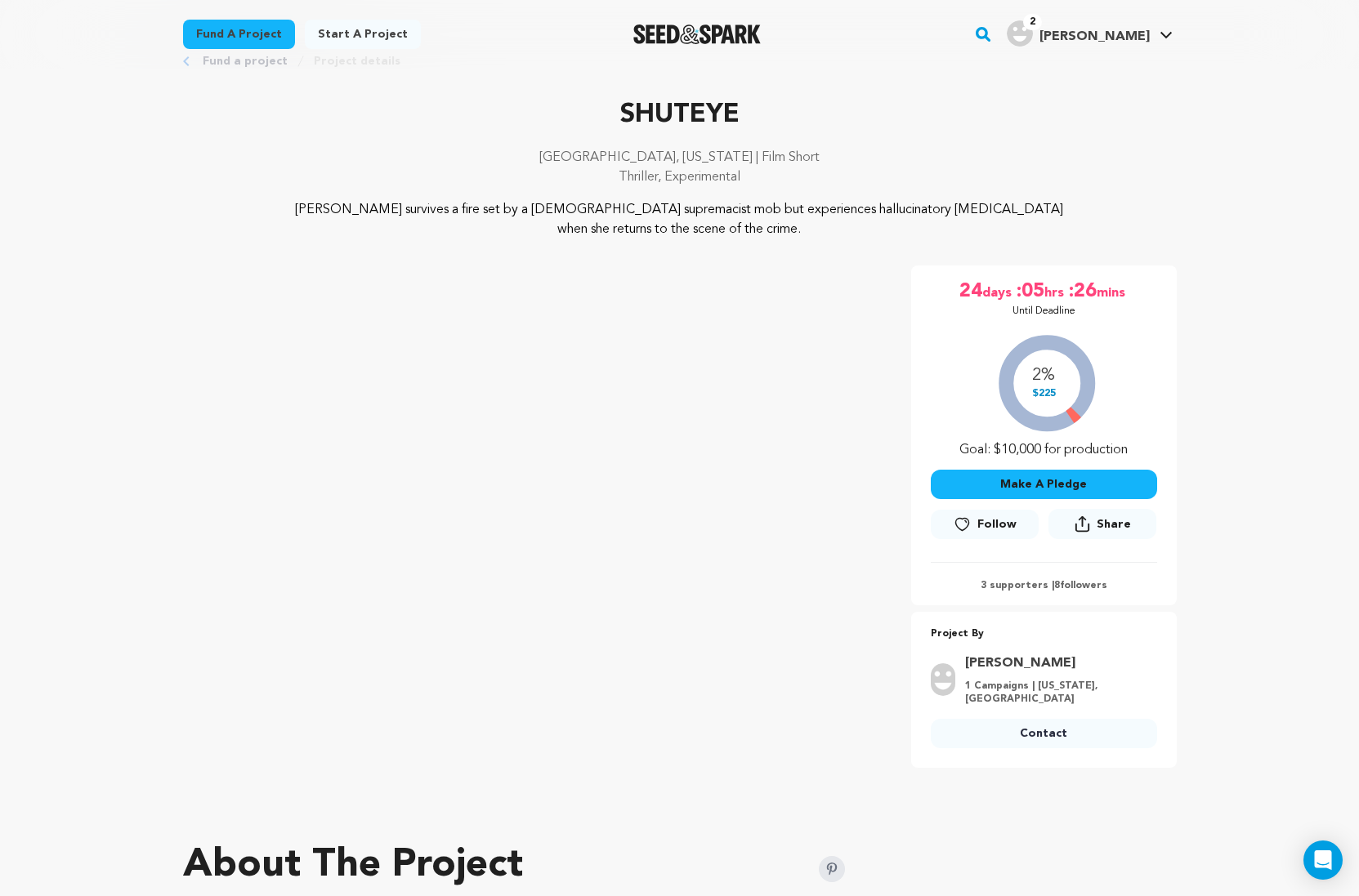
scroll to position [24, 0]
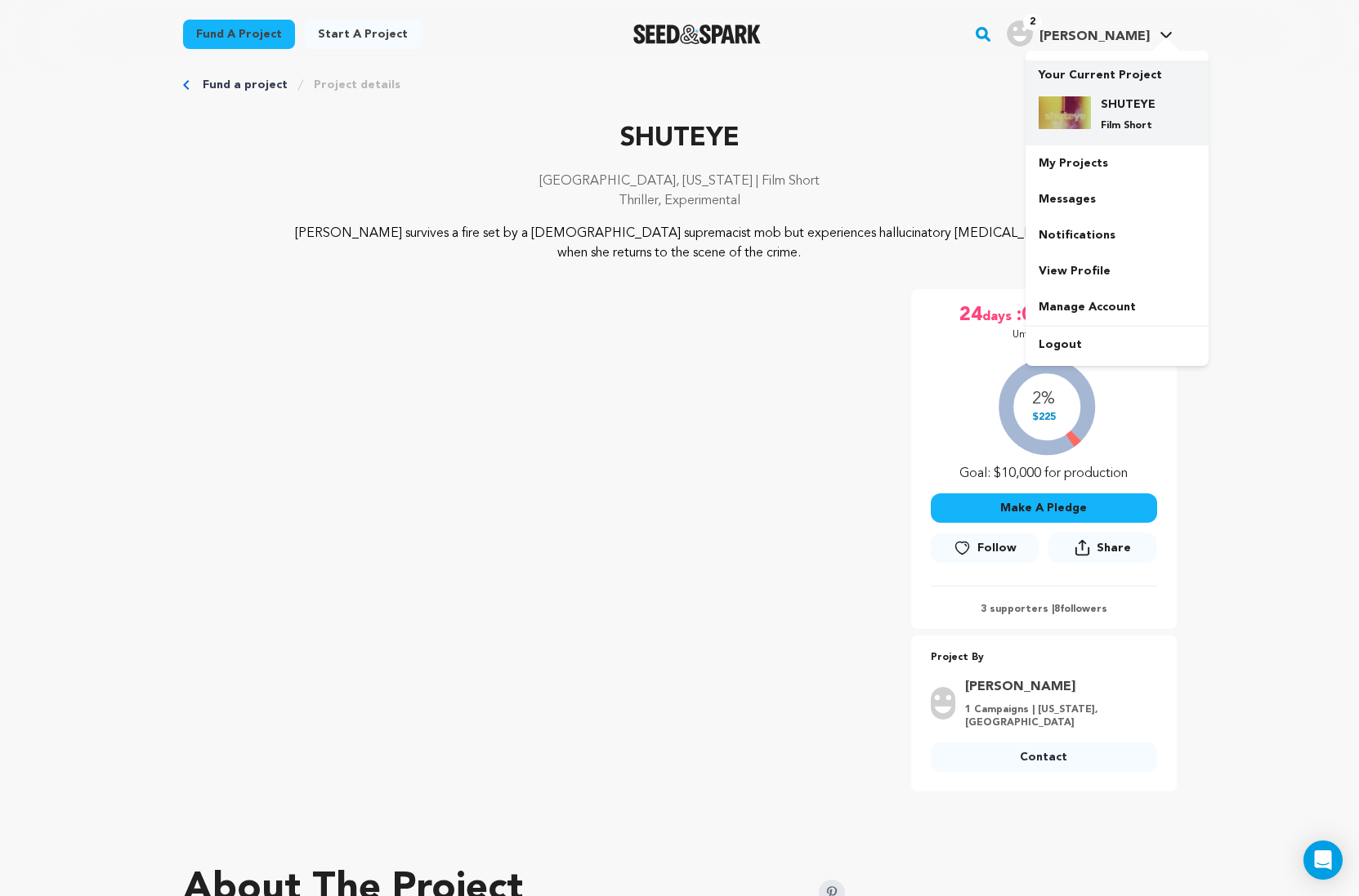
click at [1102, 107] on h4 "SHUTEYE" at bounding box center [1130, 104] width 59 height 16
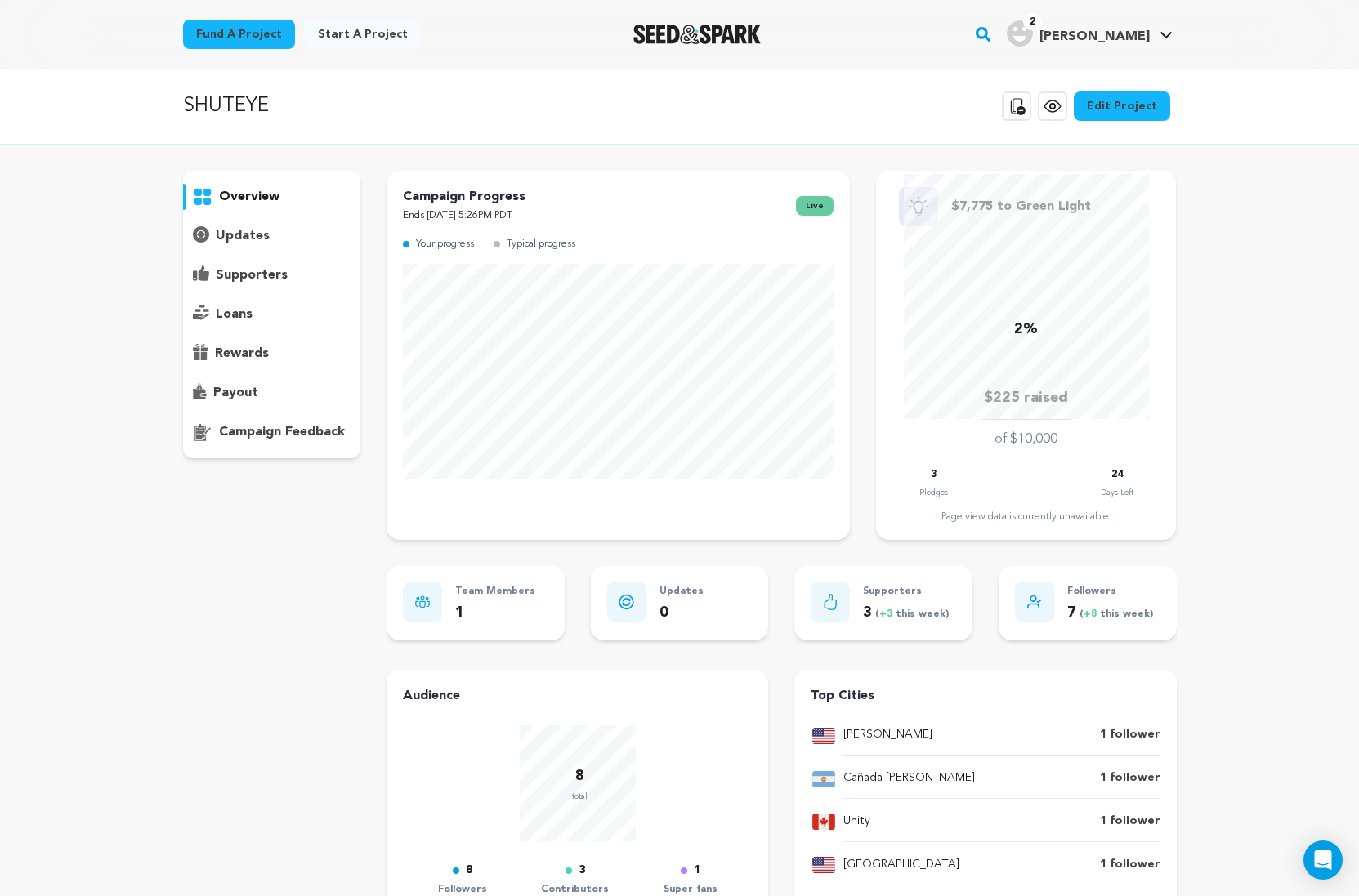
click at [249, 388] on p "payout" at bounding box center [235, 393] width 45 height 19
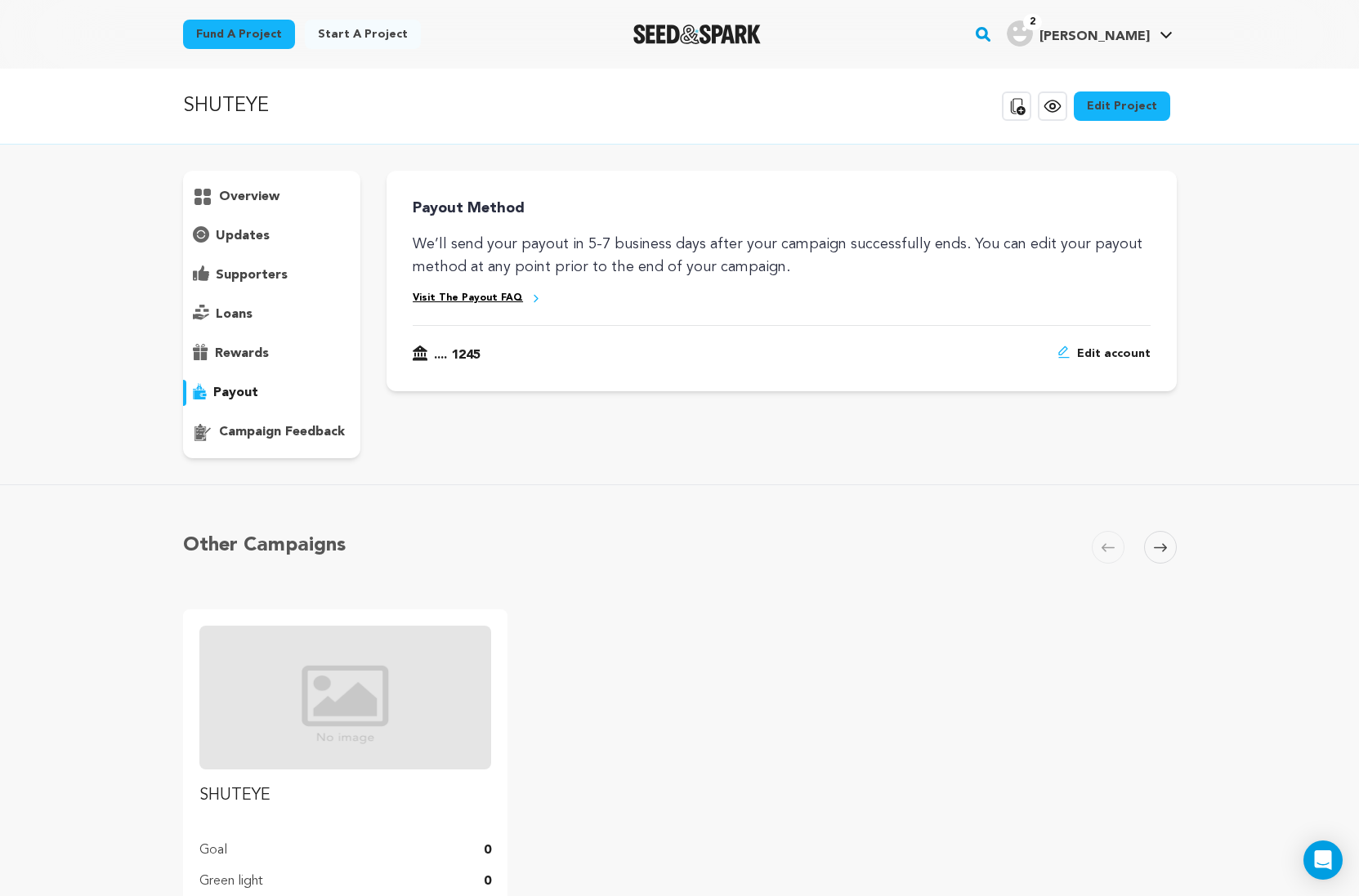
click at [241, 358] on p "rewards" at bounding box center [242, 353] width 54 height 19
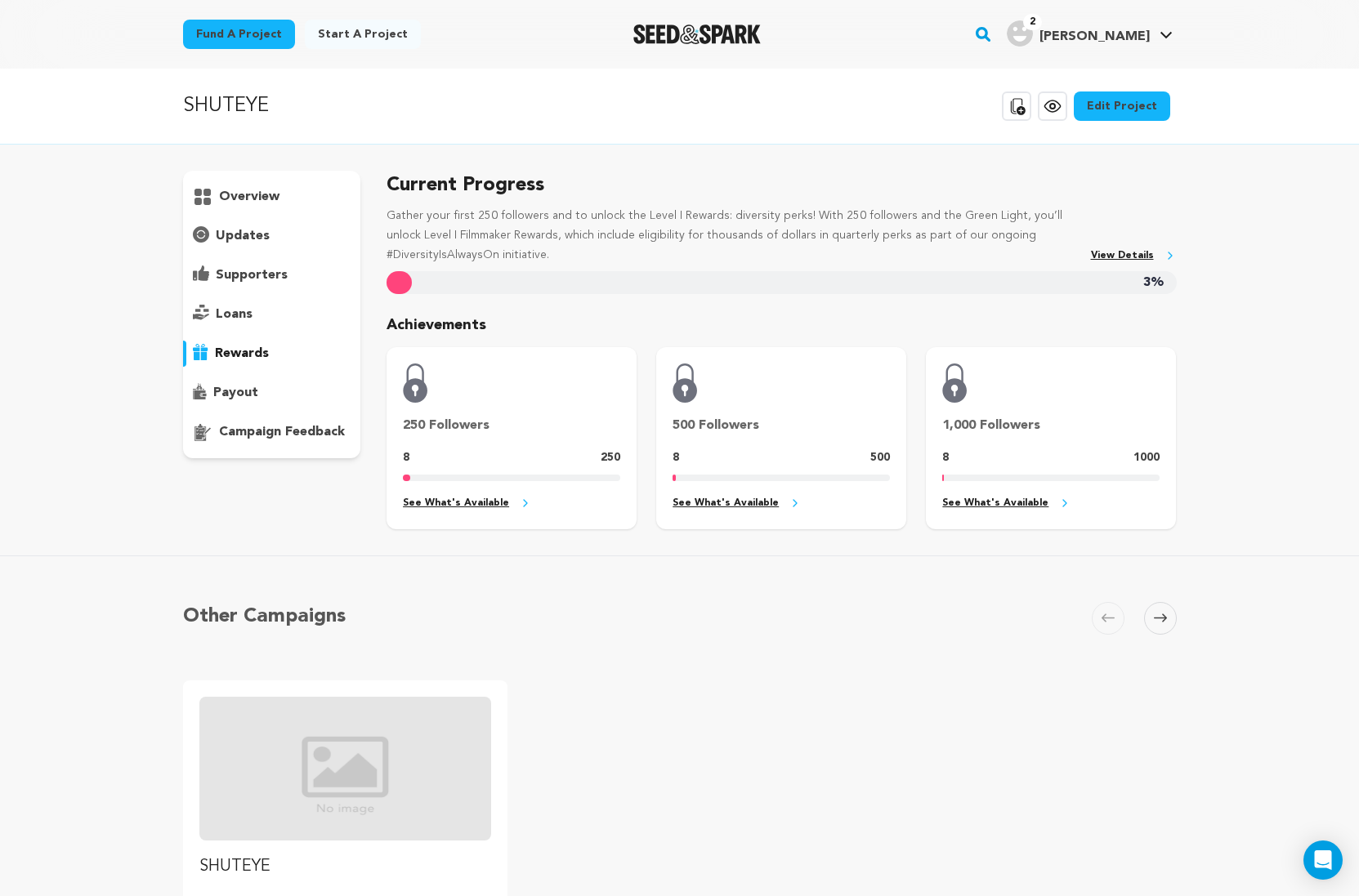
click at [287, 241] on div "updates" at bounding box center [272, 235] width 178 height 26
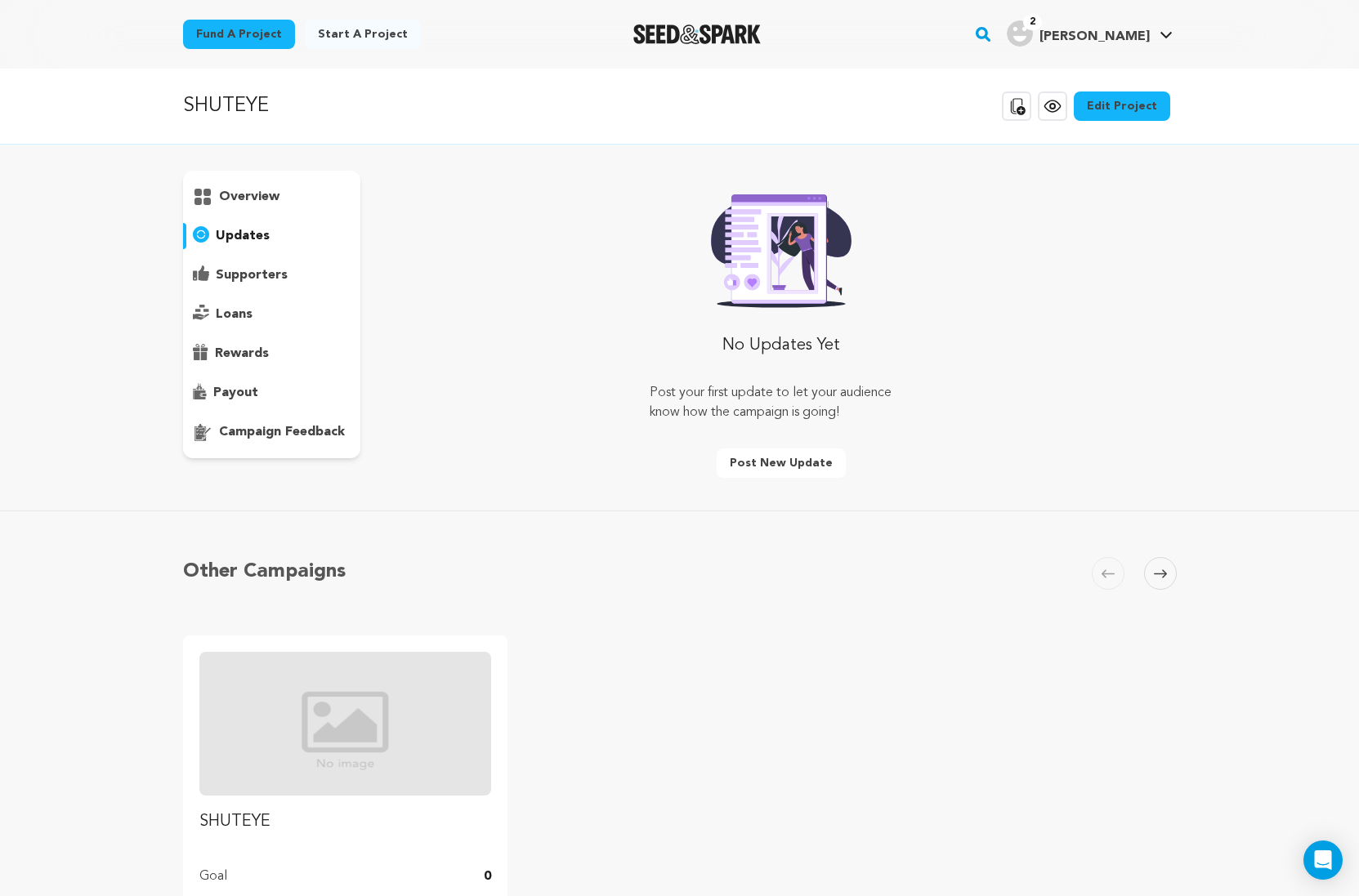
click at [267, 266] on p "supporters" at bounding box center [252, 275] width 72 height 19
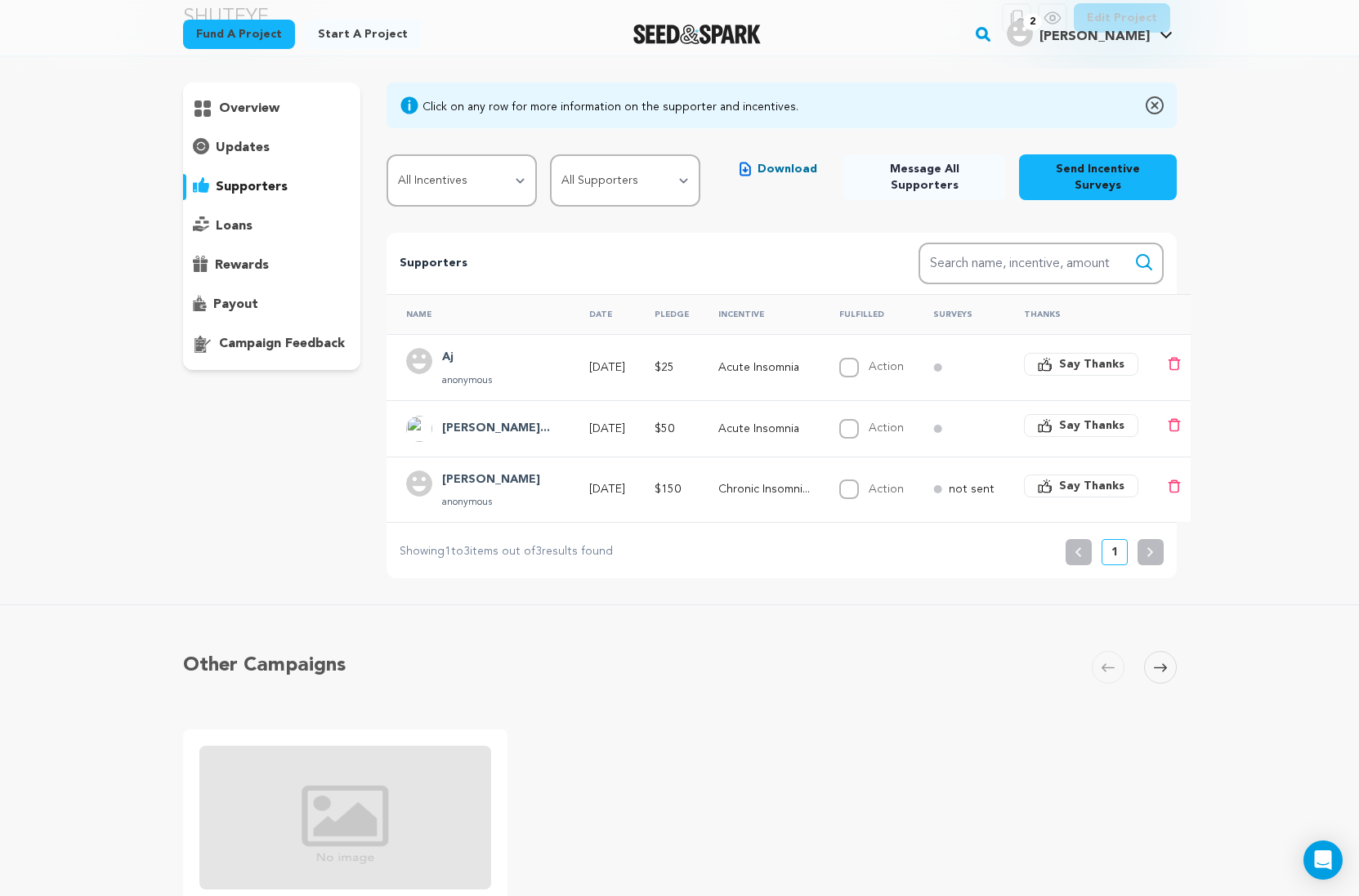
scroll to position [94, 0]
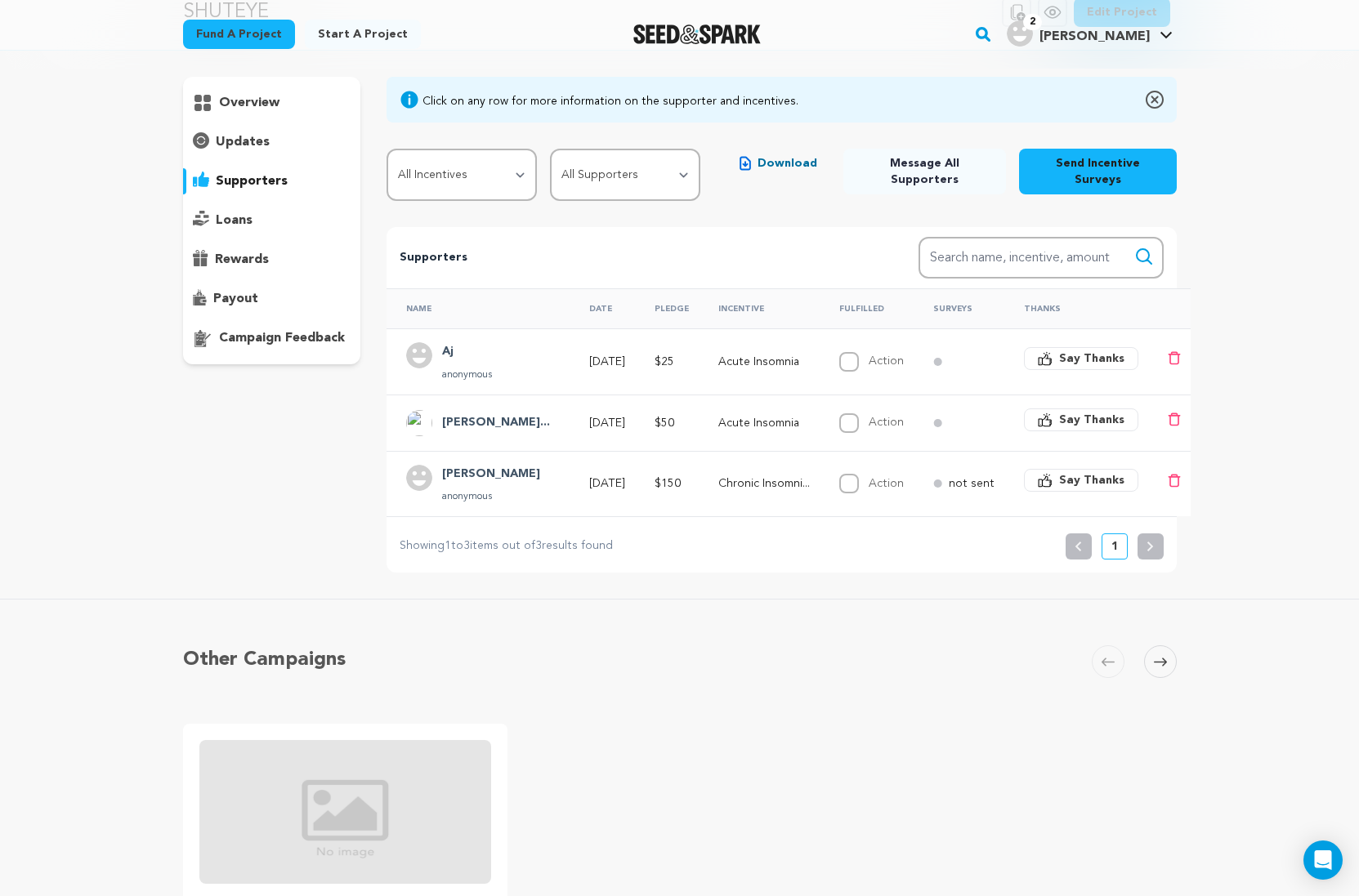
click at [1092, 412] on span "Say Thanks" at bounding box center [1092, 419] width 66 height 16
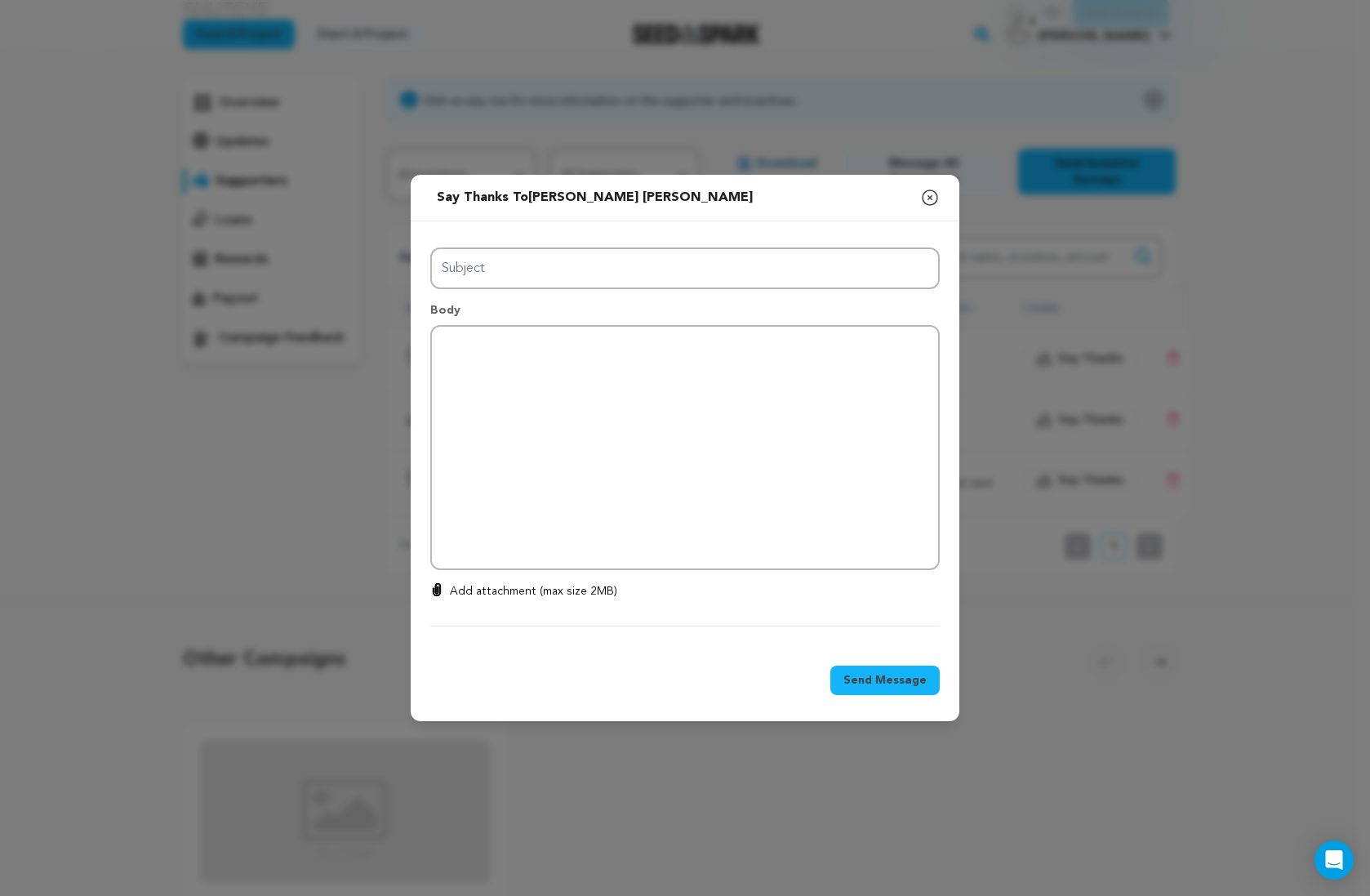
type input "Thanks for your support!"
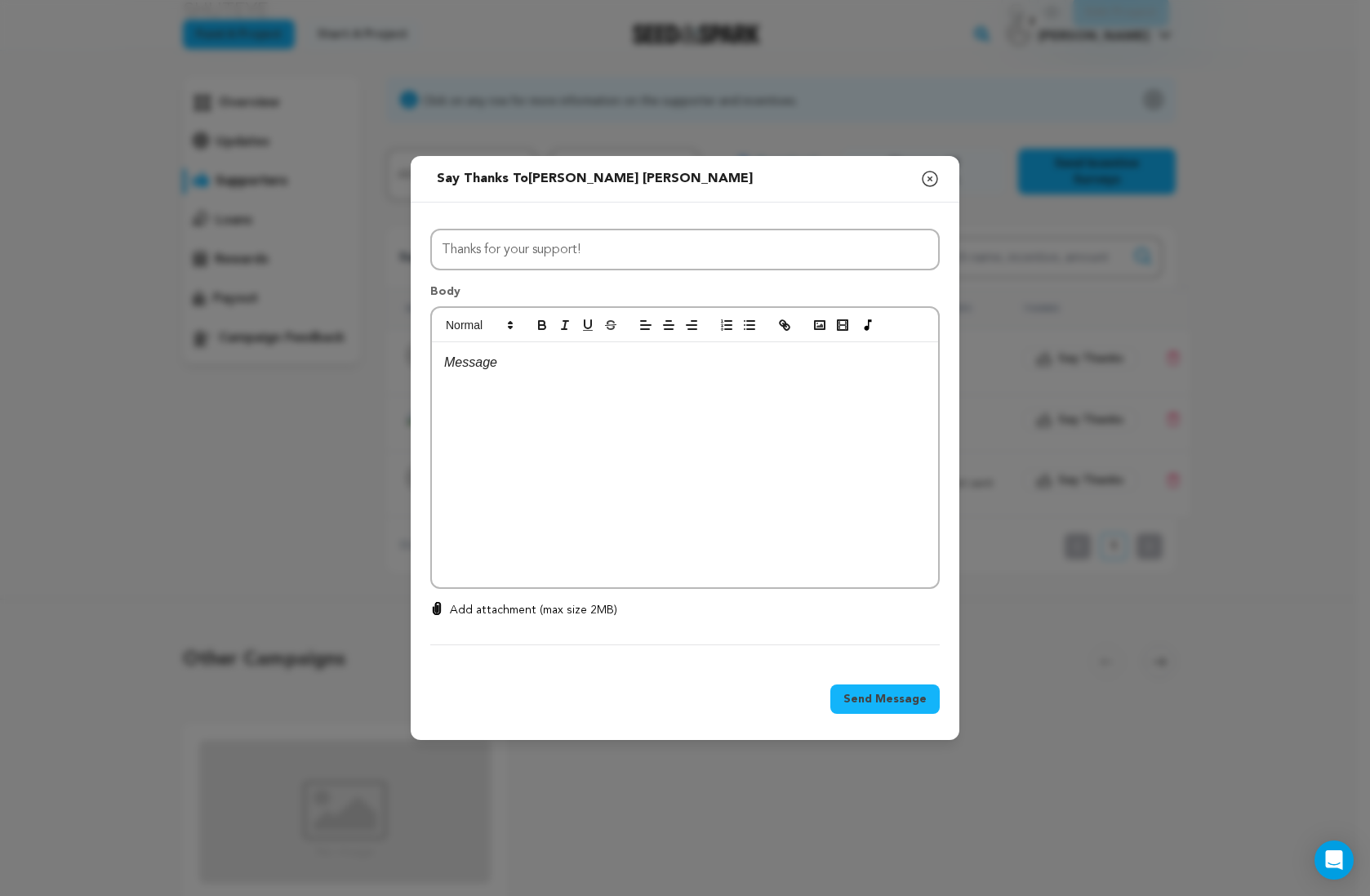
click at [526, 408] on div at bounding box center [685, 464] width 506 height 245
click at [539, 408] on p "A great big thabk you for your contribution!" at bounding box center [685, 403] width 482 height 21
click at [716, 408] on p "A great big thank you for your contribution!" at bounding box center [685, 403] width 482 height 21
click at [498, 383] on p at bounding box center [685, 382] width 482 height 21
click at [741, 388] on p at bounding box center [685, 382] width 482 height 21
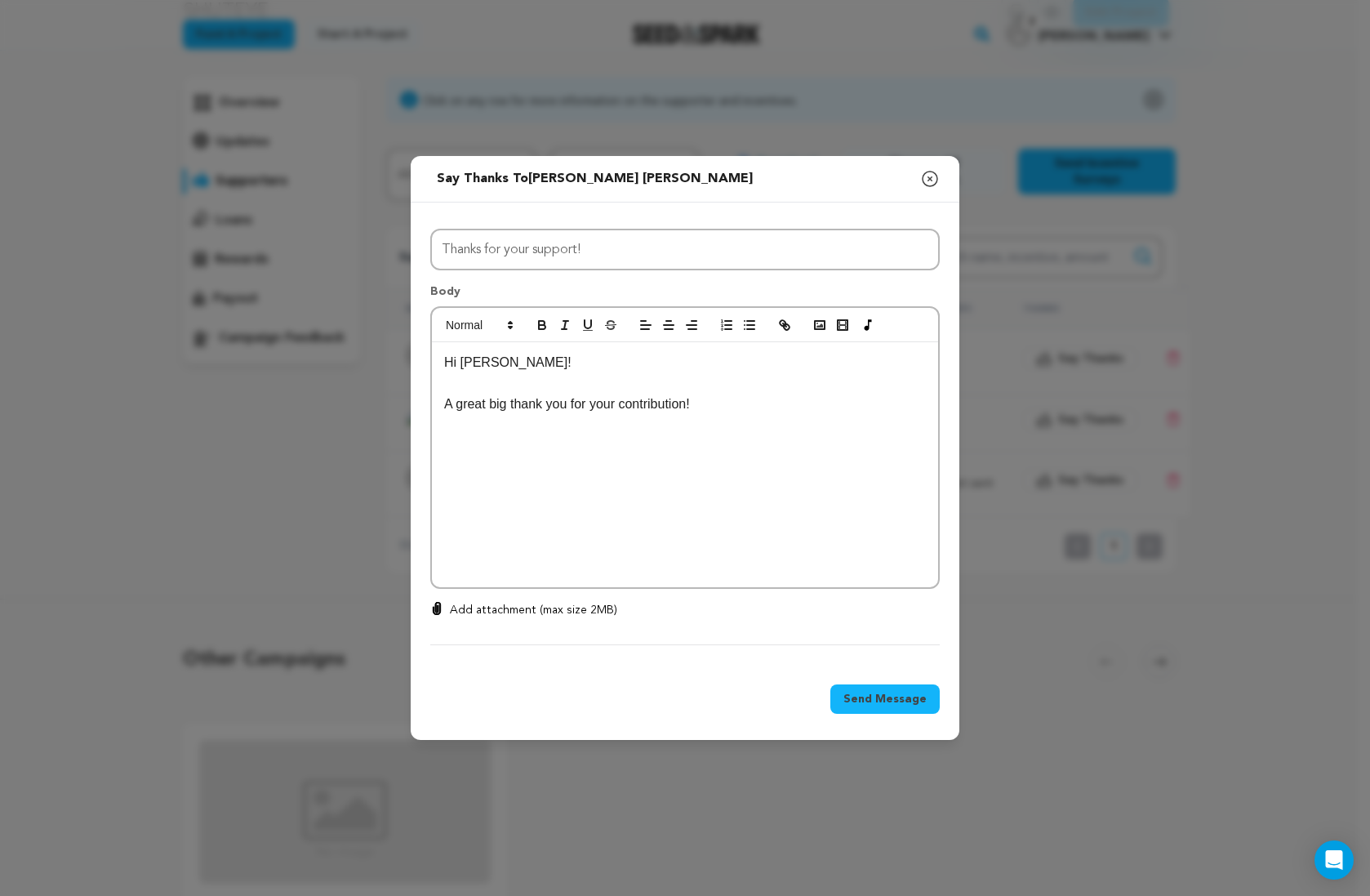
click at [740, 401] on p "A great big thank you for your contribution!" at bounding box center [685, 403] width 482 height 21
click at [904, 705] on span "Send Message" at bounding box center [885, 698] width 83 height 16
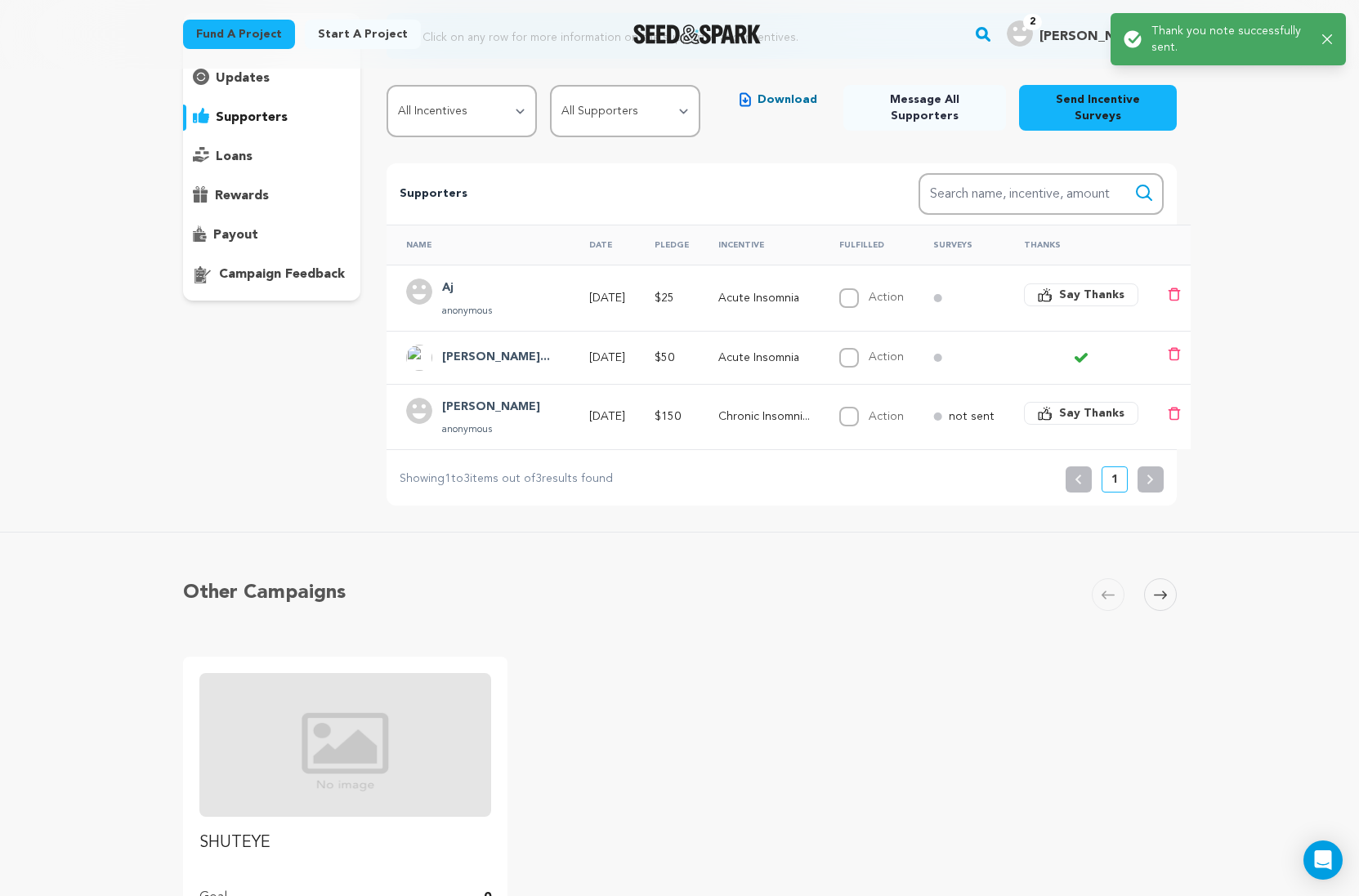
scroll to position [113, 0]
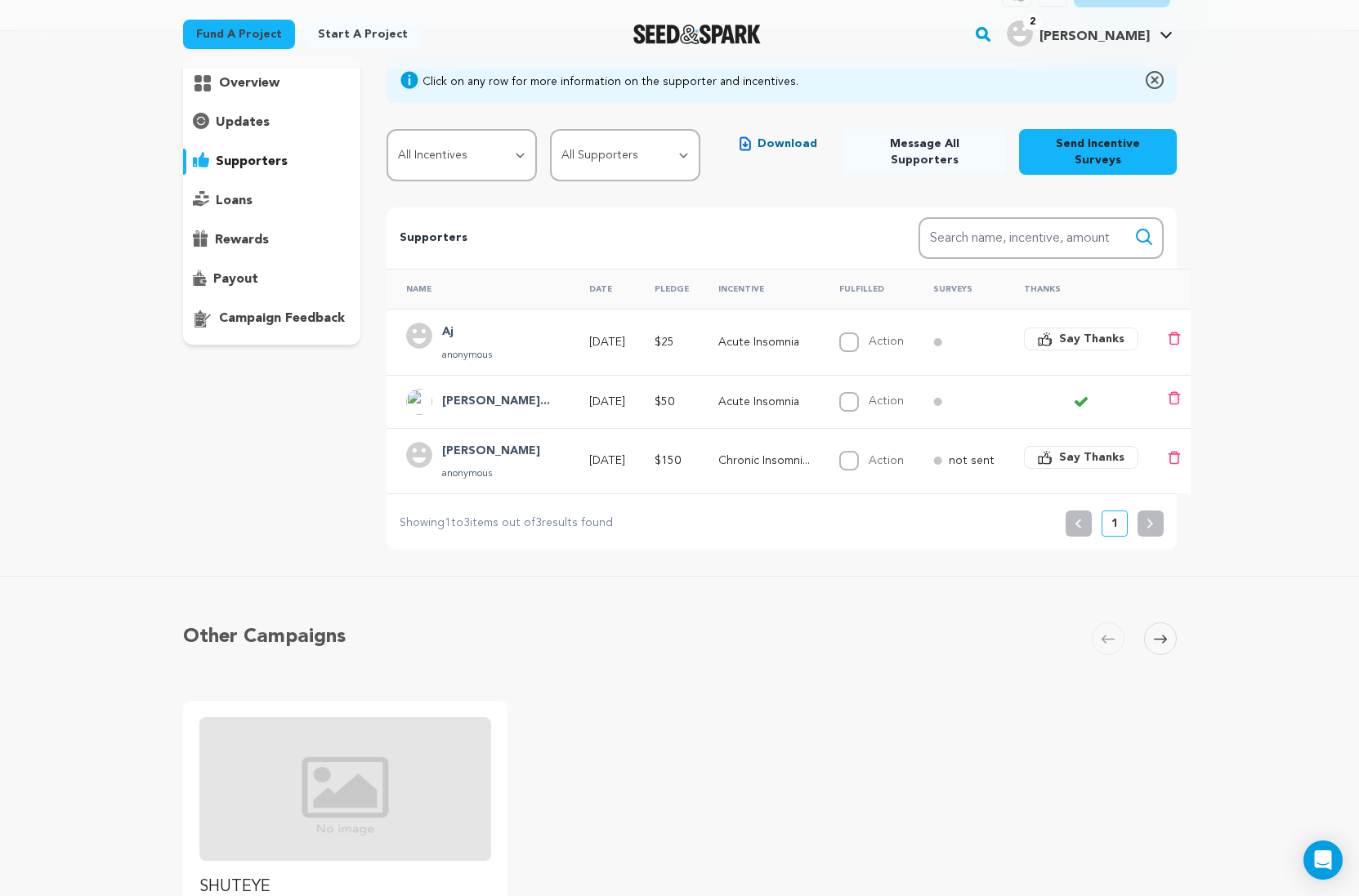
click at [987, 452] on p "not sent" at bounding box center [971, 460] width 45 height 16
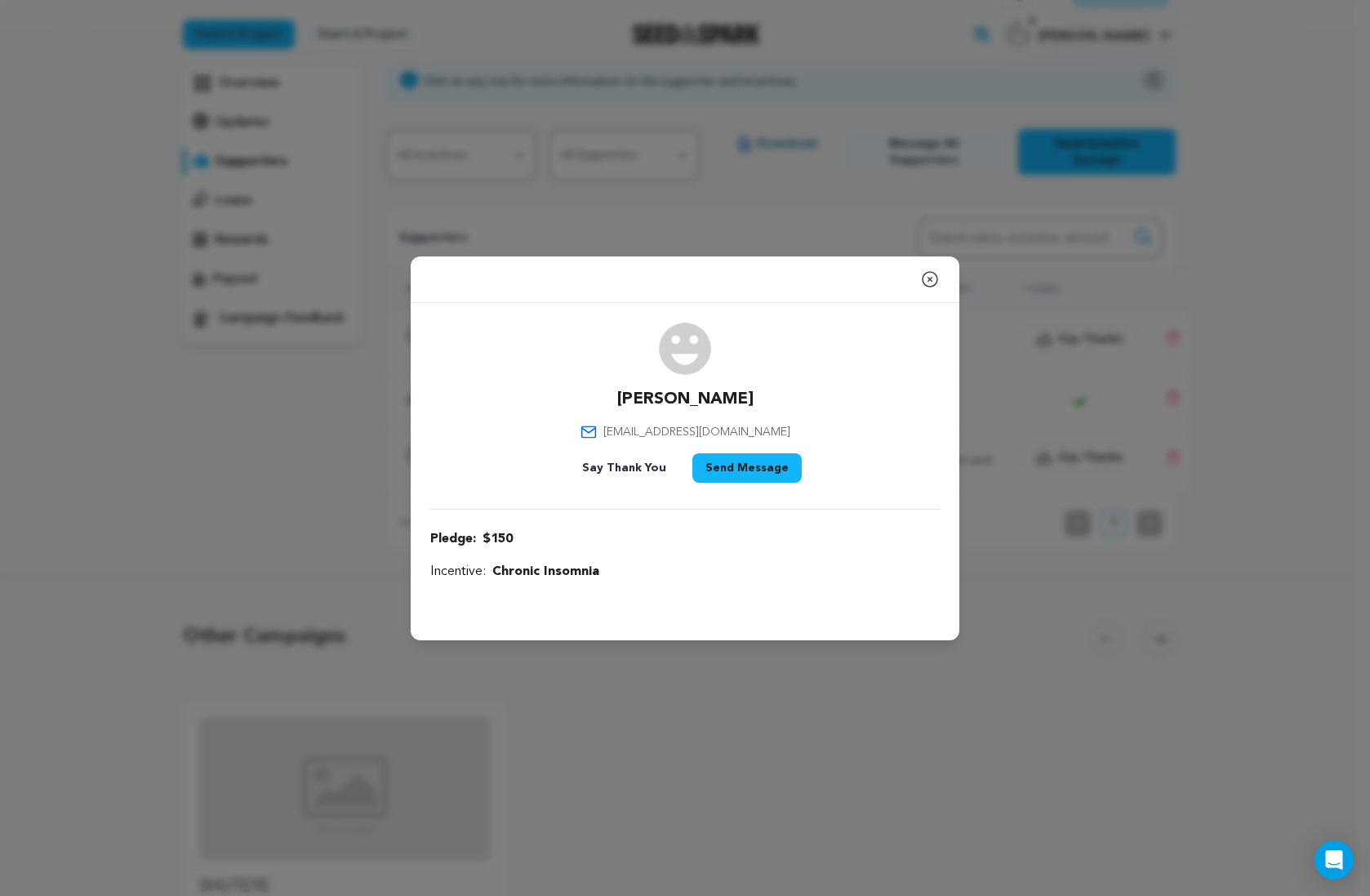
click at [933, 279] on icon "button" at bounding box center [930, 279] width 19 height 19
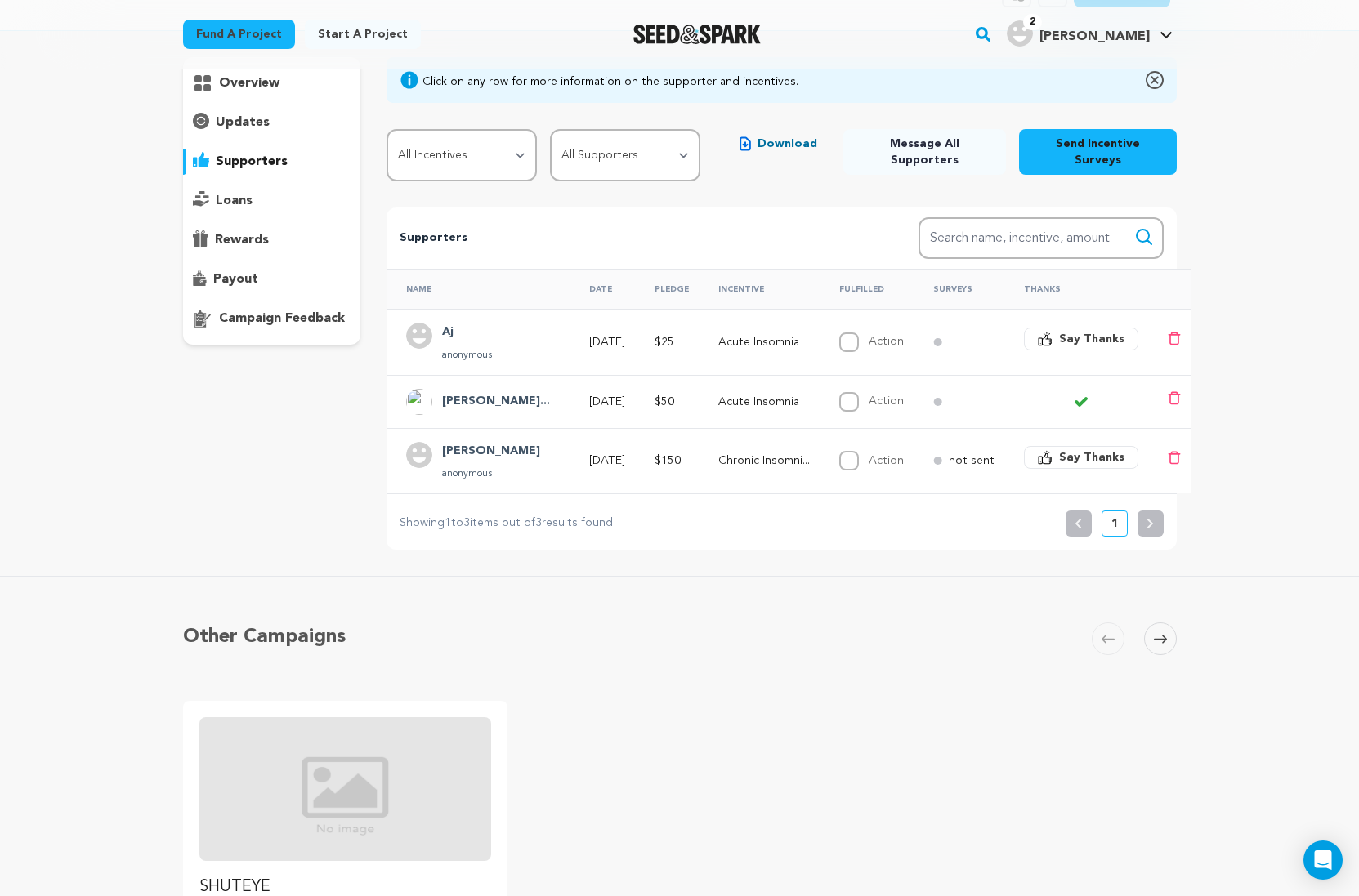
click at [959, 382] on td at bounding box center [959, 401] width 91 height 53
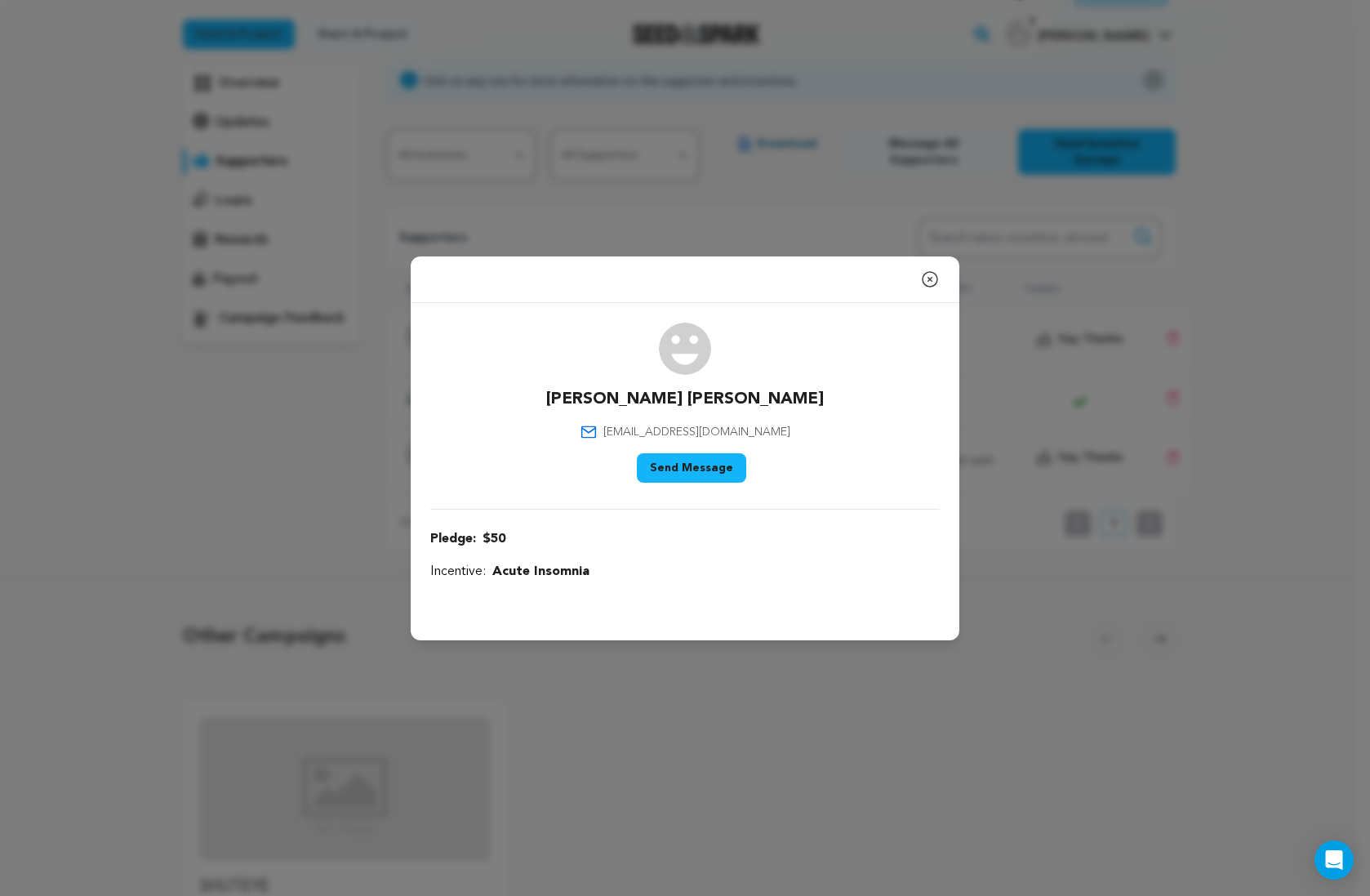
click at [935, 280] on icon "button" at bounding box center [930, 279] width 19 height 19
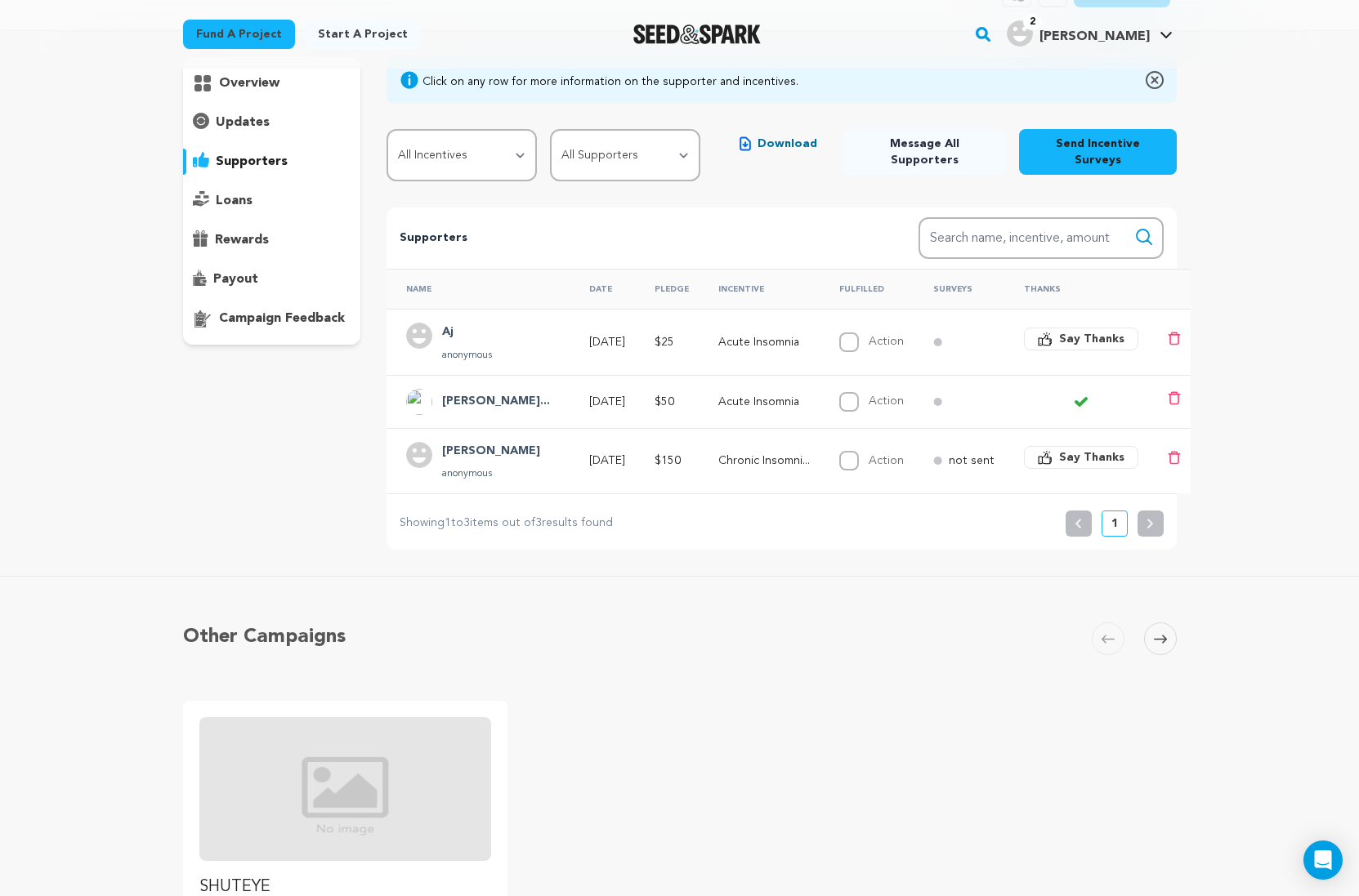
click at [942, 338] on circle at bounding box center [939, 342] width 8 height 8
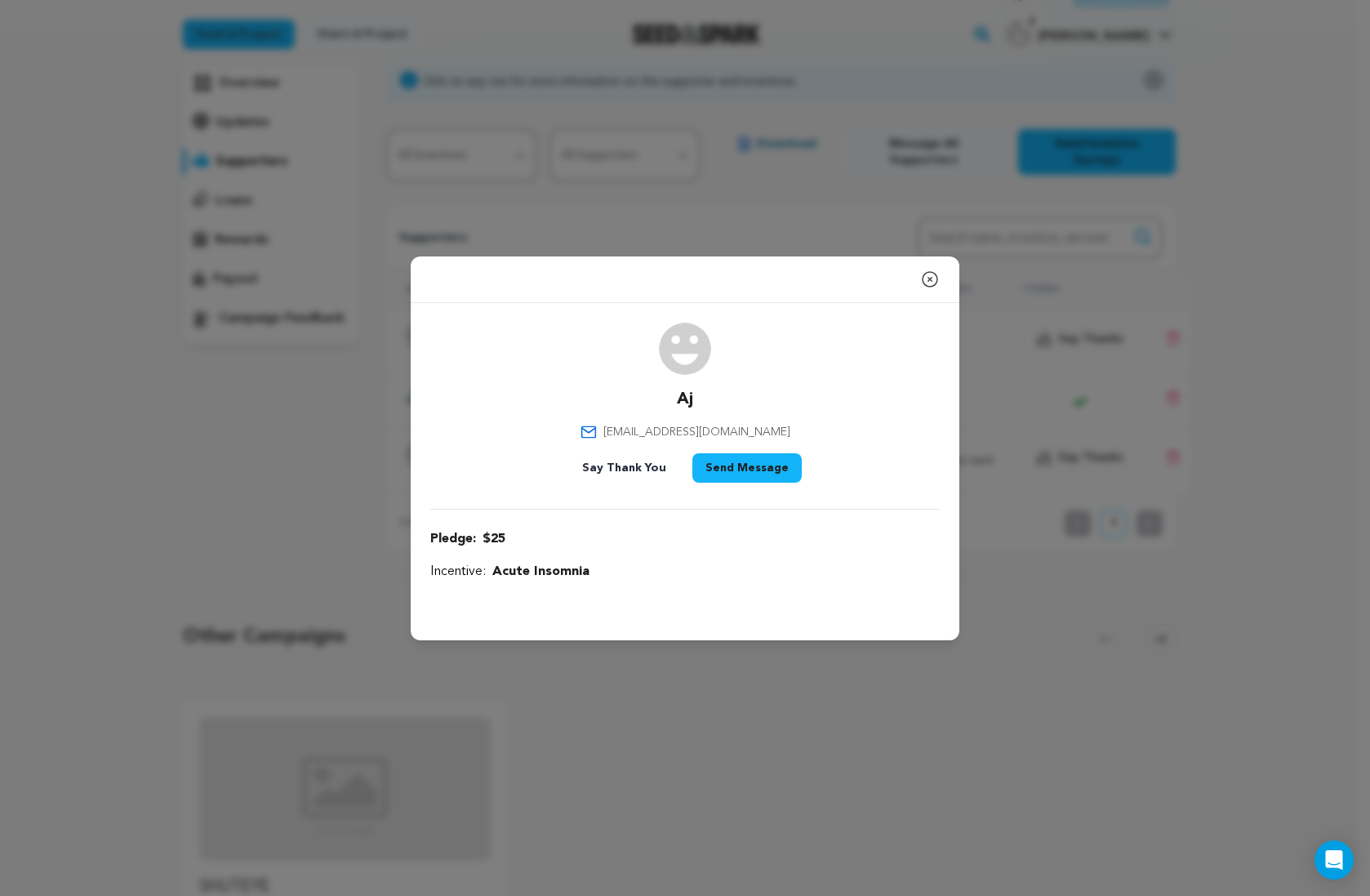
click at [932, 281] on icon "button" at bounding box center [930, 279] width 19 height 19
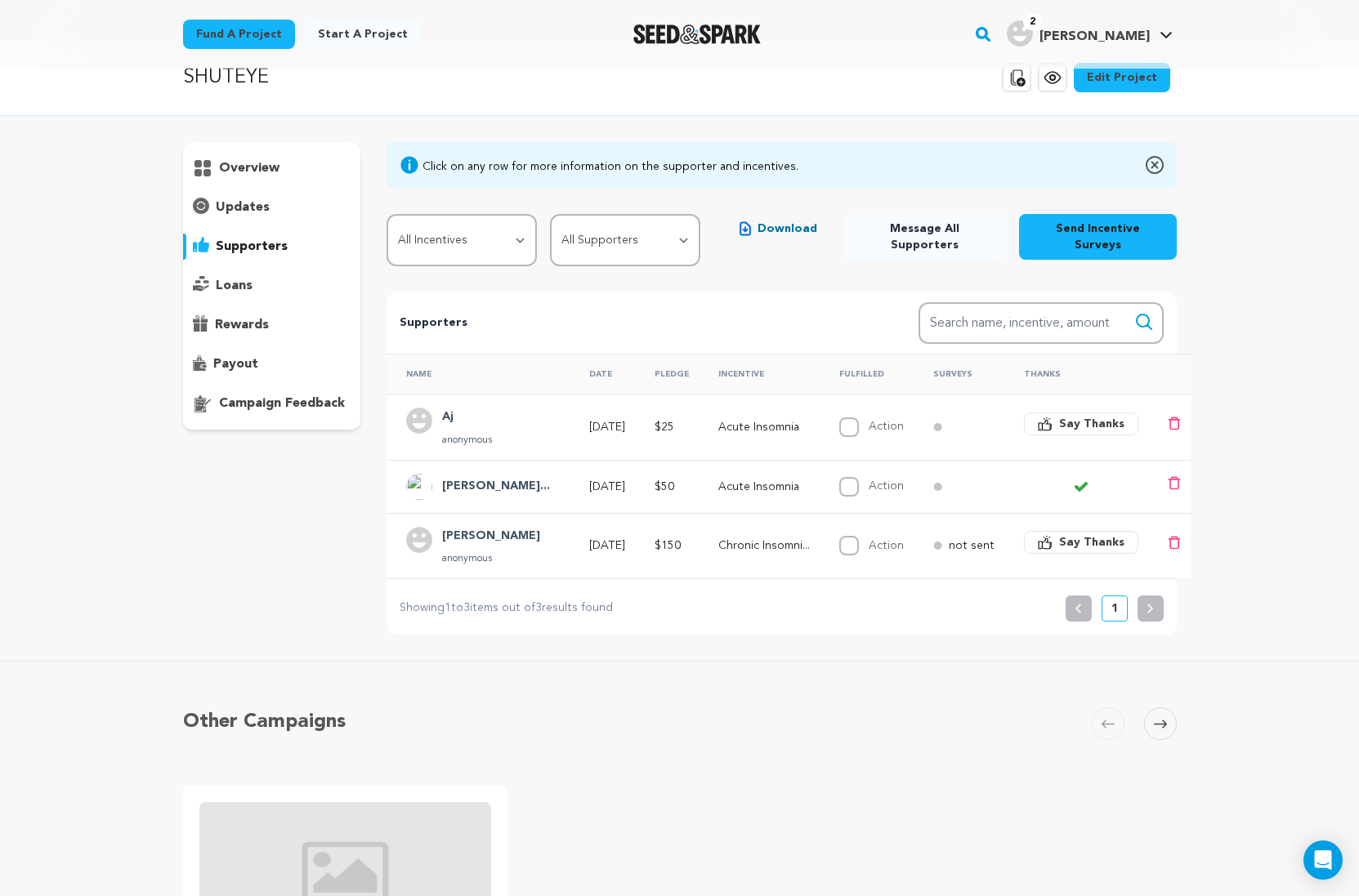
scroll to position [7, 0]
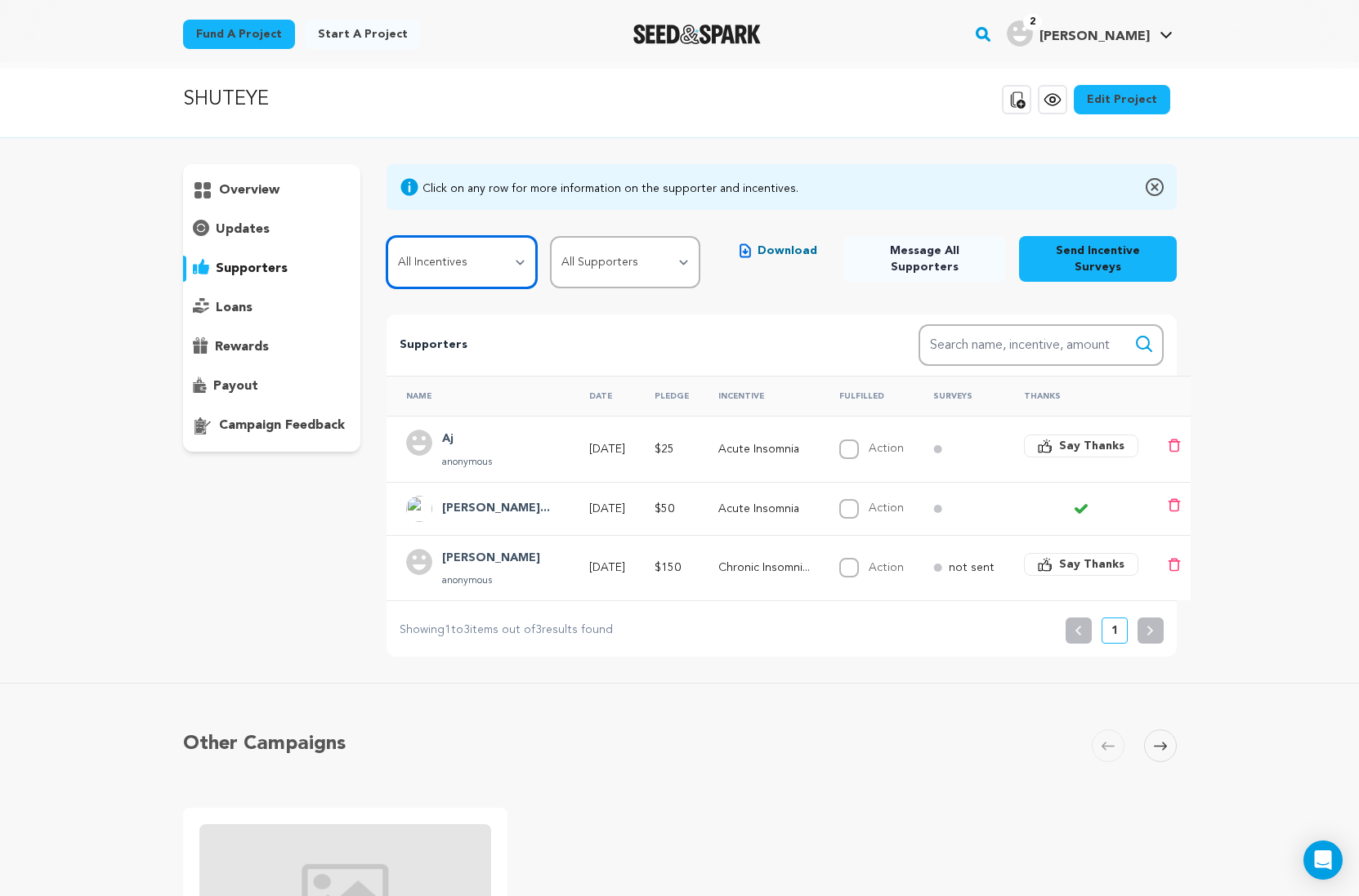
click at [505, 256] on select "All Incentives Acute Insomnia Transient Insomnia Chronic Insomnia Onset Insomni…" at bounding box center [462, 262] width 151 height 52
click at [595, 262] on select "All Supporters Survey not sent Survey incomplete Survey complete Incentive not …" at bounding box center [625, 262] width 151 height 52
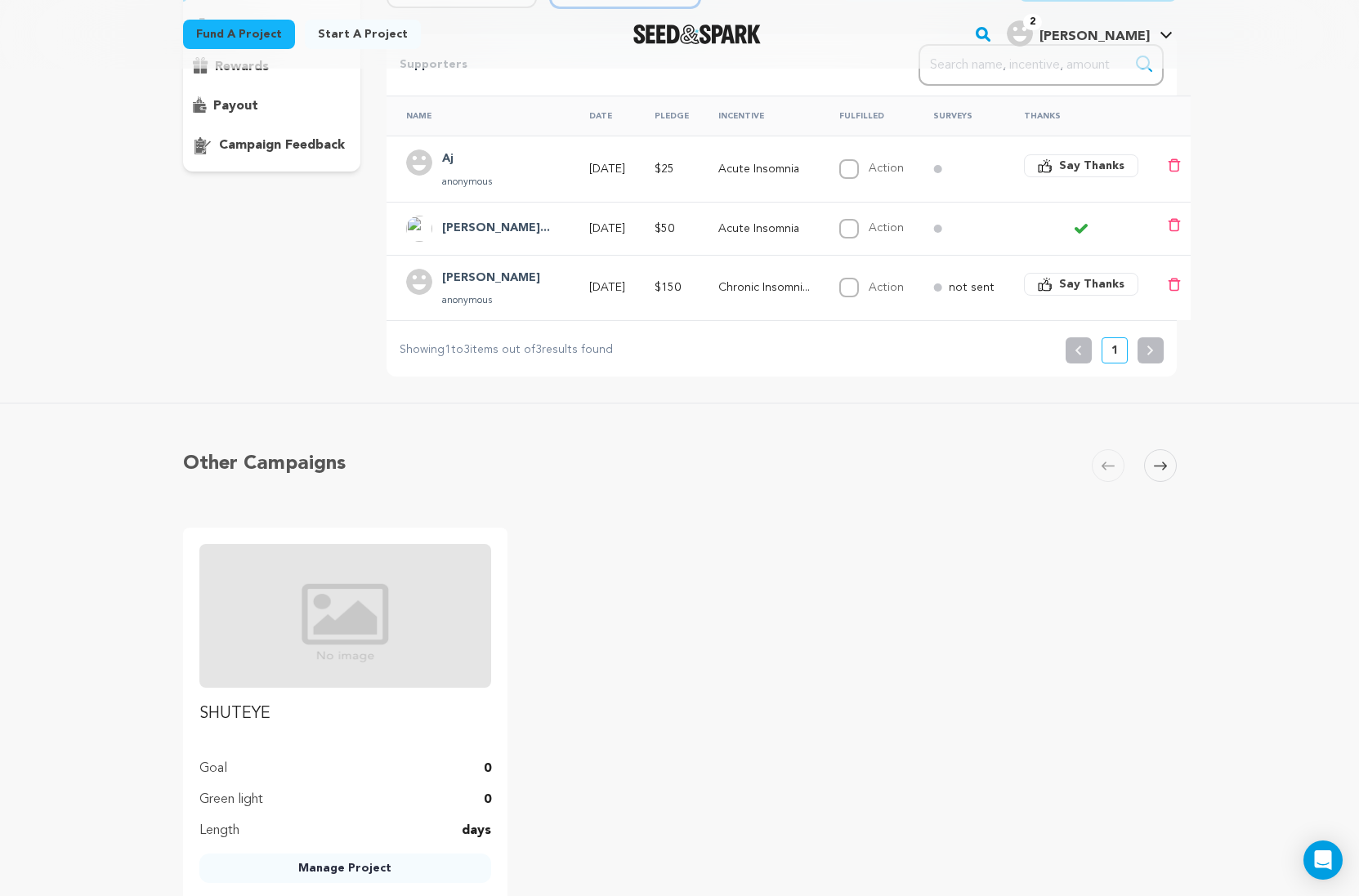
scroll to position [0, 0]
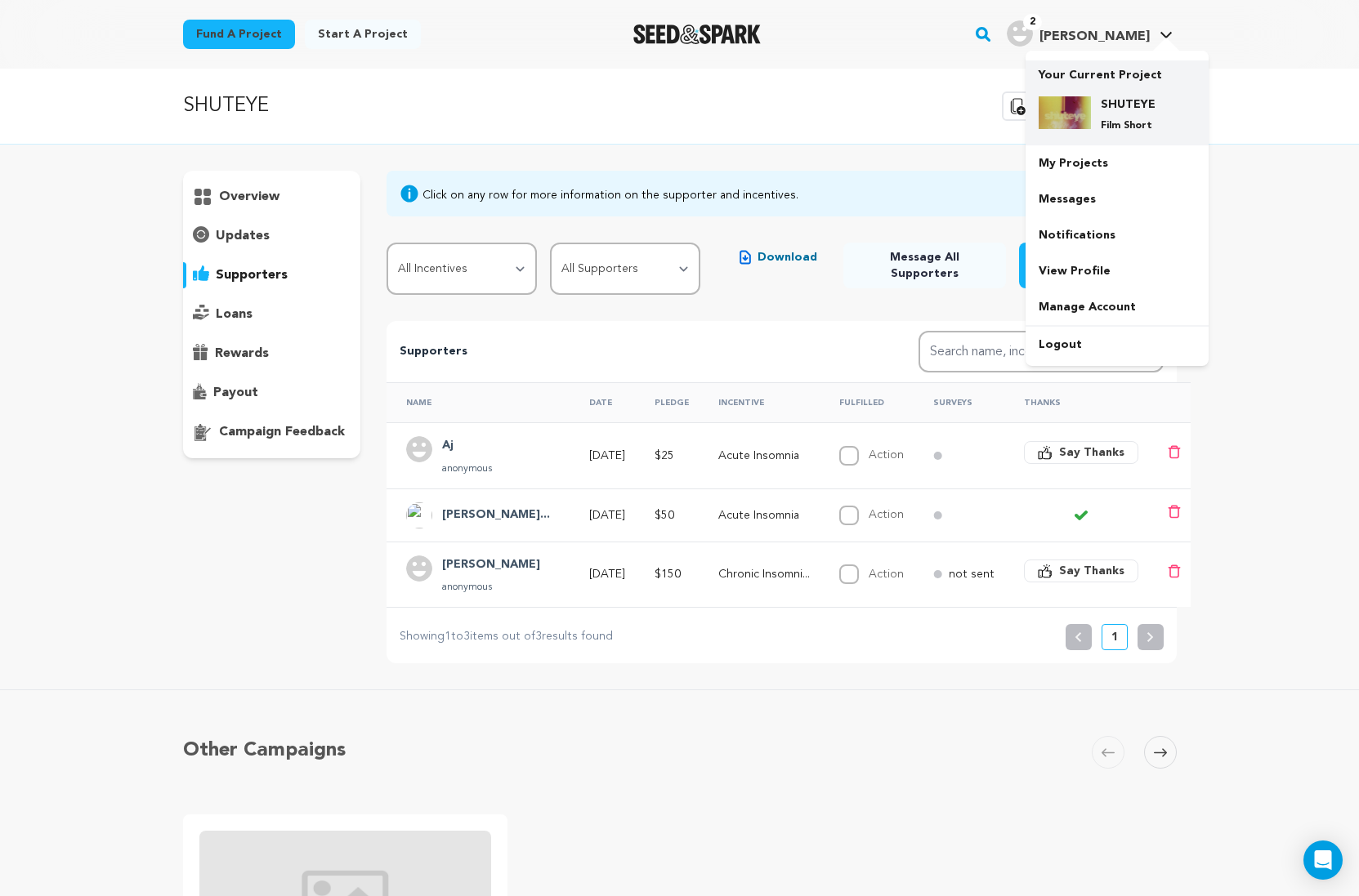
click at [1103, 85] on div "SHUTEYE Film Short" at bounding box center [1117, 114] width 157 height 62
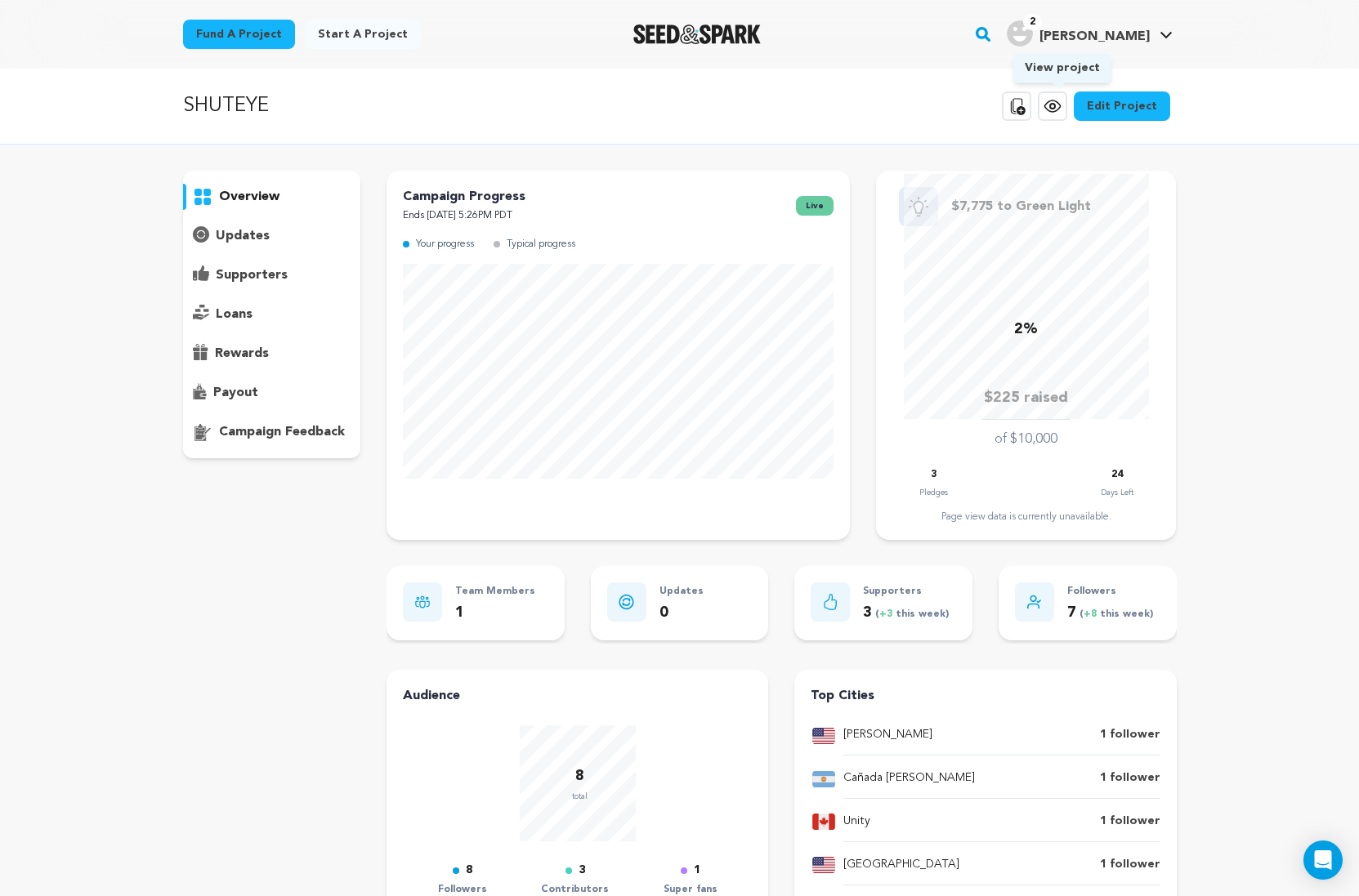
click at [1060, 110] on icon at bounding box center [1052, 107] width 15 height 12
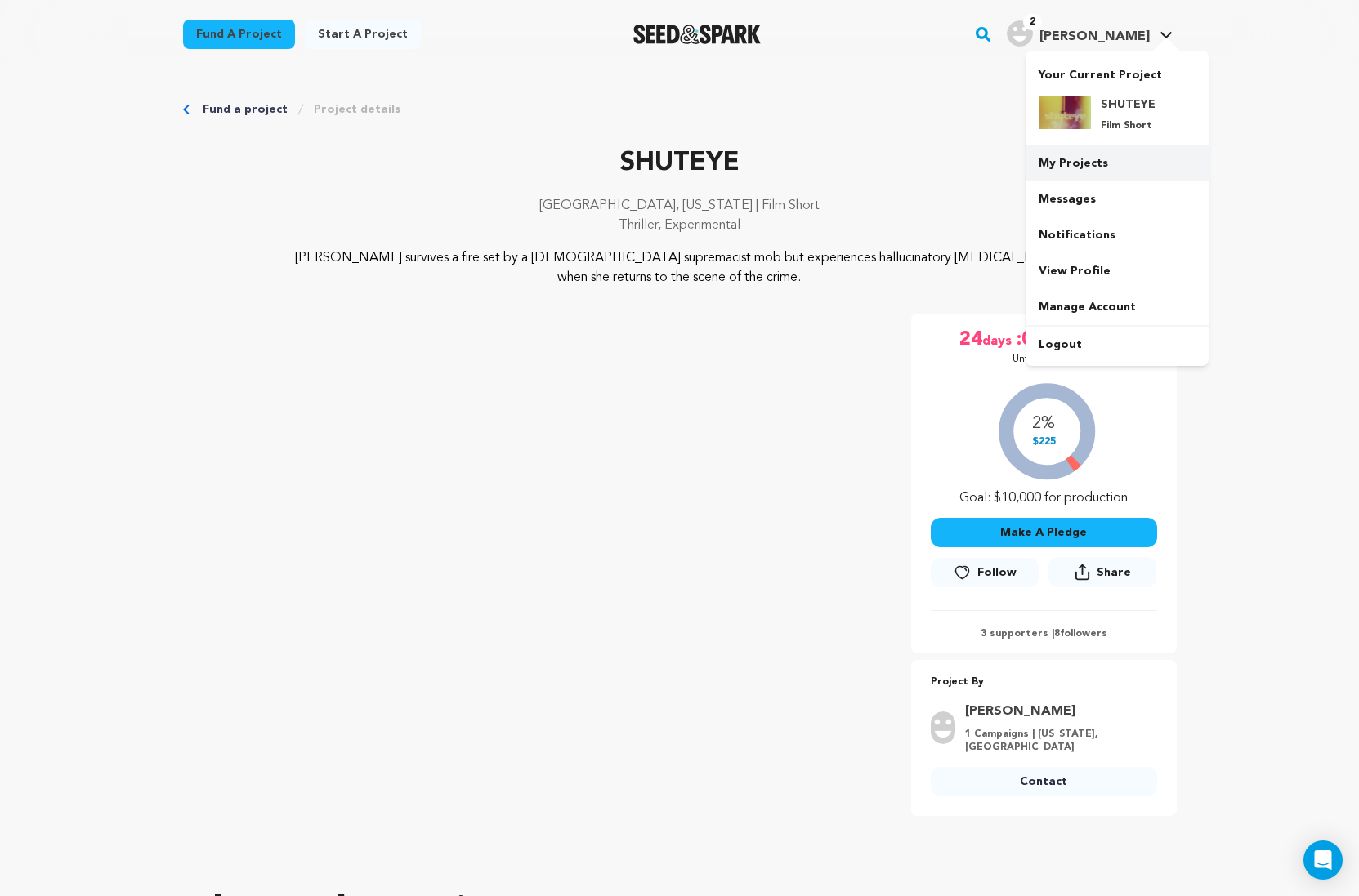
click at [1111, 154] on link "My Projects" at bounding box center [1117, 163] width 183 height 36
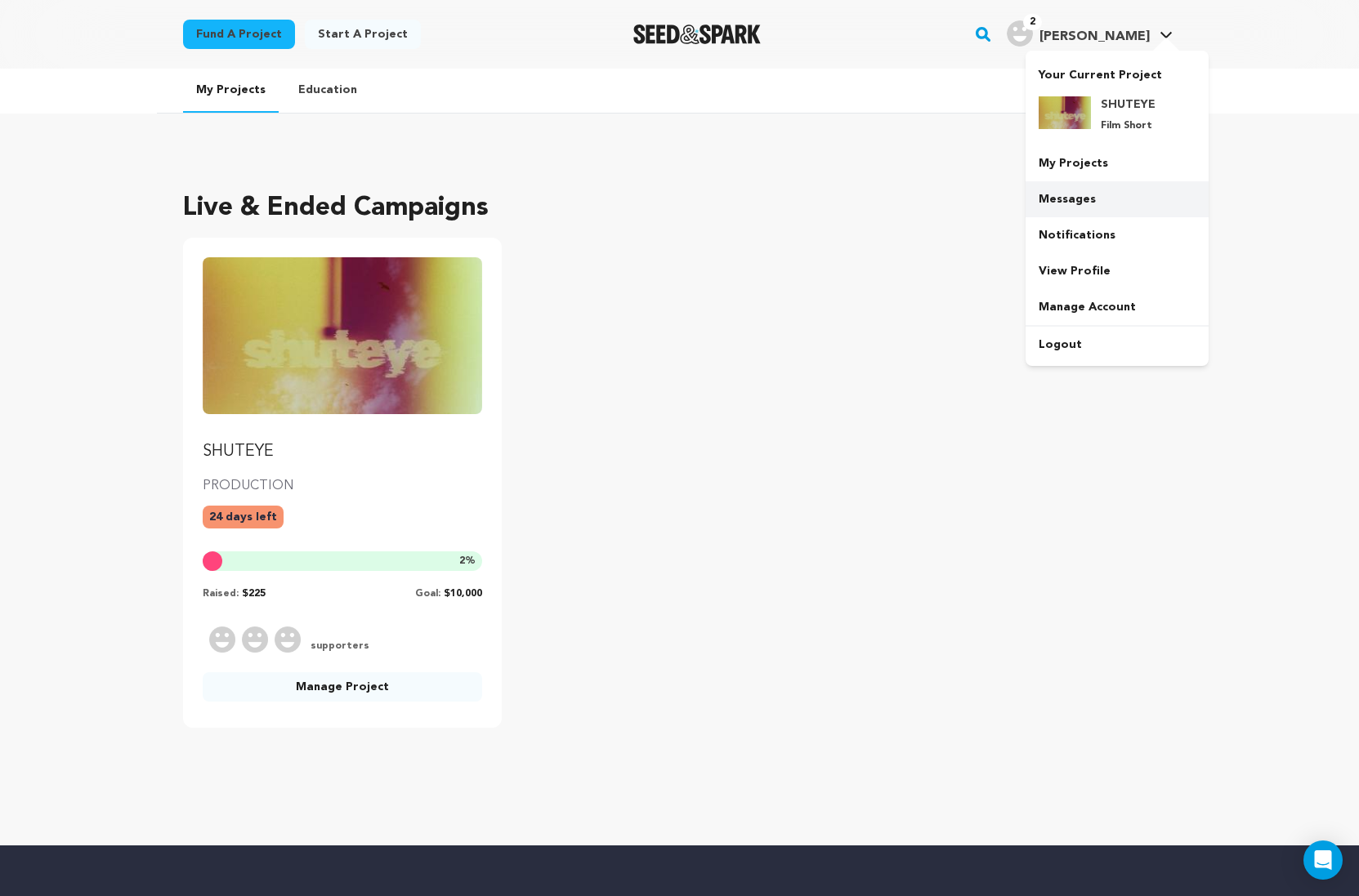
click at [1123, 187] on link "Messages" at bounding box center [1117, 199] width 183 height 36
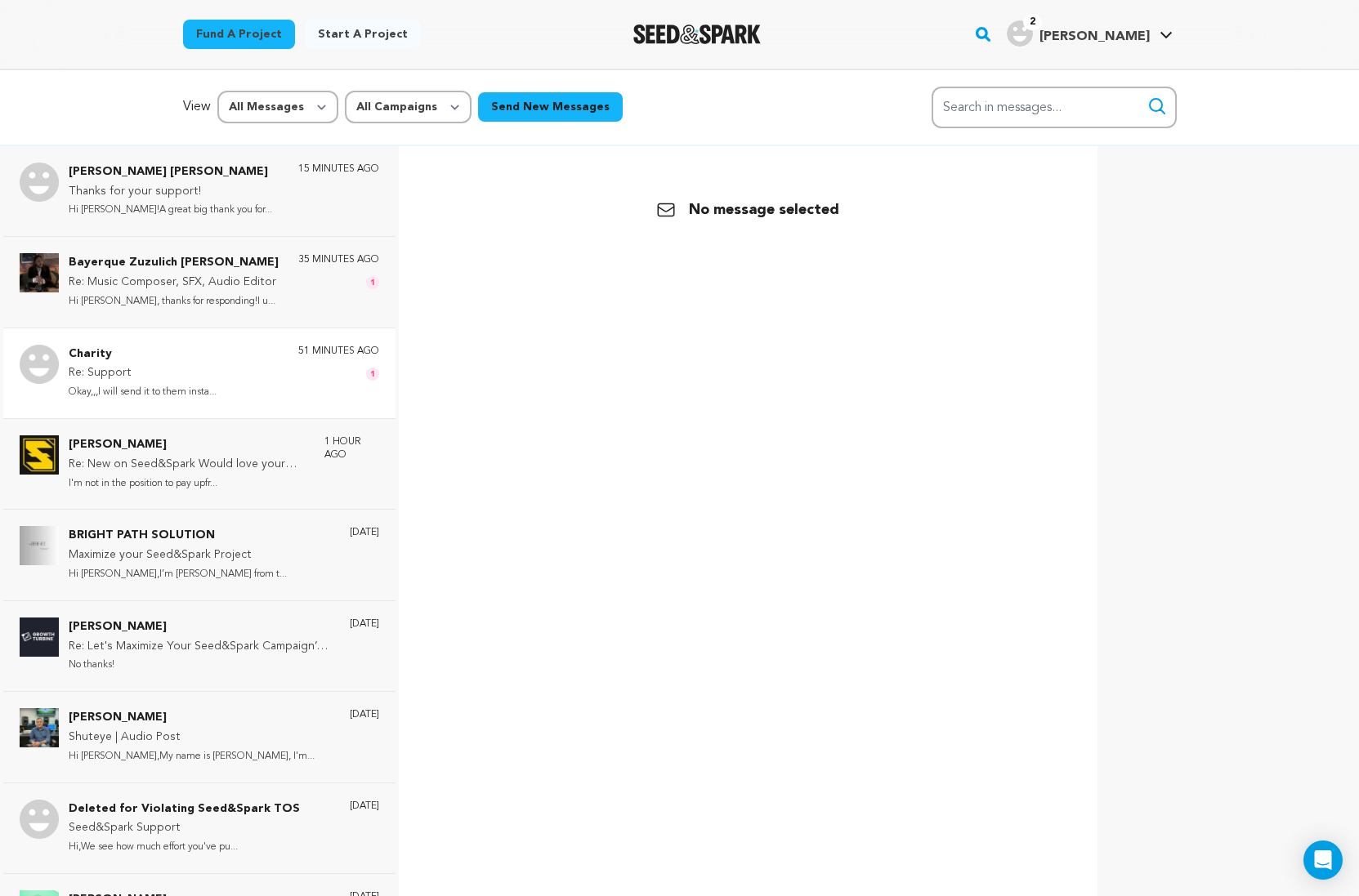
click at [208, 358] on p "Charity" at bounding box center [143, 354] width 148 height 19
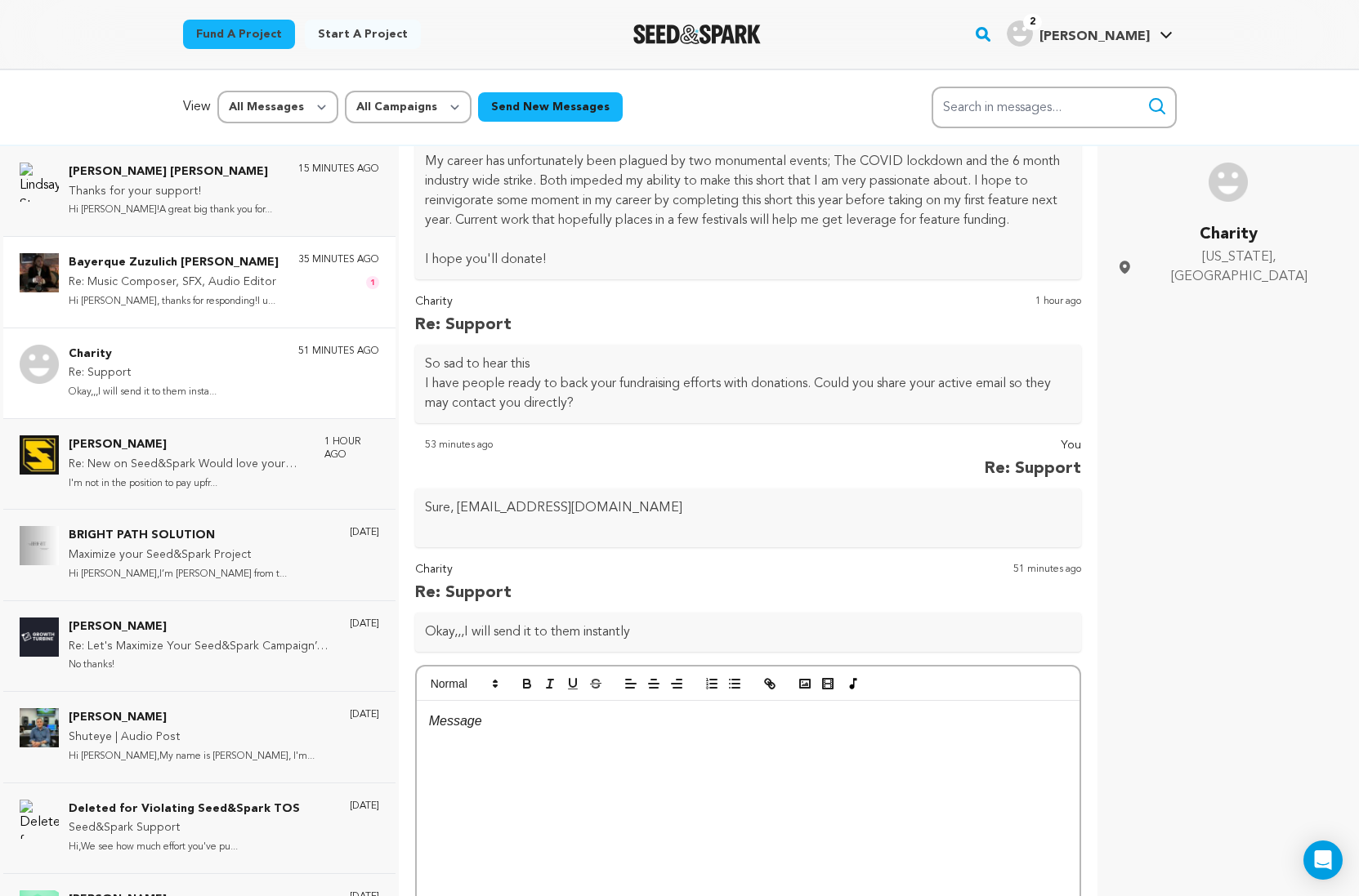
click at [169, 313] on div "Bayerque Zuzulich [PERSON_NAME] Re: Music Composer, SFX, Audio Editor Hi [PERSO…" at bounding box center [199, 282] width 392 height 91
click at [213, 301] on p "Hi [PERSON_NAME], thanks for responding!I u..." at bounding box center [174, 302] width 210 height 18
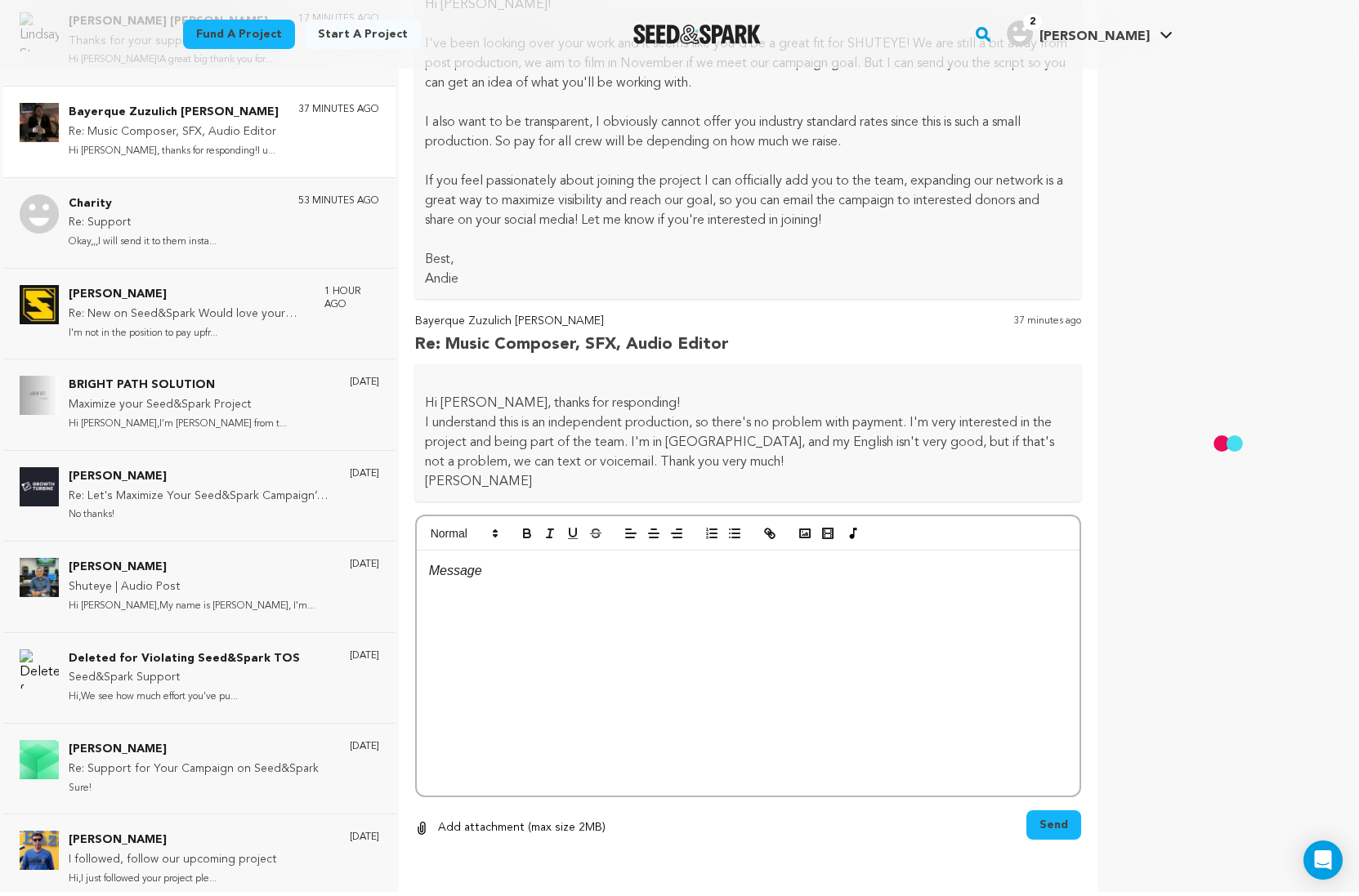
scroll to position [159, 0]
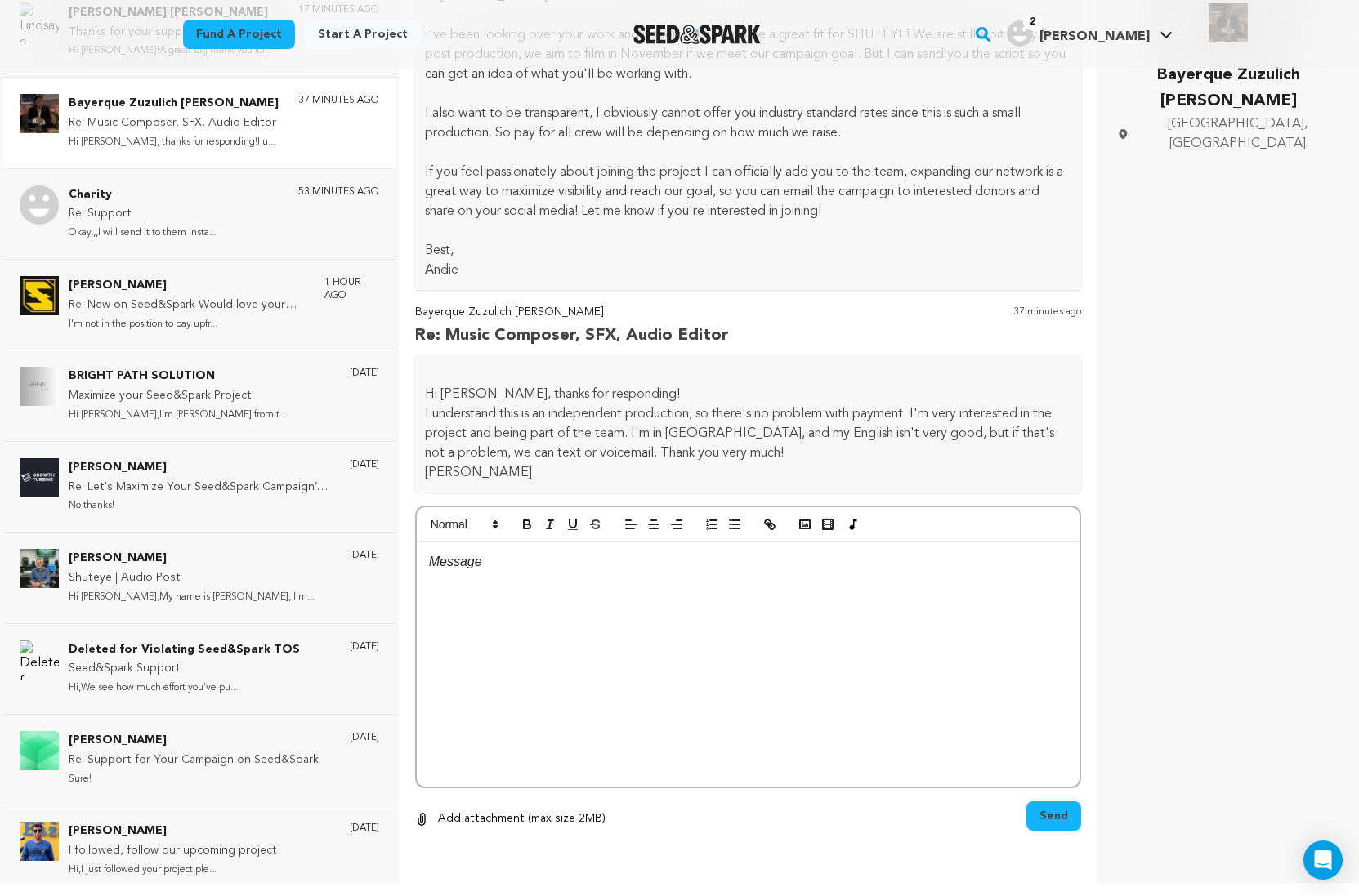
click at [605, 629] on div at bounding box center [748, 663] width 664 height 245
click at [1044, 819] on span "Send" at bounding box center [1054, 815] width 29 height 16
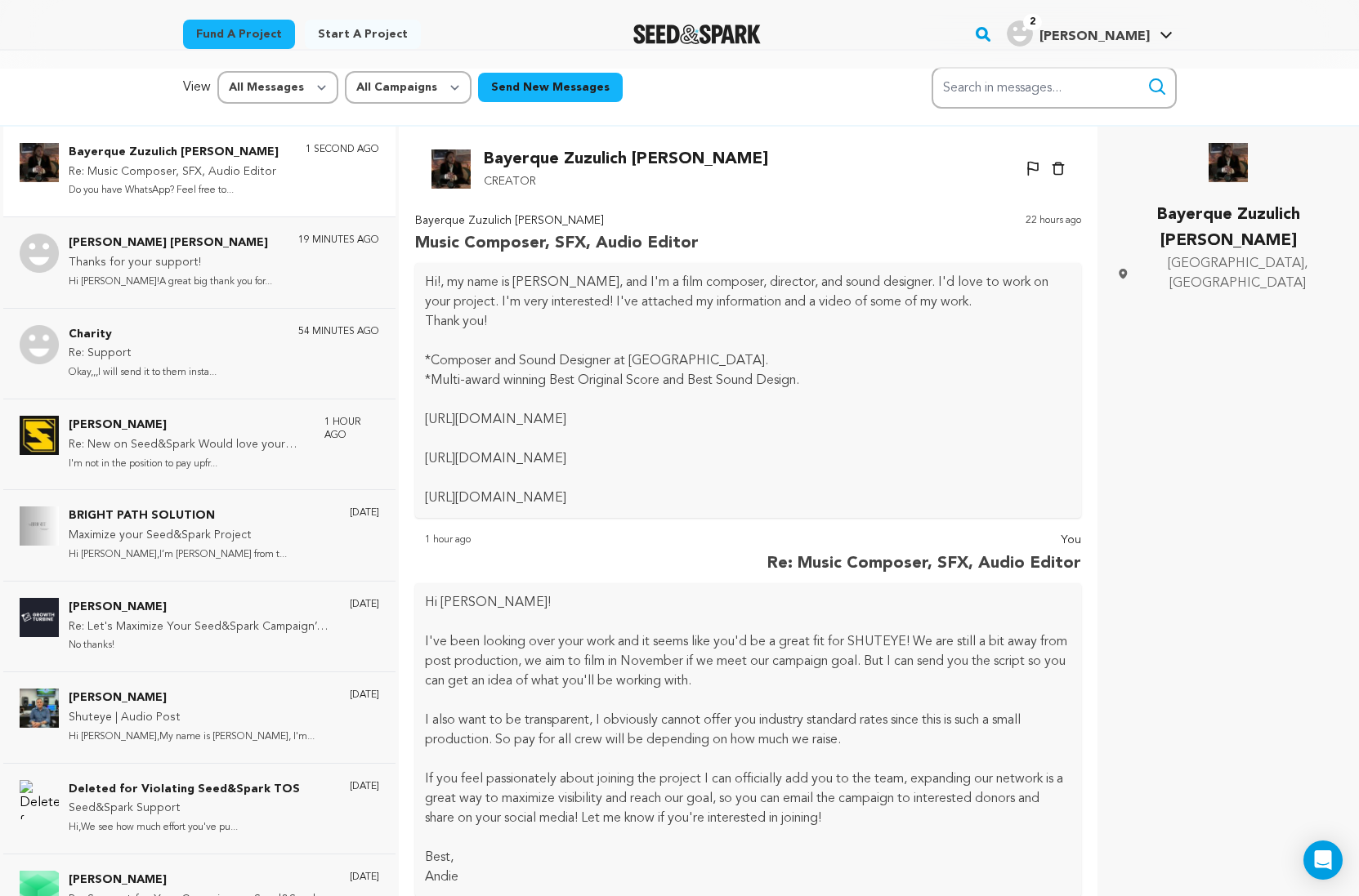
scroll to position [0, 0]
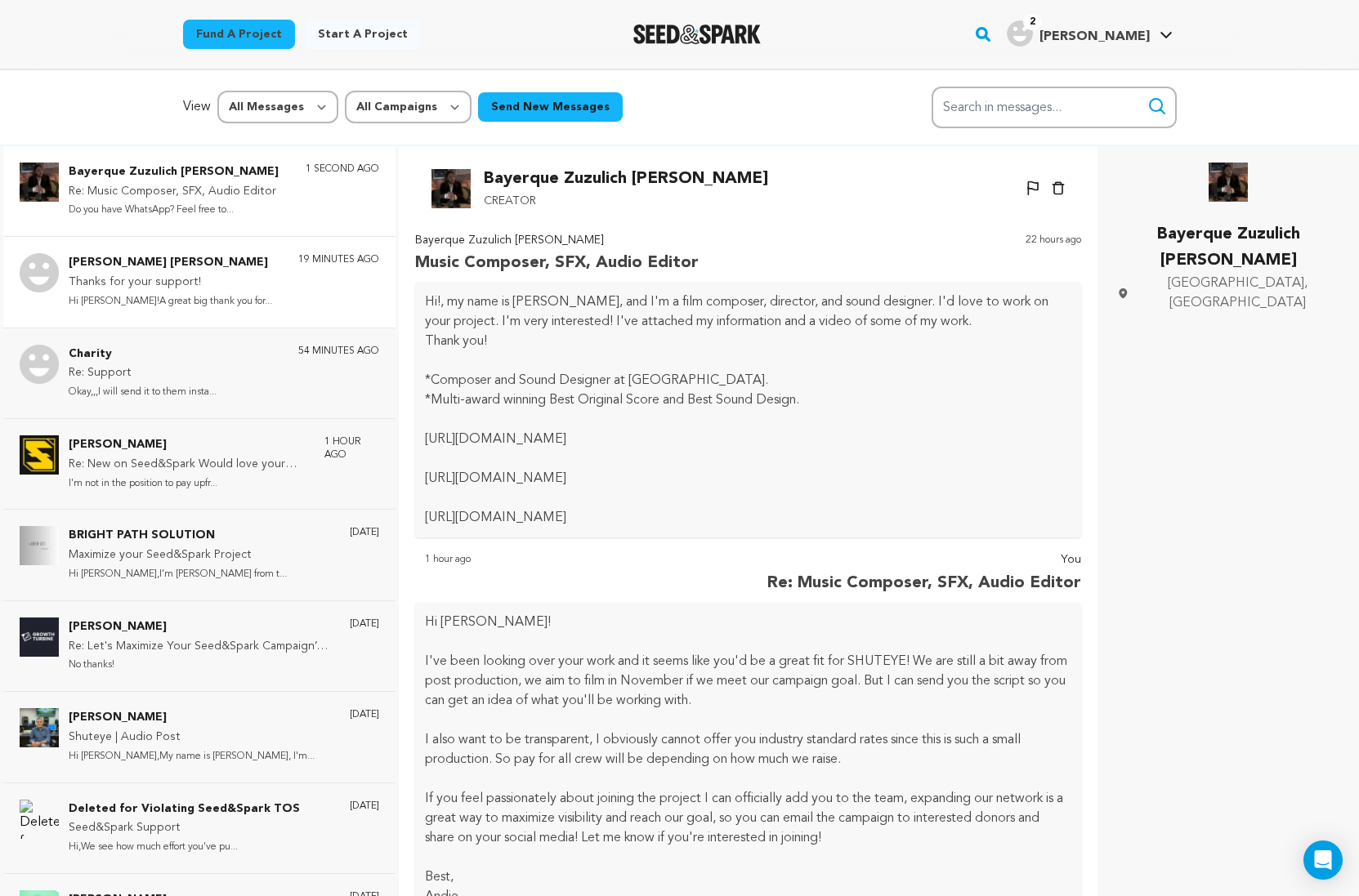
click at [215, 267] on p "[PERSON_NAME] [PERSON_NAME]" at bounding box center [171, 262] width 204 height 19
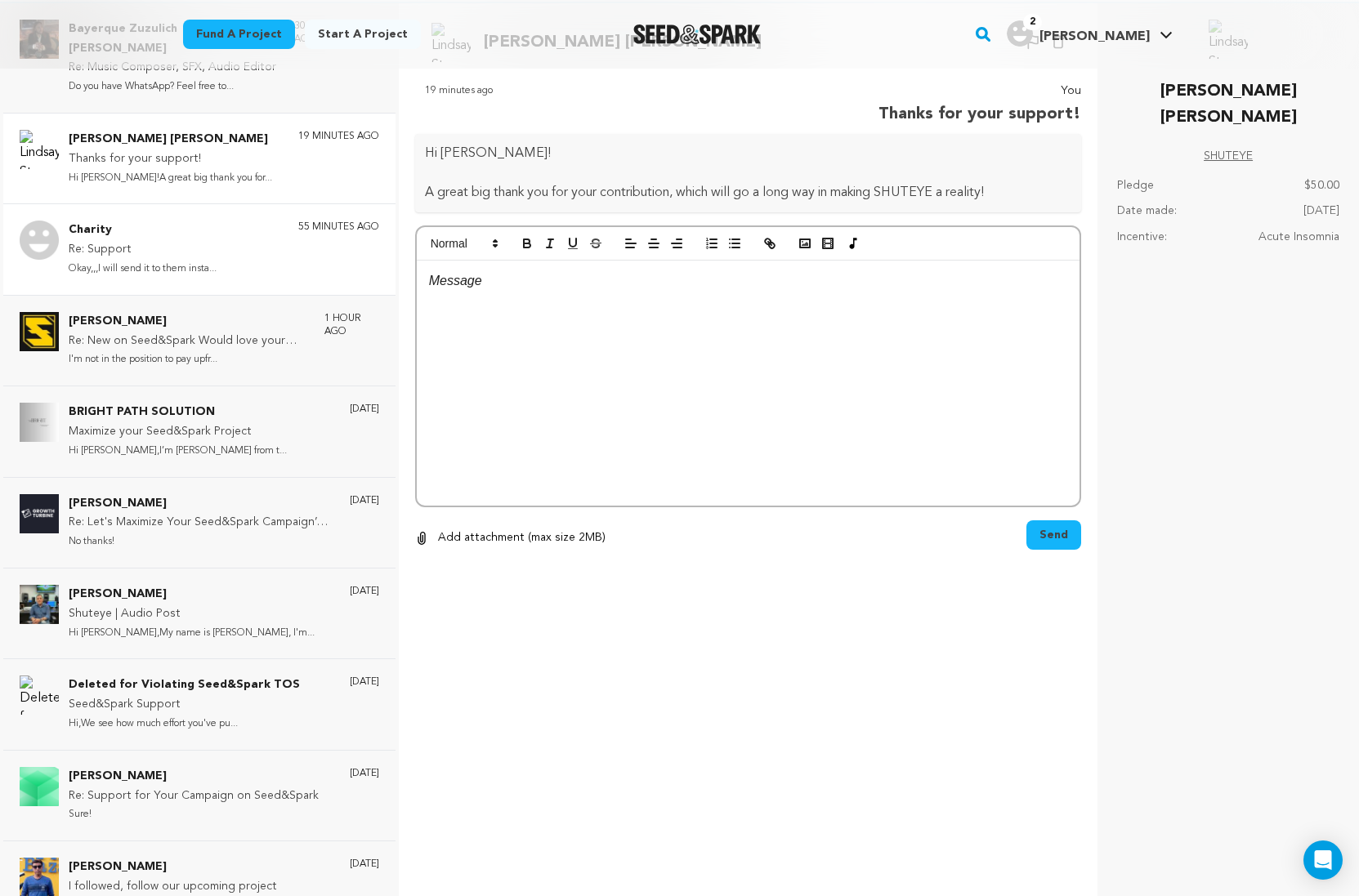
scroll to position [159, 0]
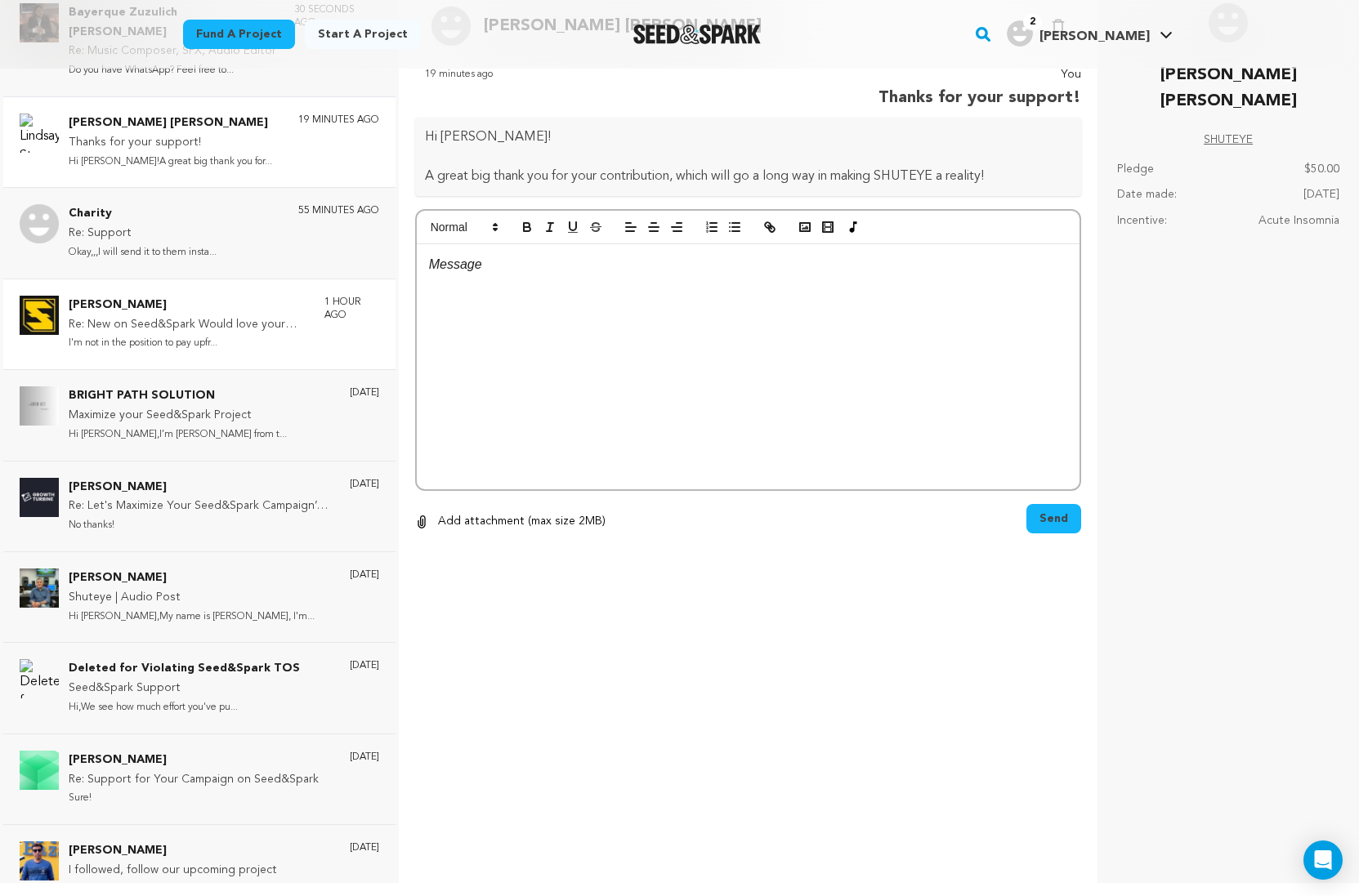
click at [170, 340] on div "[PERSON_NAME] Re: New on Seed&Spark Would love your guidance I'm not in the pos…" at bounding box center [199, 324] width 392 height 91
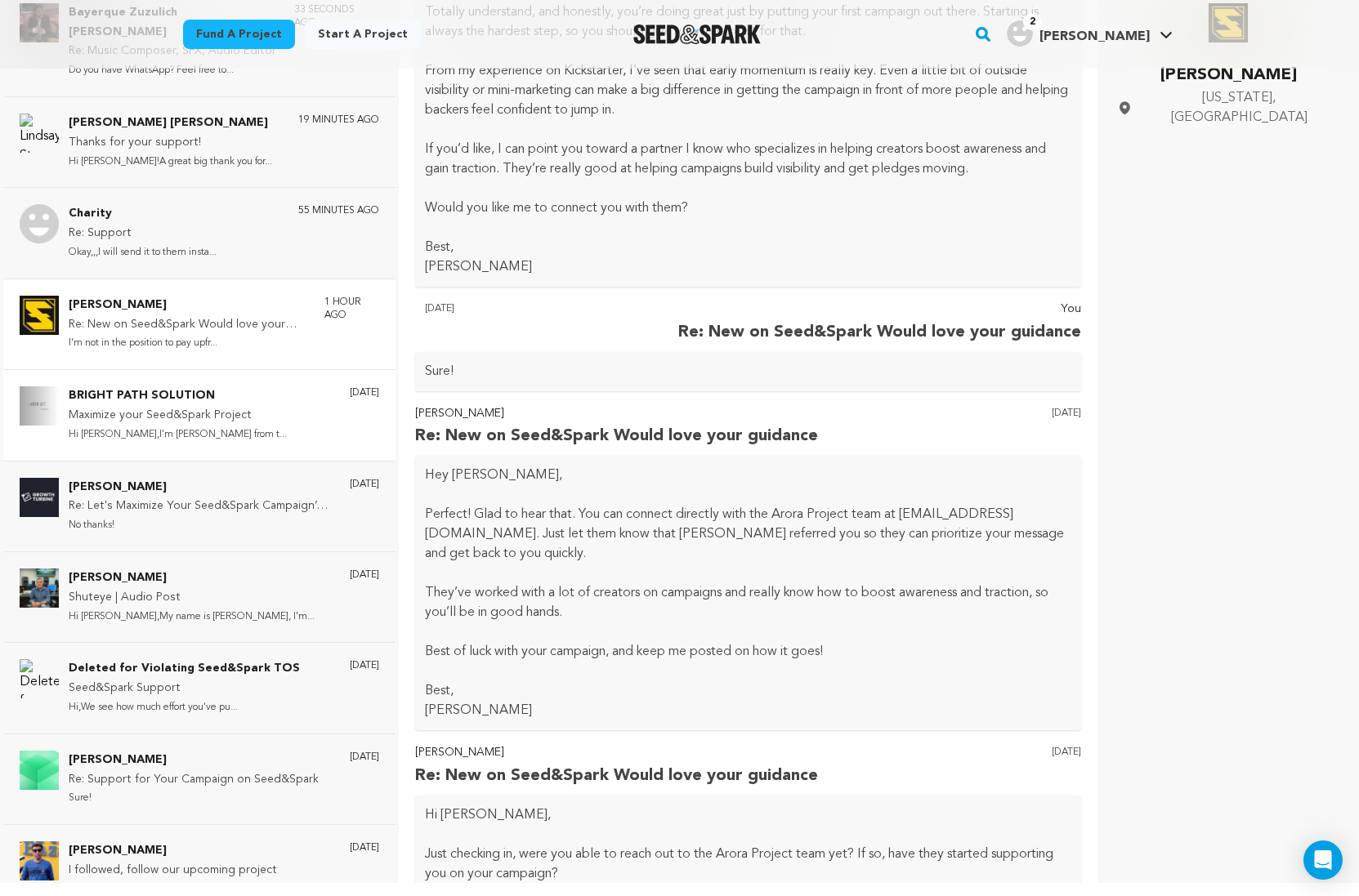
scroll to position [0, 0]
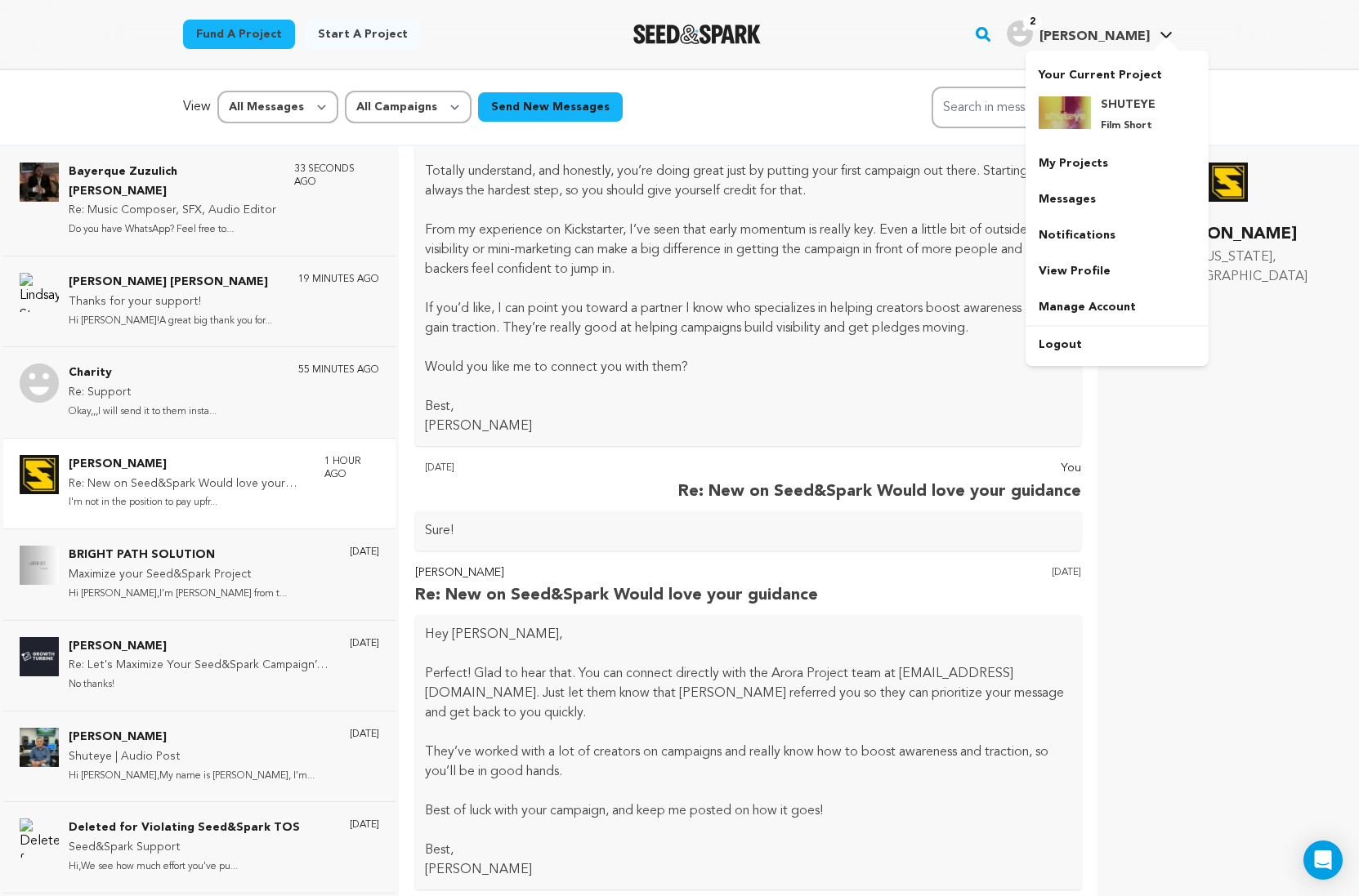
click at [1098, 33] on span "[PERSON_NAME]" at bounding box center [1094, 37] width 110 height 13
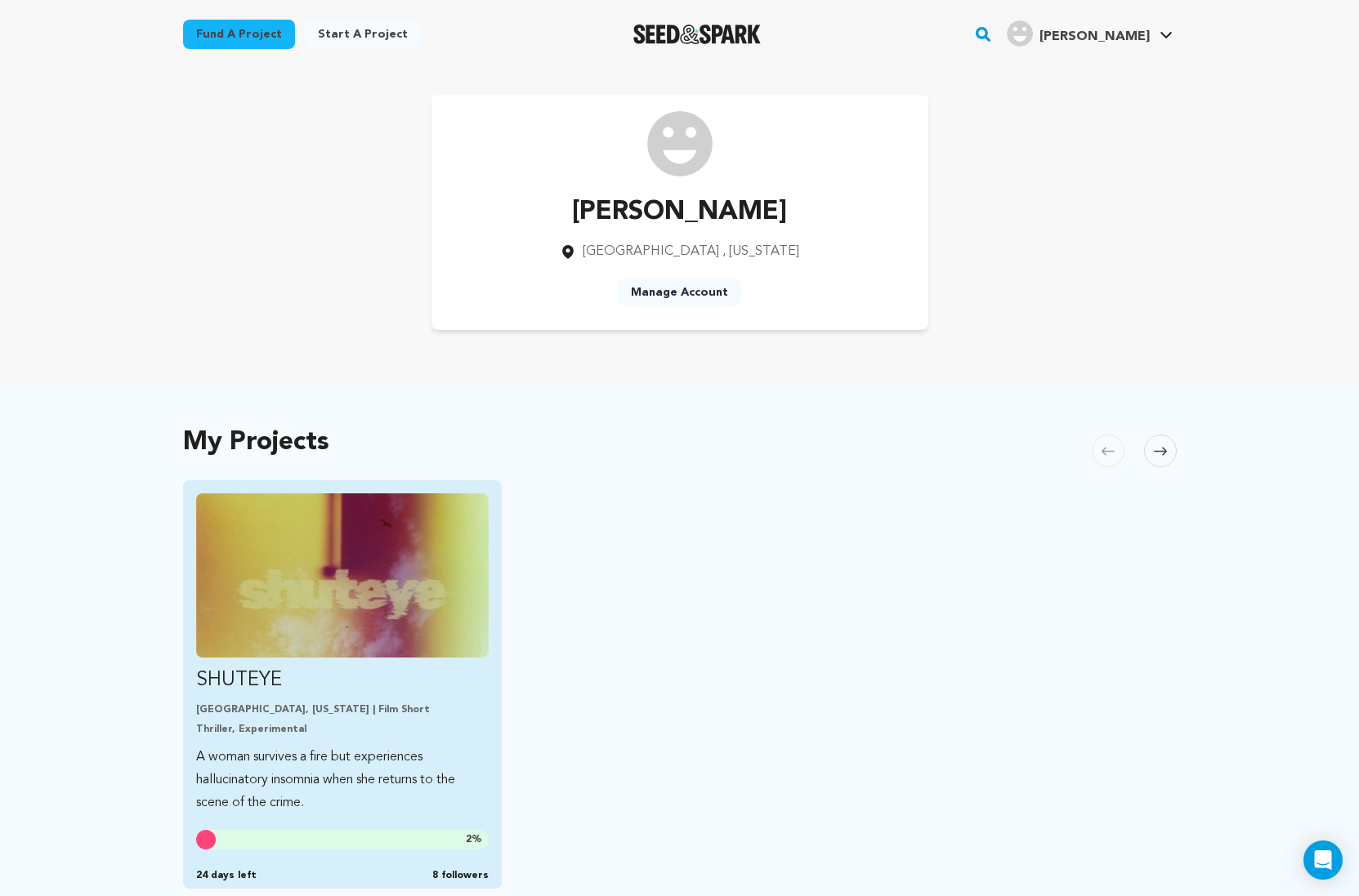
click at [234, 671] on p "SHUTEYE" at bounding box center [342, 680] width 293 height 26
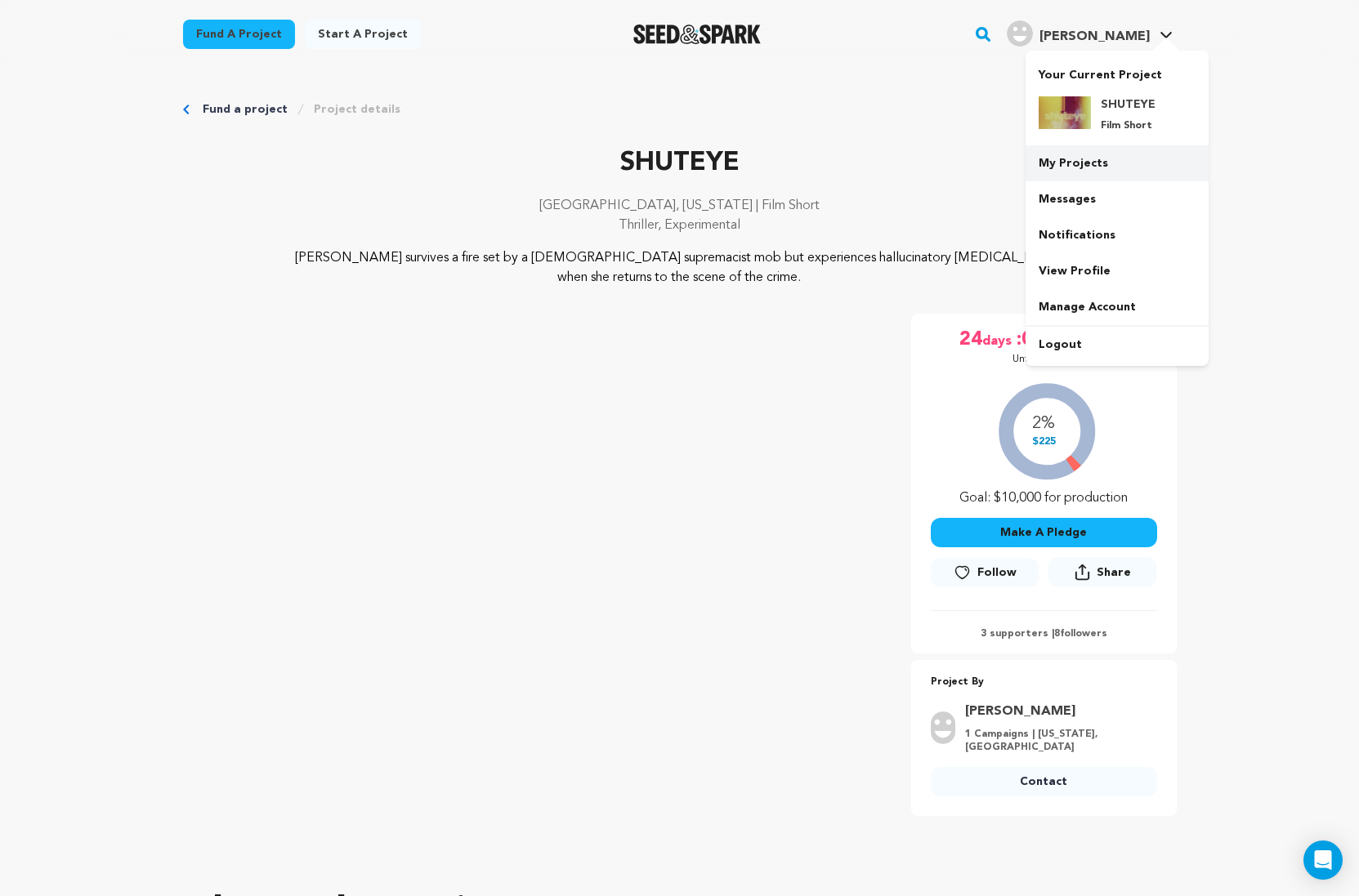
click at [1125, 147] on link "My Projects" at bounding box center [1117, 163] width 183 height 36
